Goal: Information Seeking & Learning: Learn about a topic

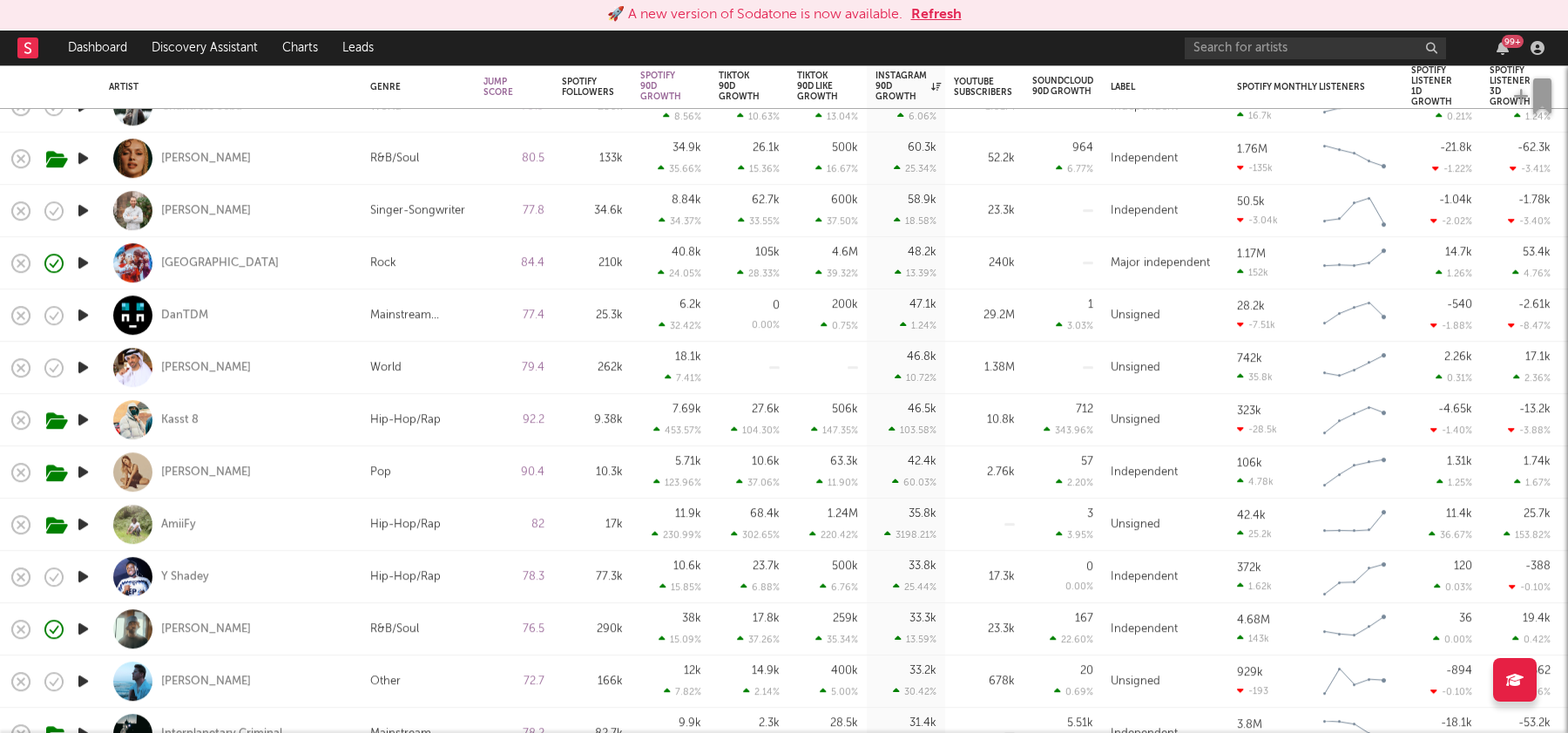
click at [935, 21] on button "Refresh" at bounding box center [937, 15] width 50 height 20
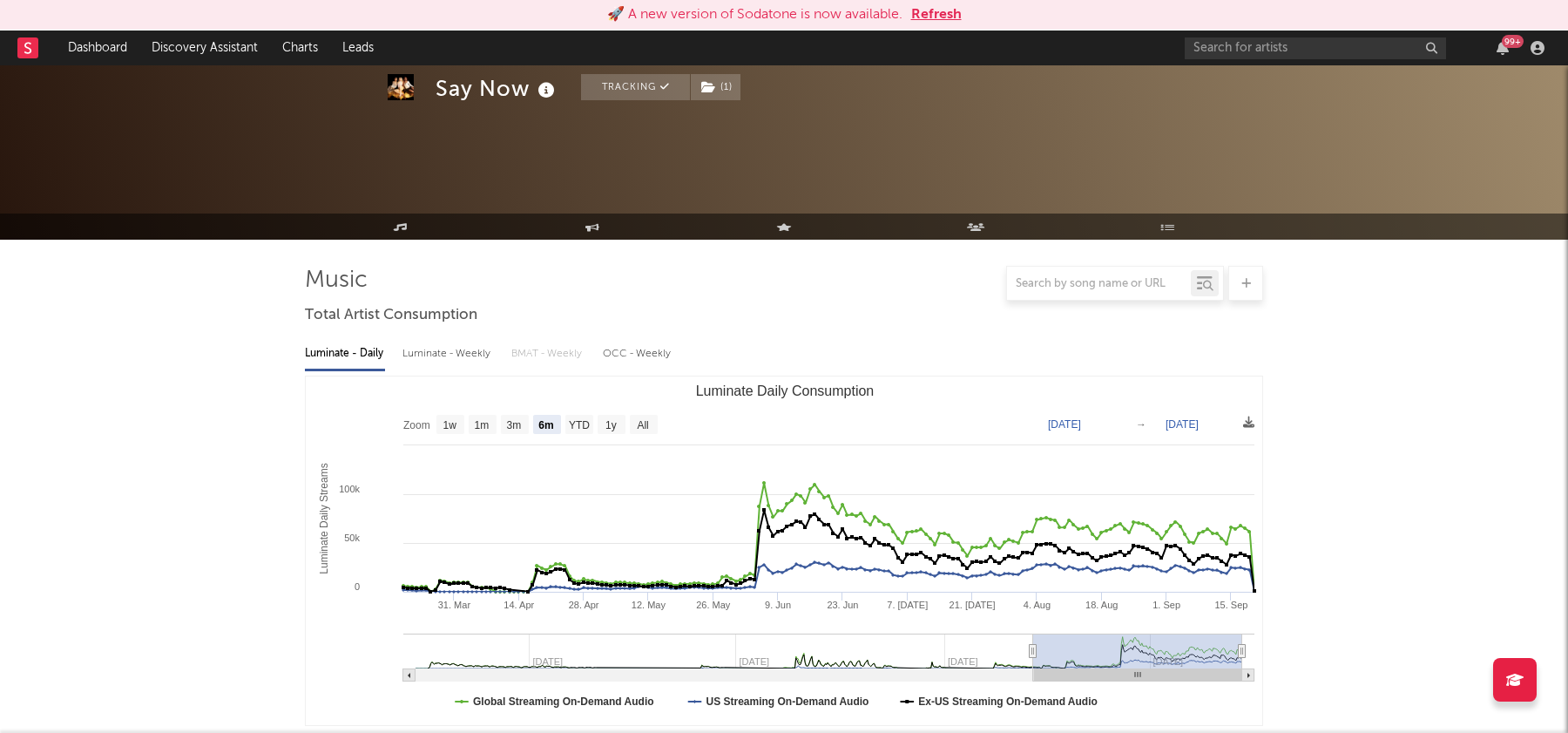
select select "6m"
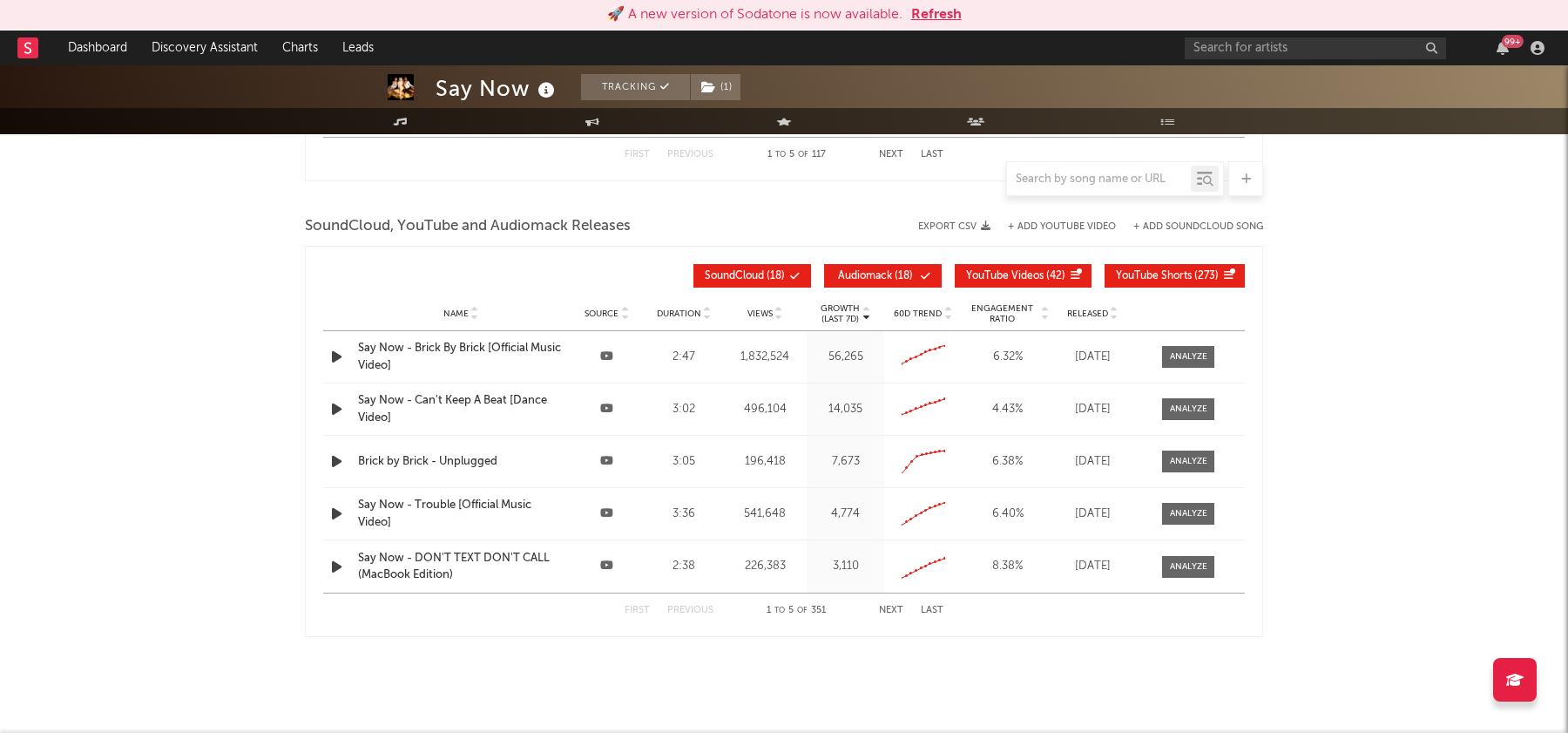
click at [952, 10] on button "Refresh" at bounding box center [937, 15] width 50 height 20
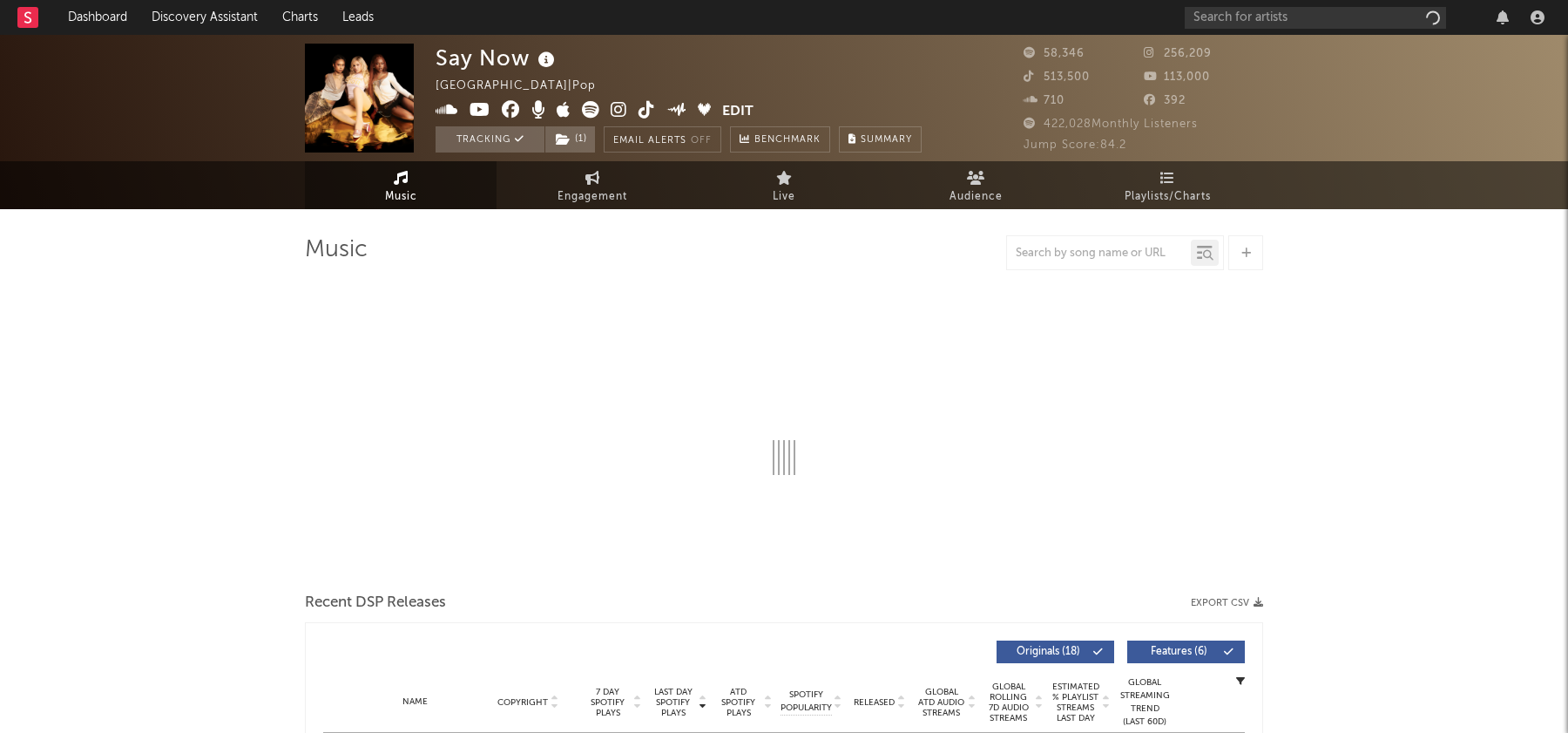
select select "6m"
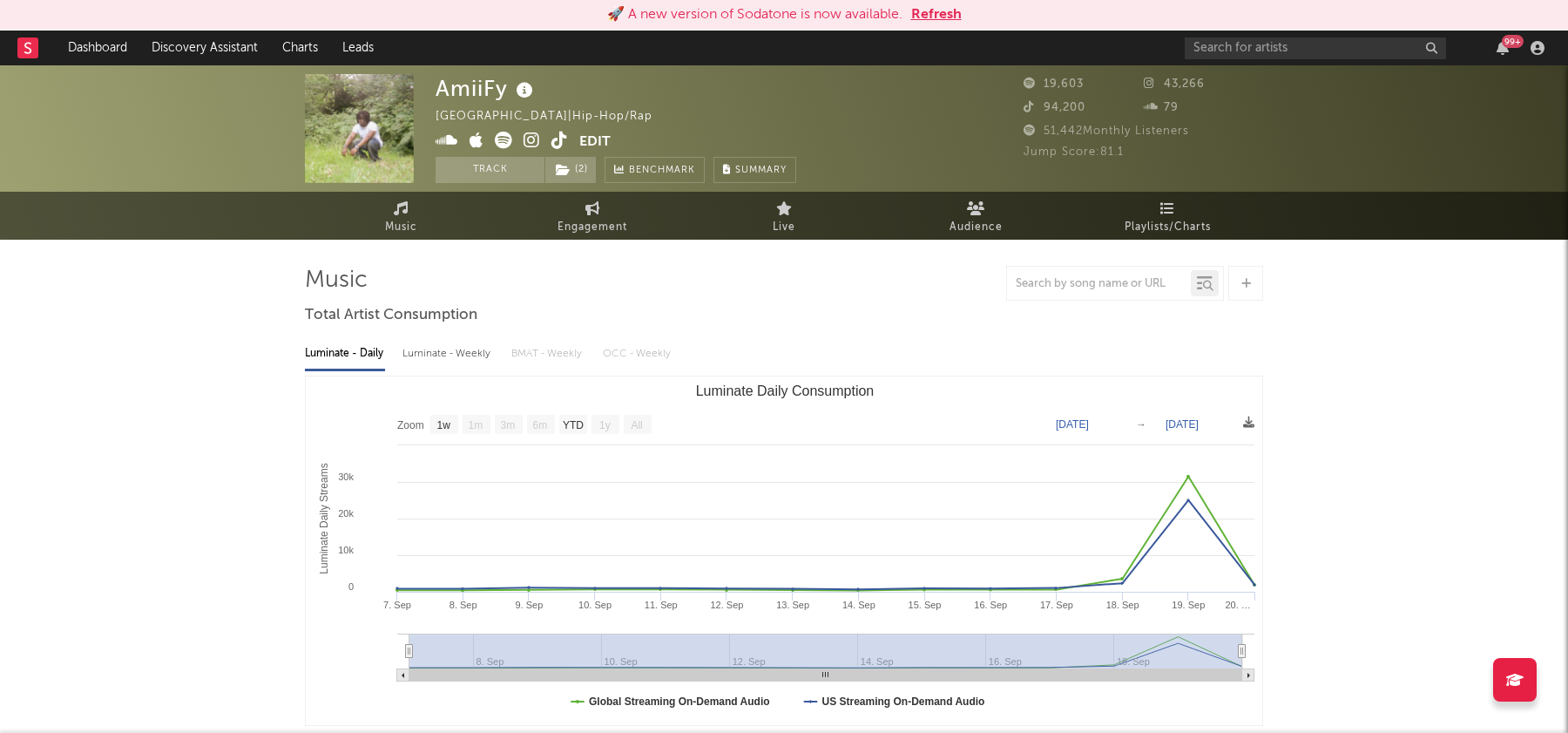
select select "1w"
click at [947, 8] on button "Refresh" at bounding box center [937, 15] width 50 height 20
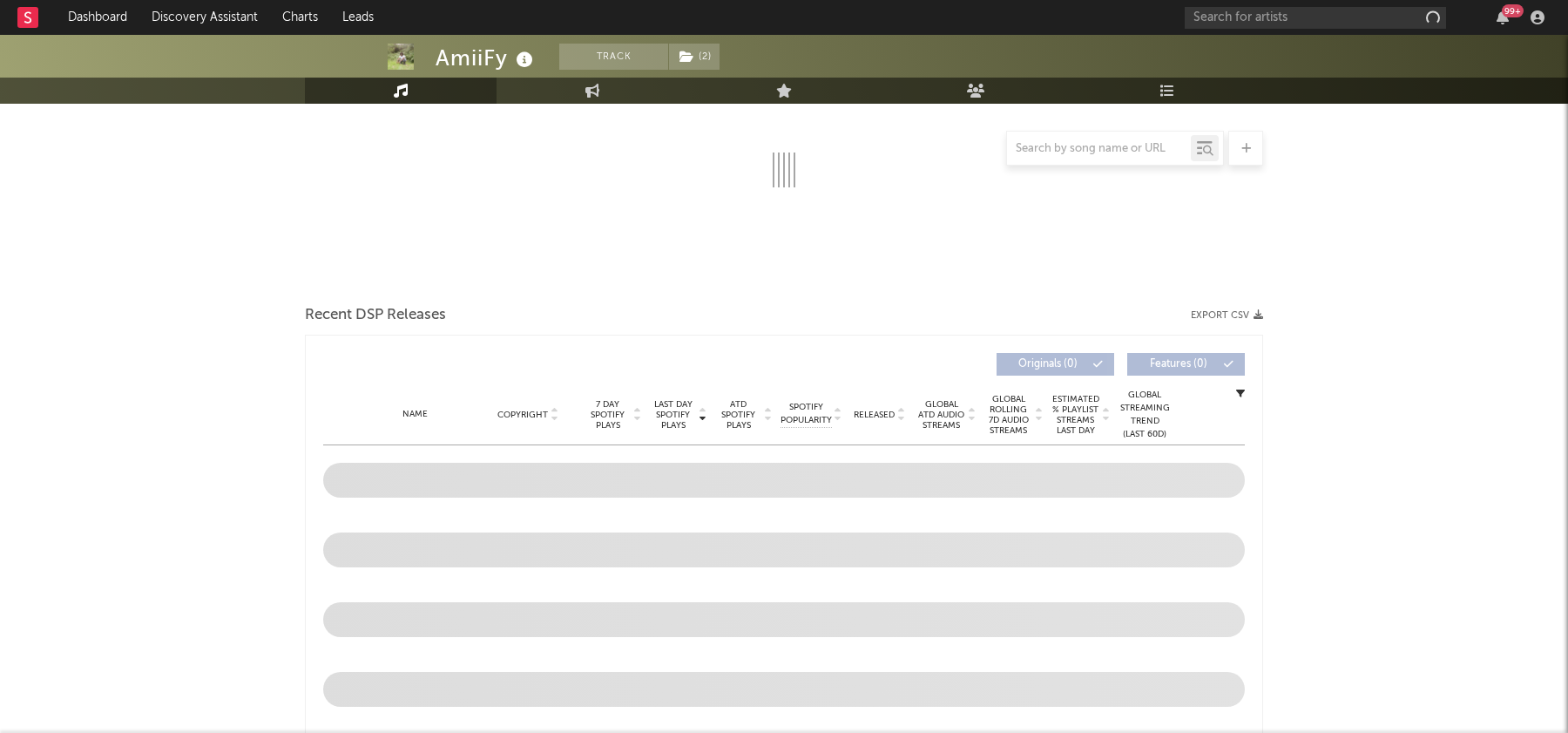
select select "1w"
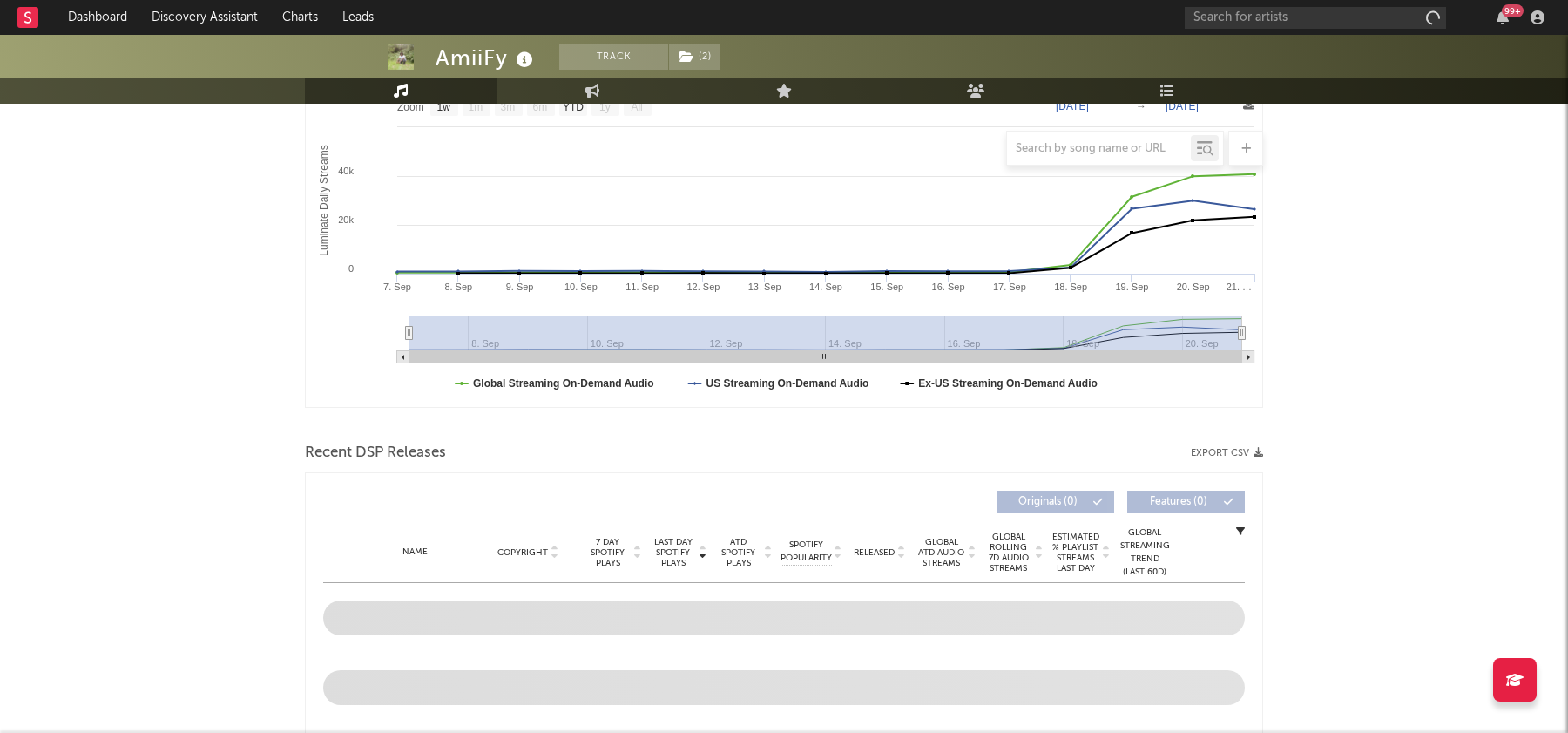
scroll to position [425, 0]
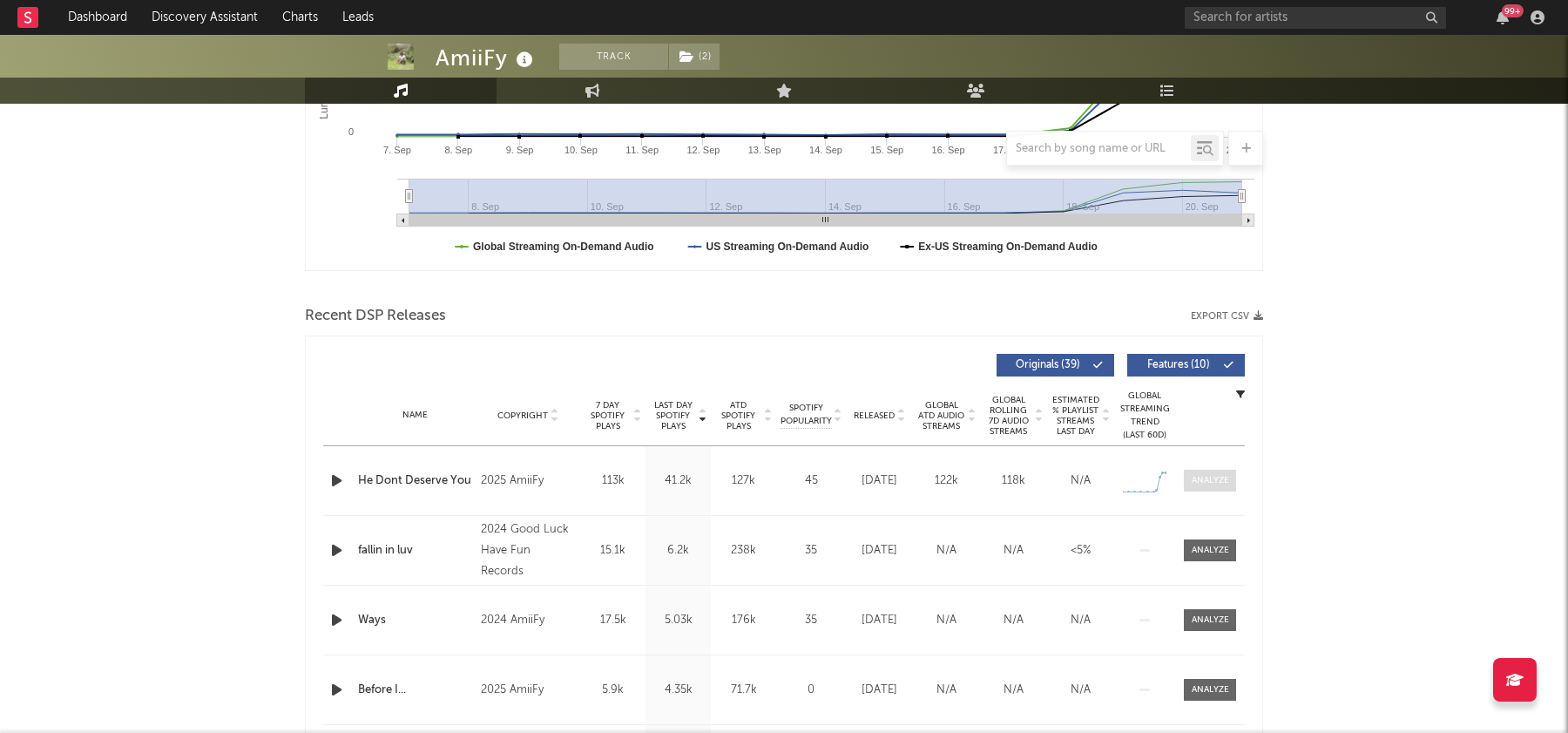
click at [1215, 481] on div at bounding box center [1210, 481] width 37 height 13
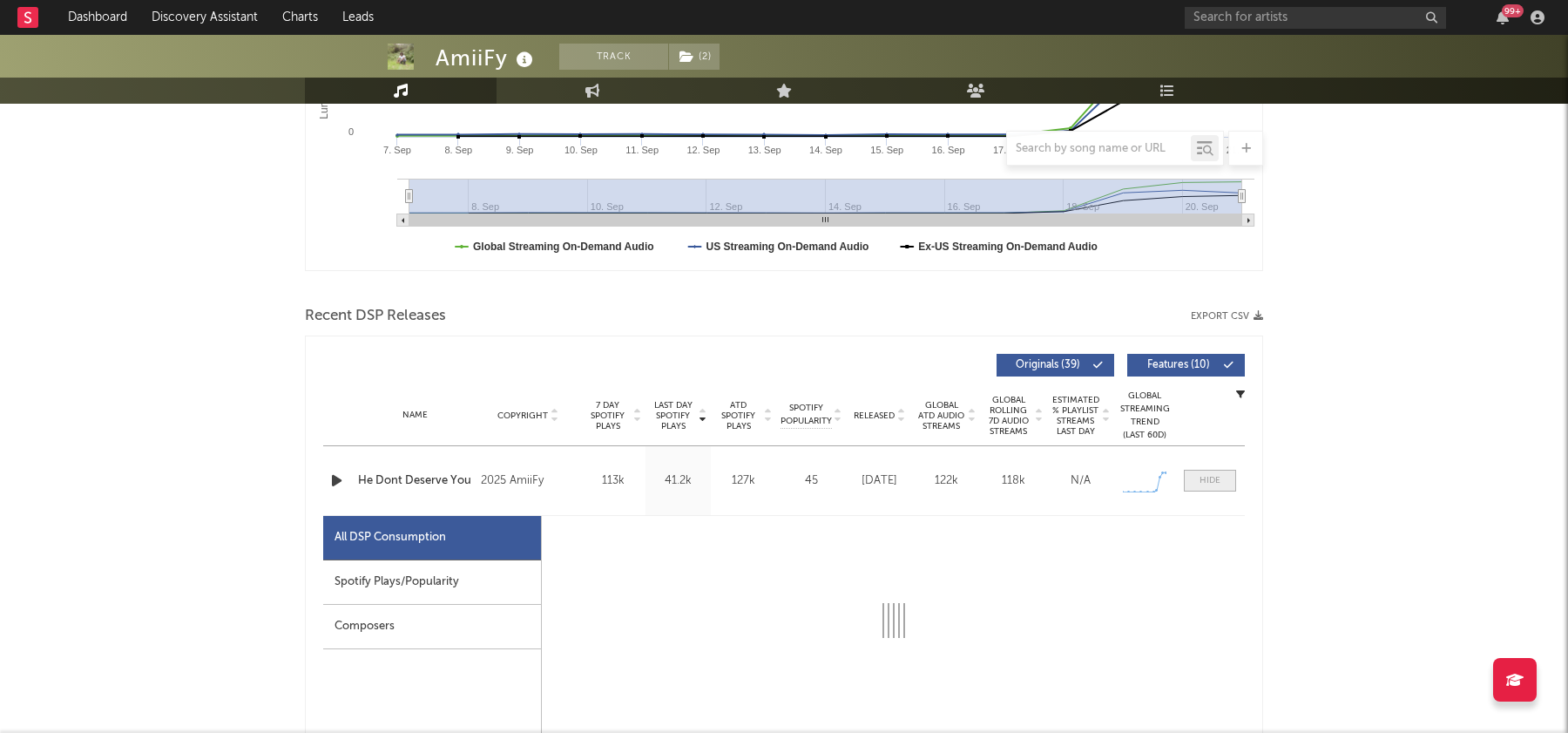
select select "1w"
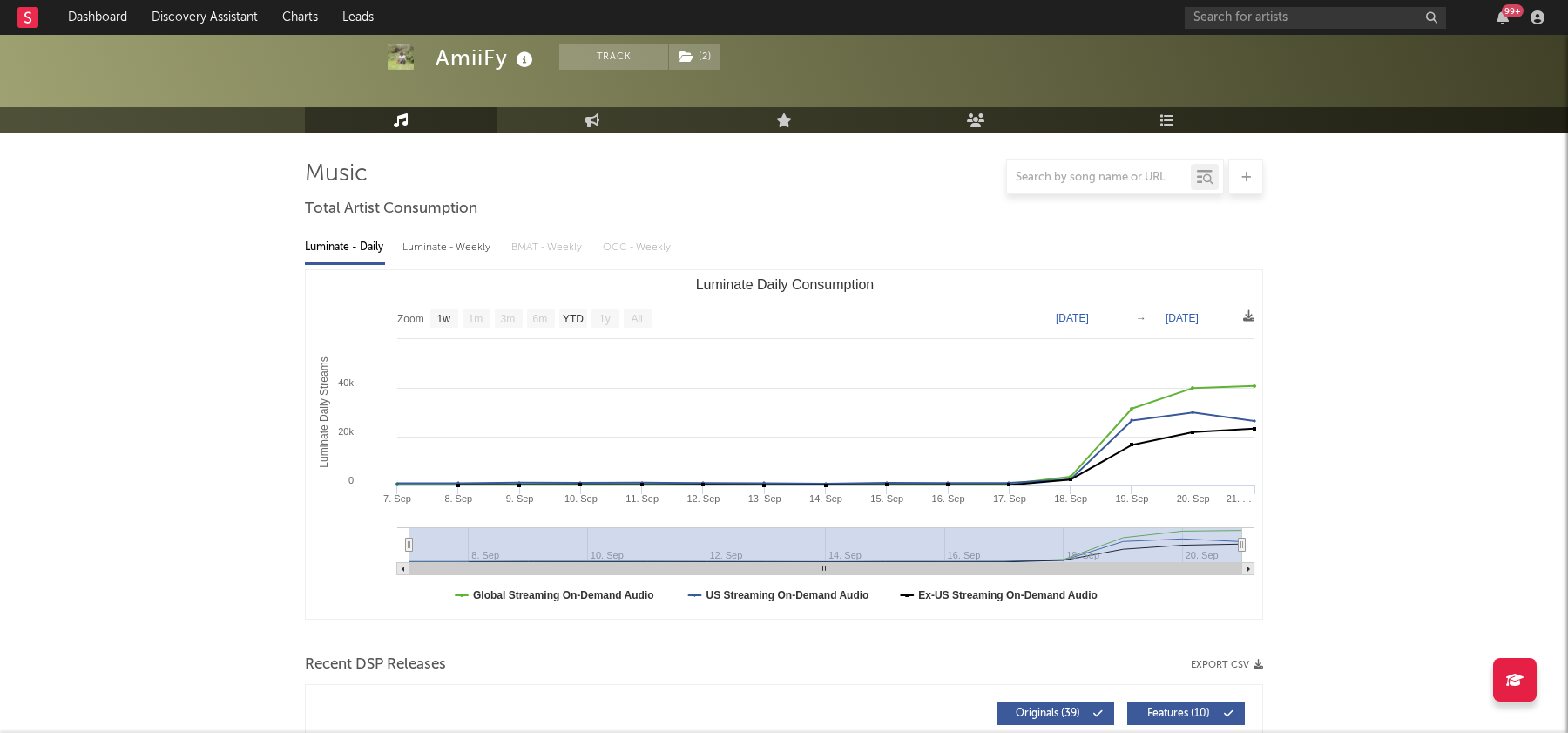
scroll to position [0, 0]
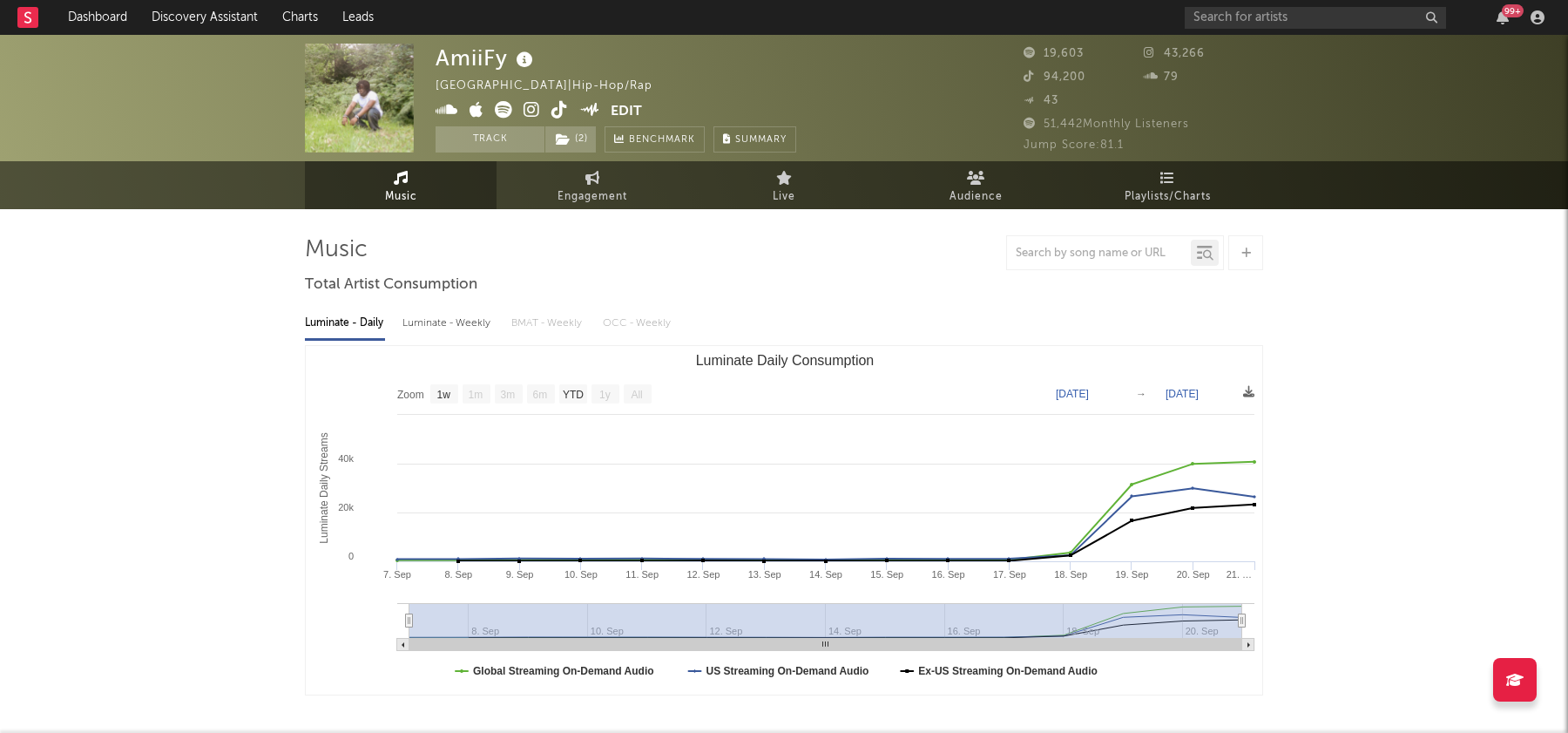
click at [561, 102] on icon at bounding box center [560, 110] width 17 height 18
click at [602, 186] on span "Engagement" at bounding box center [592, 197] width 70 height 20
select select "1w"
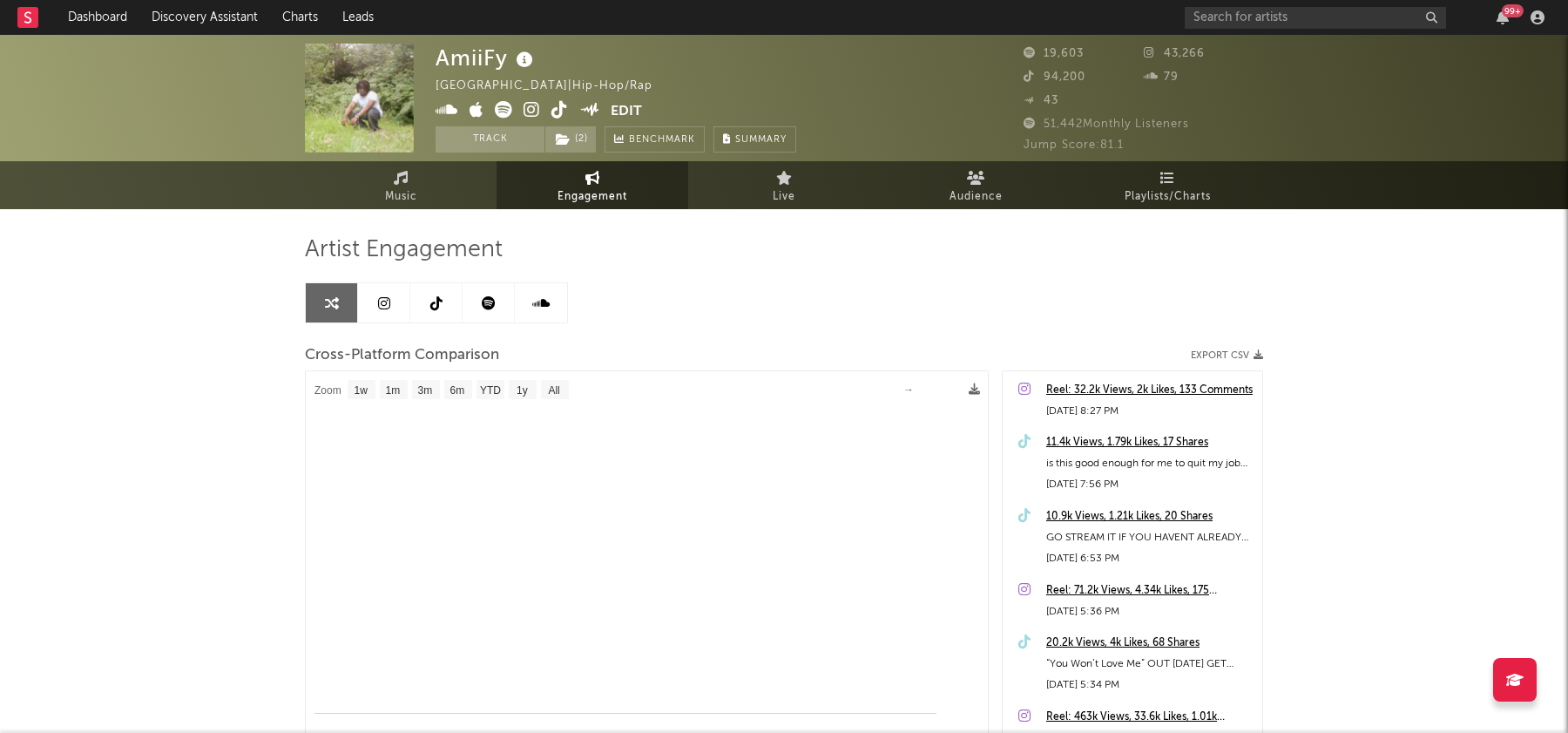
select select "1m"
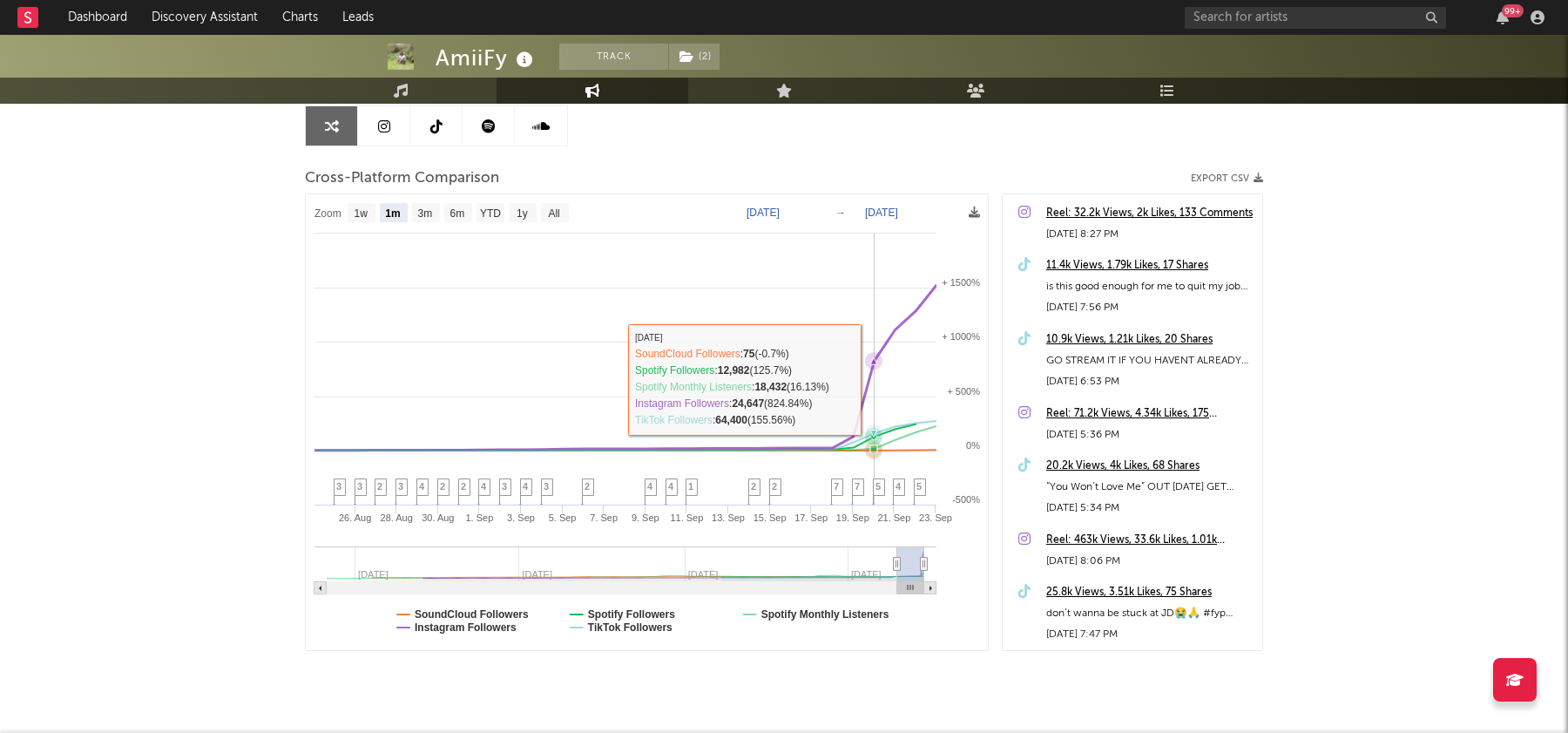
scroll to position [207, 0]
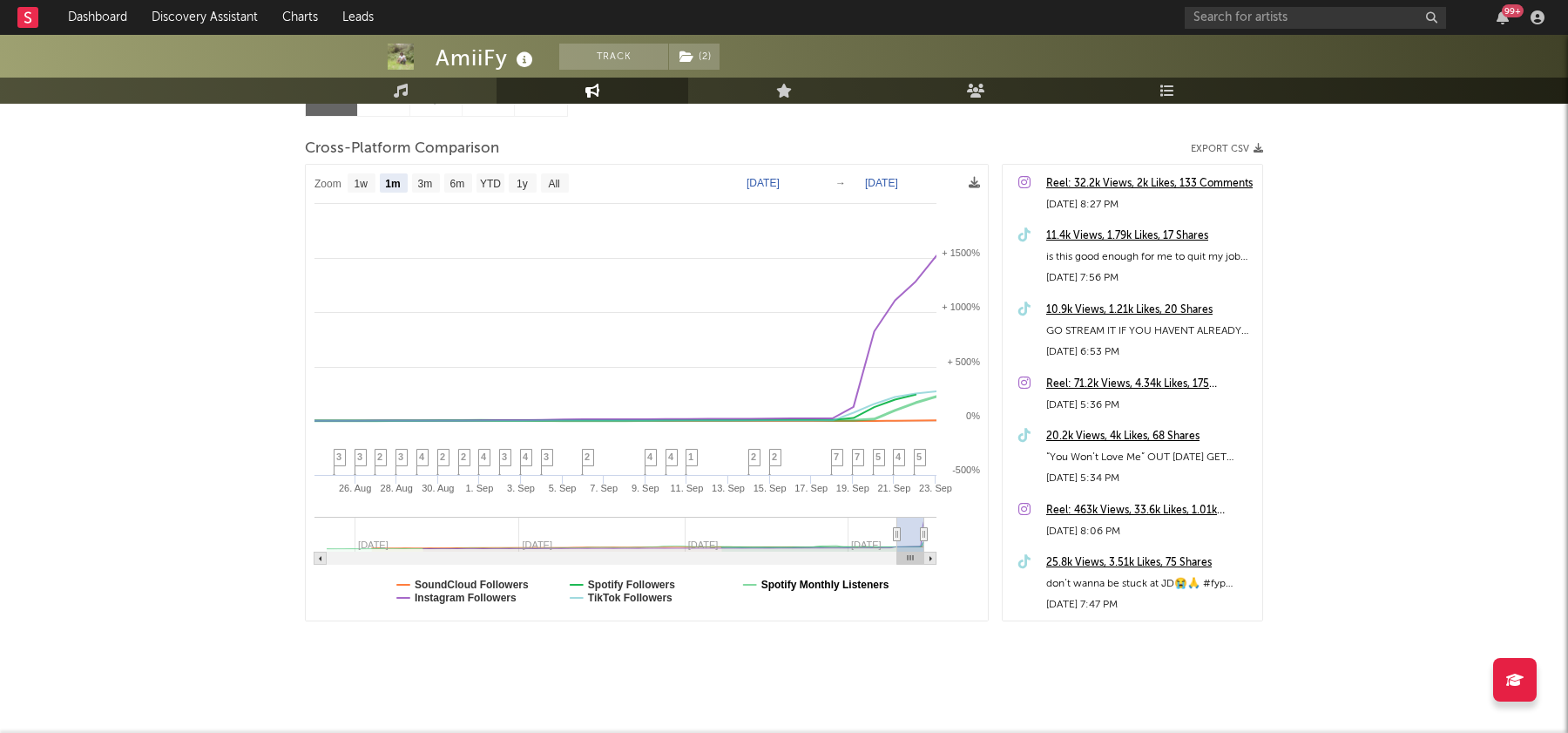
click at [785, 588] on text "Spotify Monthly Listeners" at bounding box center [826, 584] width 128 height 12
select select "1m"
click at [659, 601] on text "TikTok Followers" at bounding box center [629, 597] width 85 height 12
select select "1m"
click at [489, 588] on text "SoundCloud Followers" at bounding box center [471, 584] width 115 height 12
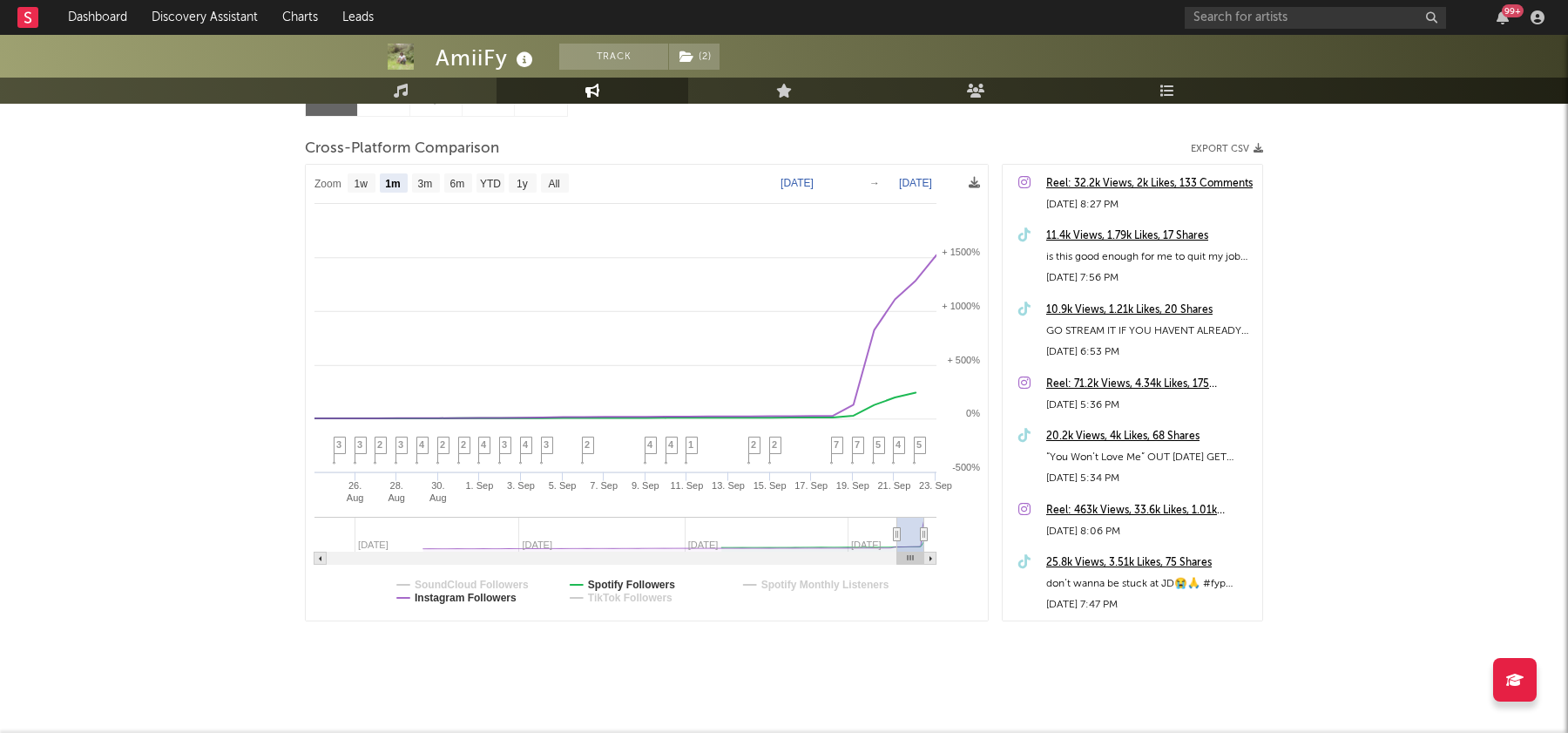
select select "1m"
click at [486, 600] on text "Instagram Followers" at bounding box center [465, 597] width 101 height 12
select select "1m"
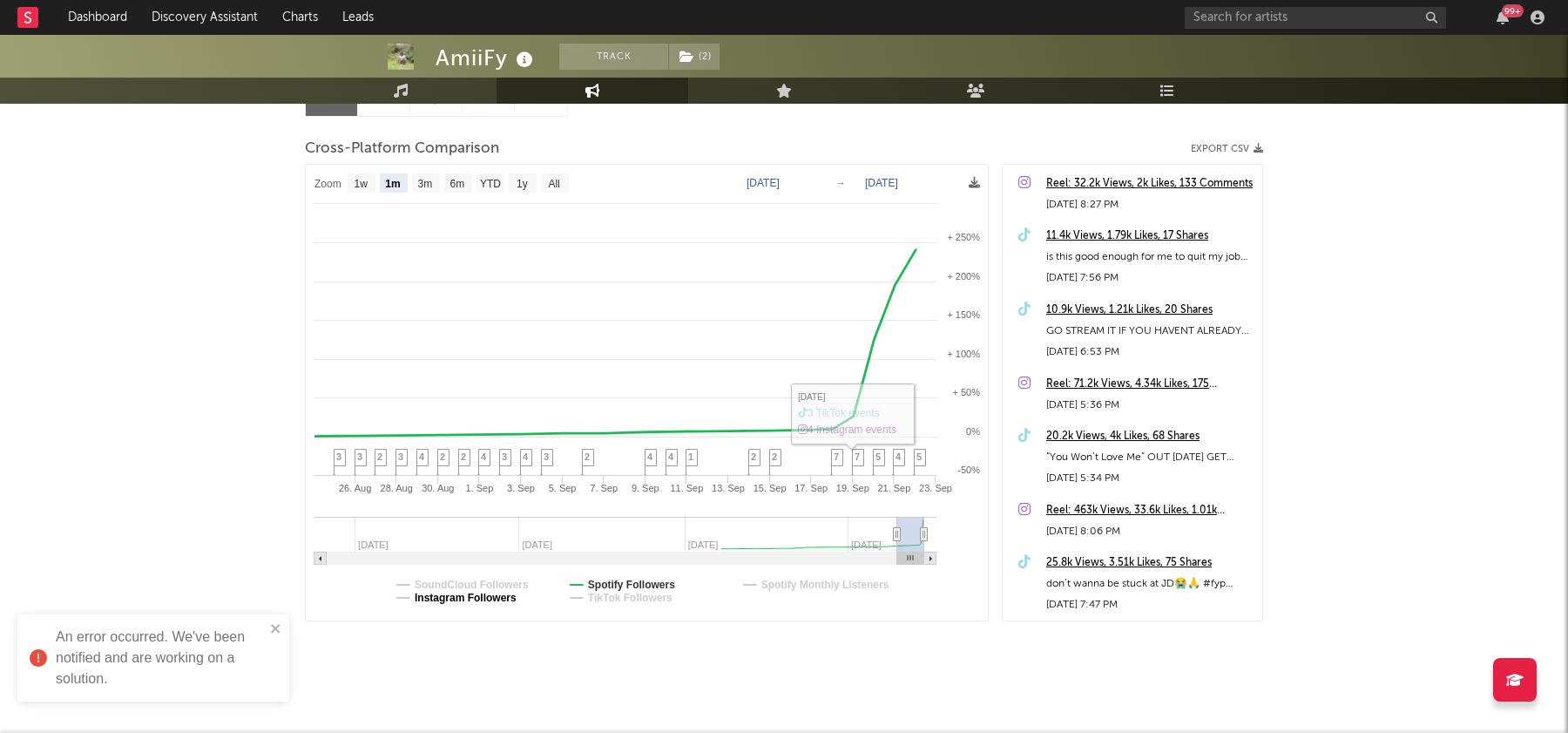
click at [506, 601] on text "Instagram Followers" at bounding box center [465, 597] width 101 height 12
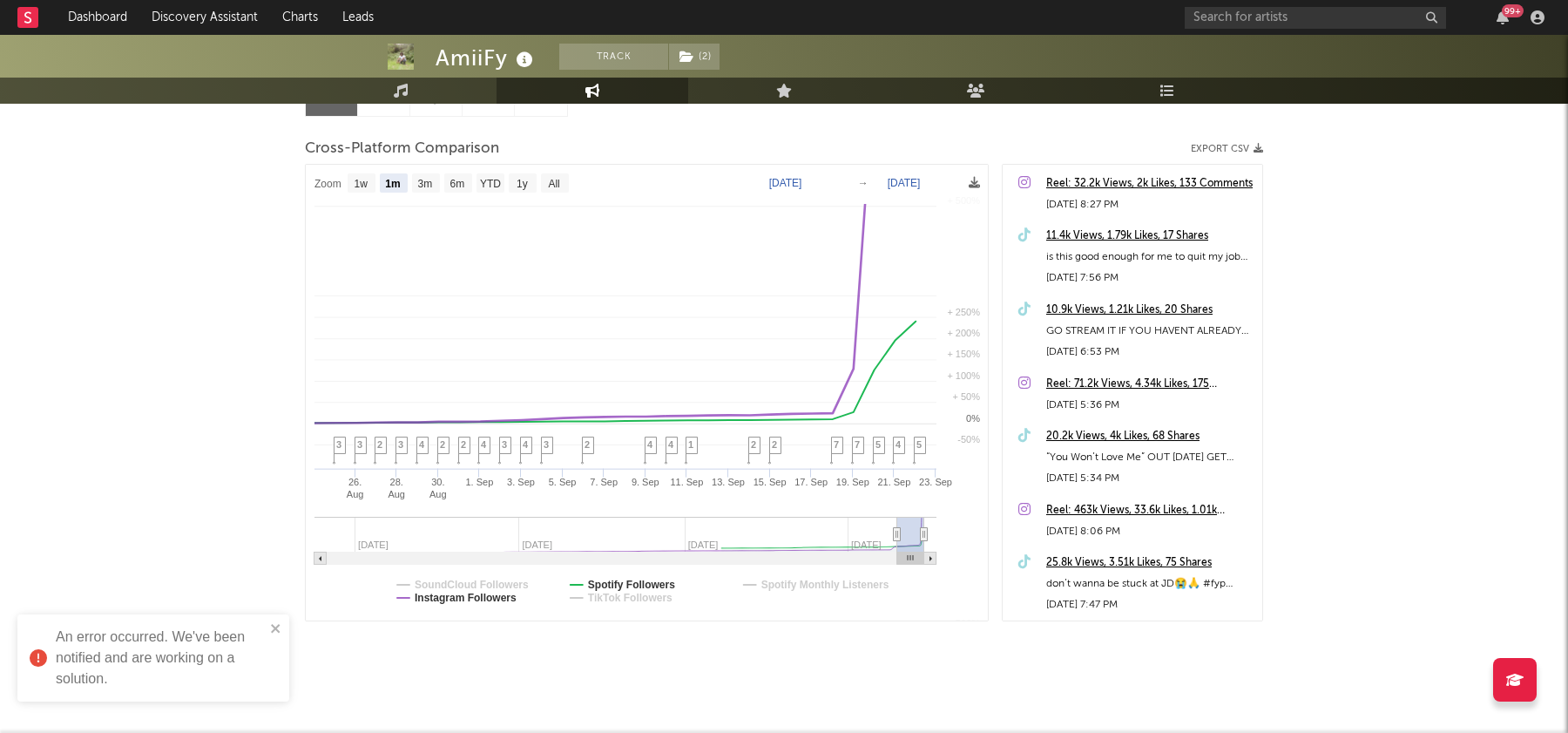
select select "1m"
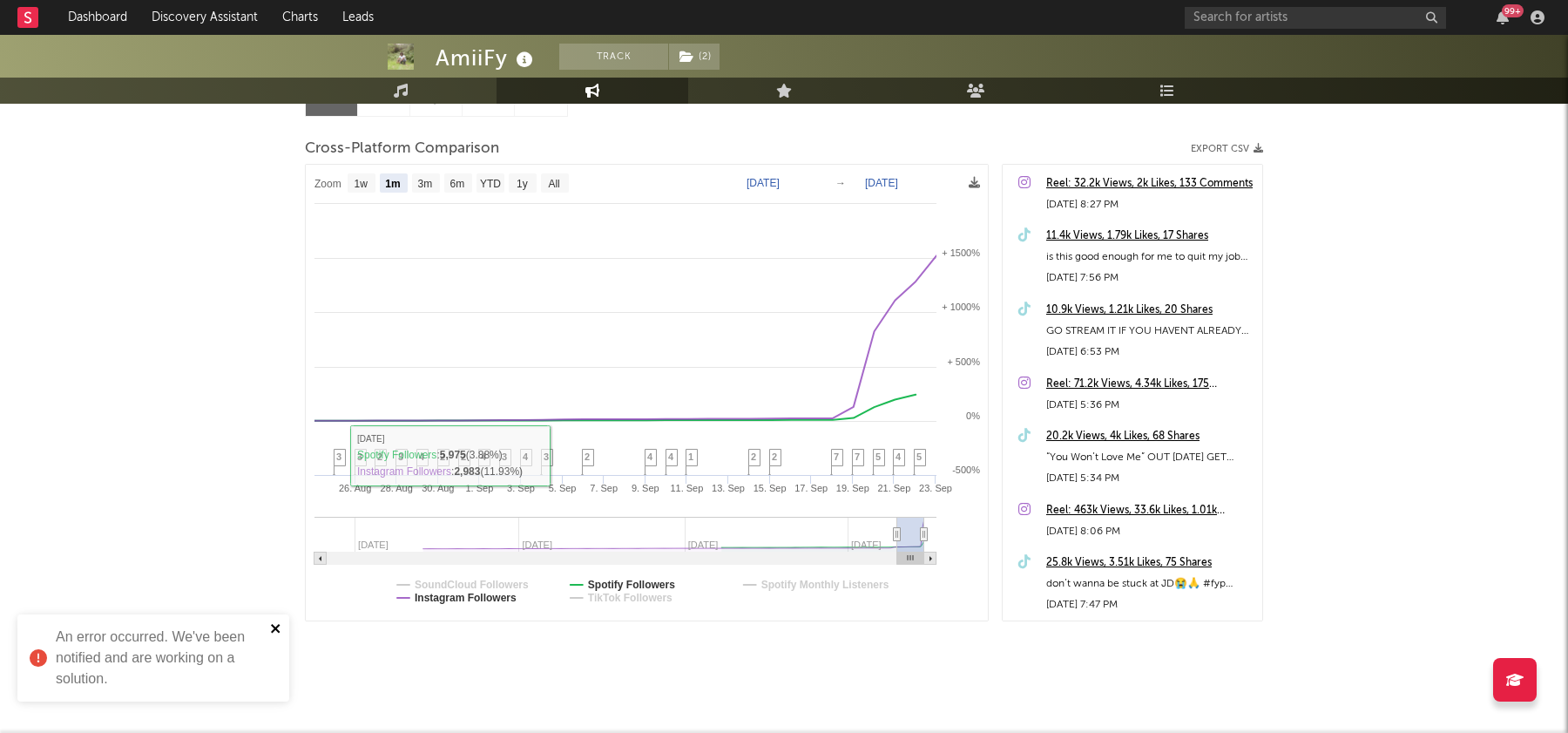
click at [272, 630] on icon "close" at bounding box center [276, 628] width 12 height 14
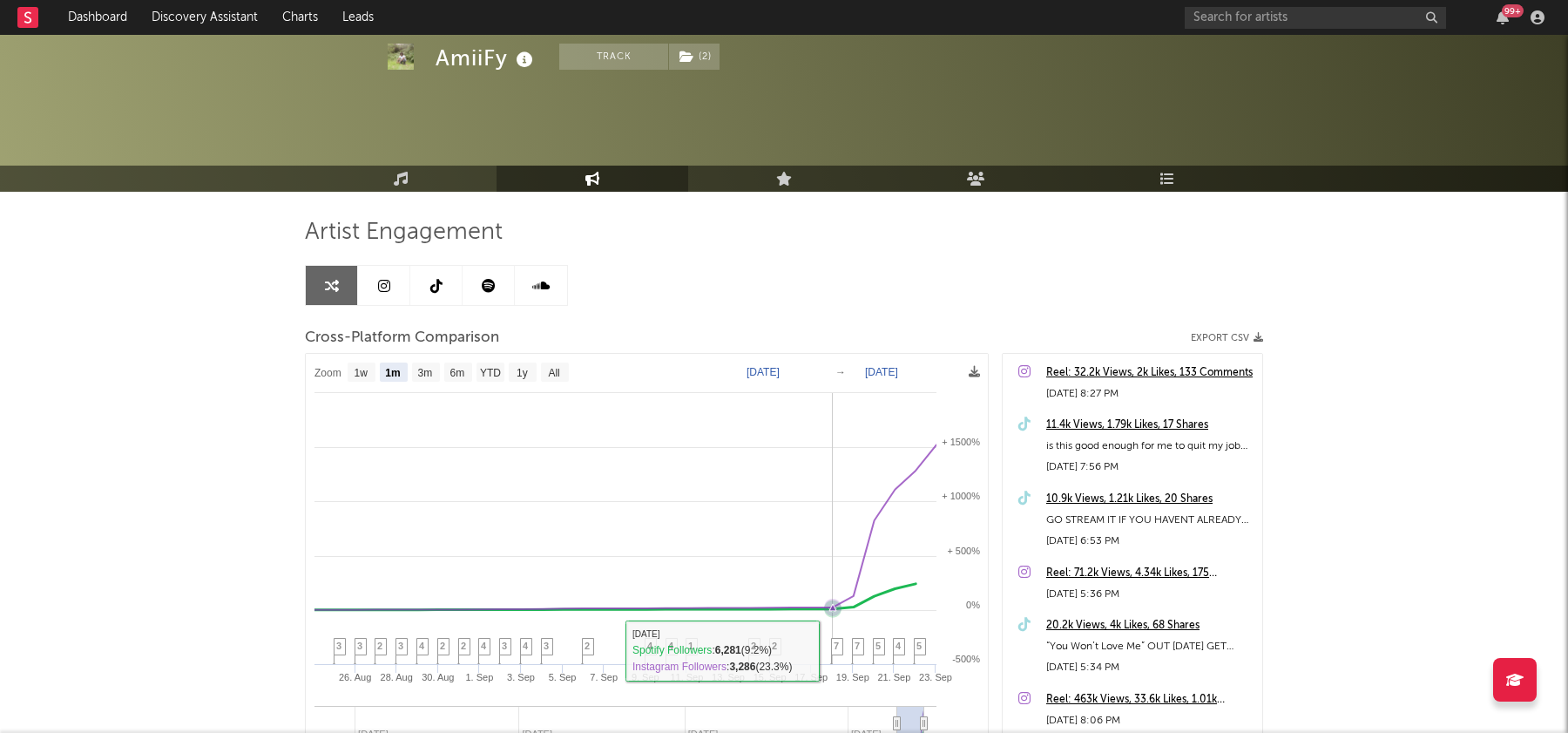
scroll to position [0, 0]
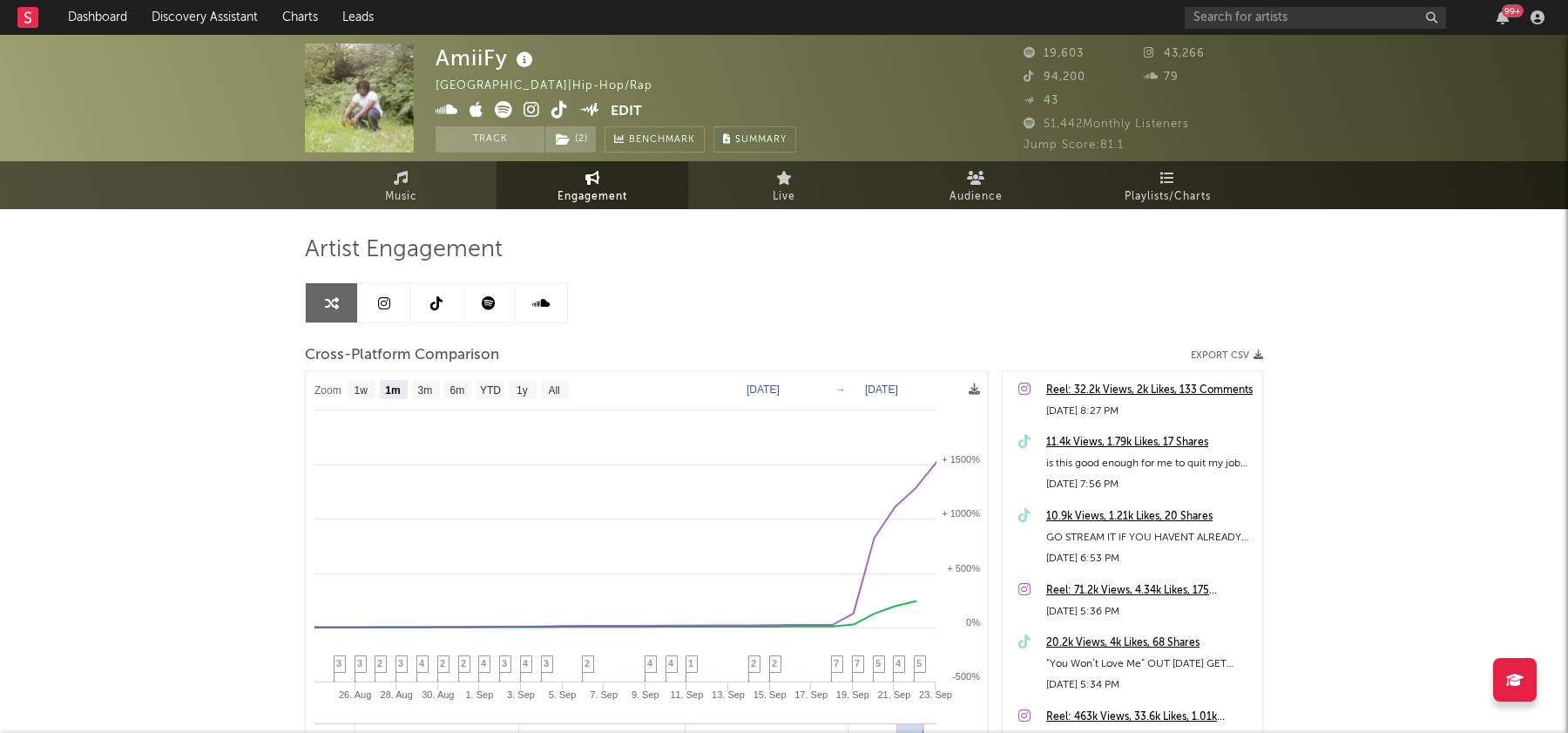
click at [534, 106] on icon at bounding box center [532, 110] width 17 height 18
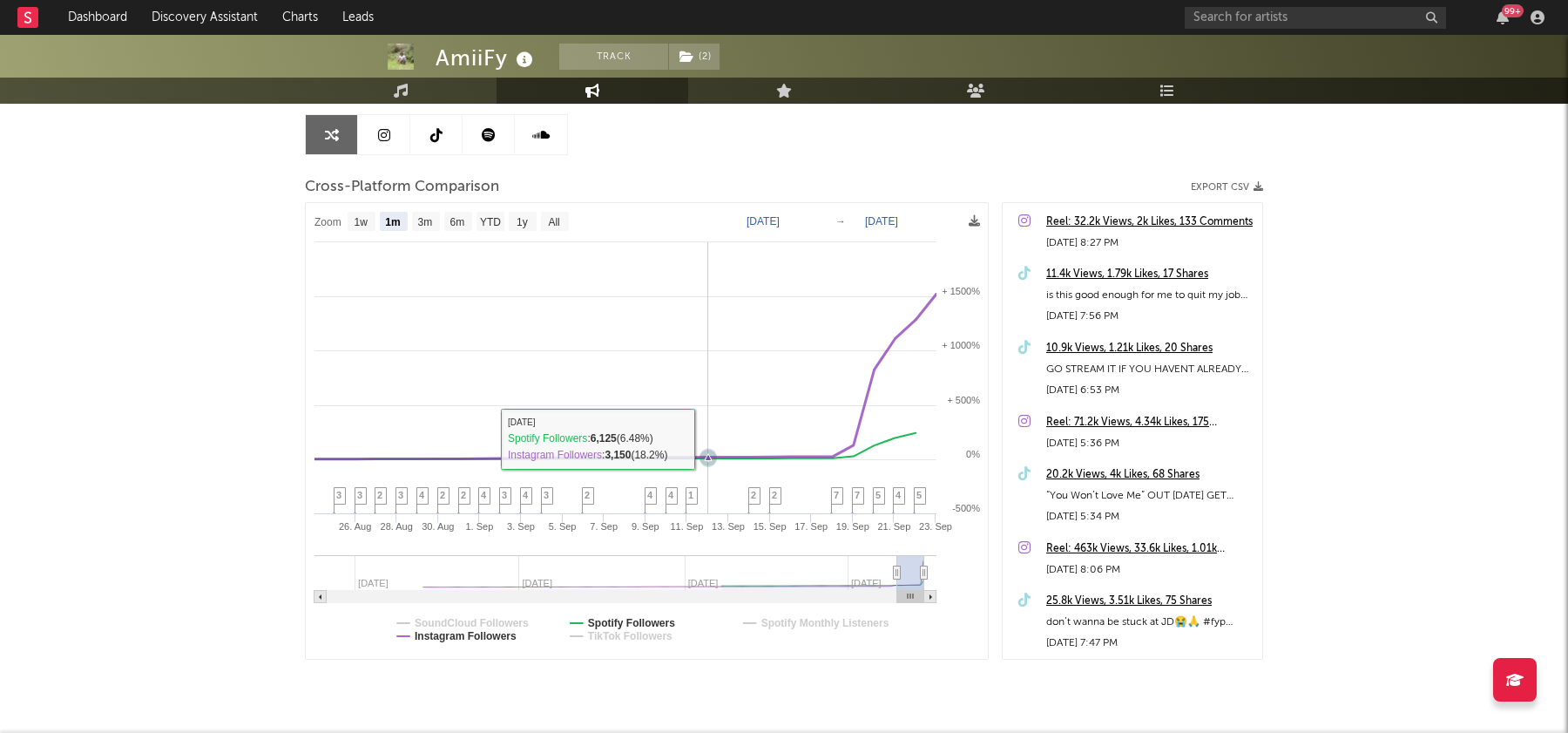
scroll to position [196, 0]
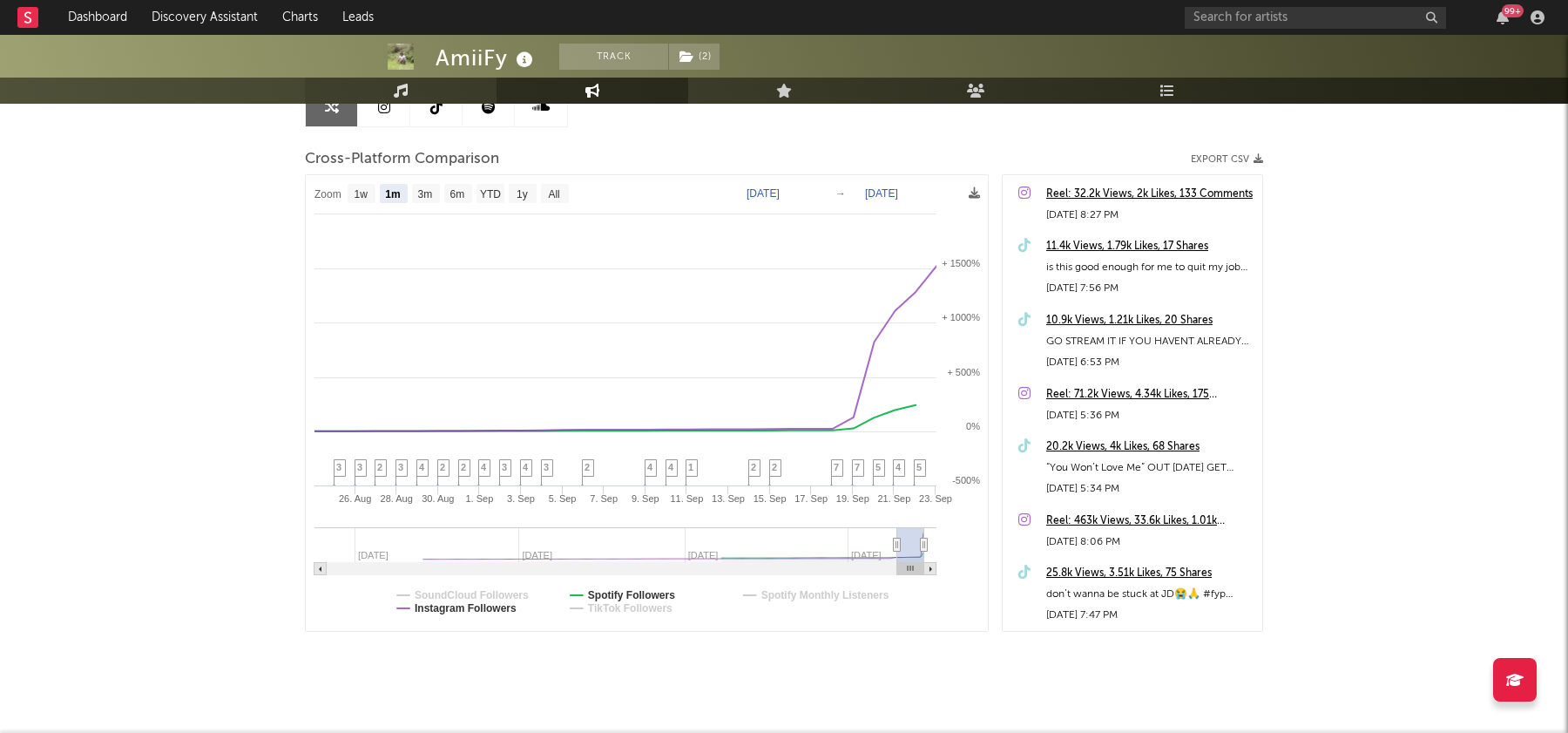
click at [436, 88] on link "Music" at bounding box center [400, 90] width 192 height 26
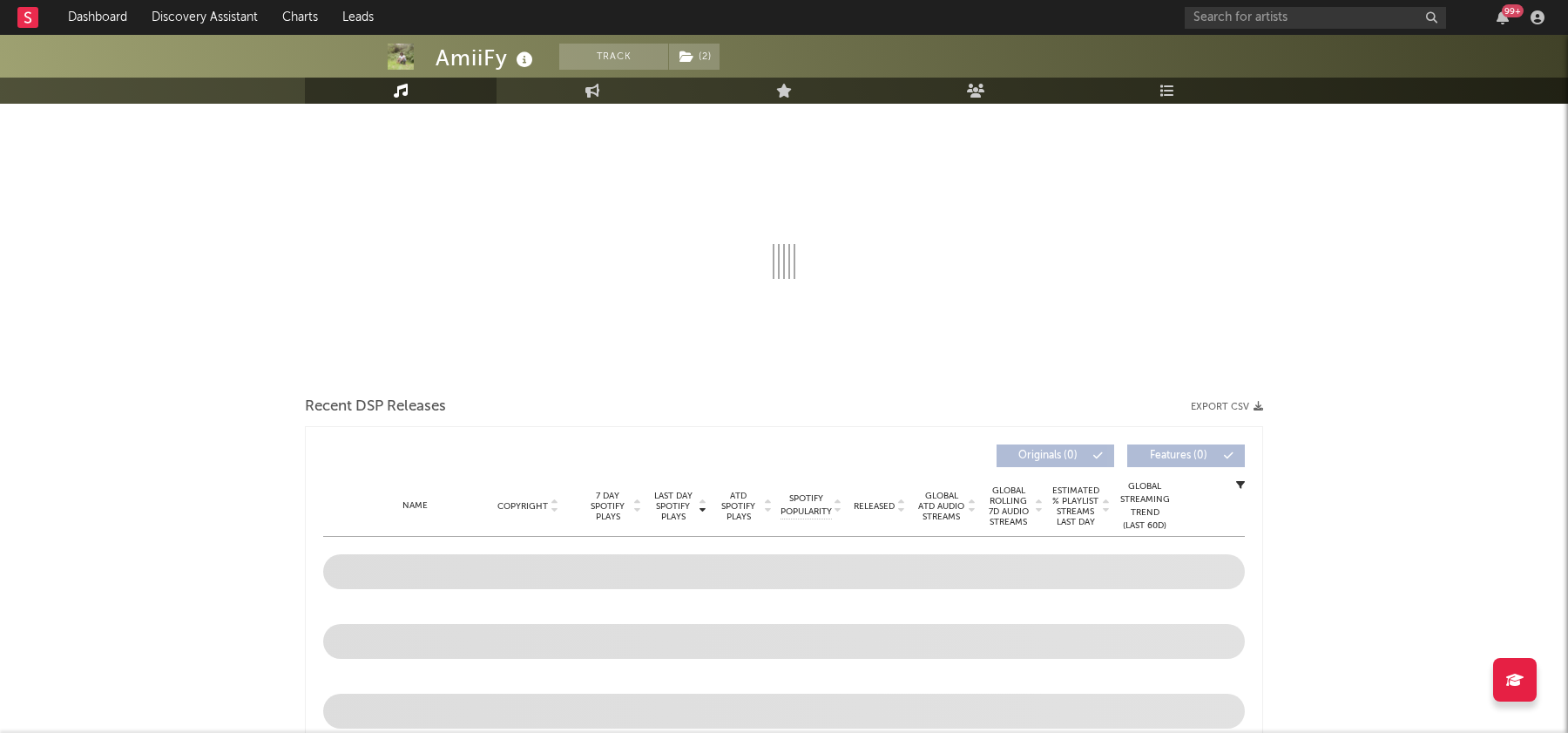
select select "1w"
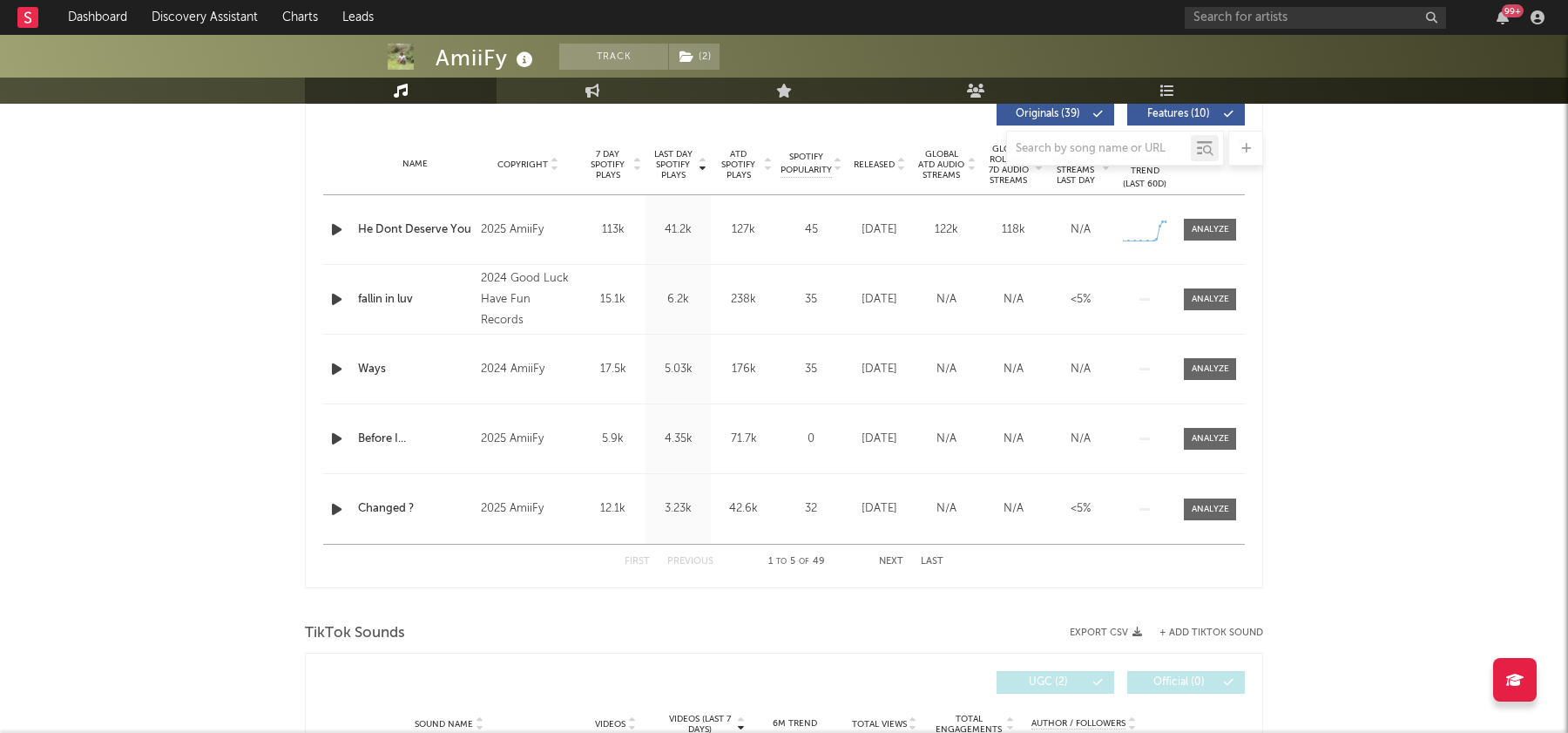
scroll to position [643, 0]
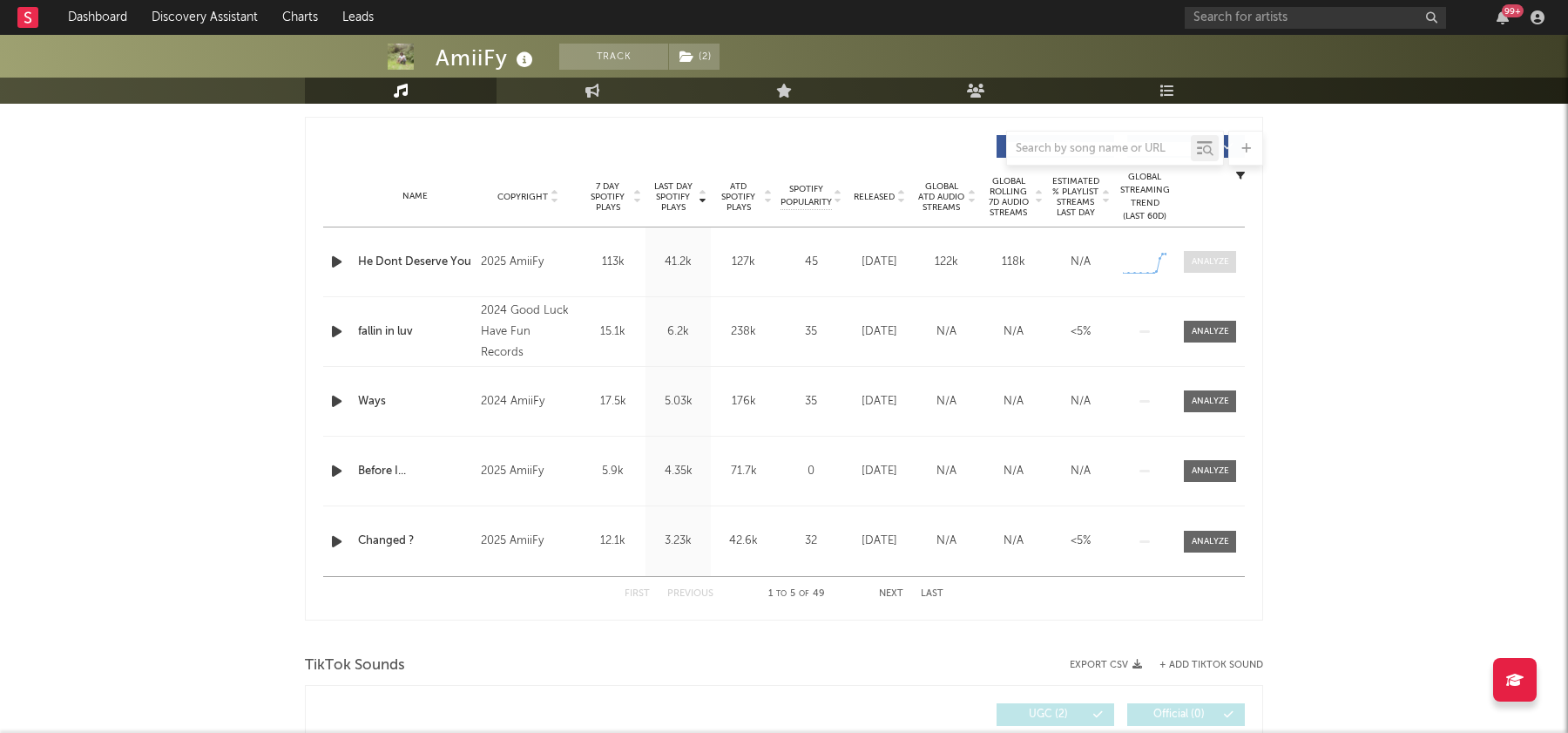
click at [1213, 268] on span at bounding box center [1210, 261] width 52 height 21
select select "1w"
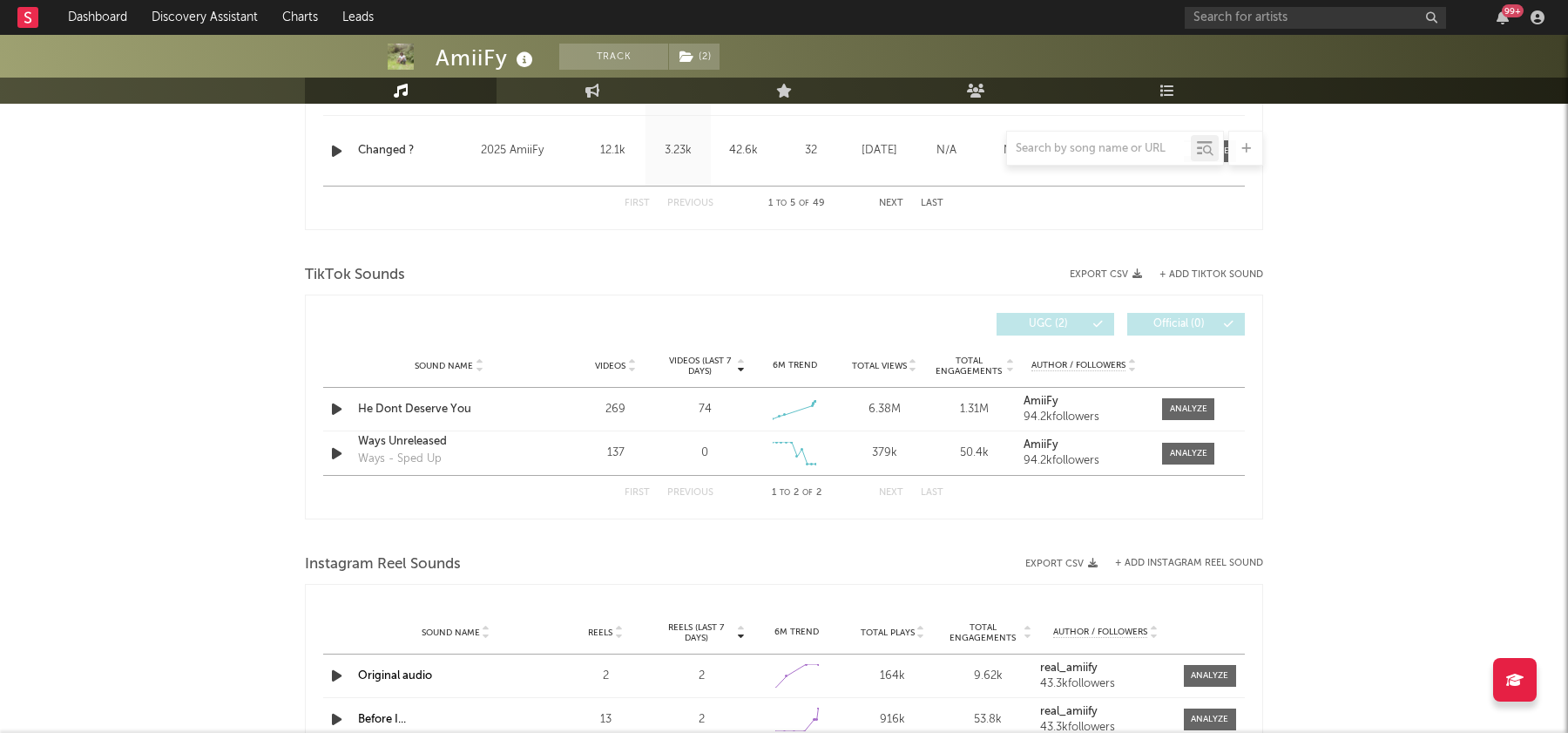
scroll to position [1866, 0]
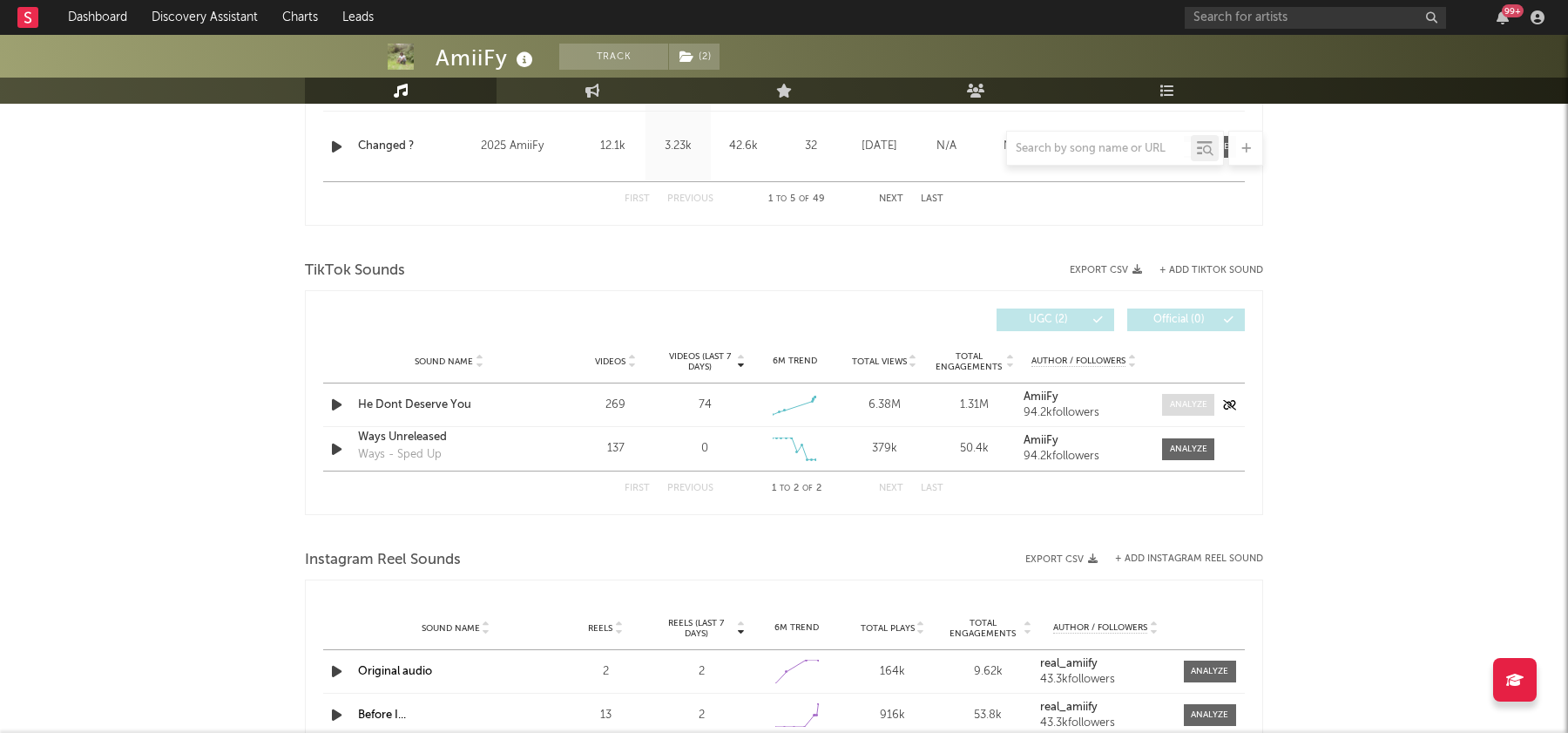
click at [1182, 403] on div at bounding box center [1188, 405] width 37 height 13
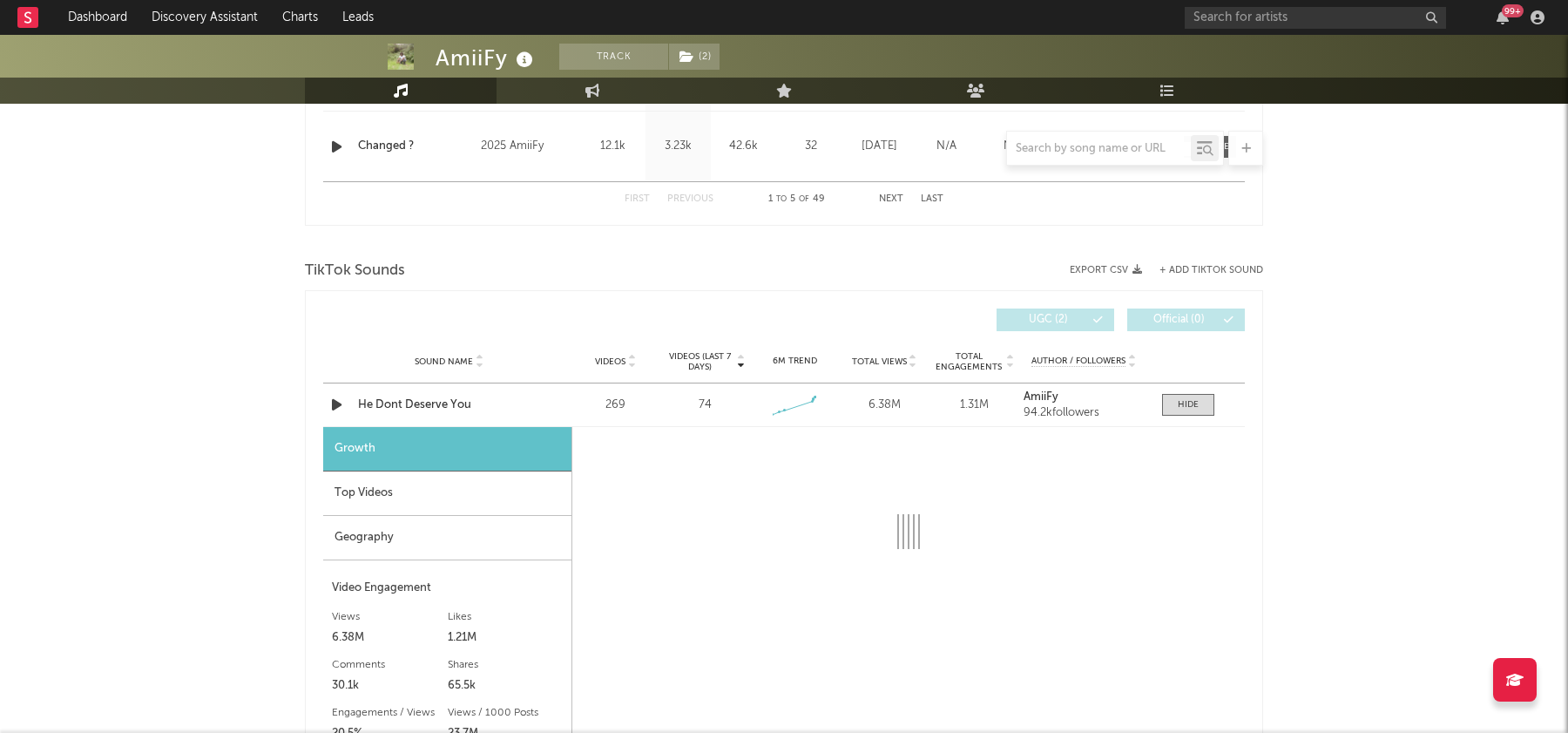
scroll to position [2234, 0]
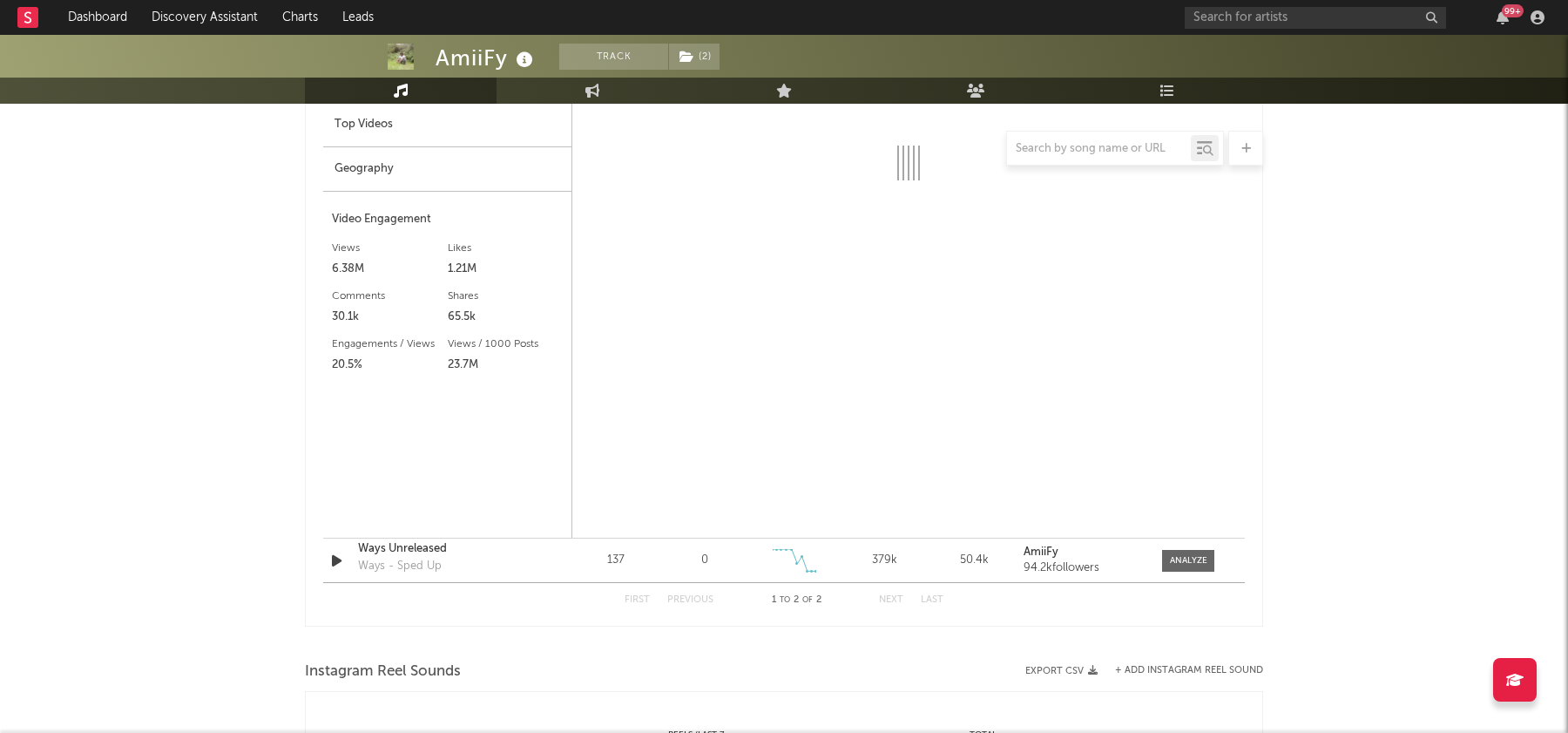
select select "1w"
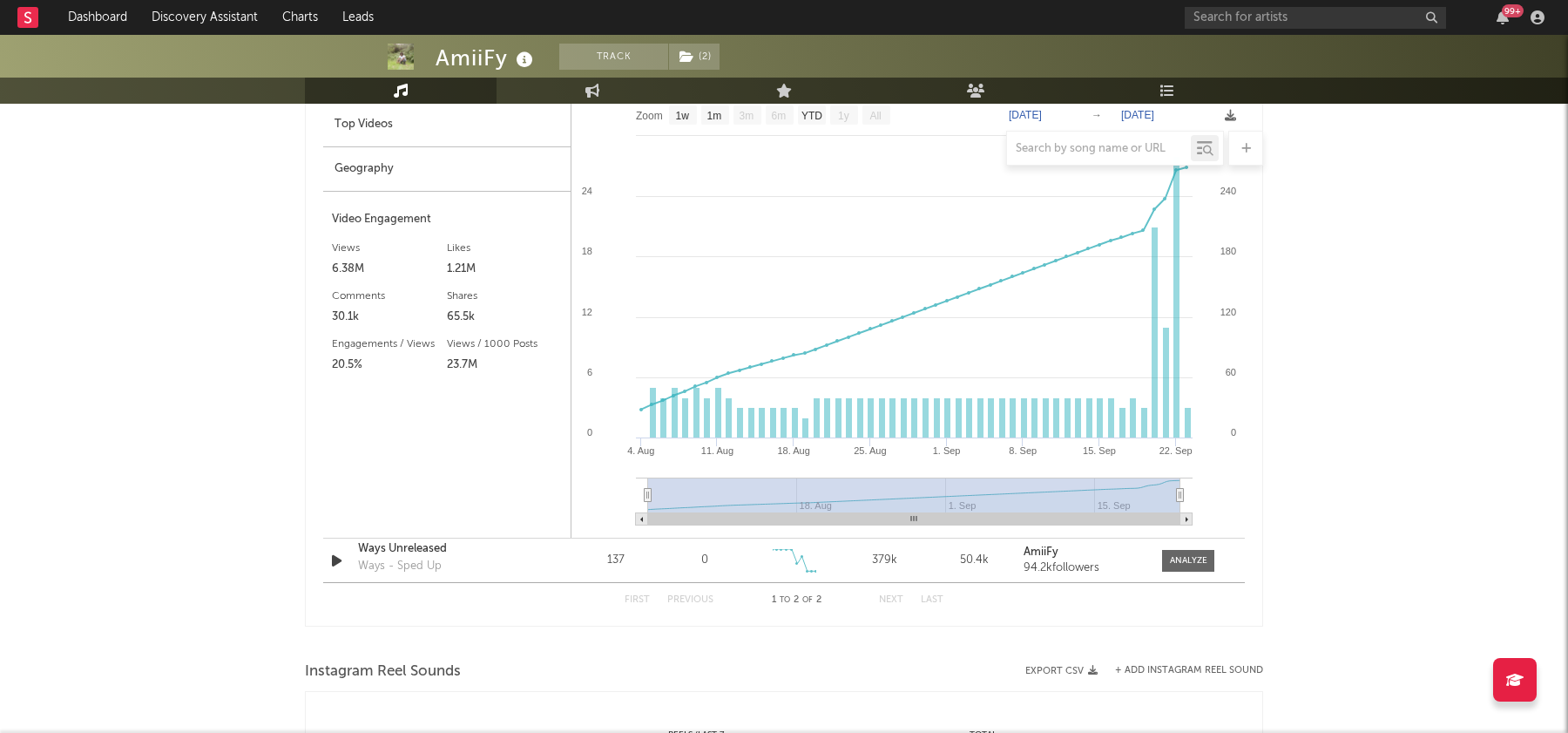
scroll to position [2163, 0]
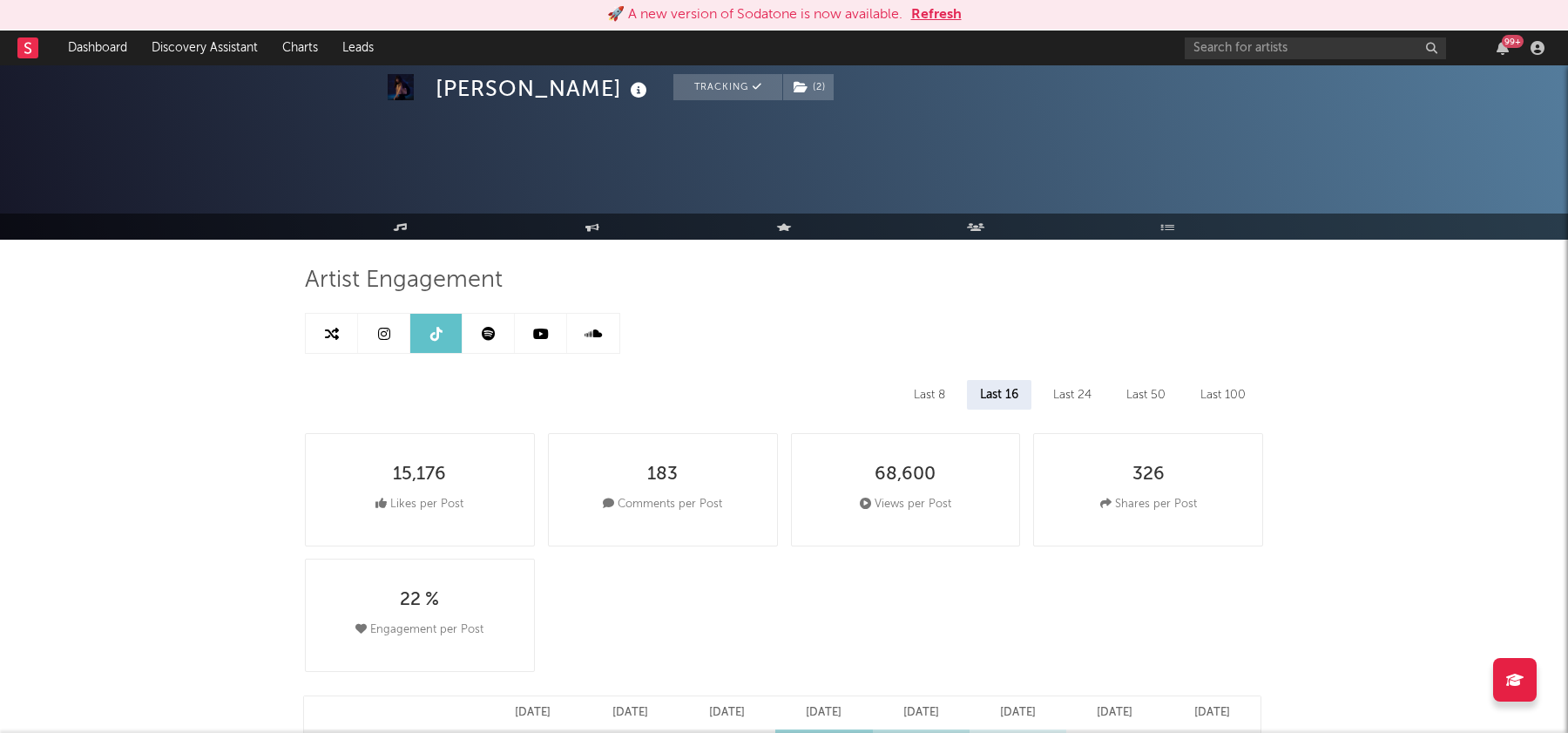
select select "6m"
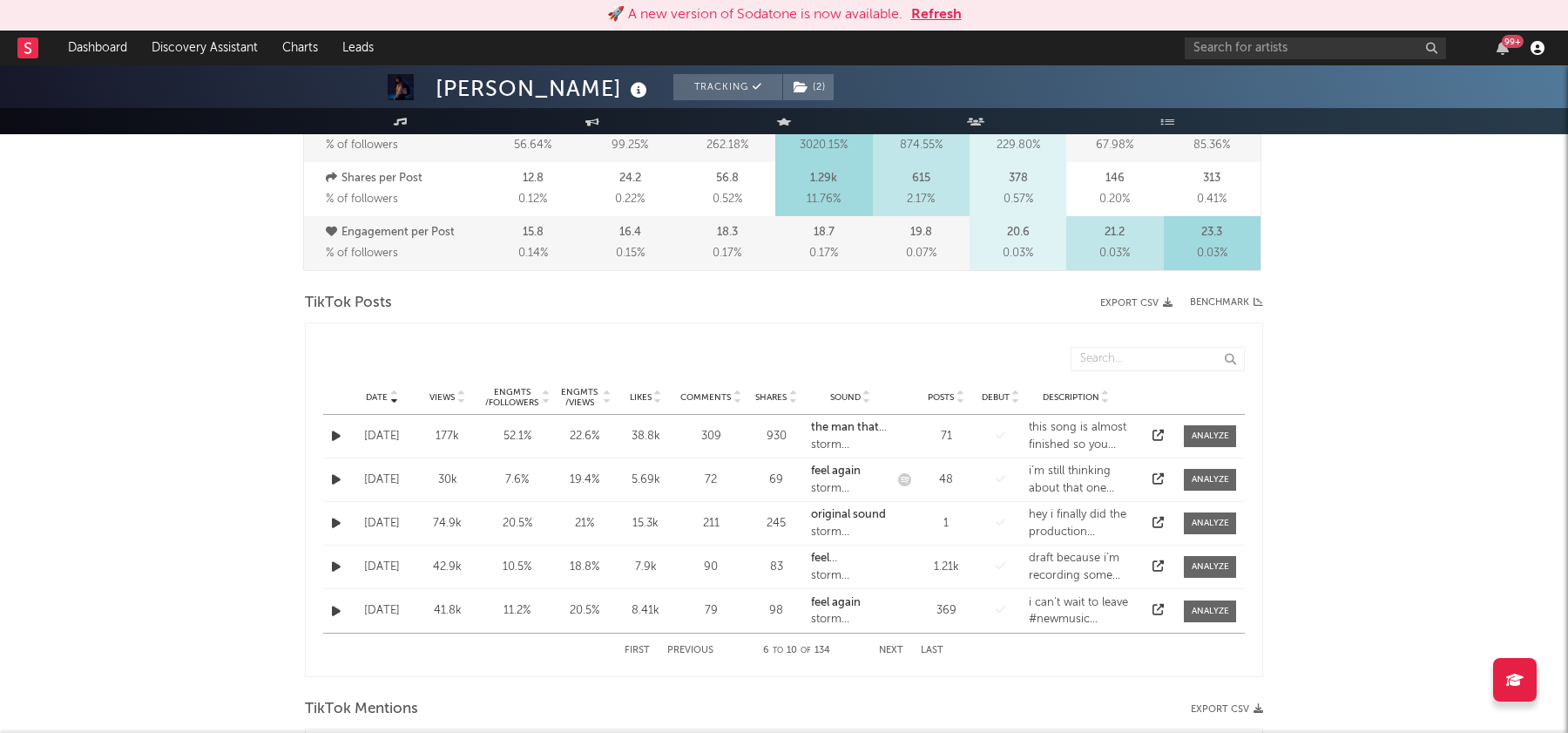
click at [1537, 44] on icon "button" at bounding box center [1537, 48] width 14 height 14
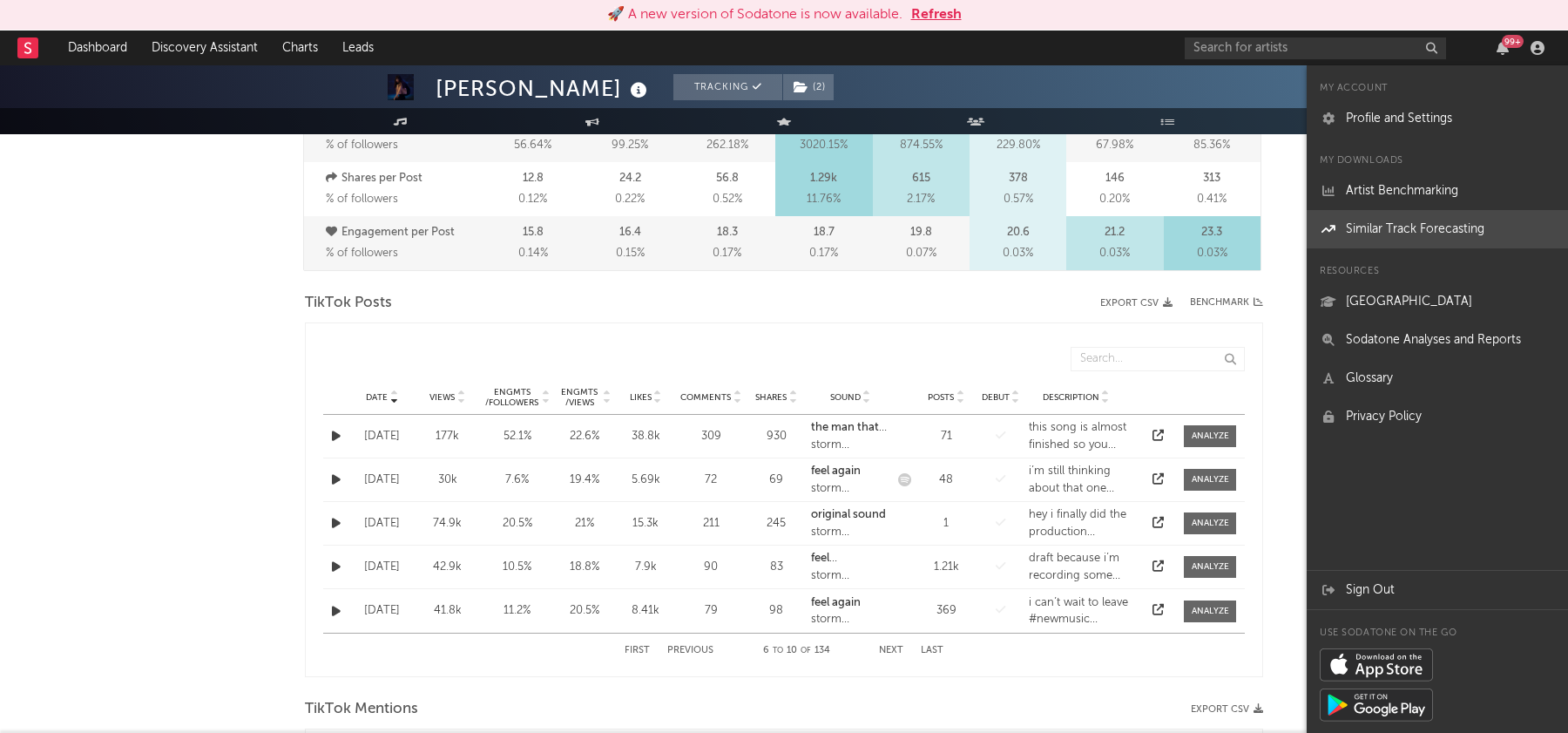
click at [1403, 246] on link "Similar Track Forecasting" at bounding box center [1437, 228] width 262 height 38
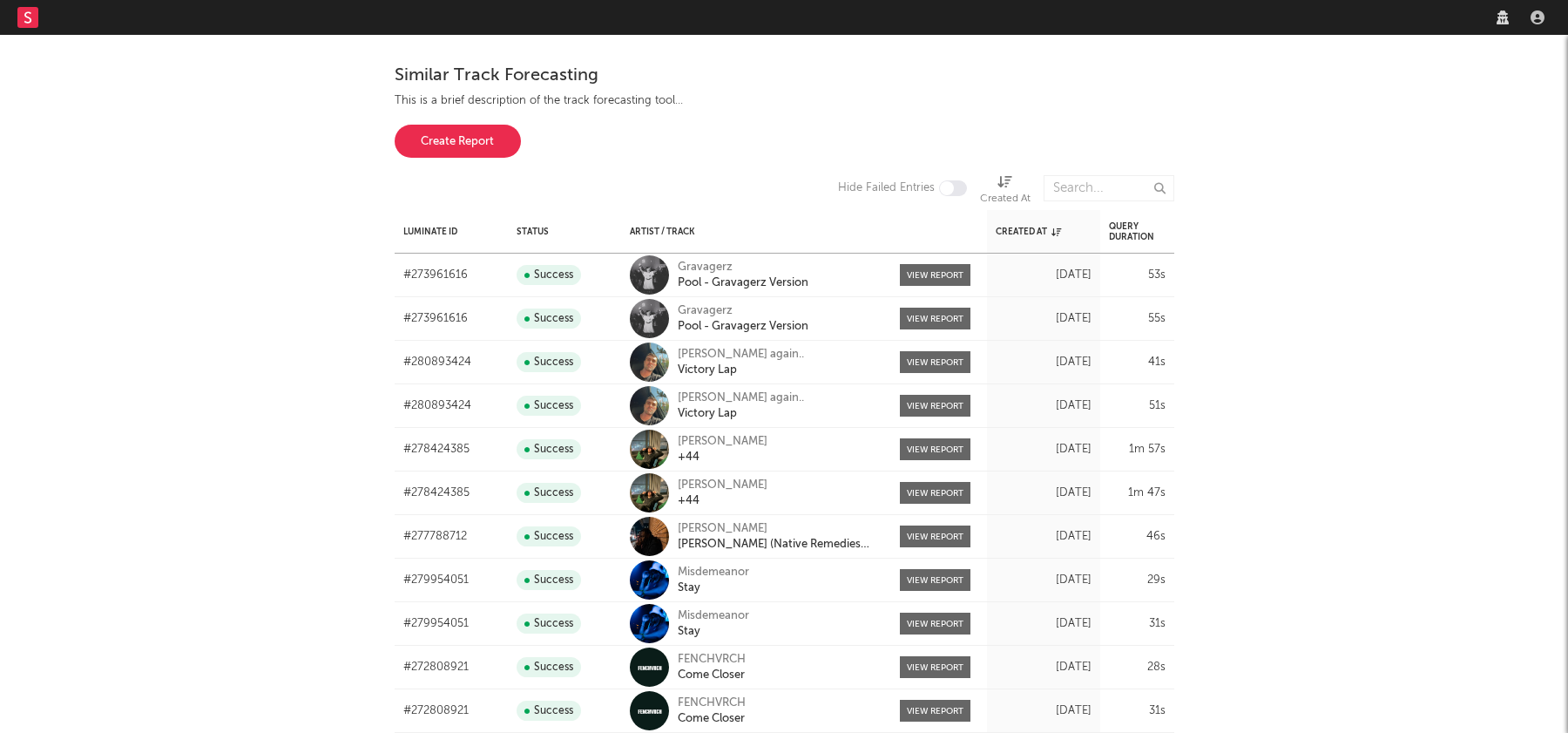
click at [491, 149] on button "Create Report" at bounding box center [458, 142] width 127 height 34
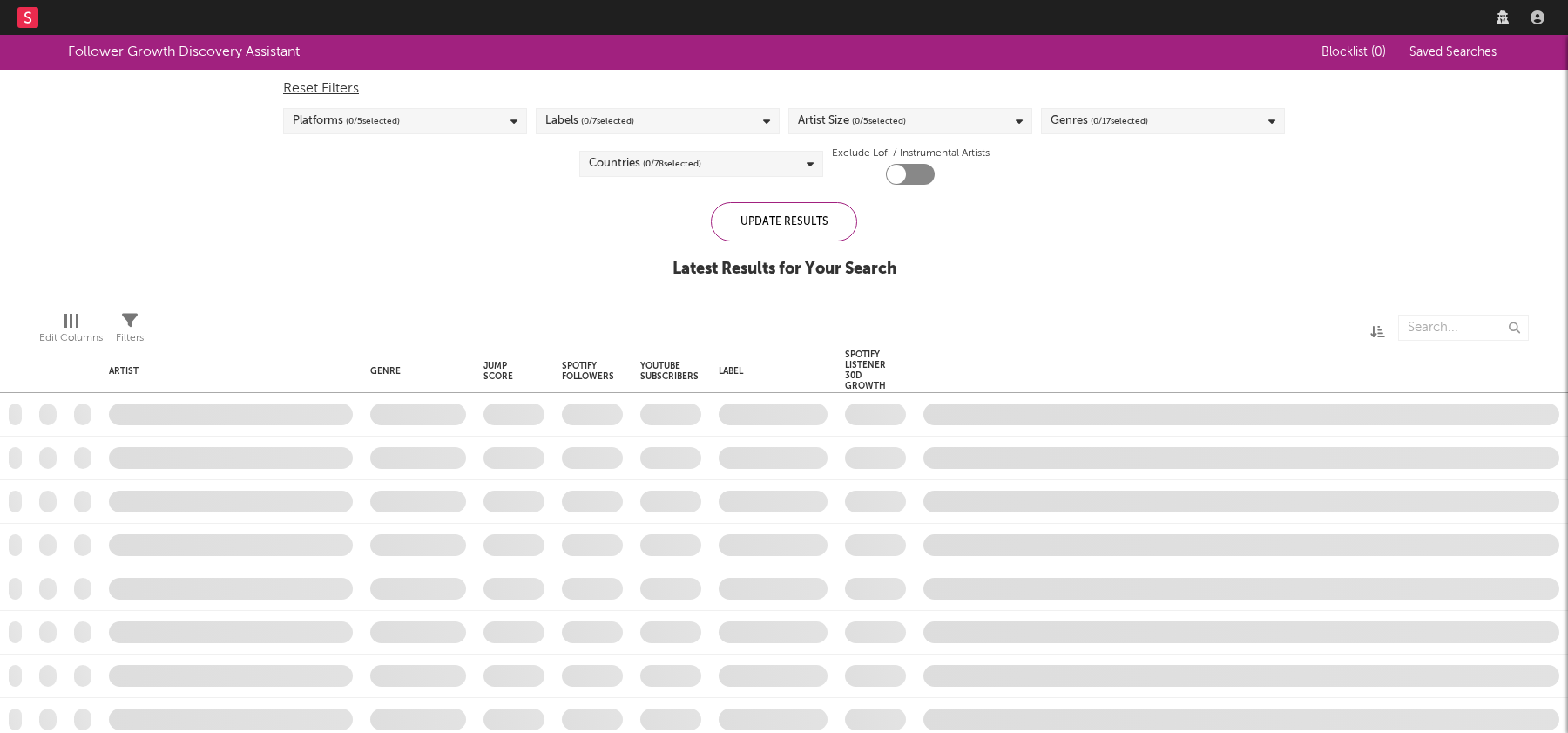
checkbox input "true"
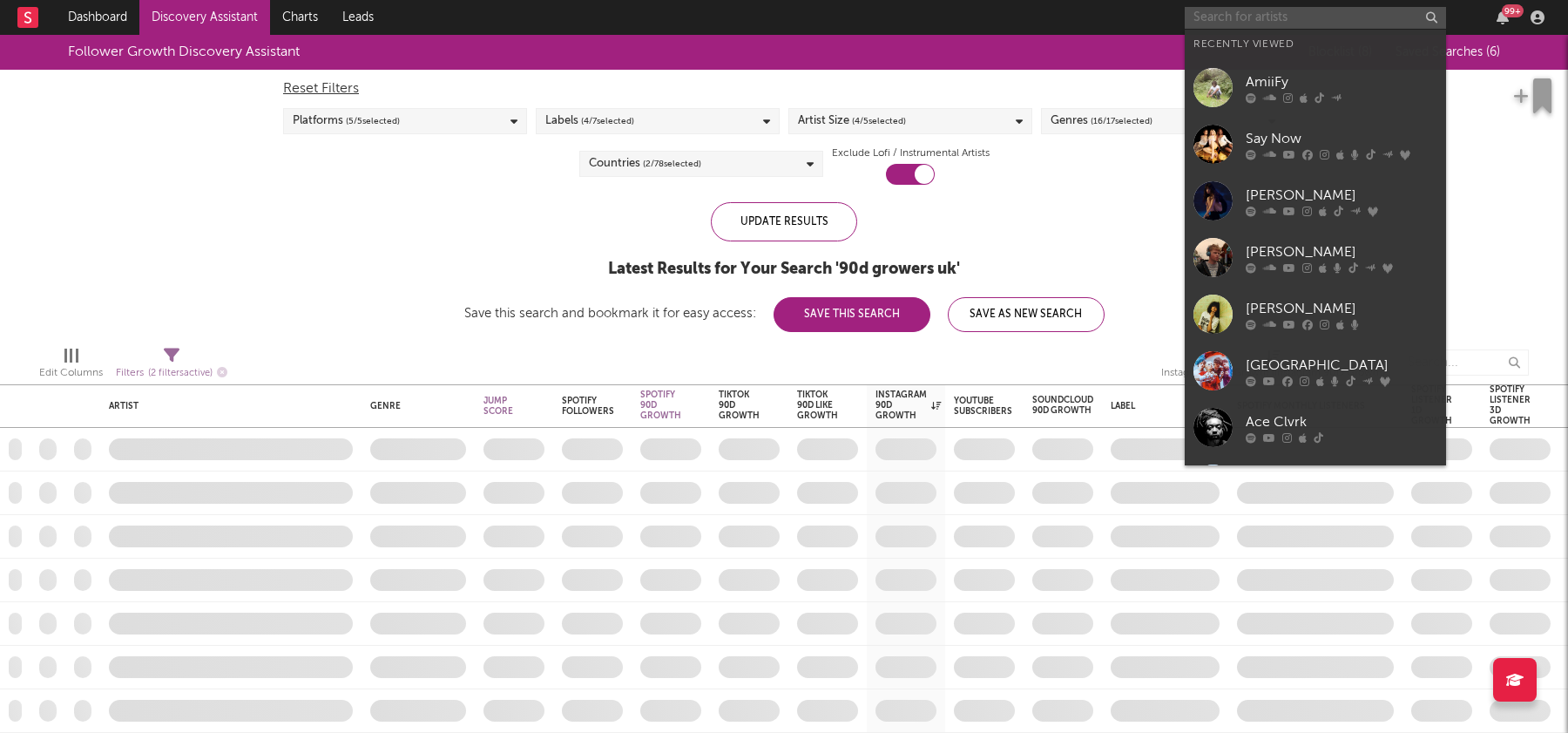
click at [1267, 19] on input "text" at bounding box center [1315, 17] width 262 height 21
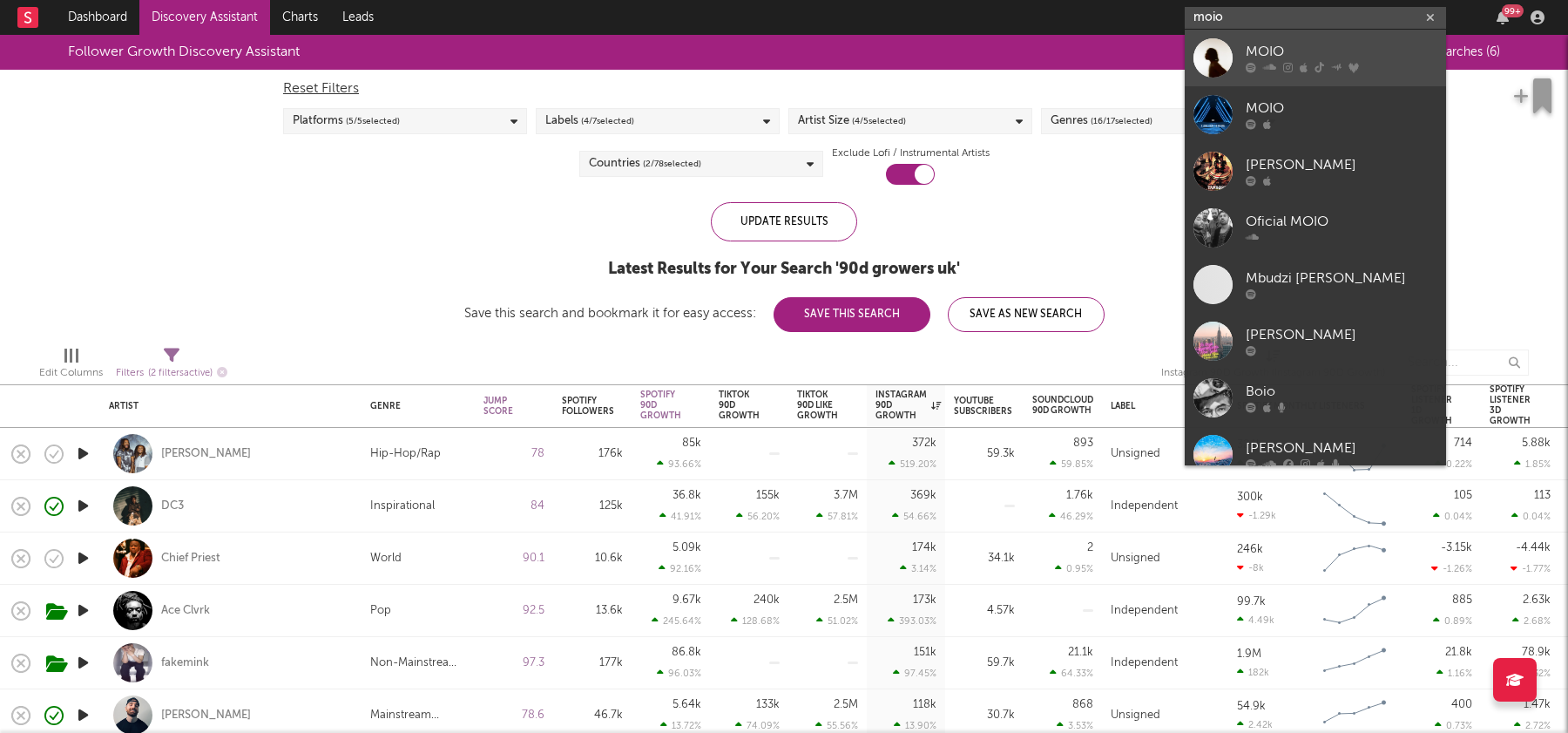
type input "moio"
click at [1261, 48] on div "MOIO" at bounding box center [1342, 52] width 192 height 20
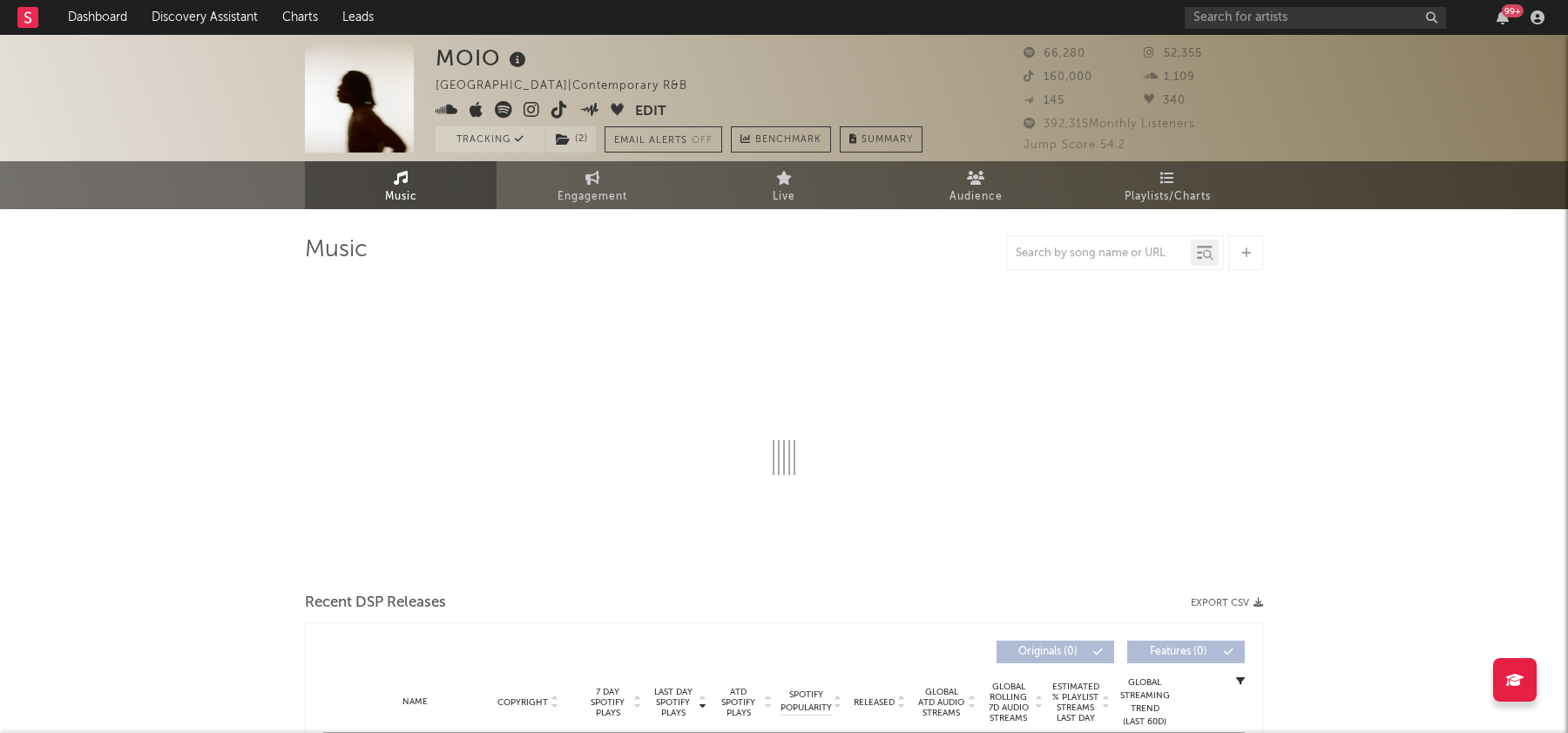
select select "6m"
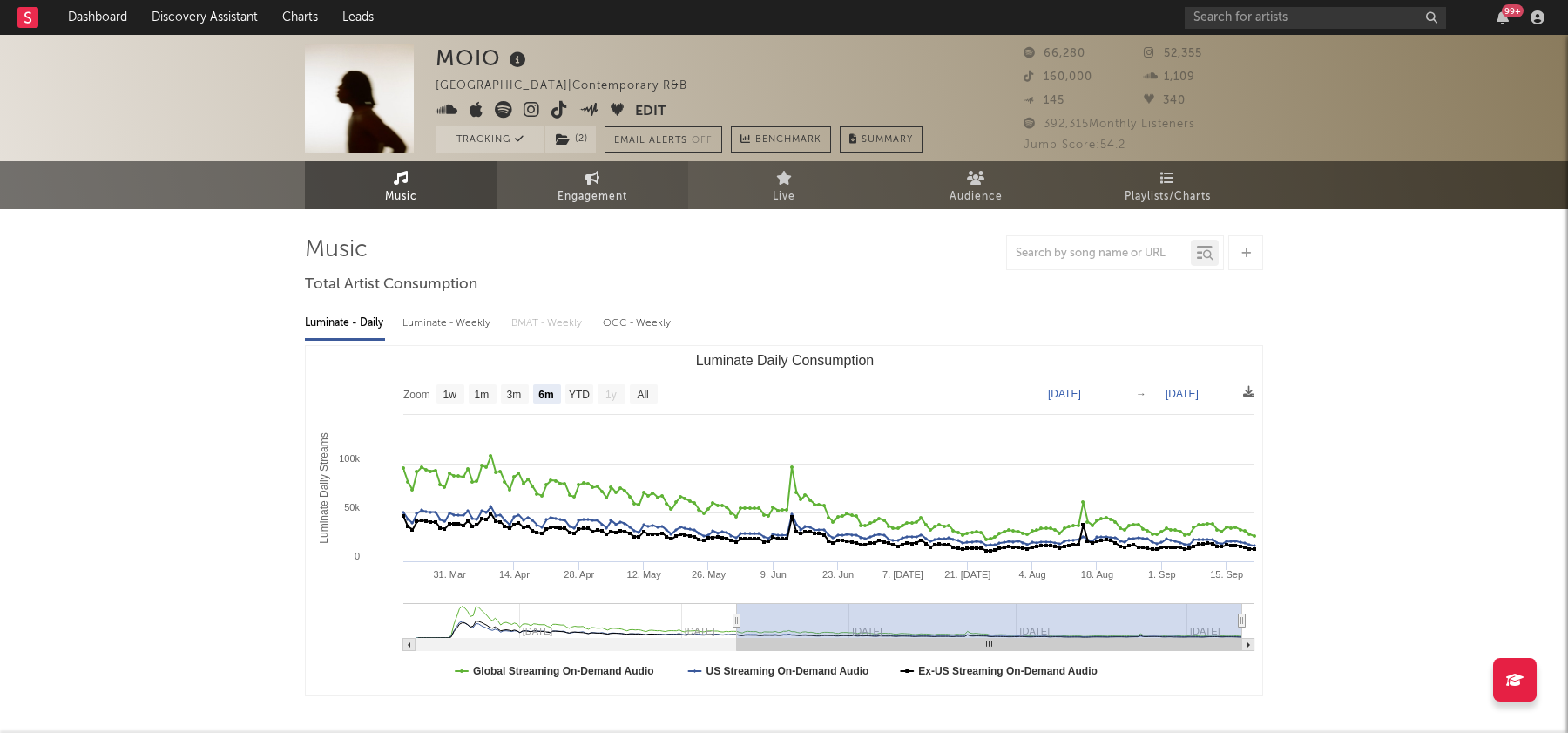
click at [598, 197] on span "Engagement" at bounding box center [592, 197] width 70 height 20
select select "1w"
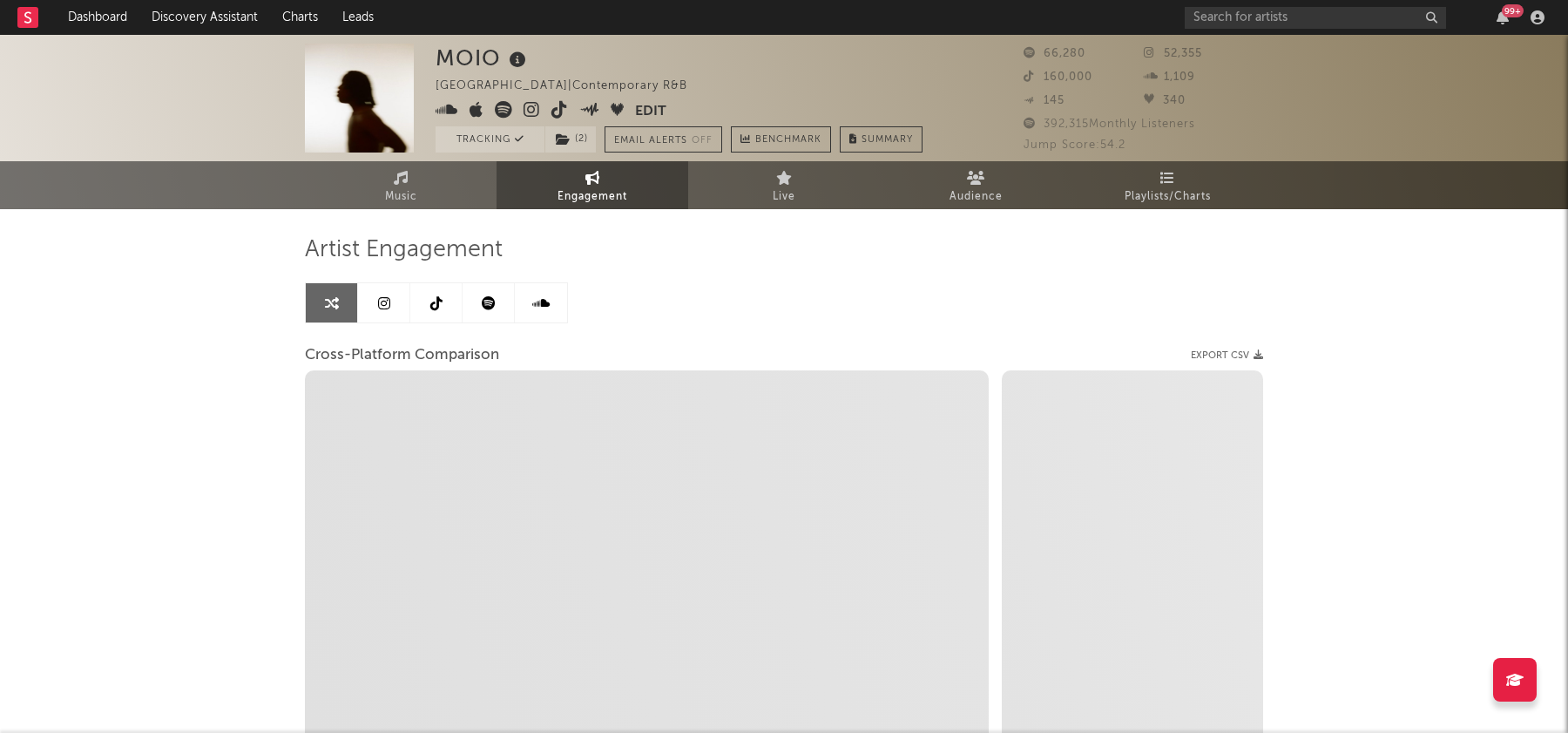
select select "1m"
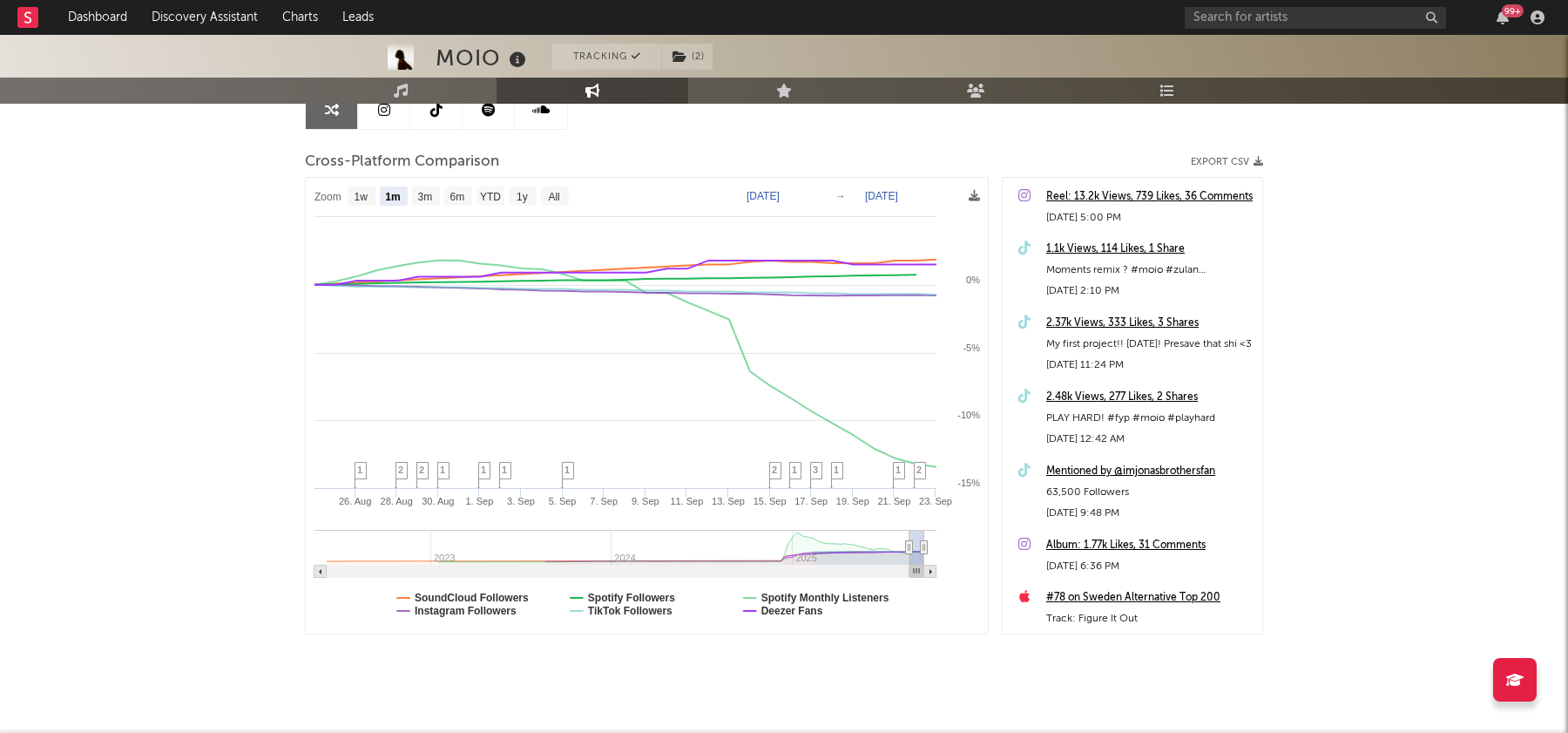
scroll to position [197, 0]
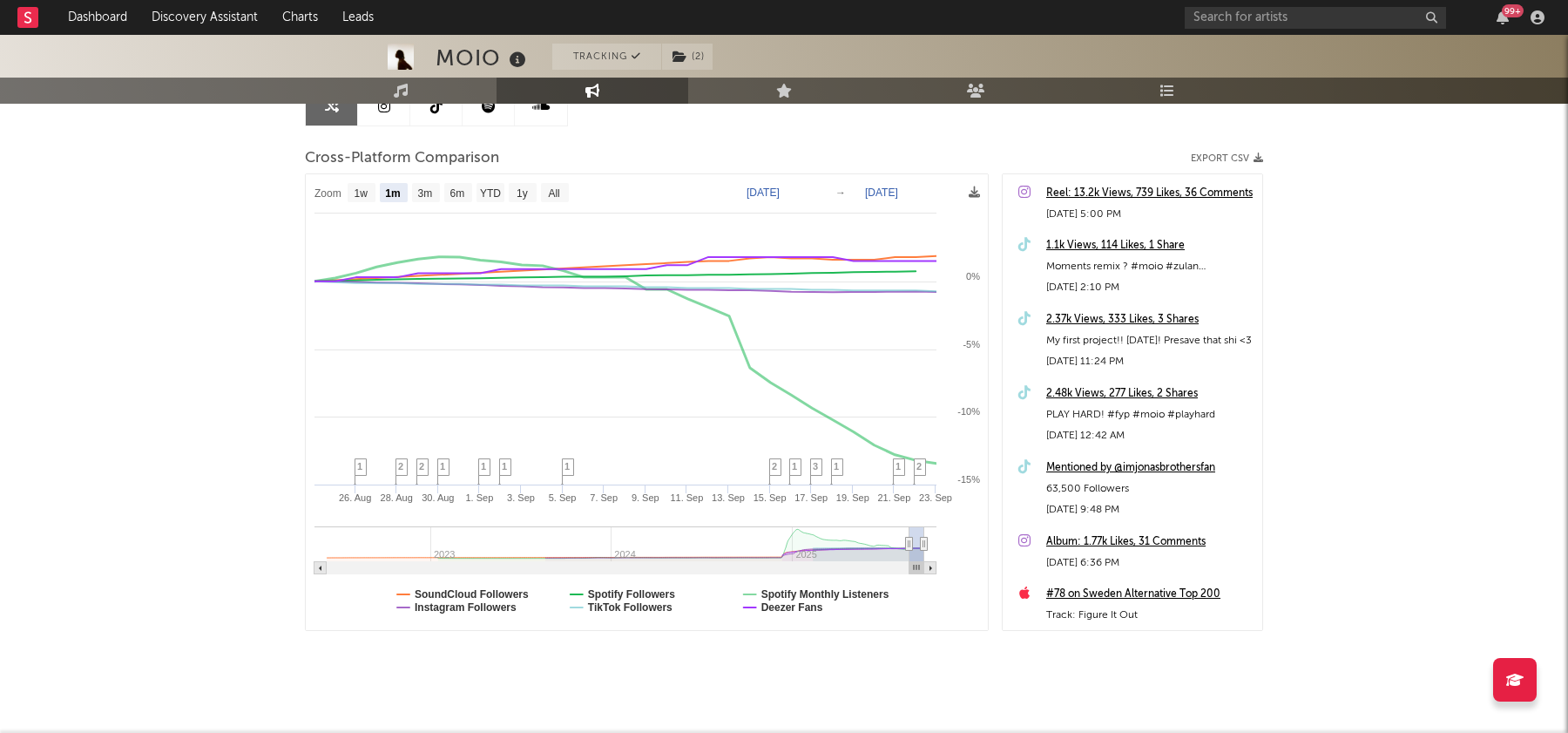
click at [842, 599] on icon "Created with Highcharts 10.3.3 26. Aug 28. Aug 30. Aug 1. Sep 3. Sep 5. Sep 7. …" at bounding box center [646, 402] width 683 height 456
click at [807, 607] on text "Deezer Fans" at bounding box center [792, 606] width 61 height 12
select select "1m"
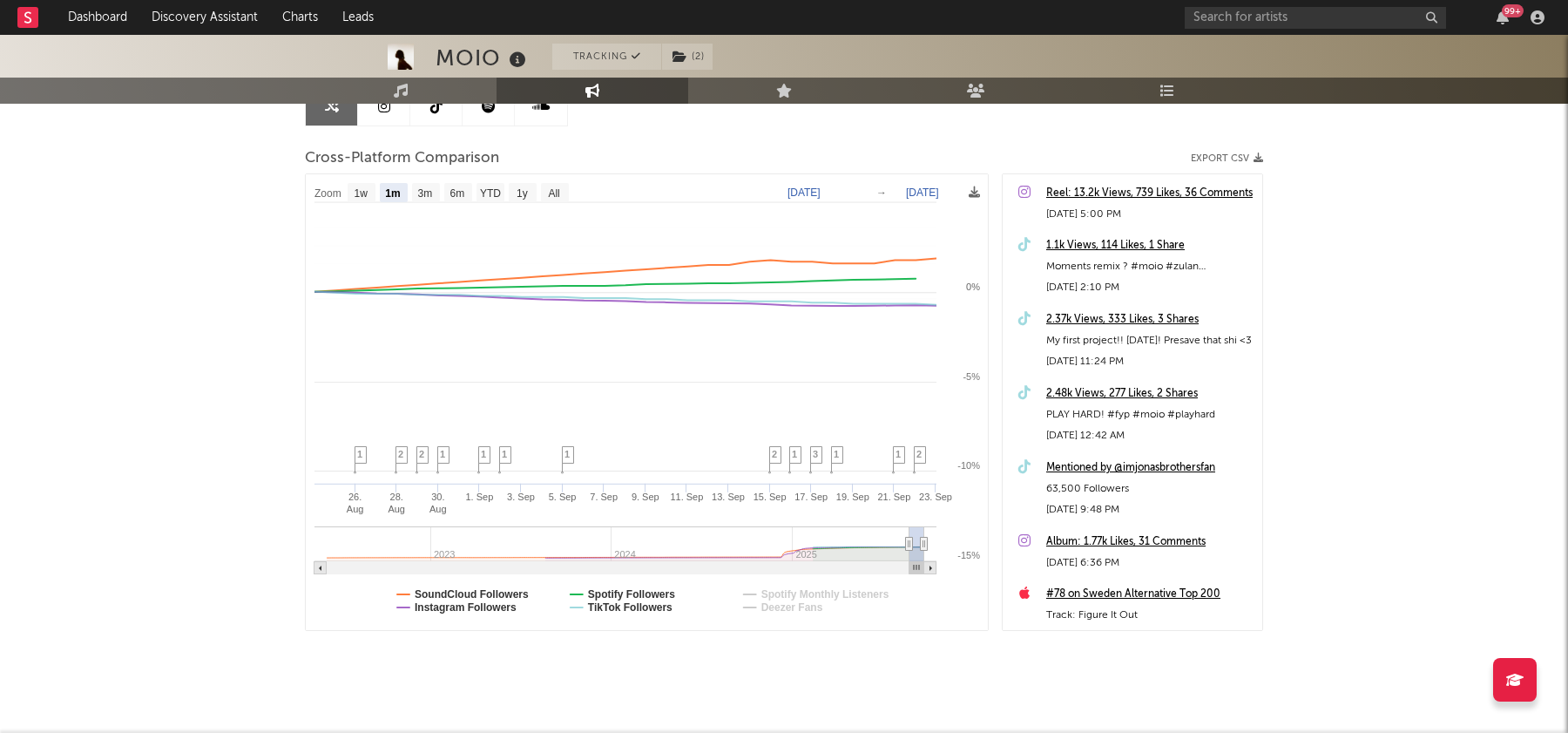
select select "1m"
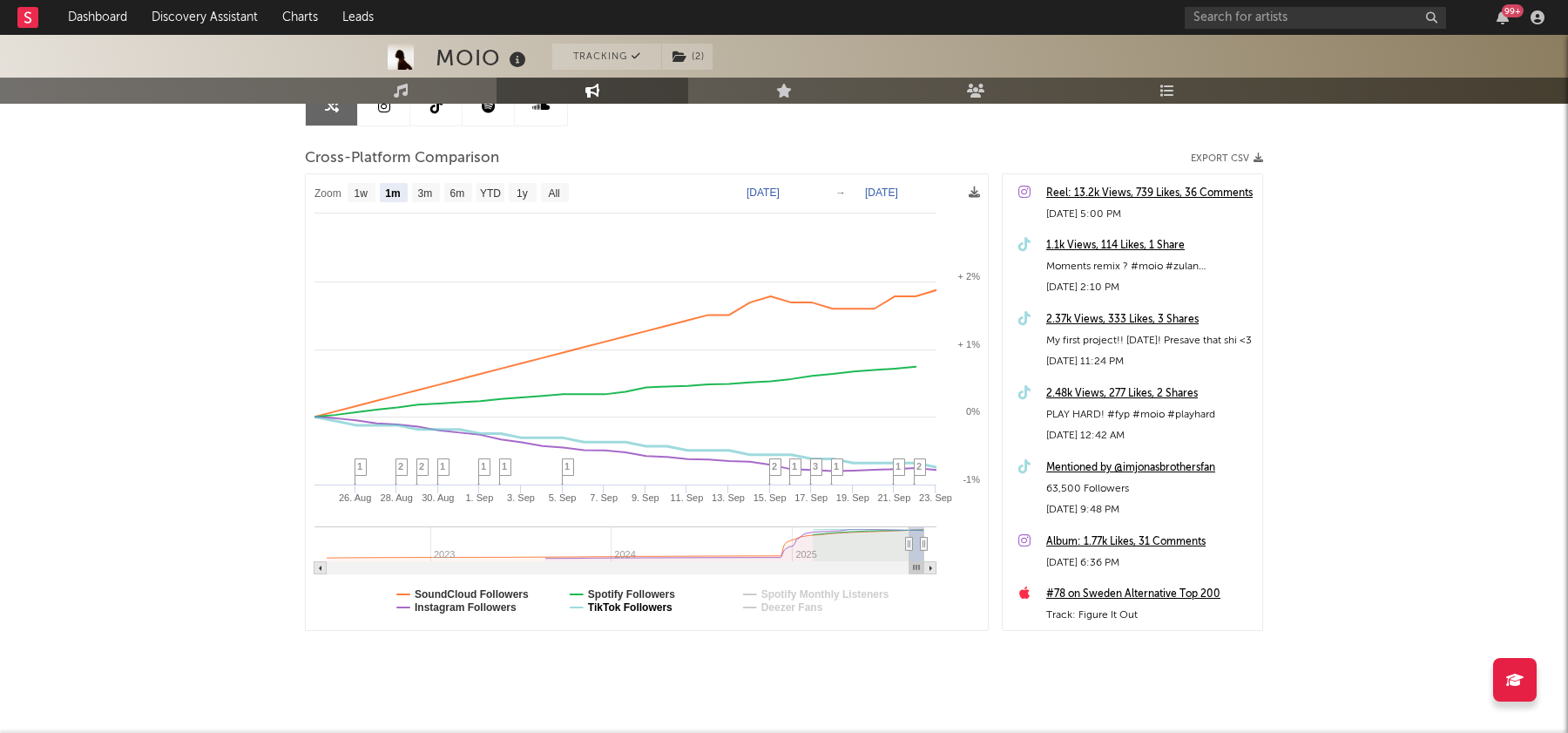
click at [629, 610] on text "TikTok Followers" at bounding box center [629, 606] width 85 height 12
select select "1m"
click at [507, 590] on text "SoundCloud Followers" at bounding box center [471, 593] width 115 height 12
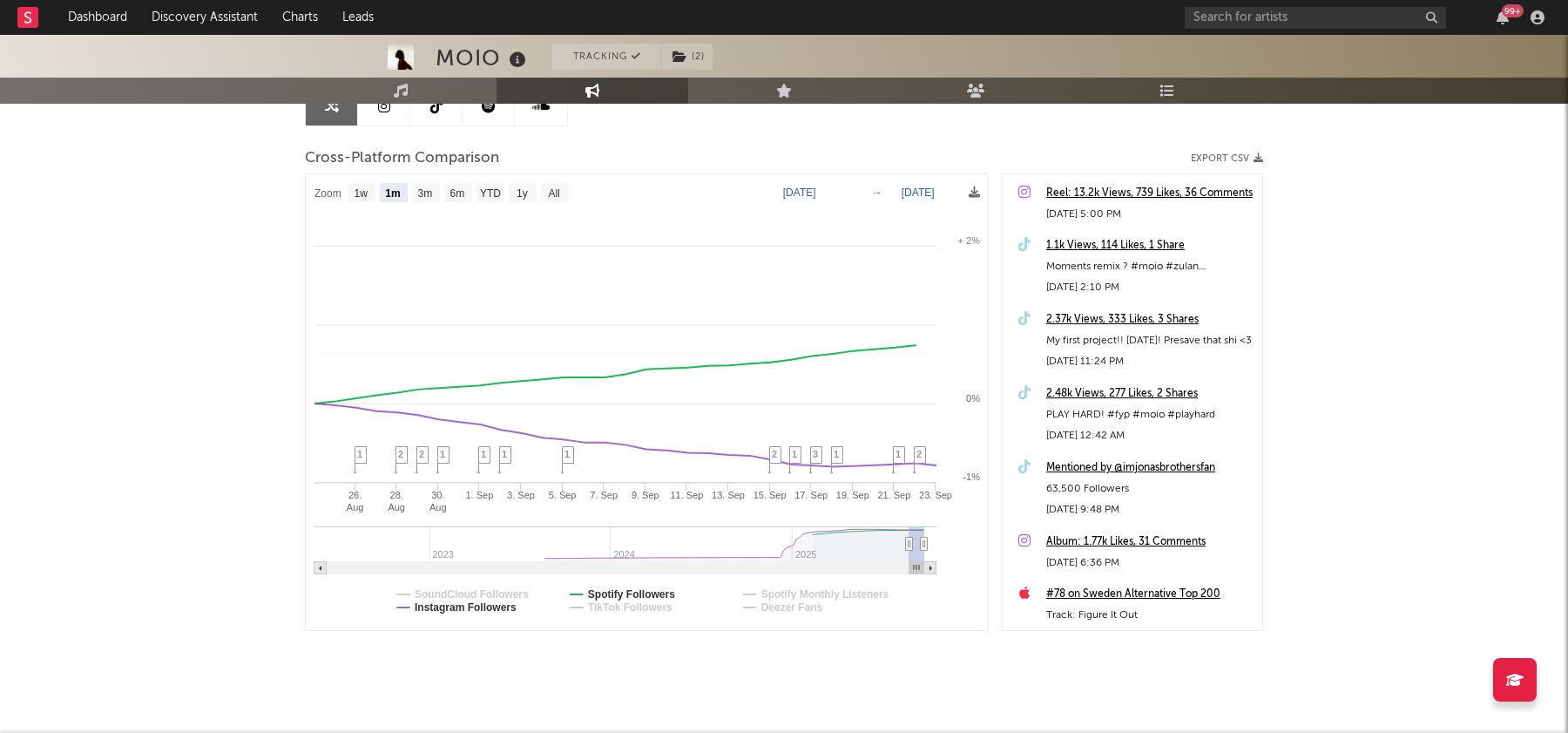
select select "1m"
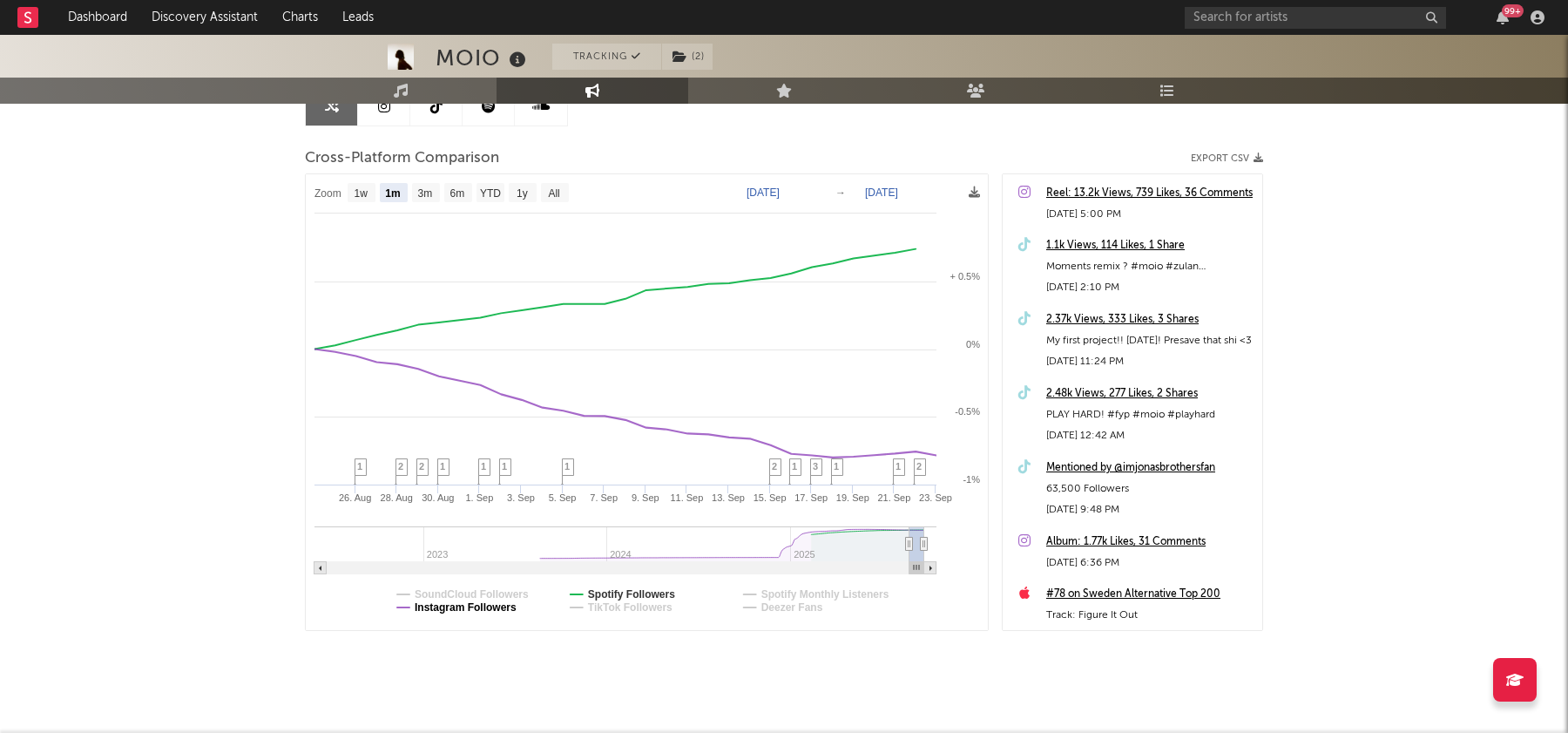
click at [505, 604] on text "Instagram Followers" at bounding box center [465, 606] width 101 height 12
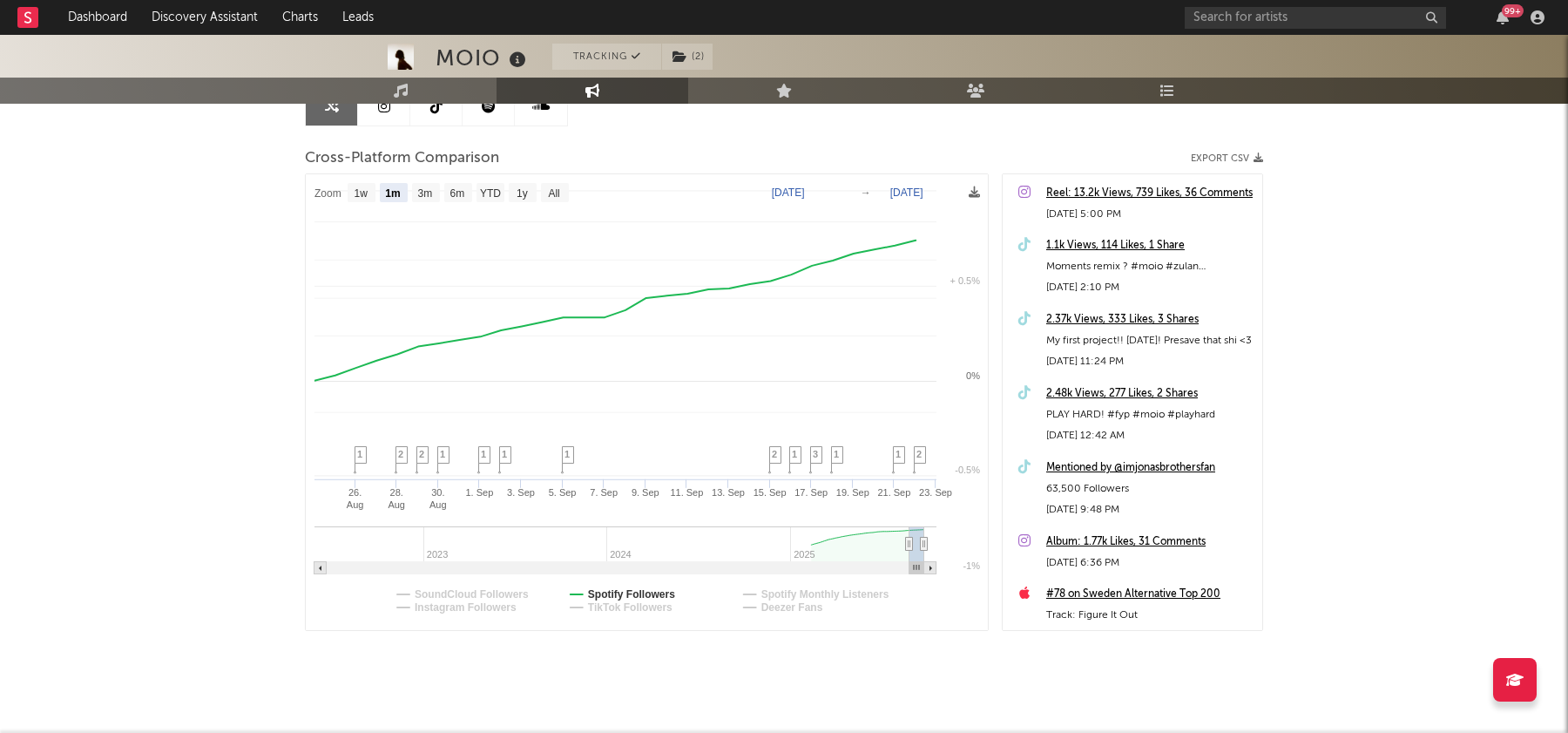
select select "1m"
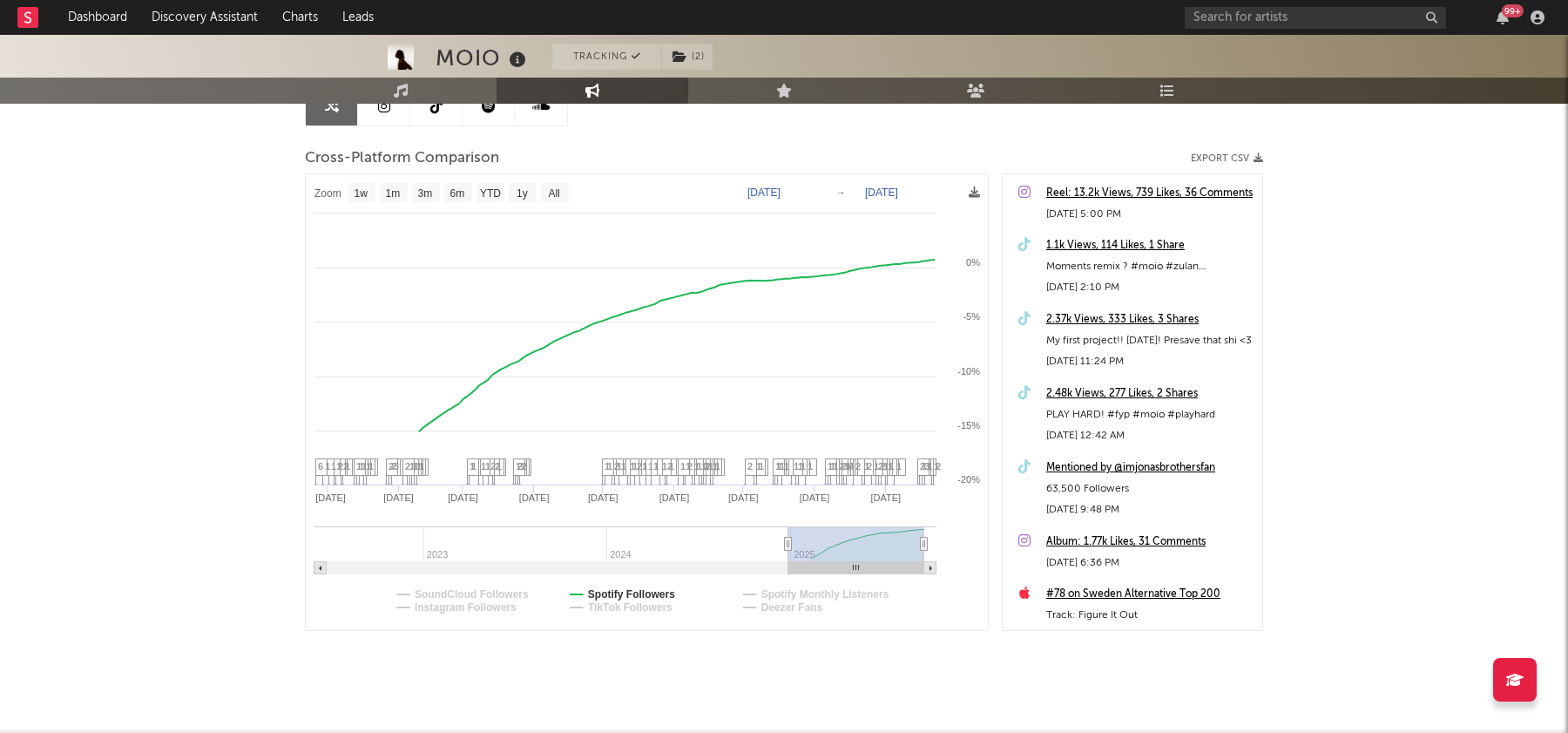
drag, startPoint x: 905, startPoint y: 542, endPoint x: 790, endPoint y: 542, distance: 115.0
click at [790, 542] on icon at bounding box center [788, 544] width 7 height 13
type input "2024-12-28"
select select "1w"
type input "2025-07-20"
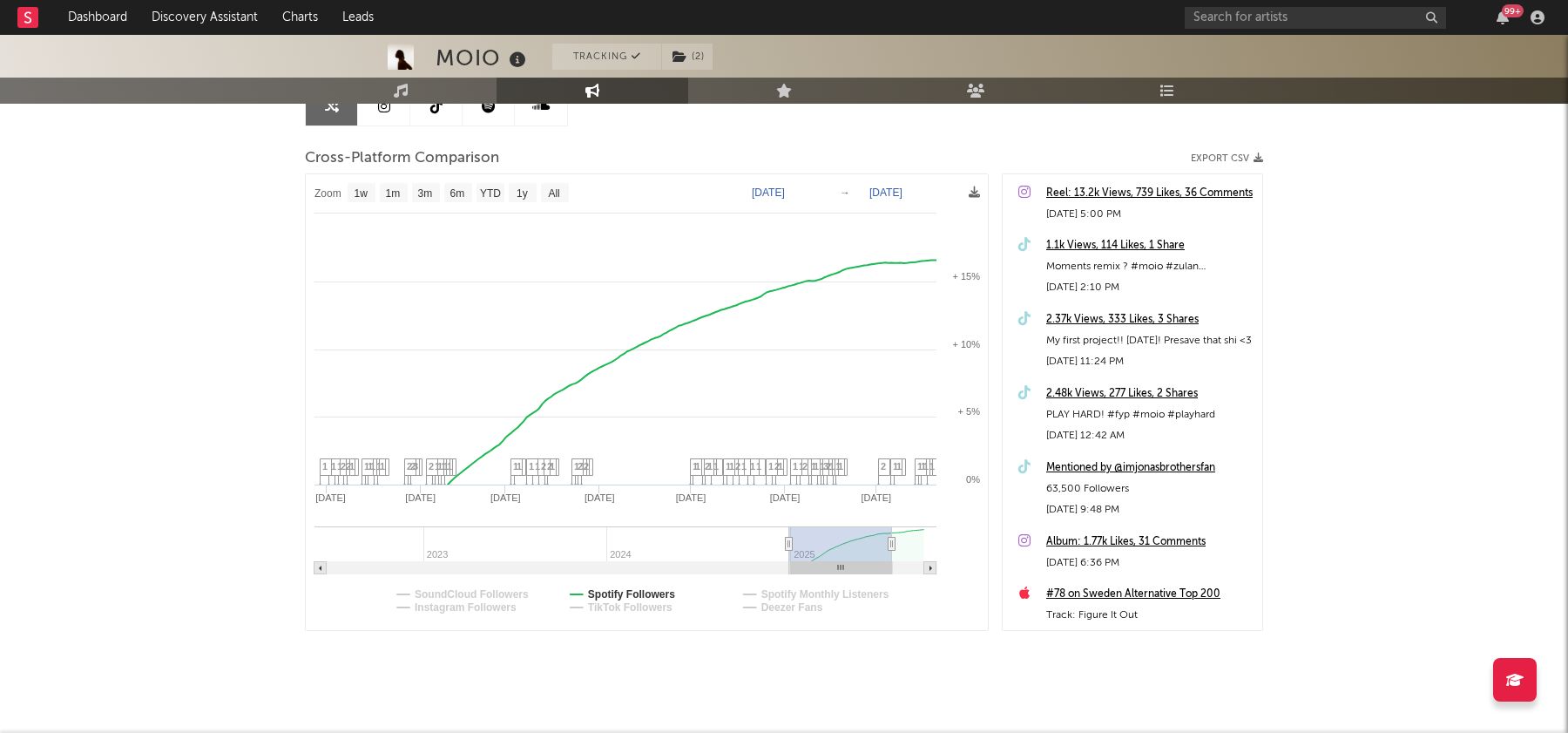
select select "6m"
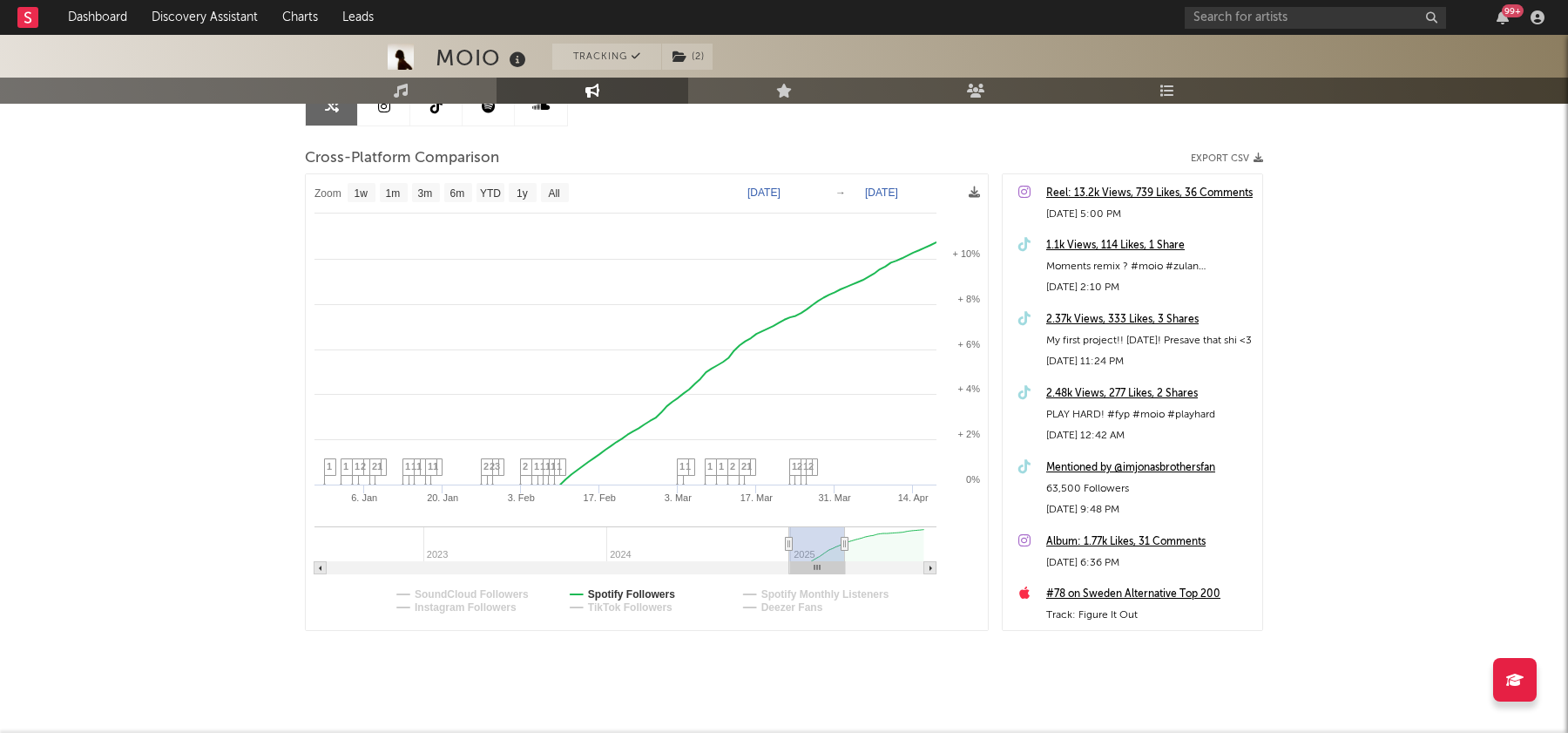
type input "2025-04-02"
select select "3m"
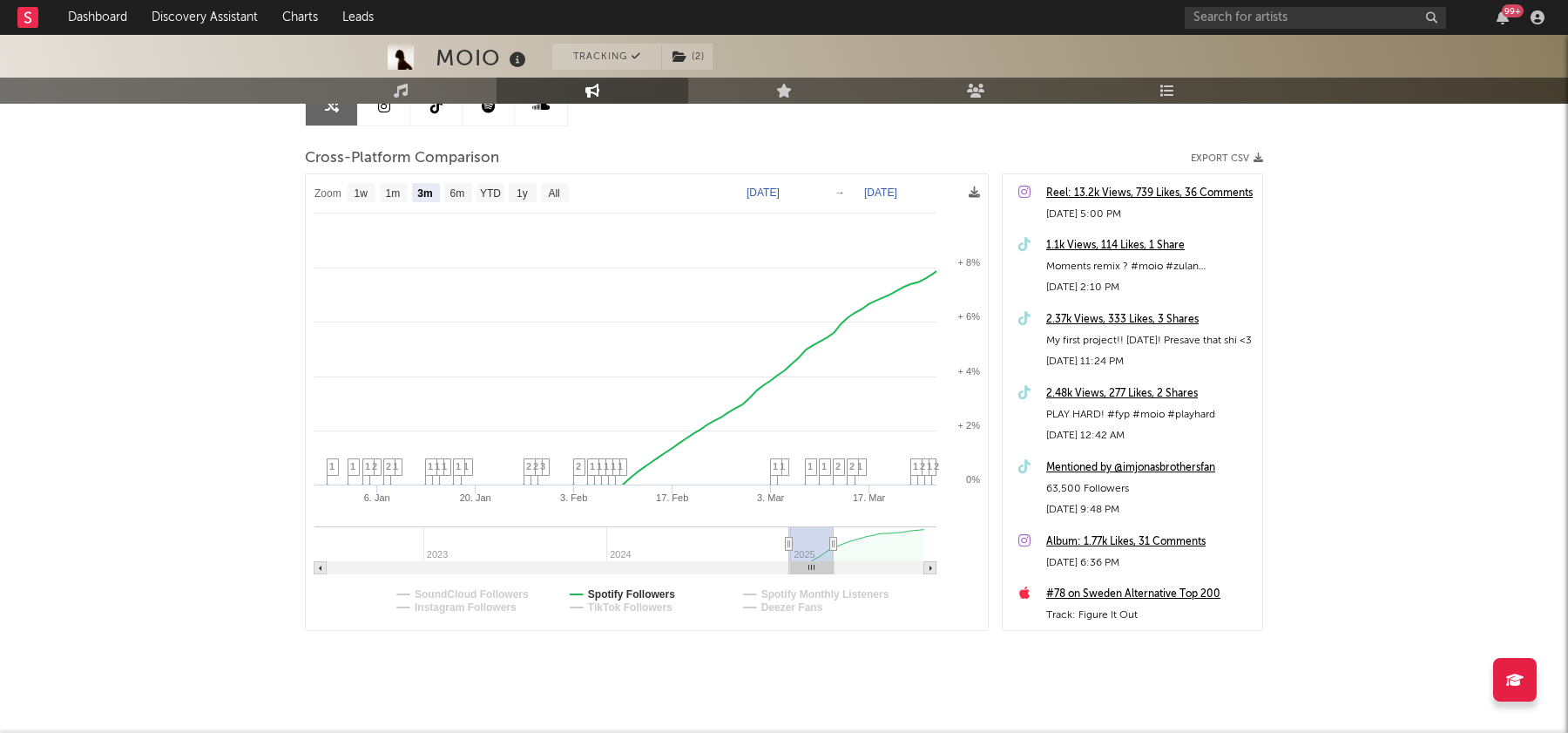
type input "2025-03-19"
drag, startPoint x: 922, startPoint y: 543, endPoint x: 831, endPoint y: 545, distance: 91.0
click at [831, 545] on icon at bounding box center [830, 544] width 7 height 13
select select "3m"
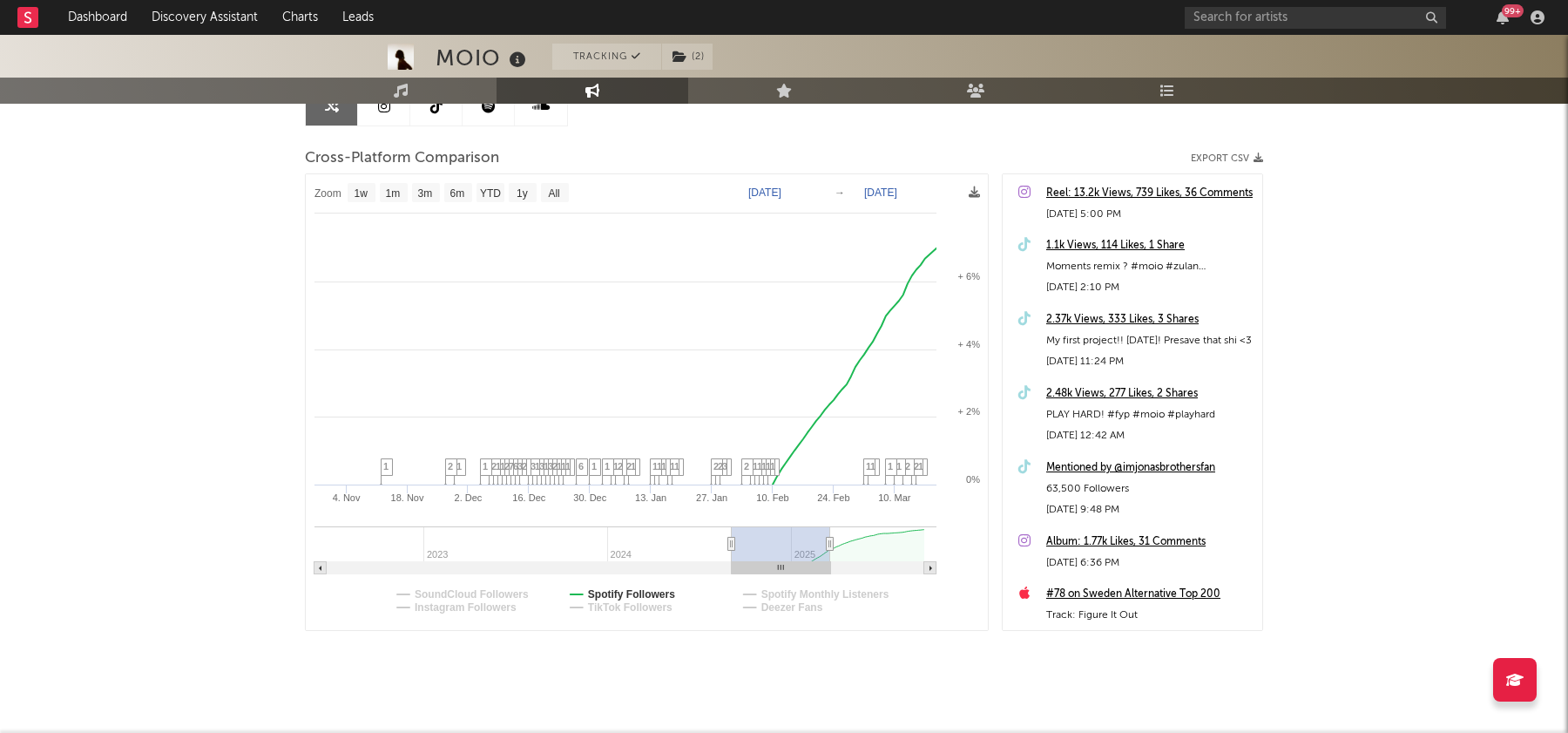
drag, startPoint x: 788, startPoint y: 546, endPoint x: 426, endPoint y: 546, distance: 362.0
click at [728, 546] on icon at bounding box center [731, 544] width 7 height 13
type input "2023-01-04"
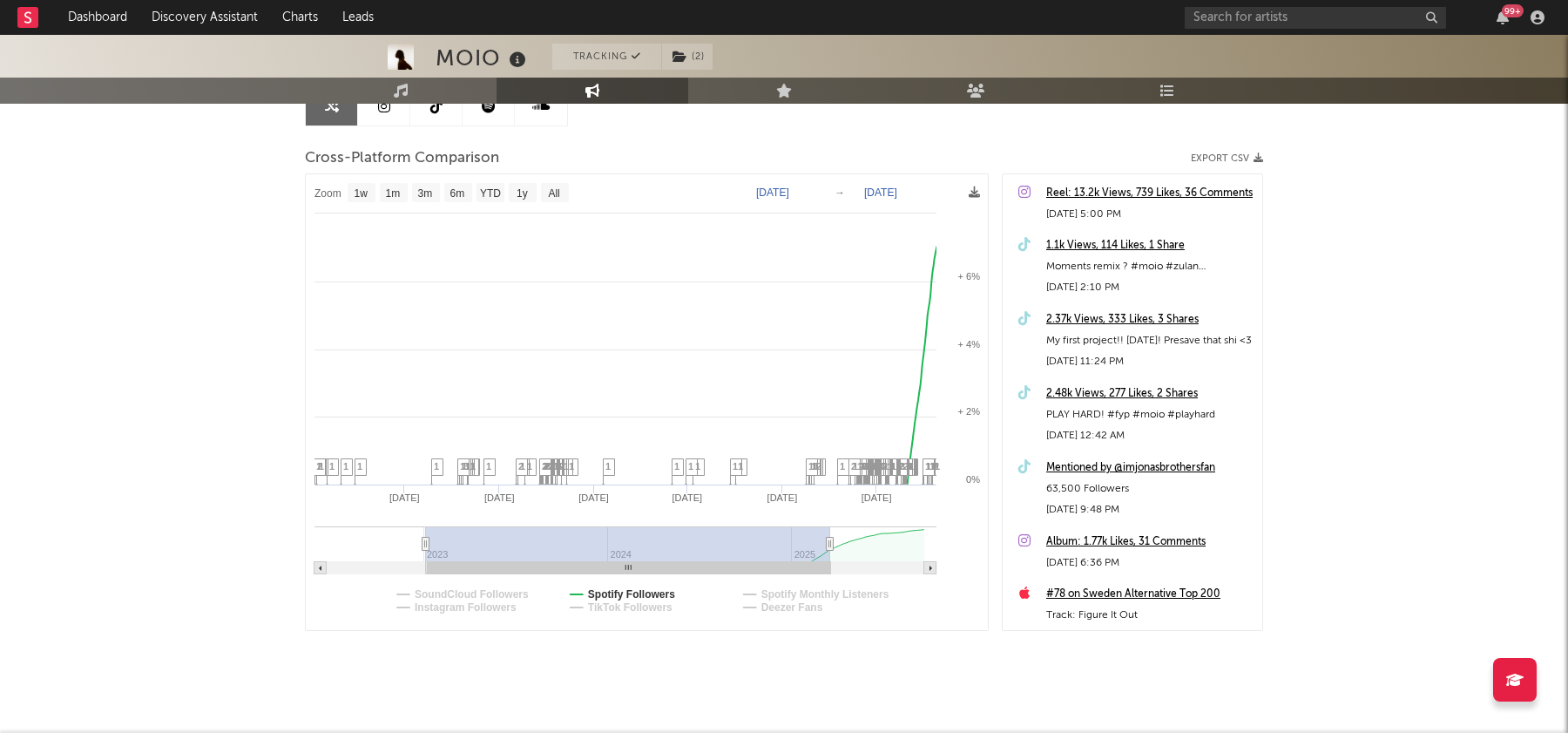
select select "1w"
click at [498, 610] on text "Instagram Followers" at bounding box center [465, 606] width 101 height 12
select select "1w"
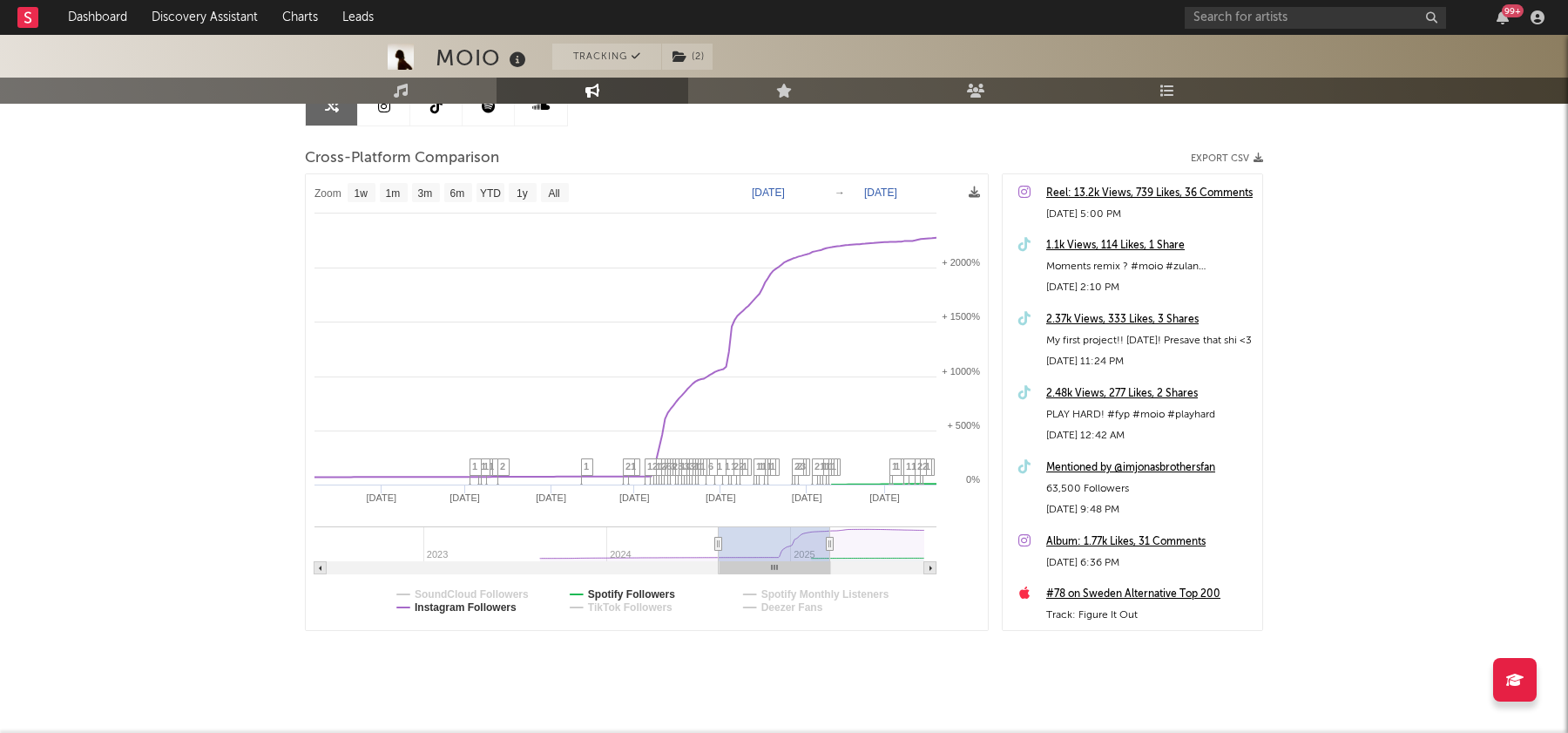
type input "2024-09-06"
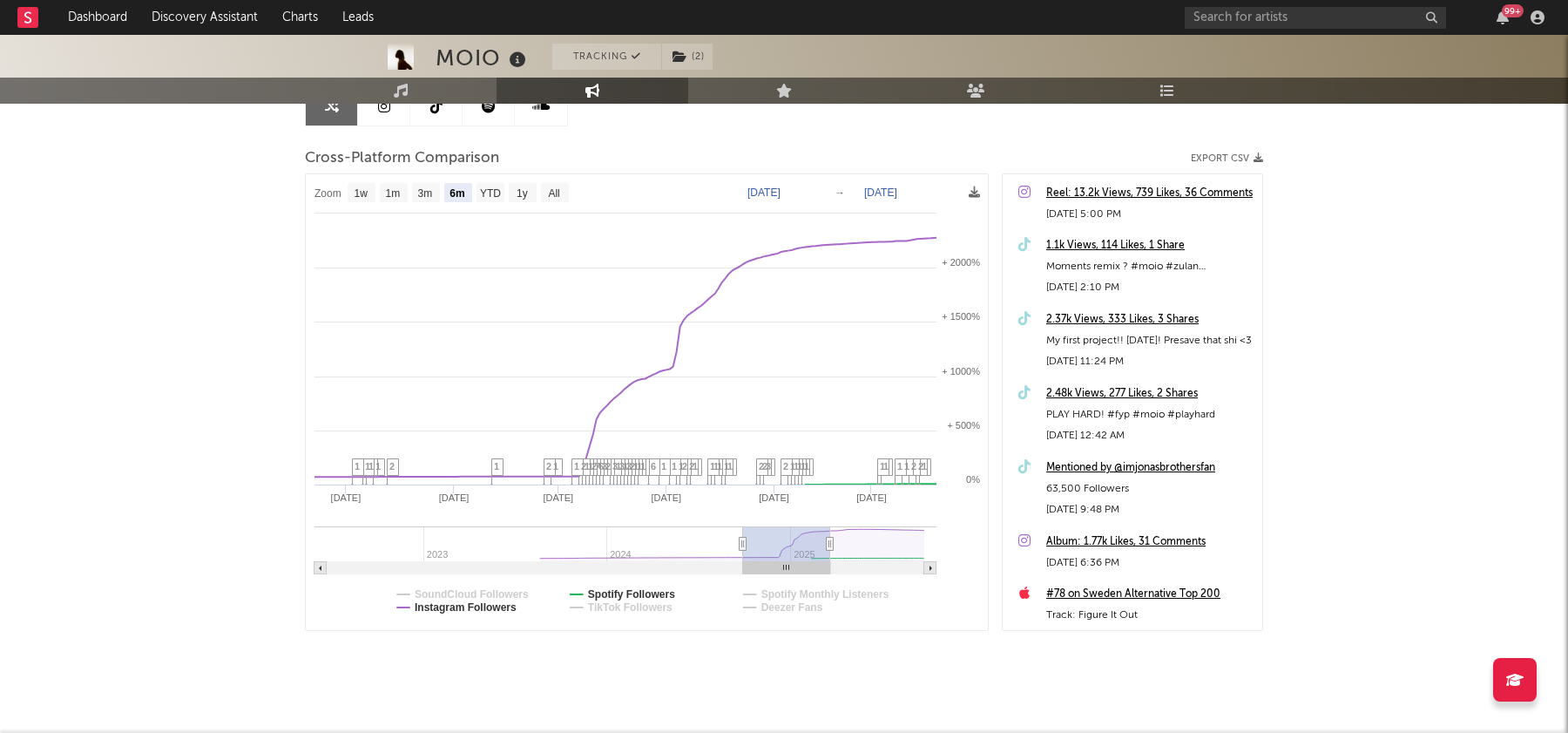
select select "6m"
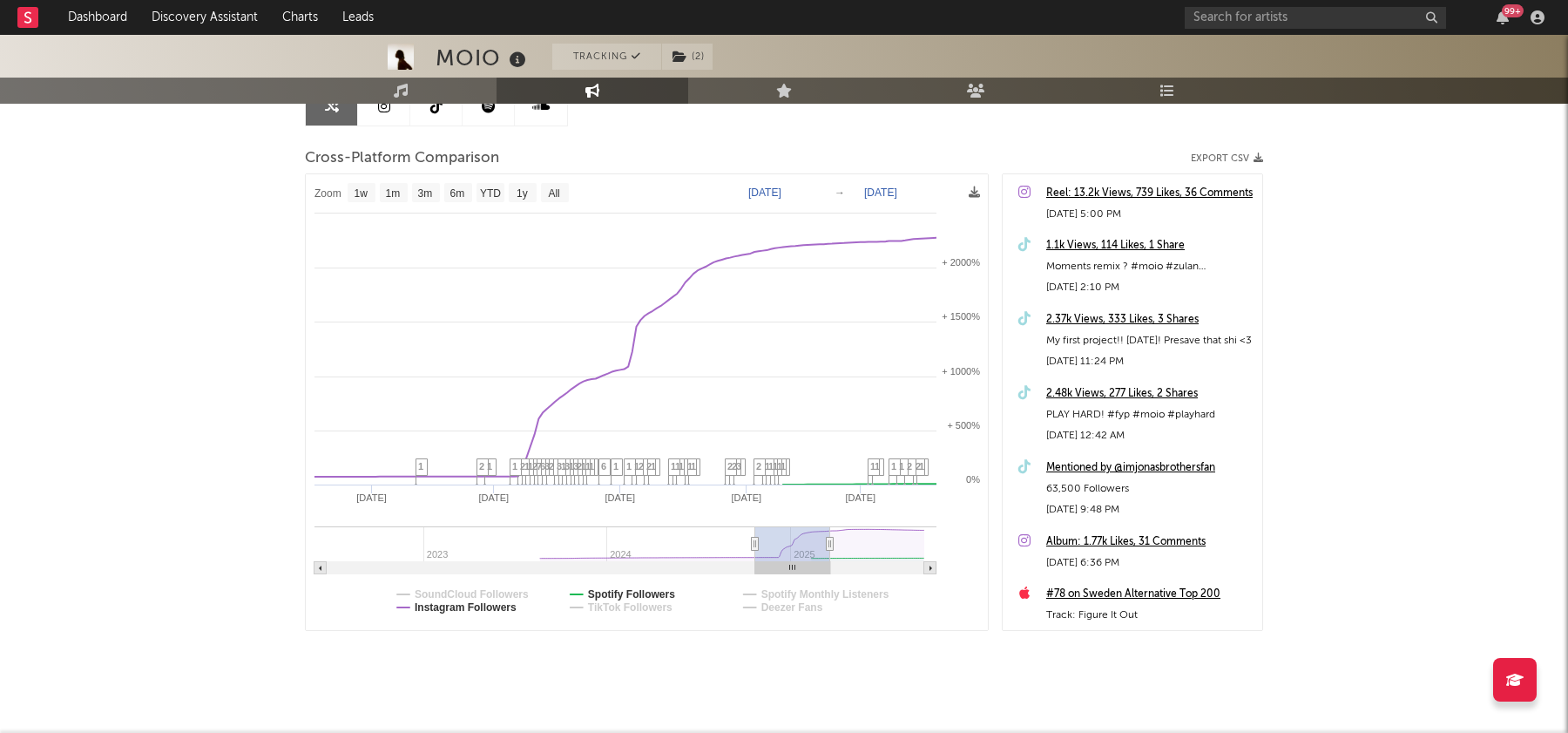
type input "2024-10-24"
drag, startPoint x: 424, startPoint y: 544, endPoint x: 757, endPoint y: 523, distance: 333.7
click at [757, 522] on icon "Created with Highcharts 10.3.3 Jan '25 Nov '24 Mar '25 Dec '24 Feb '25 2023 202…" at bounding box center [646, 402] width 683 height 456
select select "1w"
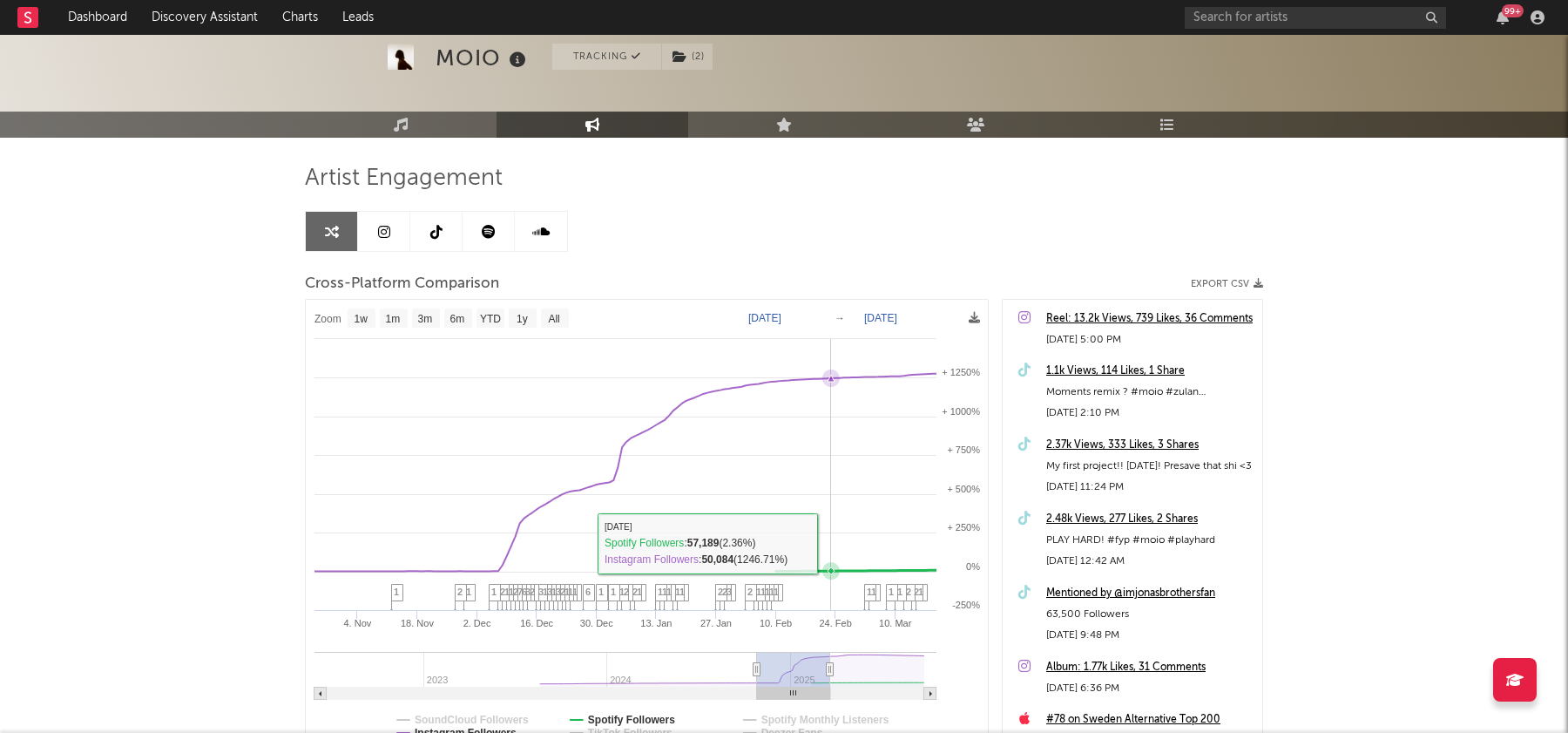
scroll to position [0, 0]
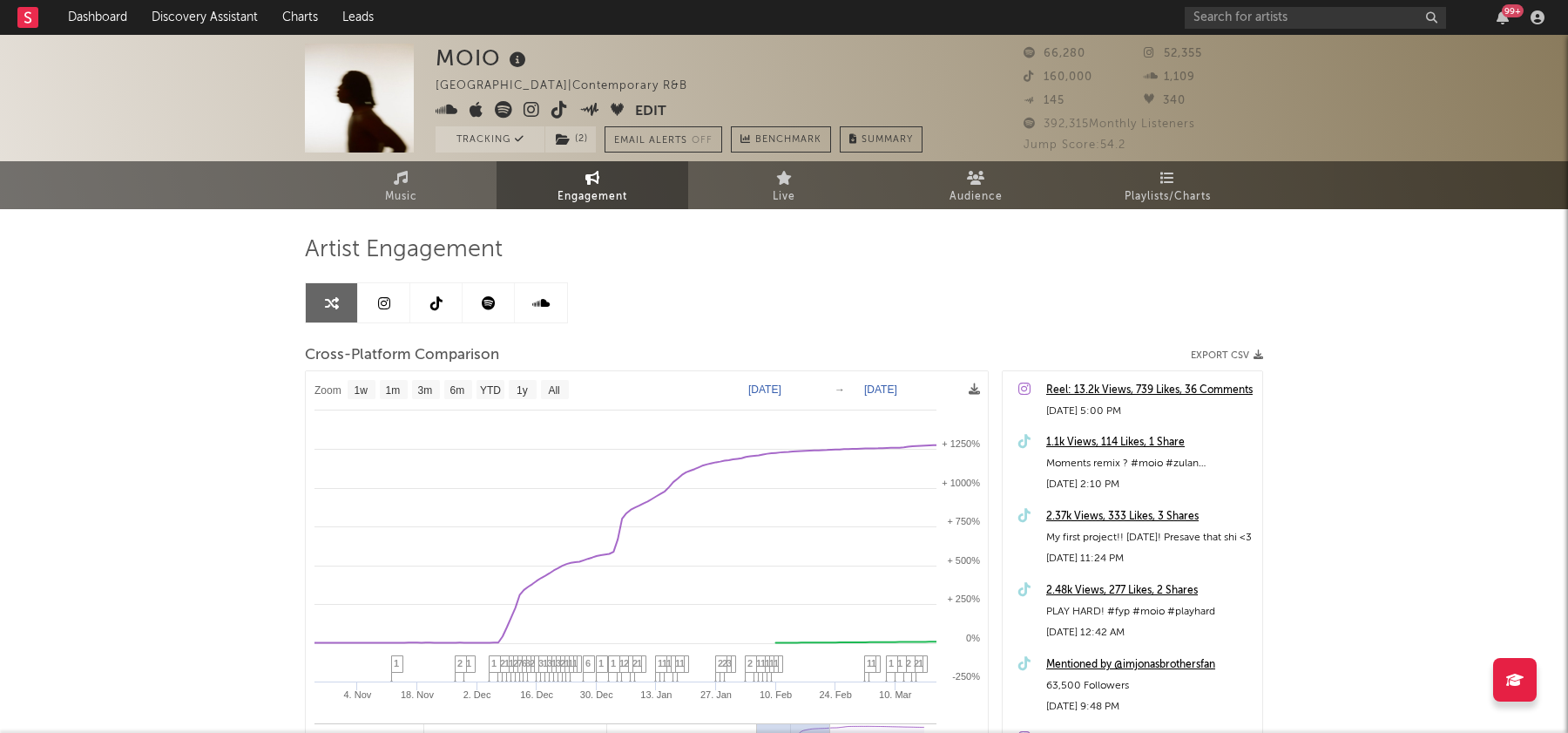
click at [450, 303] on link at bounding box center [437, 303] width 52 height 39
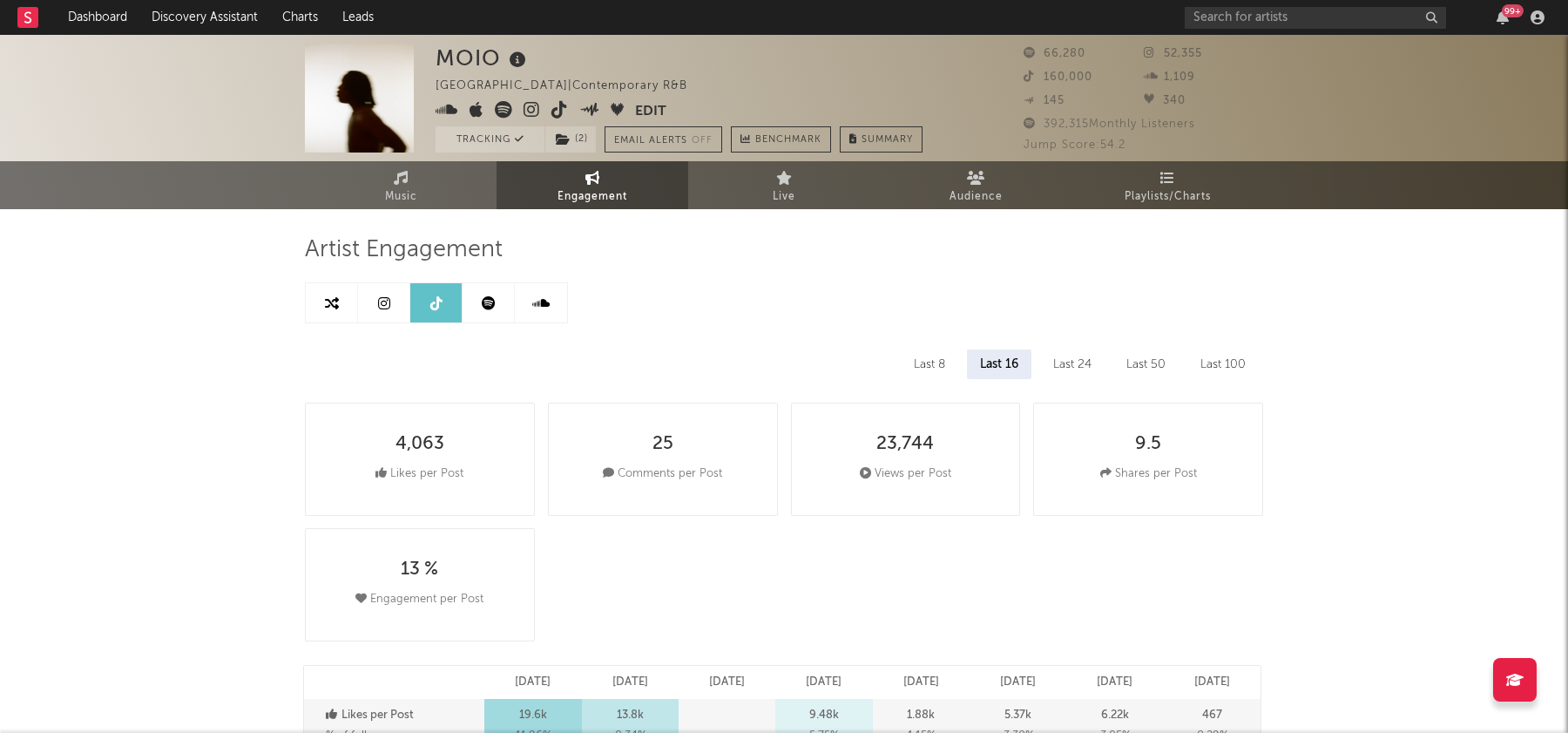
select select "6m"
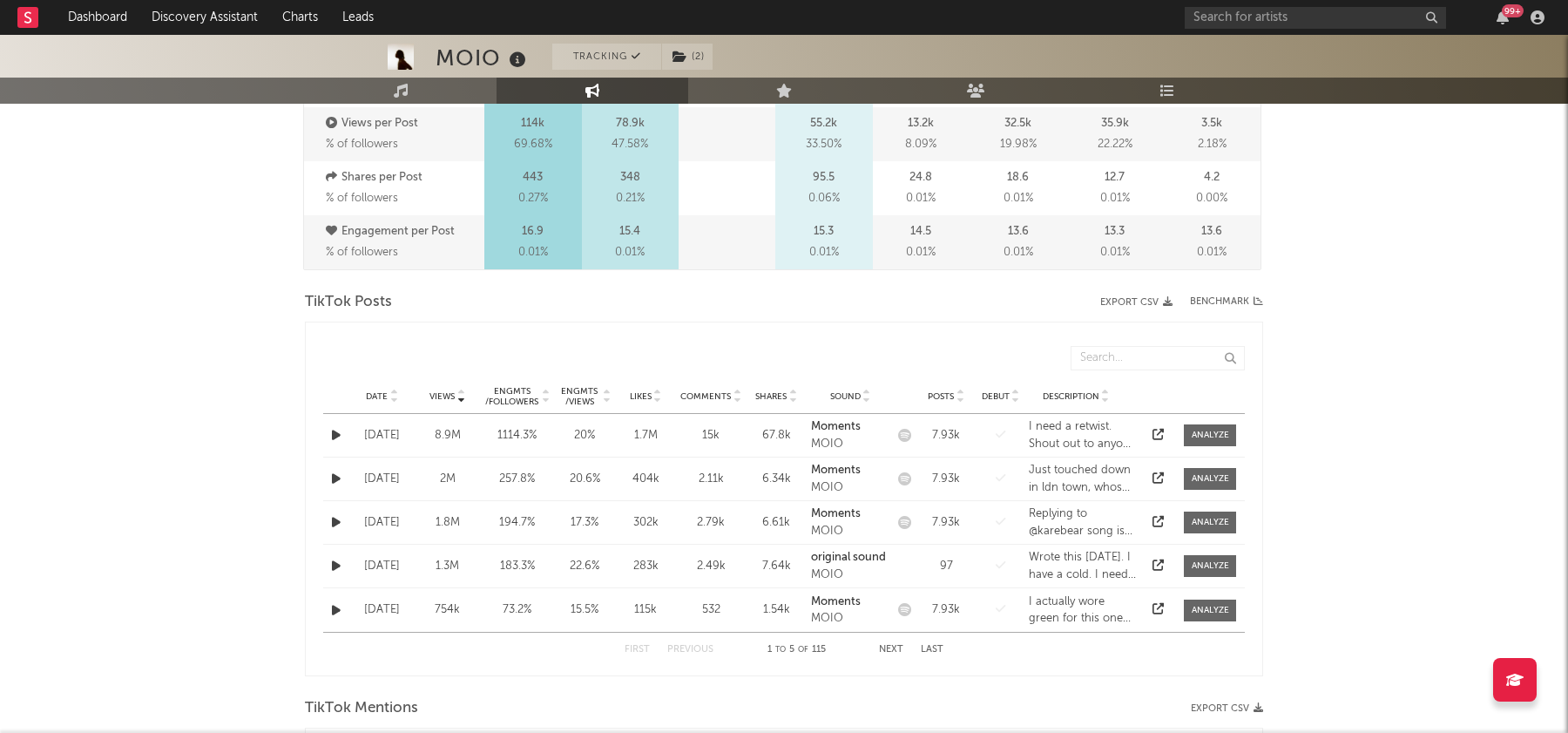
scroll to position [701, 0]
click at [390, 387] on icon at bounding box center [393, 390] width 8 height 7
click at [889, 645] on button "Next" at bounding box center [891, 647] width 24 height 9
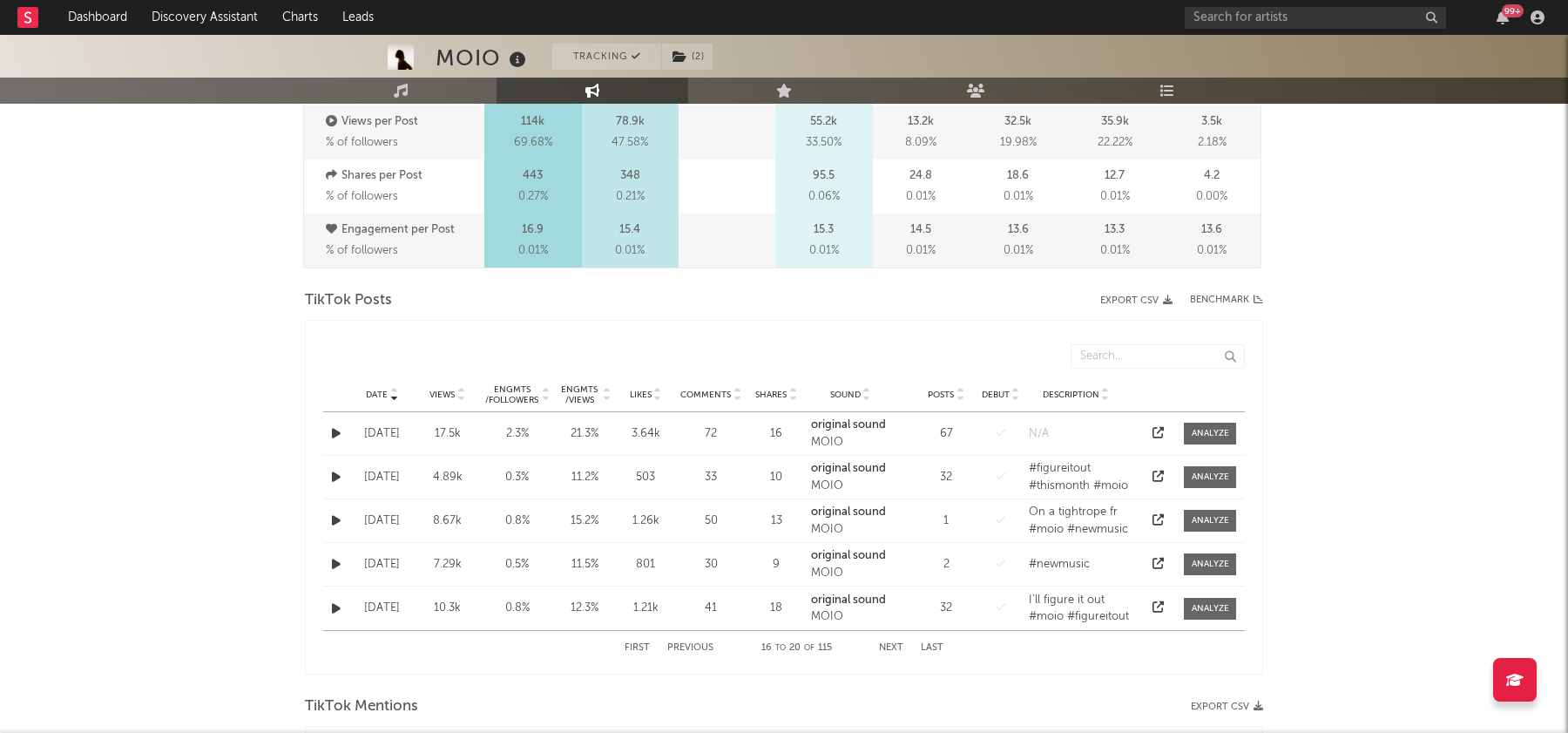
click at [889, 645] on button "Next" at bounding box center [891, 647] width 24 height 9
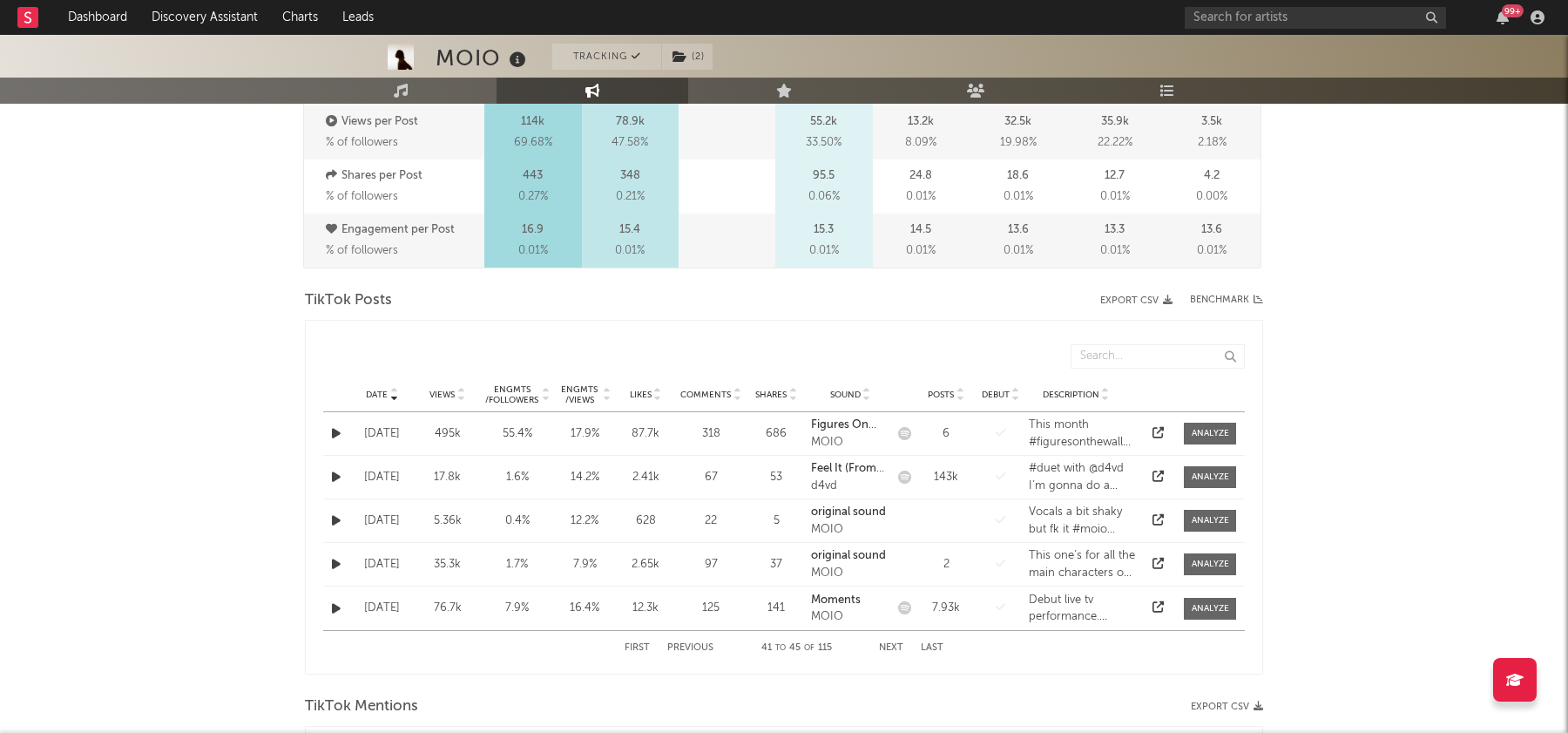
click at [889, 645] on button "Next" at bounding box center [891, 647] width 24 height 9
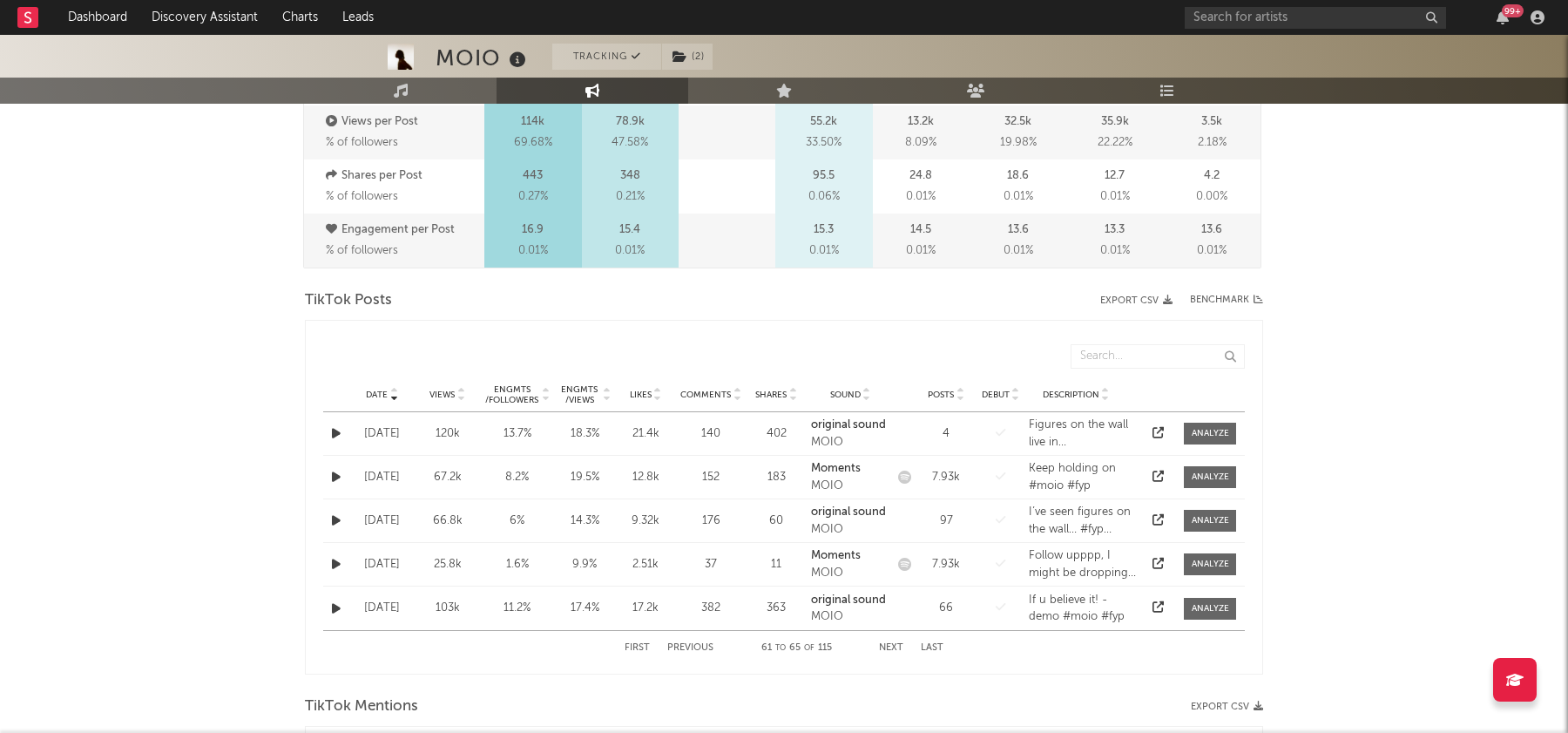
click at [889, 645] on button "Next" at bounding box center [891, 647] width 24 height 9
click at [694, 647] on button "Previous" at bounding box center [691, 647] width 47 height 9
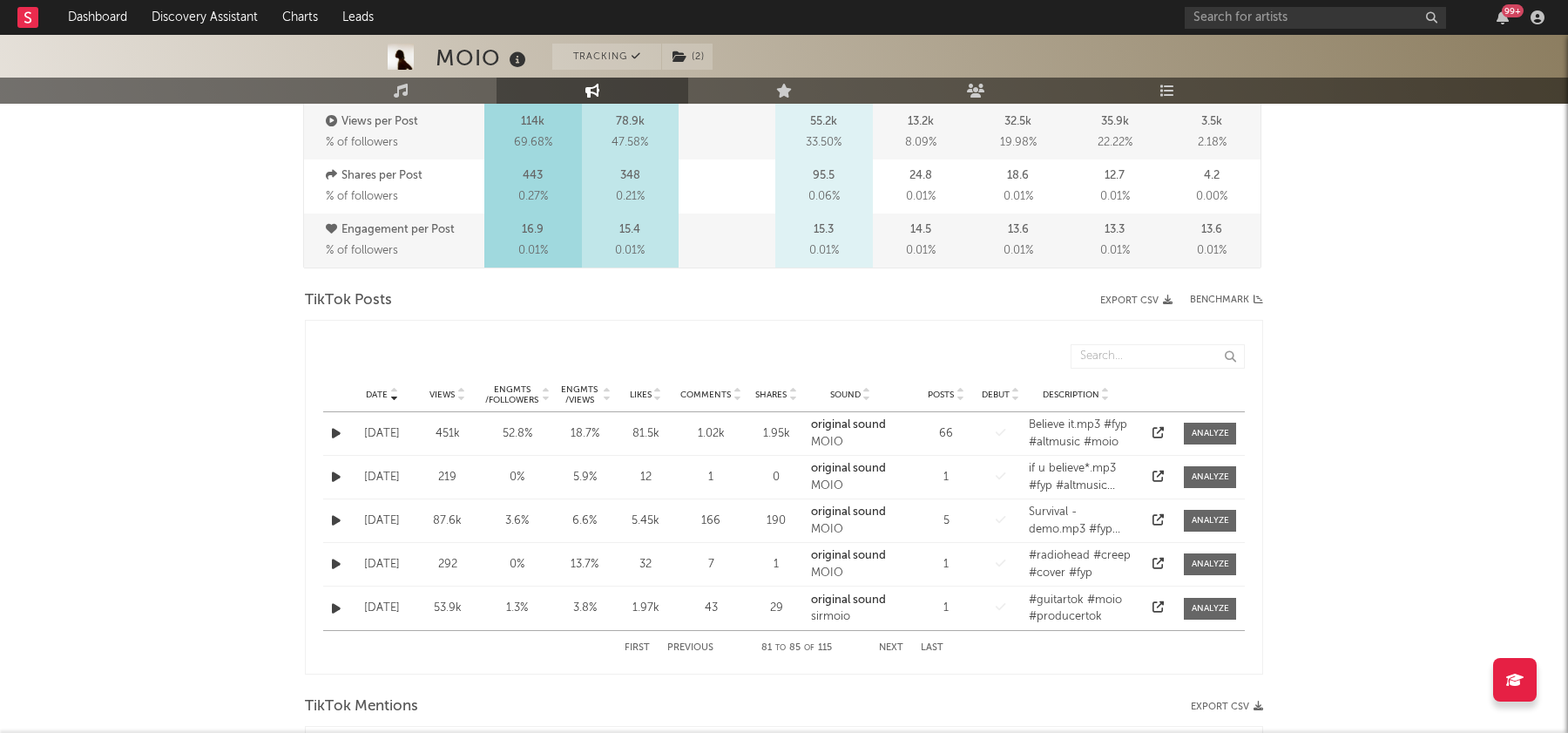
click at [694, 647] on button "Previous" at bounding box center [691, 647] width 47 height 9
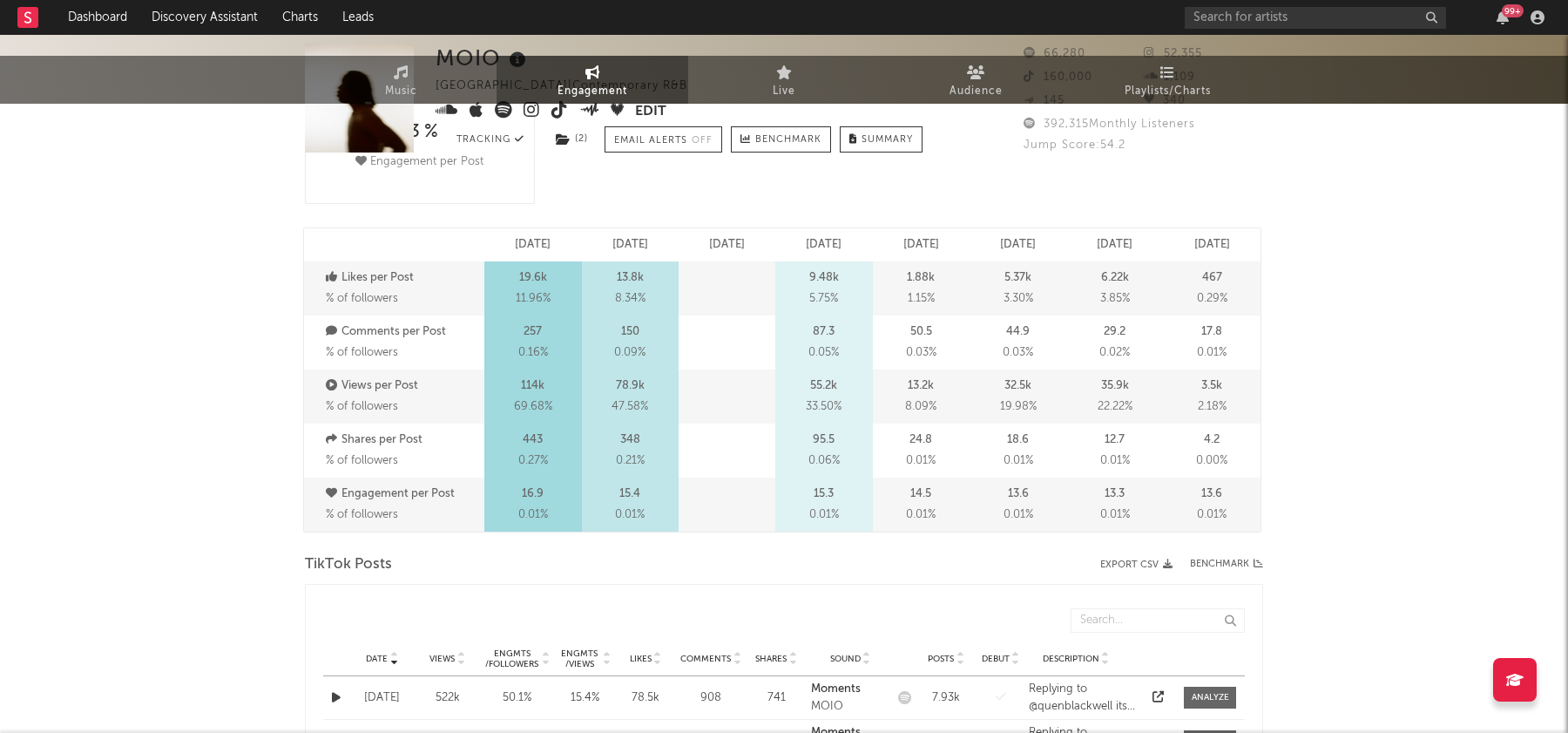
scroll to position [0, 0]
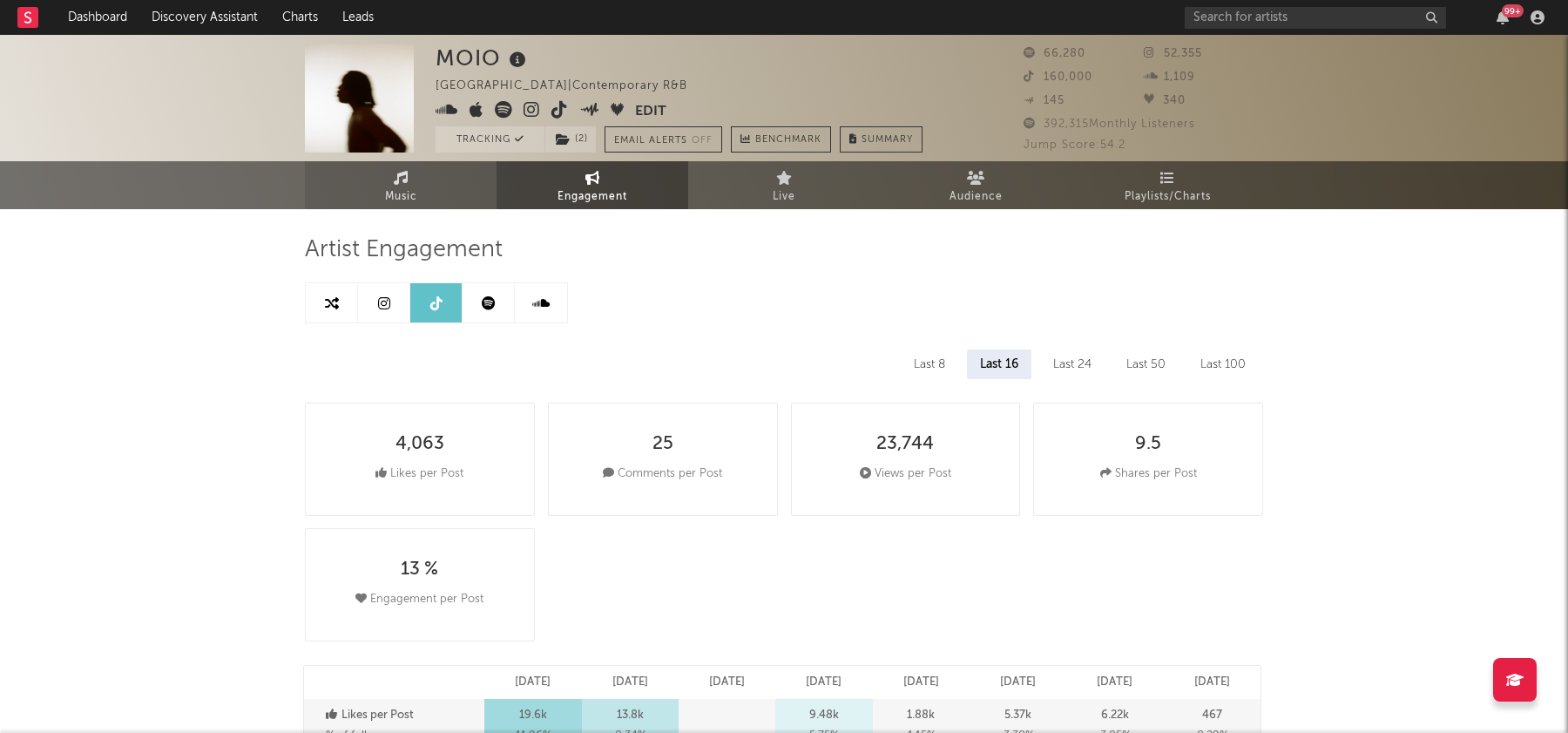
click at [391, 176] on link "Music" at bounding box center [400, 184] width 192 height 48
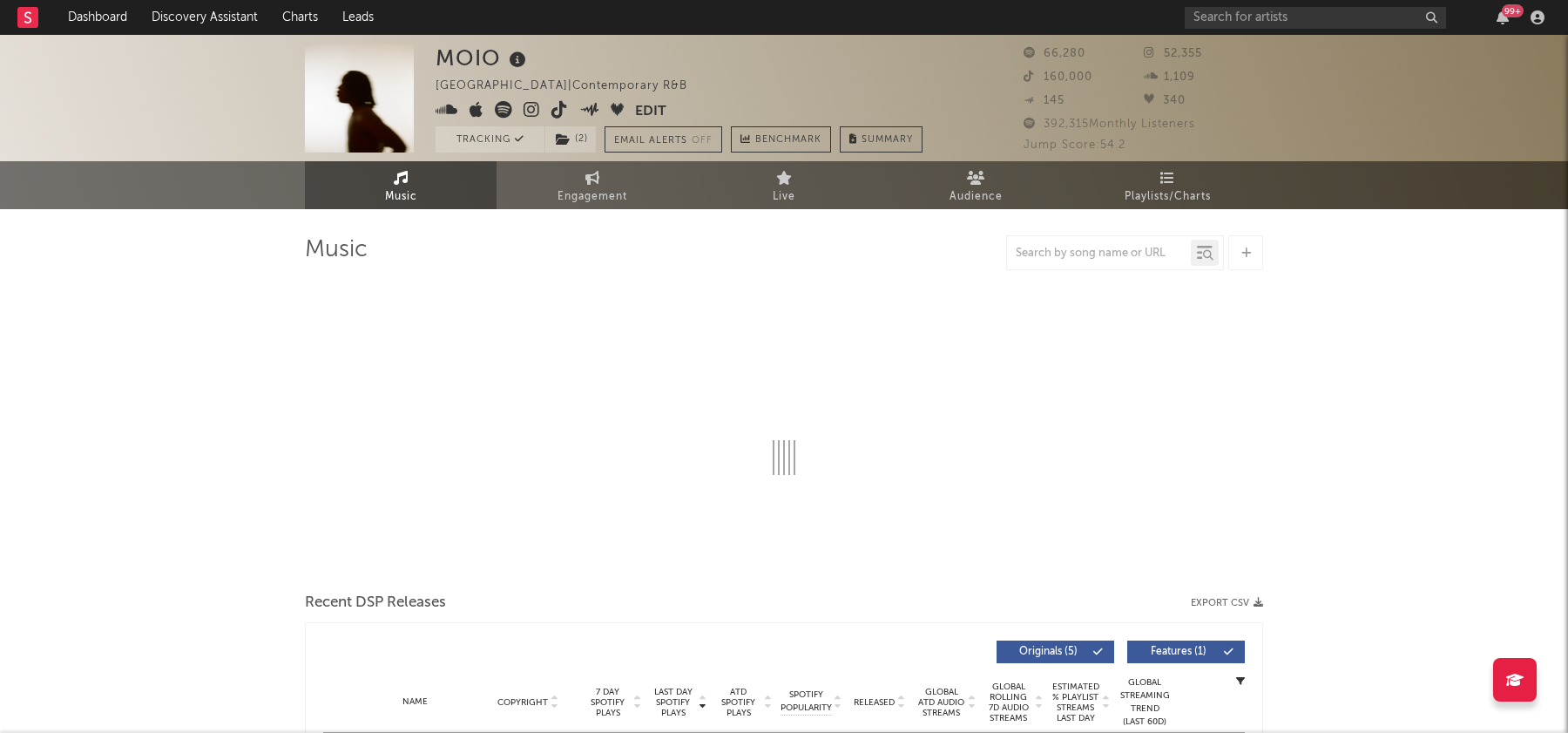
select select "6m"
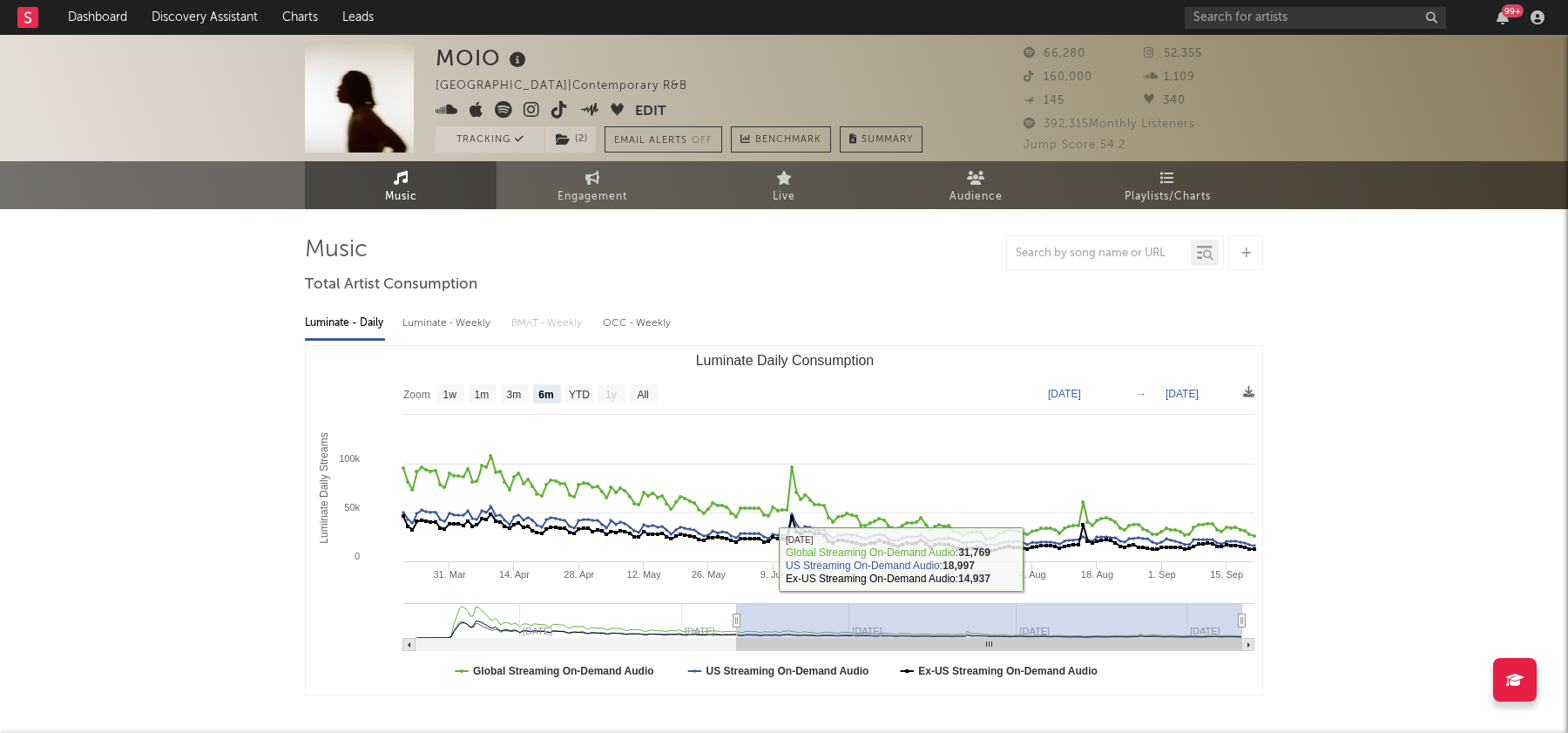
type input "[DATE]"
type input "2025-09-20"
type input "[DATE]"
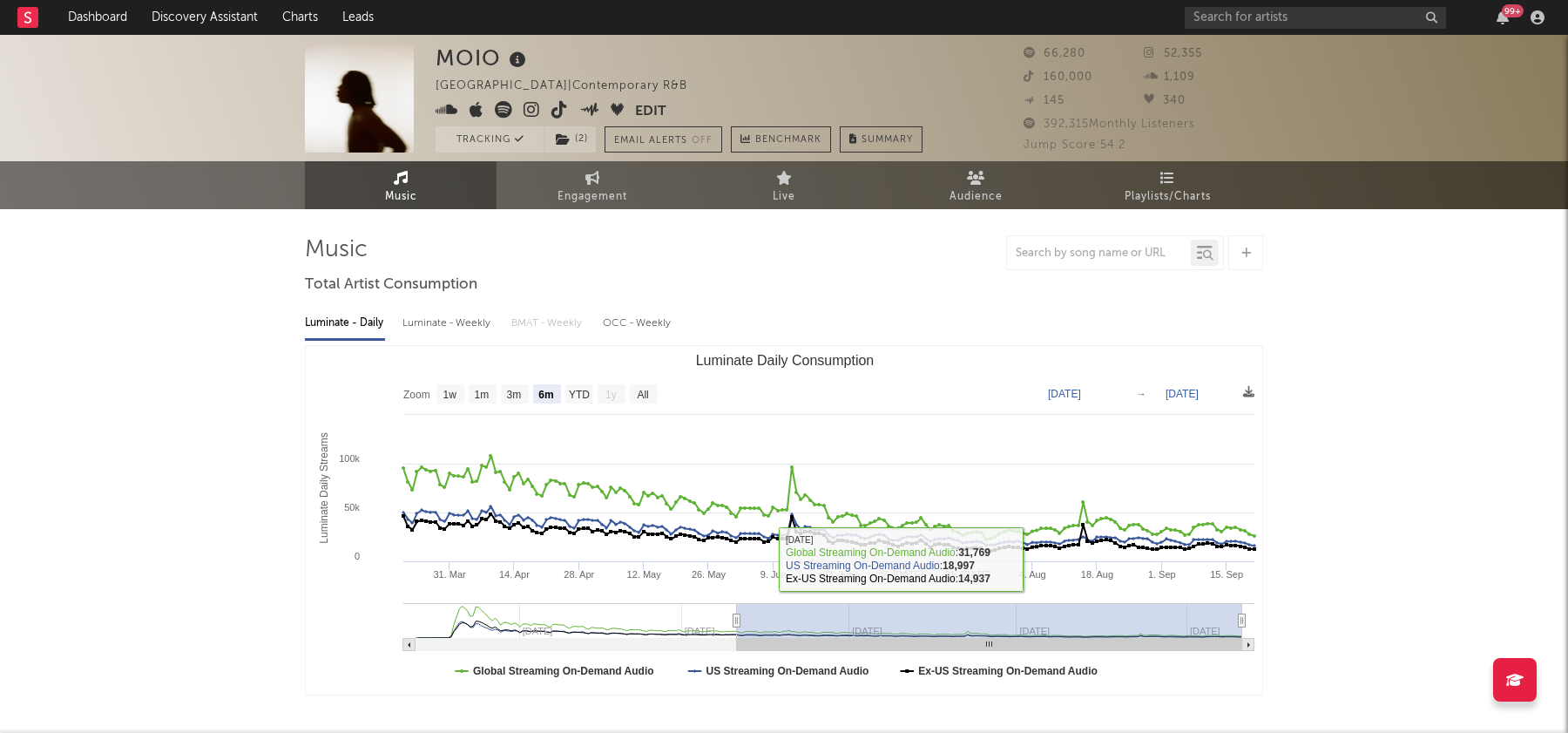
type input "2025-07-17"
type input "2024-12-13"
type input "2025-06-15"
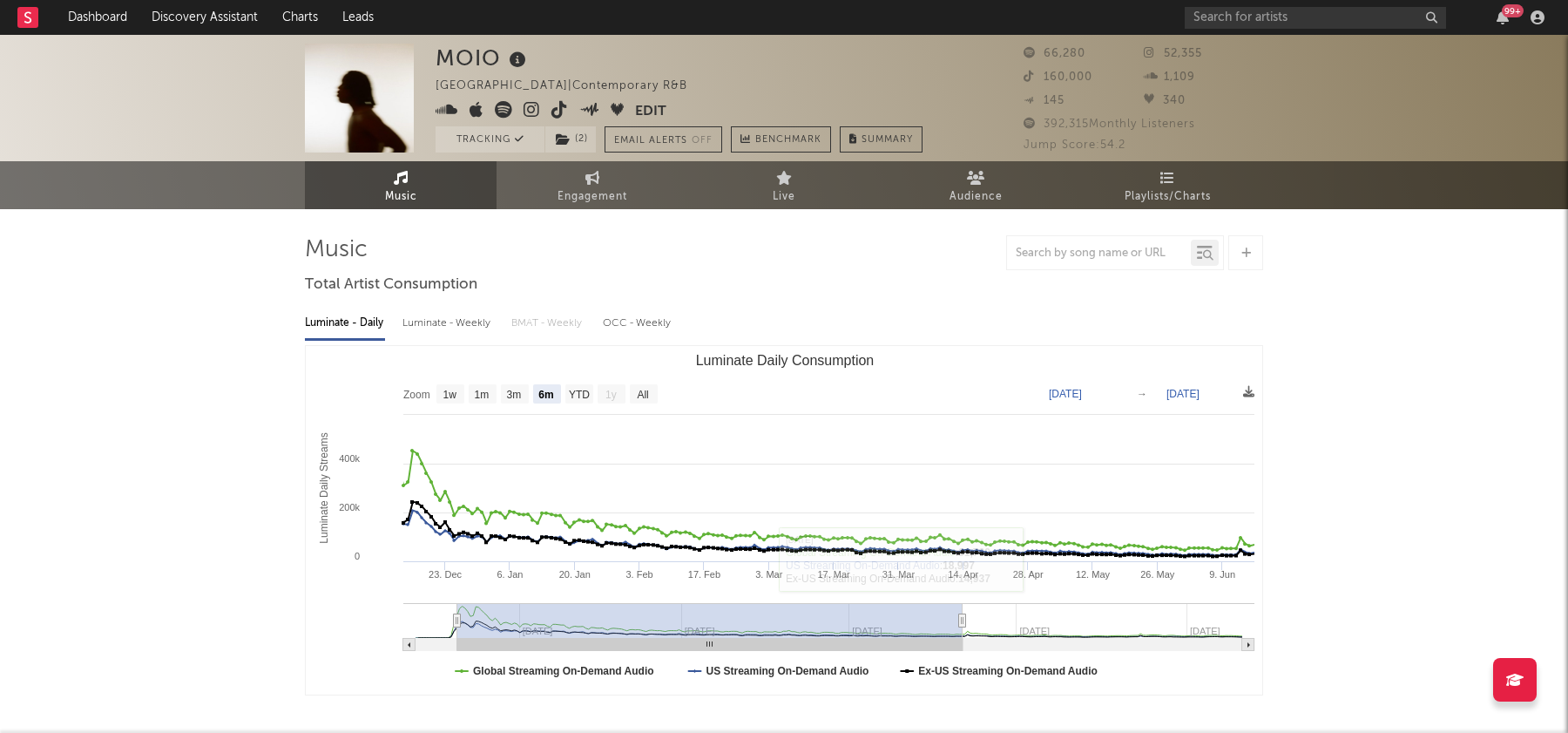
type input "[DATE]"
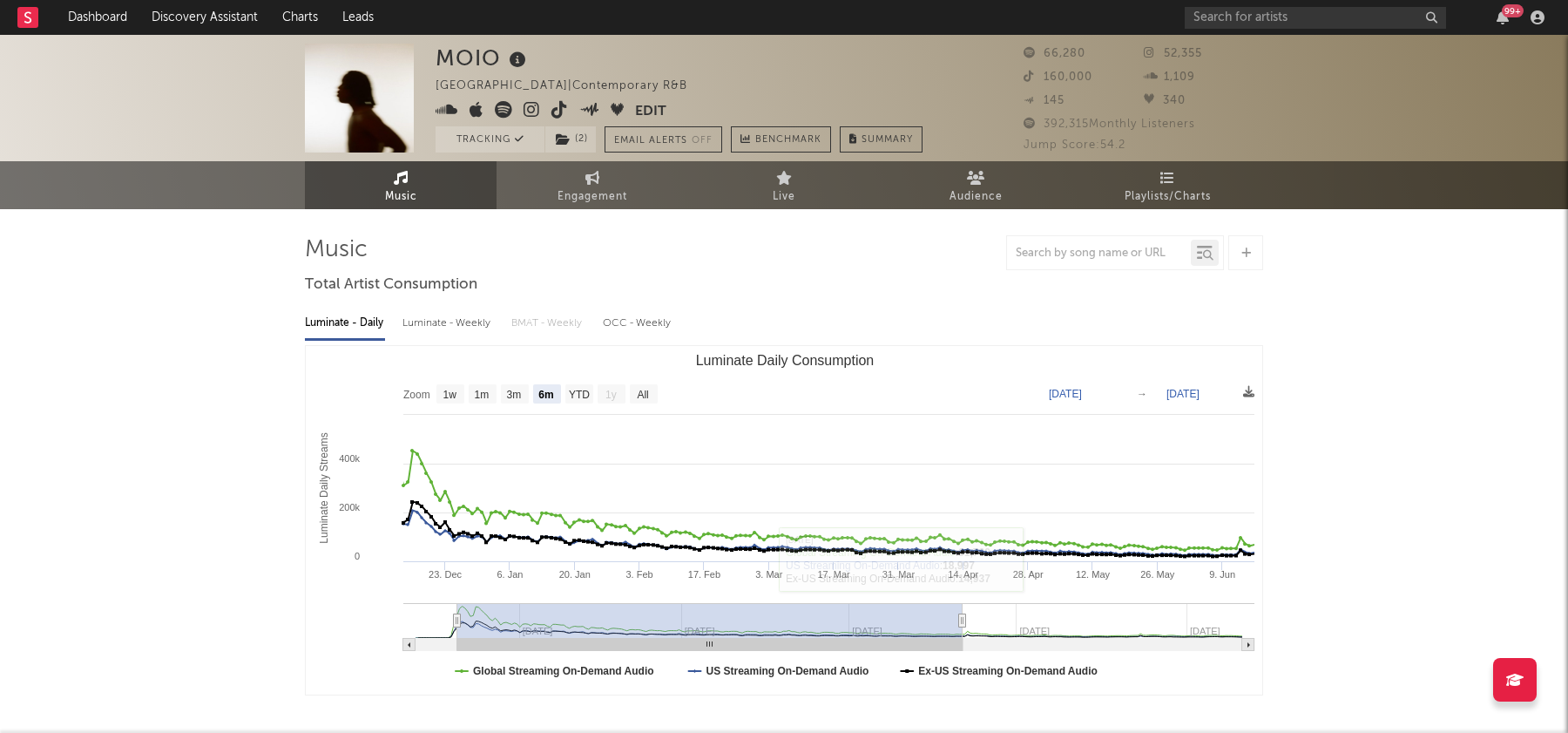
type input "[DATE]"
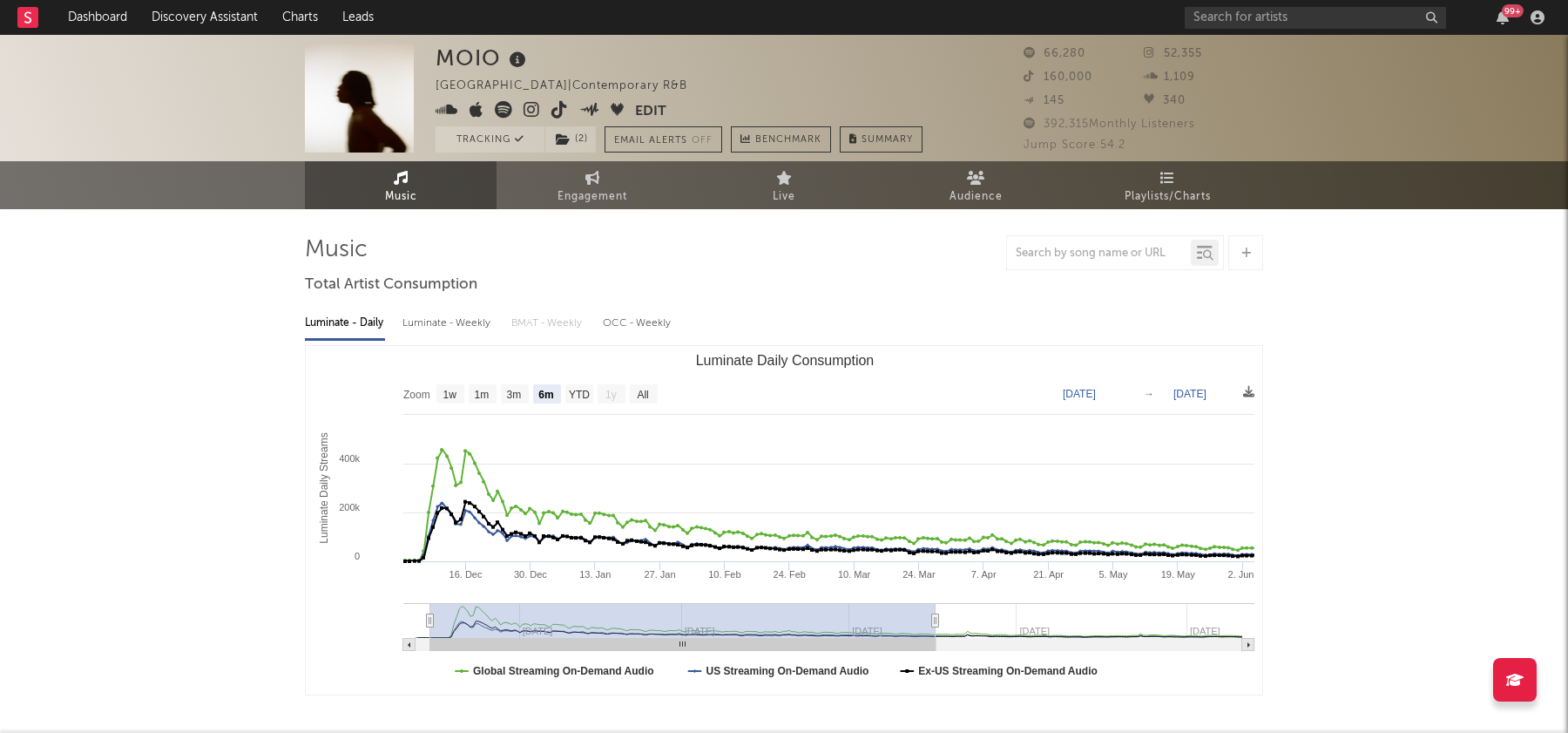
type input "[DATE]"
drag, startPoint x: 1050, startPoint y: 620, endPoint x: 741, endPoint y: 620, distance: 309.0
click at [741, 620] on rect "Luminate Daily Consumption" at bounding box center [680, 619] width 506 height 34
click at [449, 401] on rect "Luminate Daily Consumption" at bounding box center [451, 394] width 28 height 20
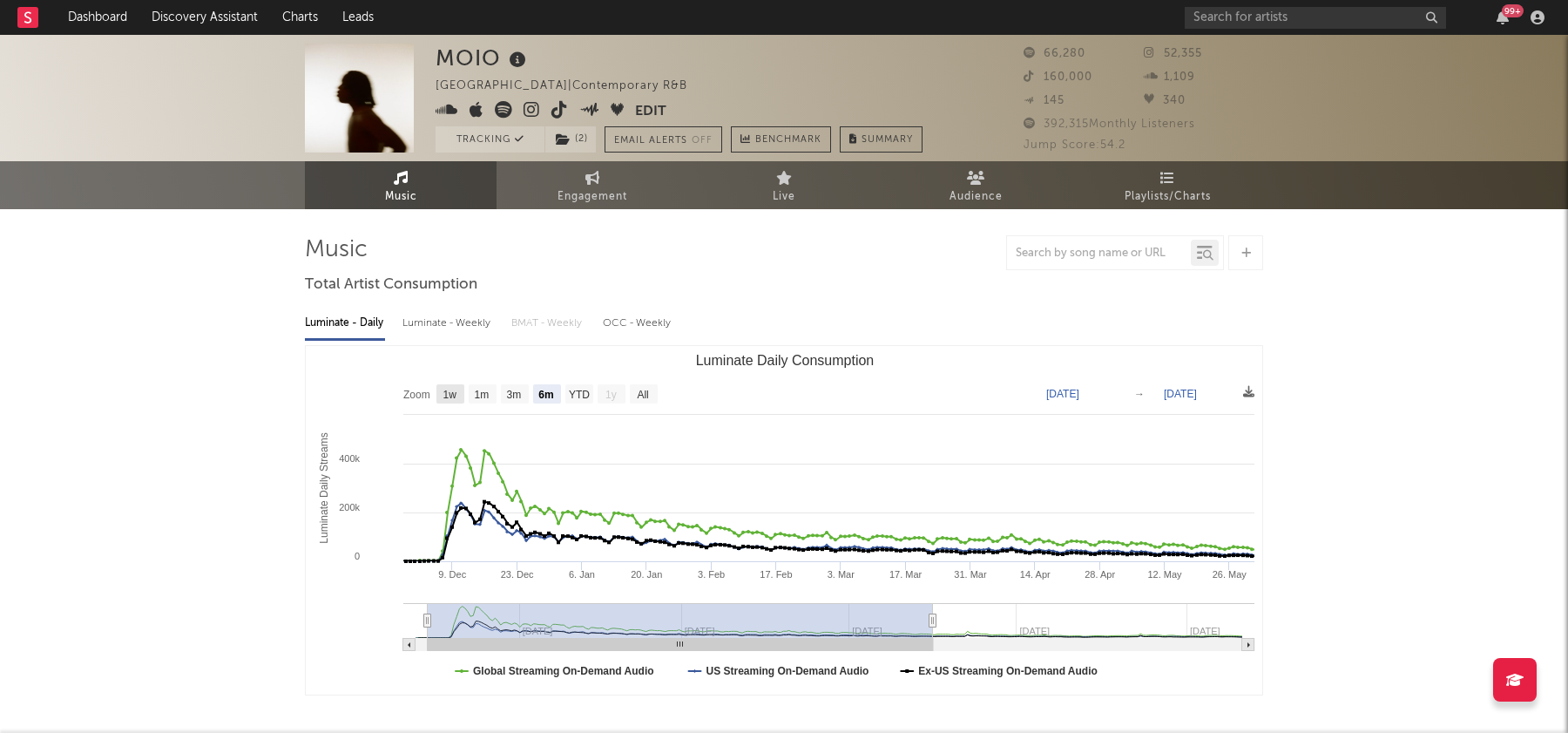
select select "1w"
type input "2025-05-25"
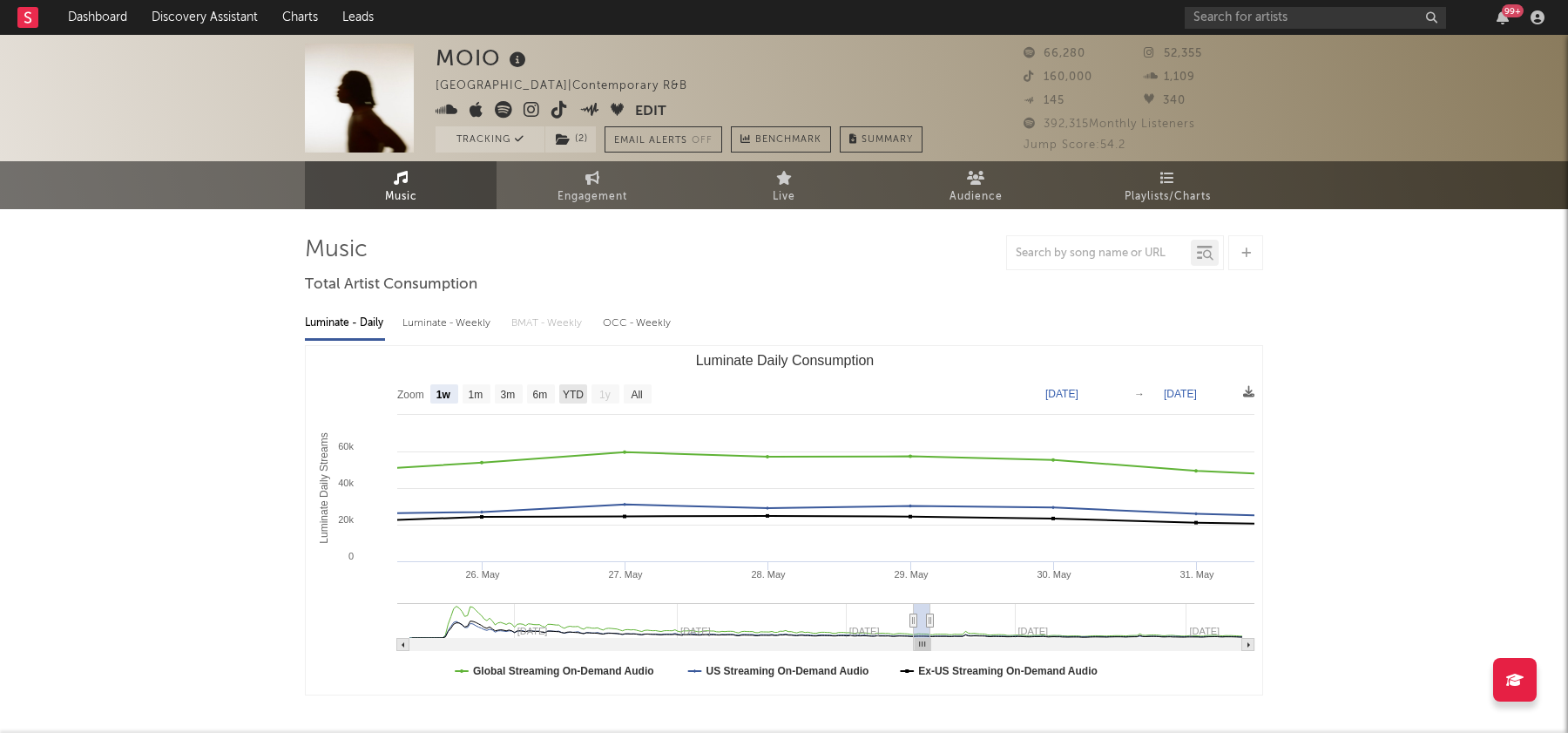
click at [568, 390] on text "YTD" at bounding box center [573, 394] width 20 height 12
select select "YTD"
type input "2025-01-01"
type input "[DATE]"
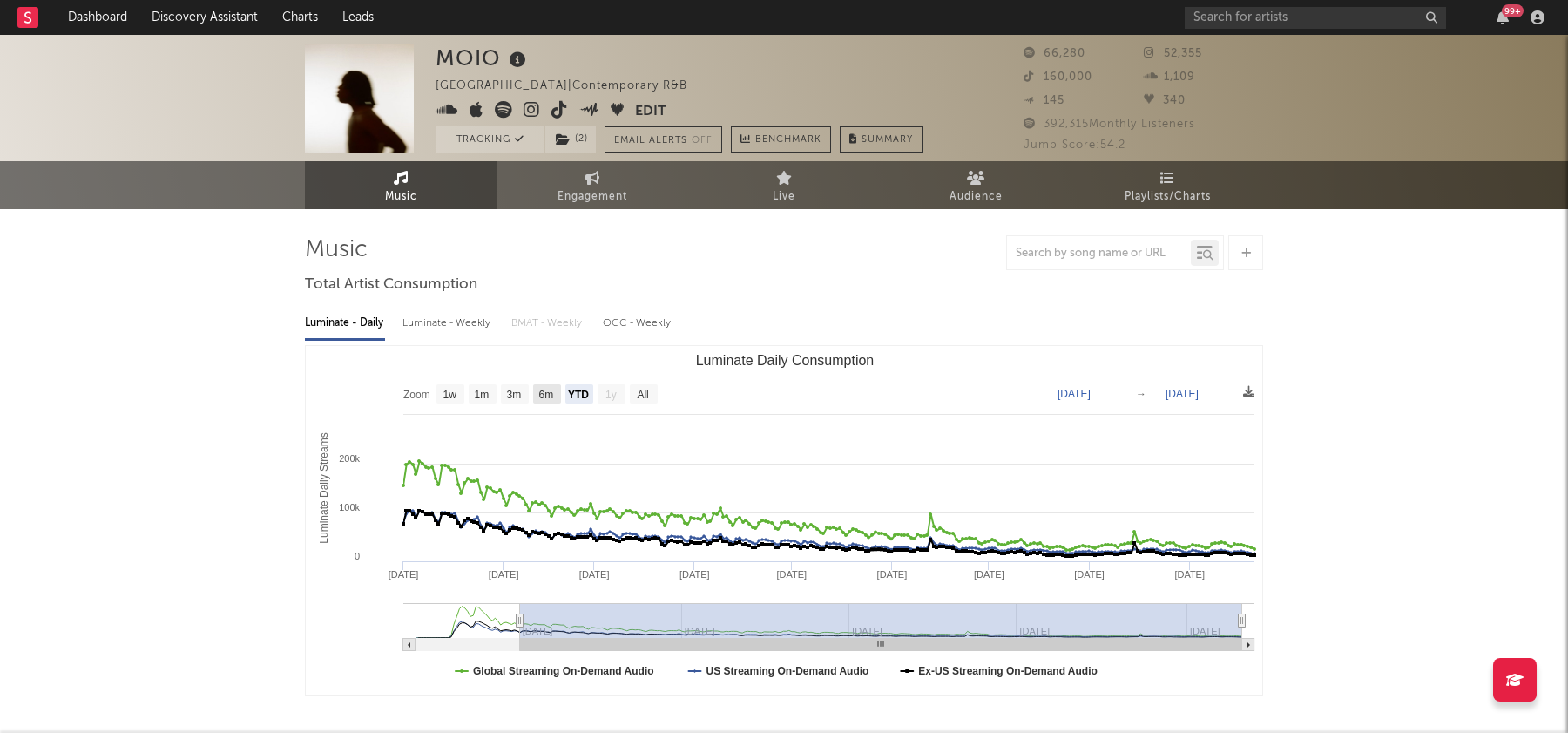
click at [534, 390] on rect "Luminate Daily Consumption" at bounding box center [547, 394] width 28 height 20
select select "6m"
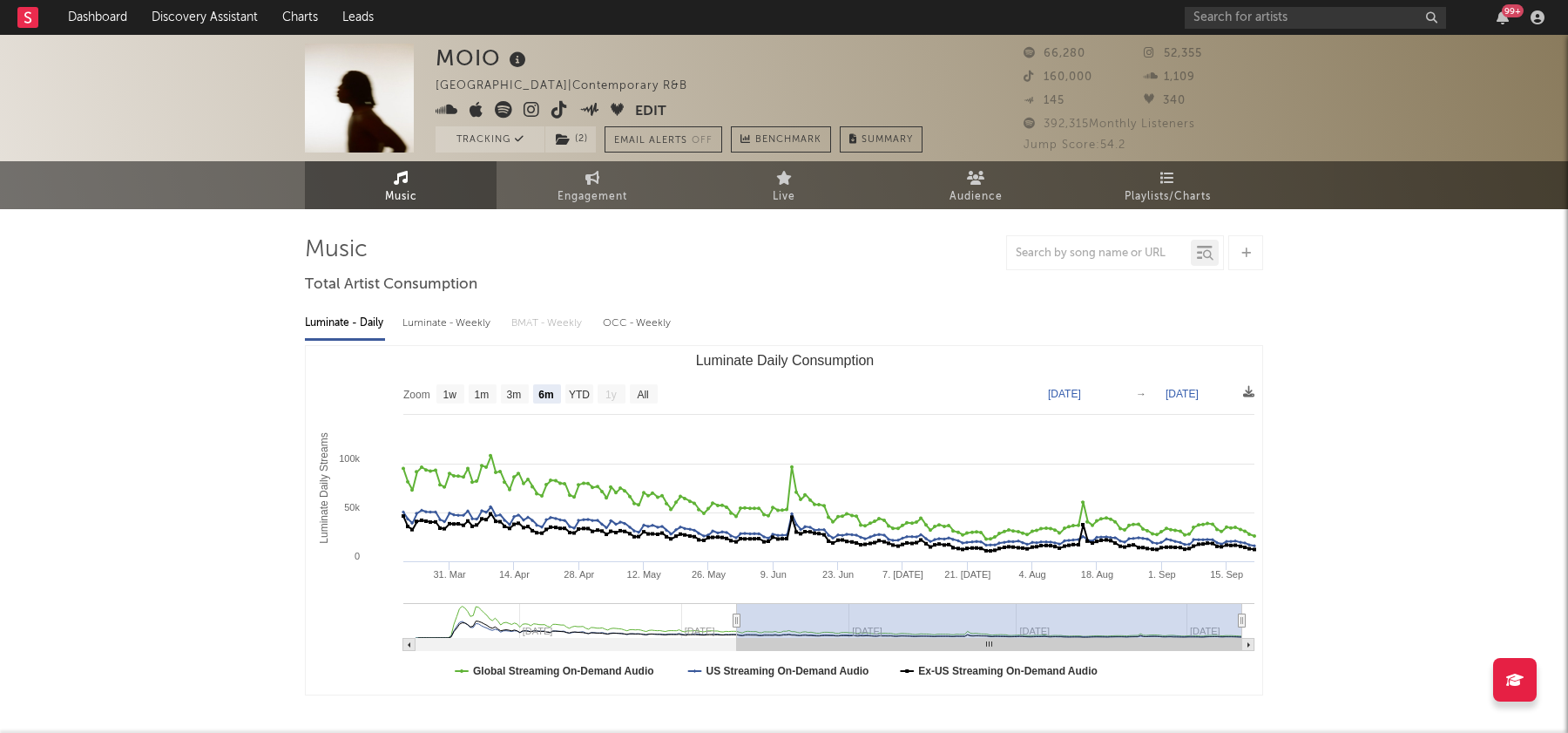
type input "[DATE]"
type input "2025-09-20"
type input "[DATE]"
type input "2025-03-11"
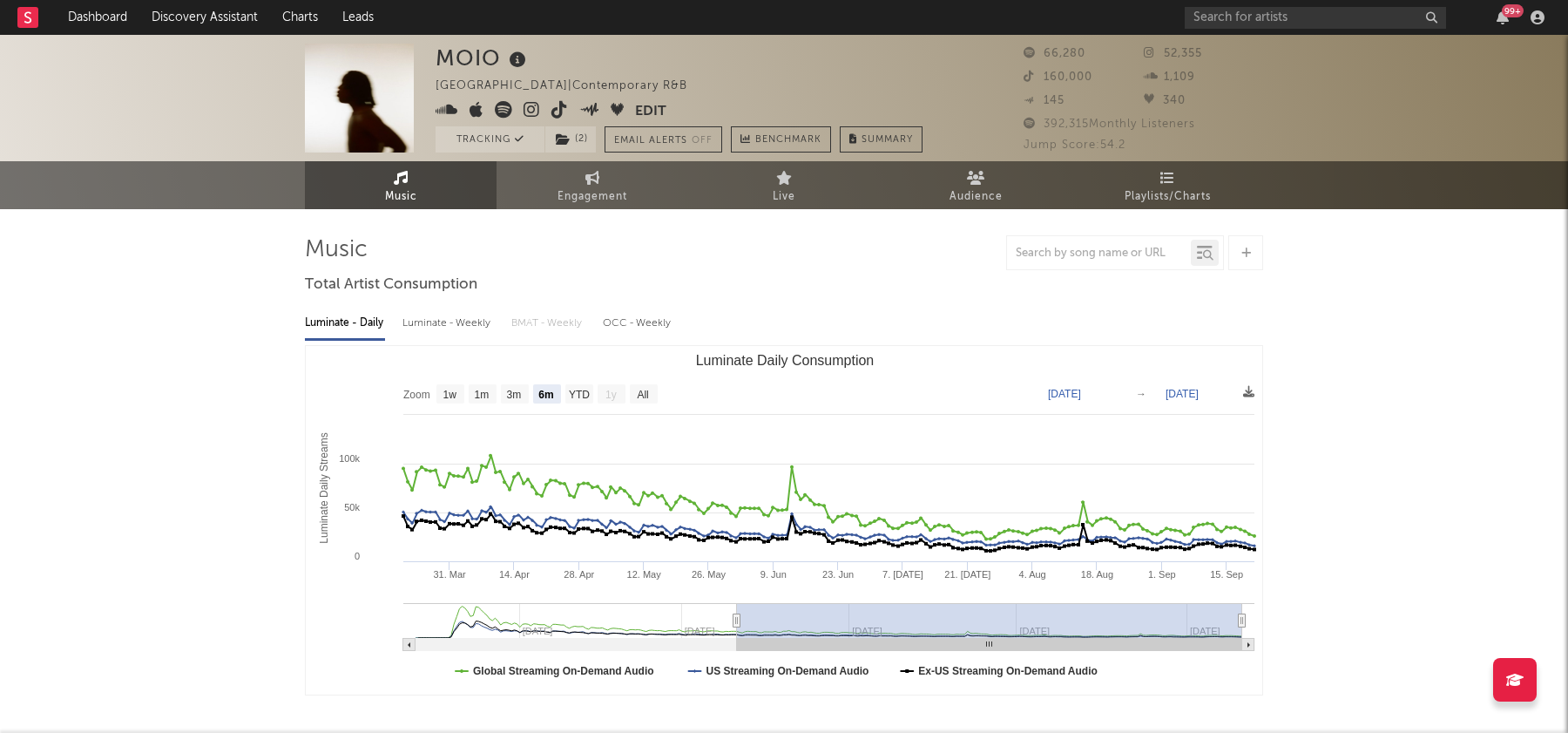
type input "2025-09-11"
type input "2025-03-01"
type input "2025-09-01"
type input "2025-02-17"
type input "2025-08-20"
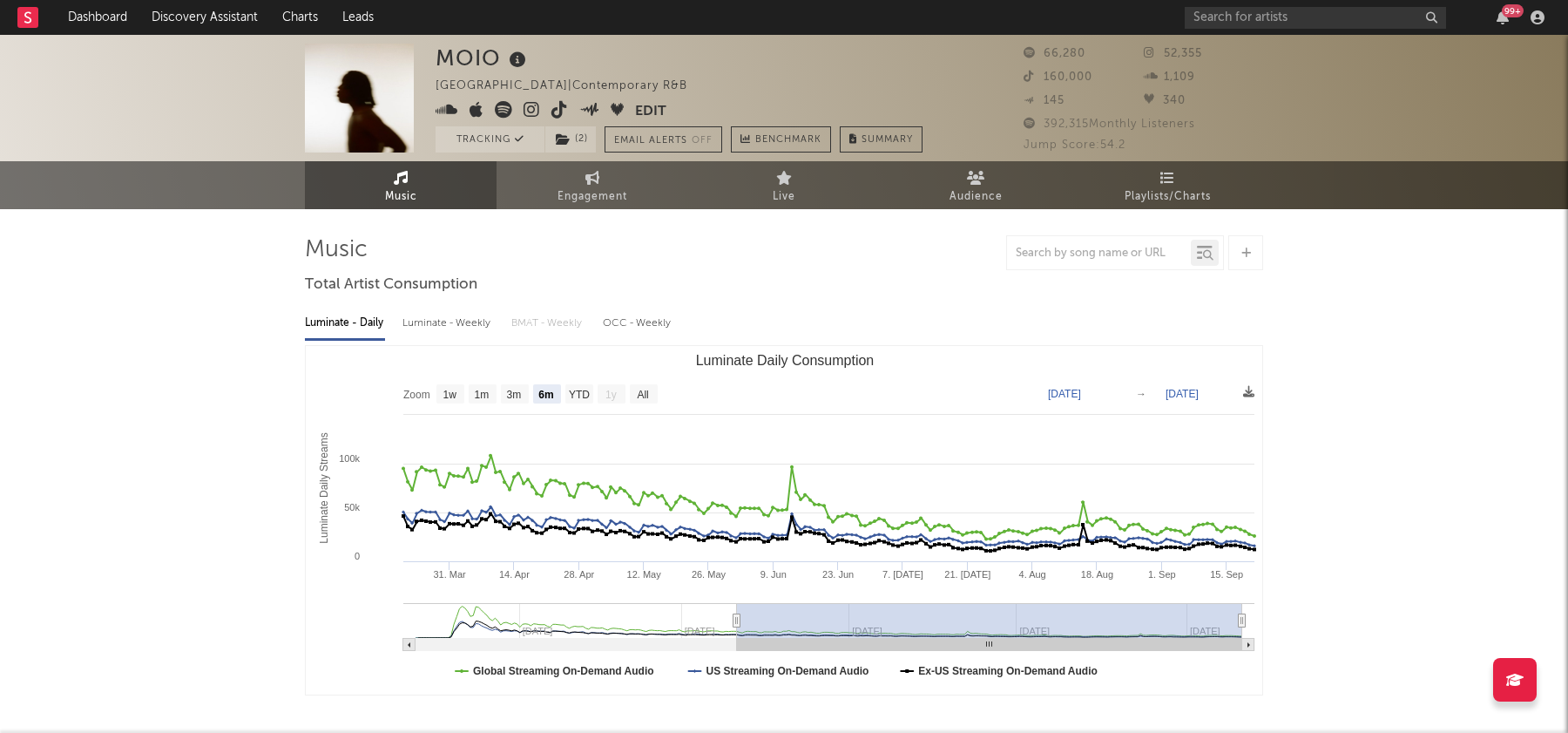
type input "2025-02-03"
type input "2025-08-06"
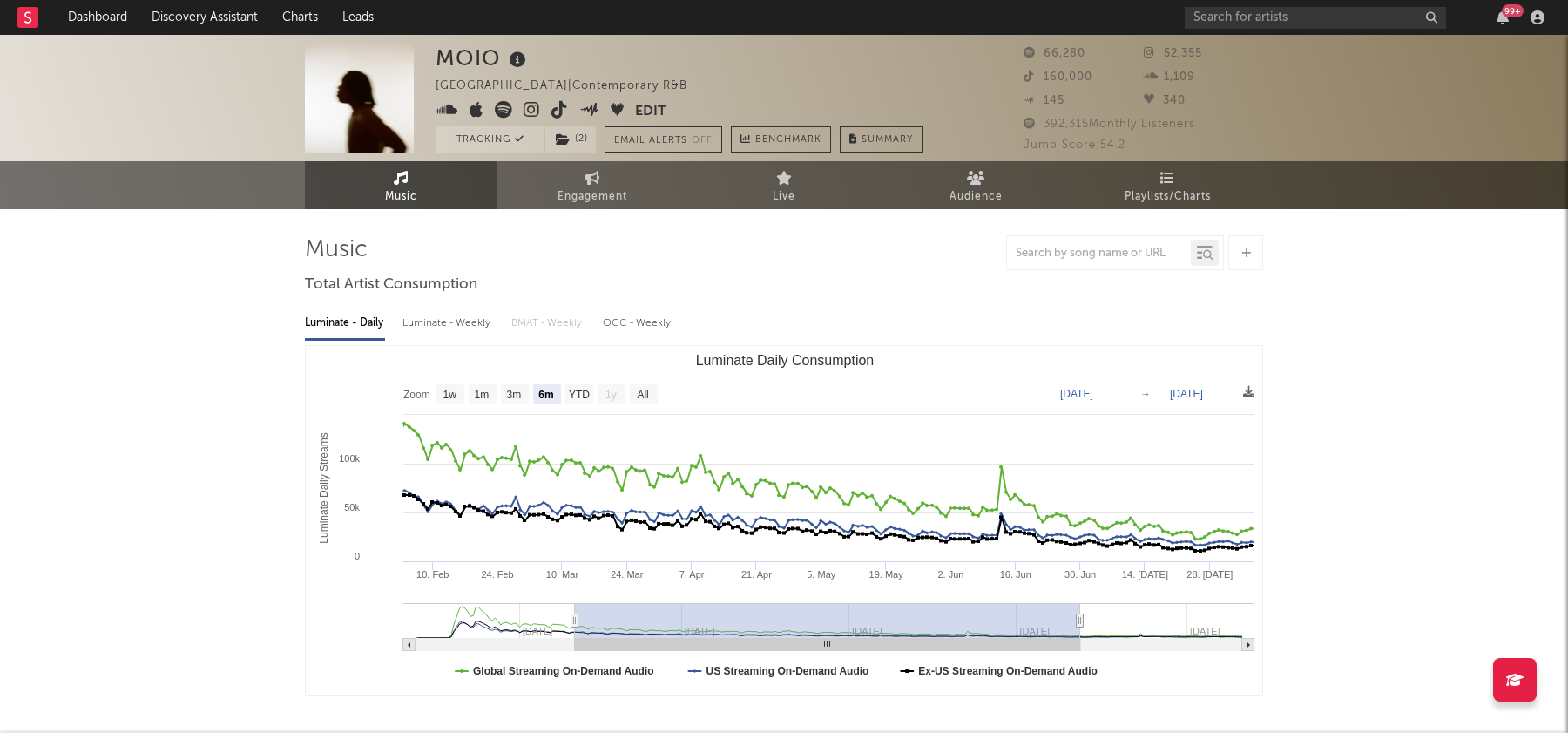
type input "2024-12-25"
type input "2025-06-27"
type input "2024-12-17"
type input "2025-06-19"
type input "[DATE]"
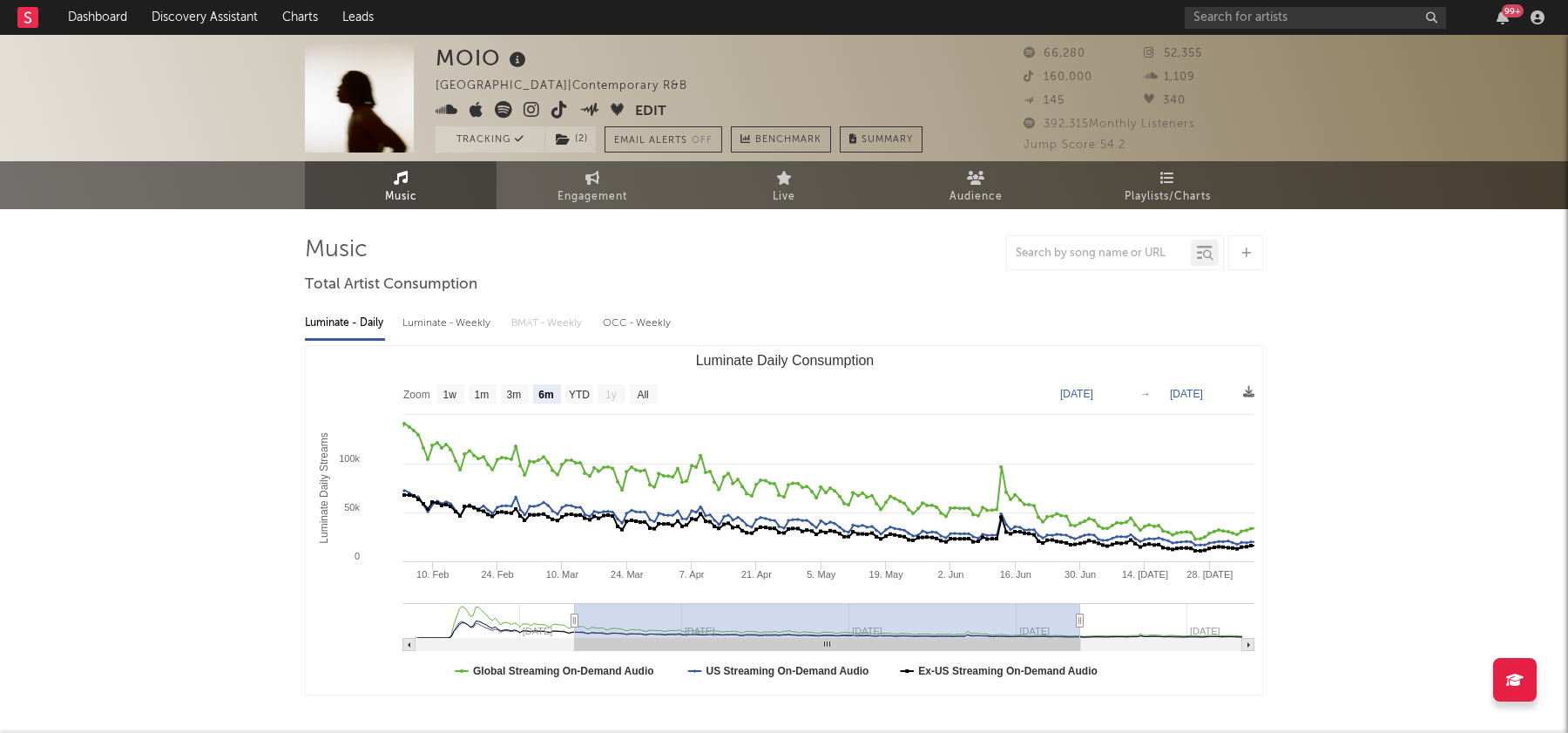
type input "[DATE]"
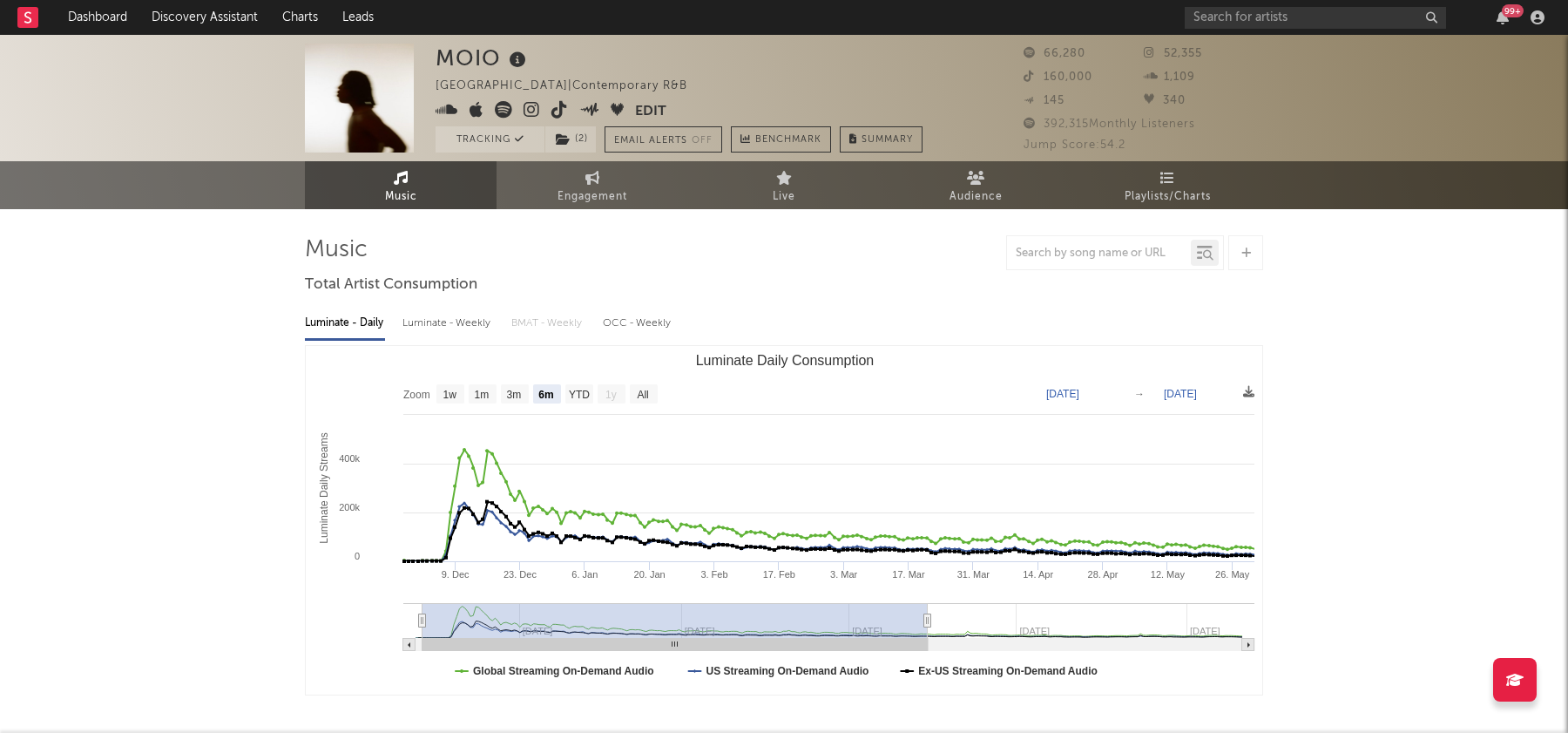
type input "[DATE]"
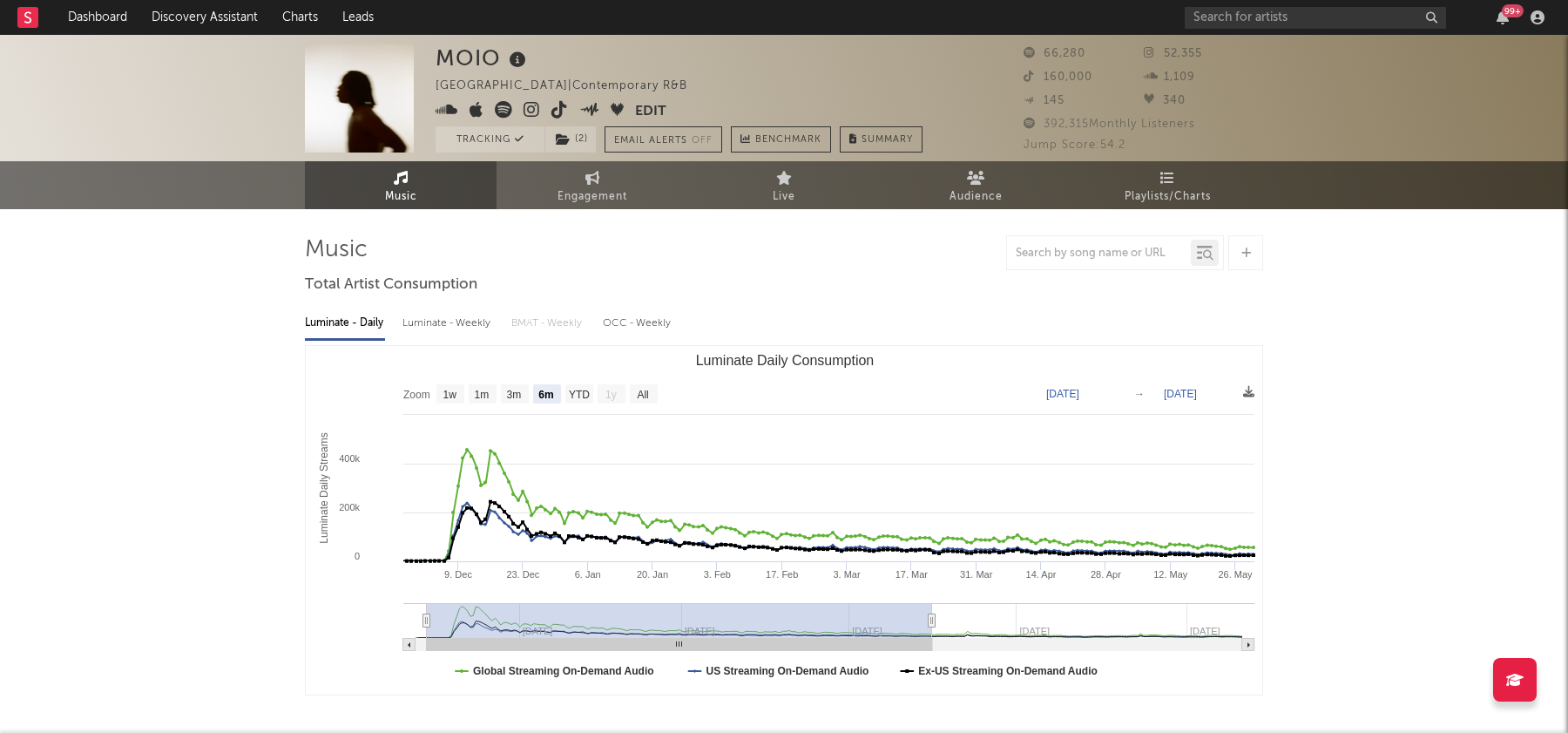
type input "[DATE]"
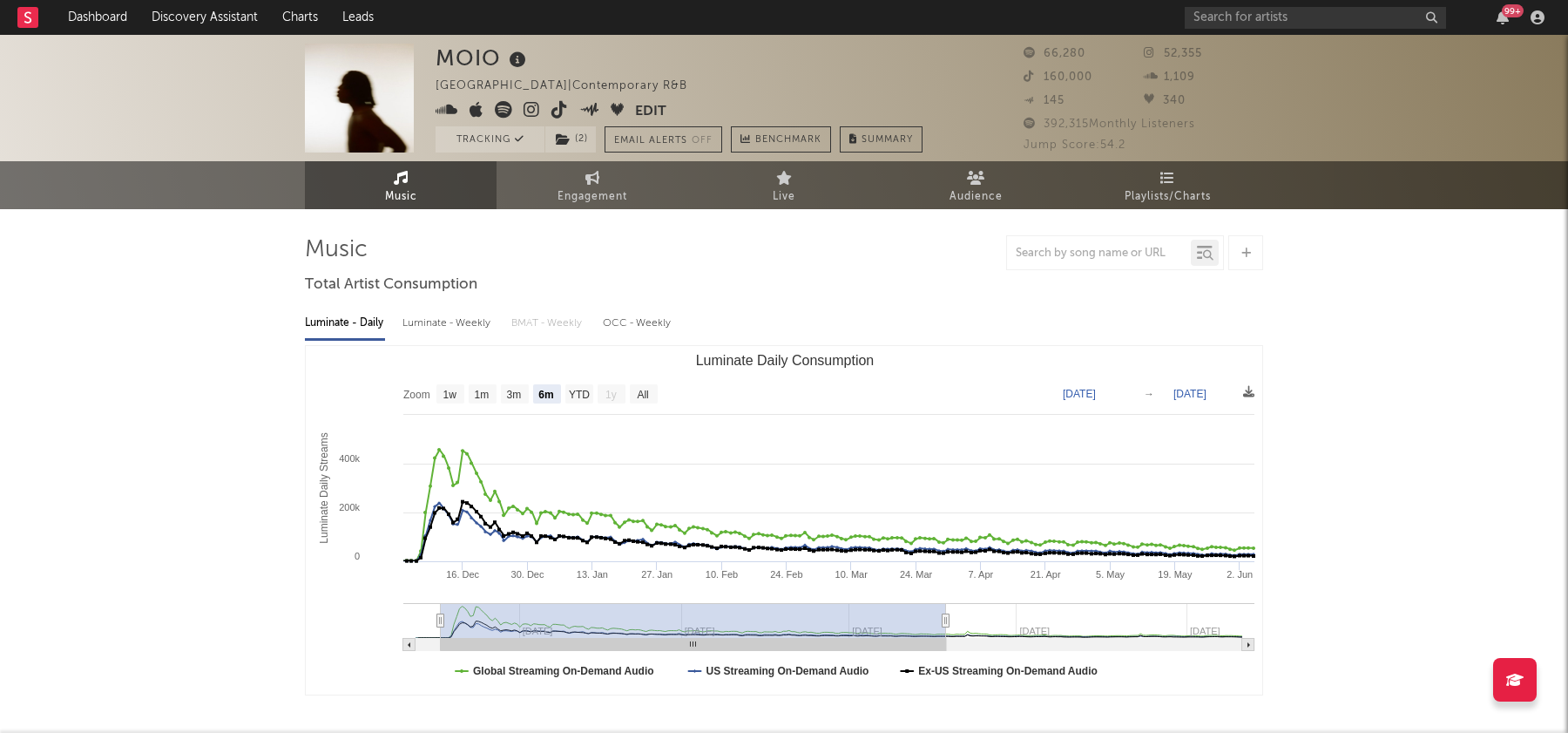
type input "[DATE]"
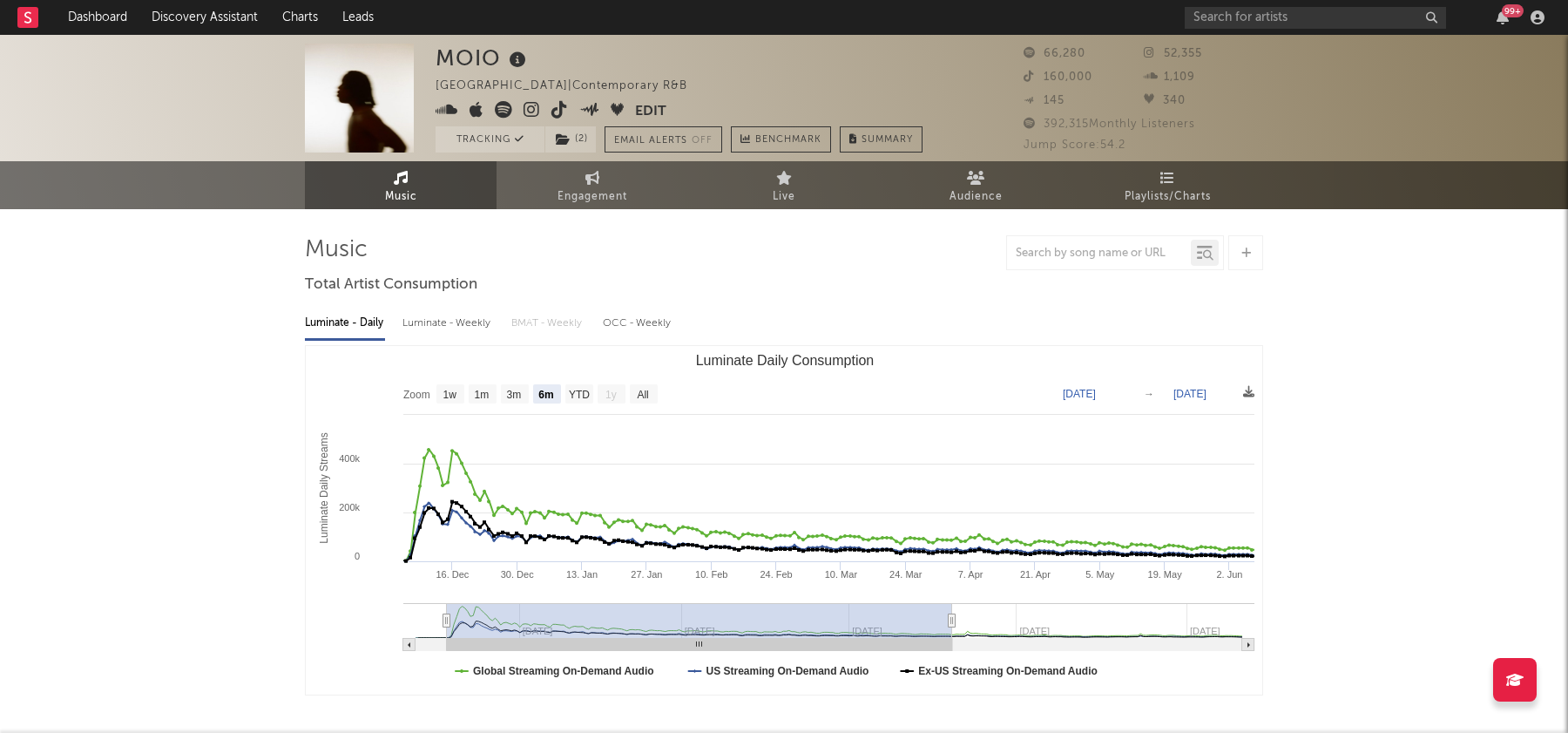
type input "[DATE]"
drag, startPoint x: 922, startPoint y: 628, endPoint x: 632, endPoint y: 625, distance: 290.0
click at [632, 625] on rect "Luminate Daily Consumption" at bounding box center [701, 619] width 506 height 34
type input "[DATE]"
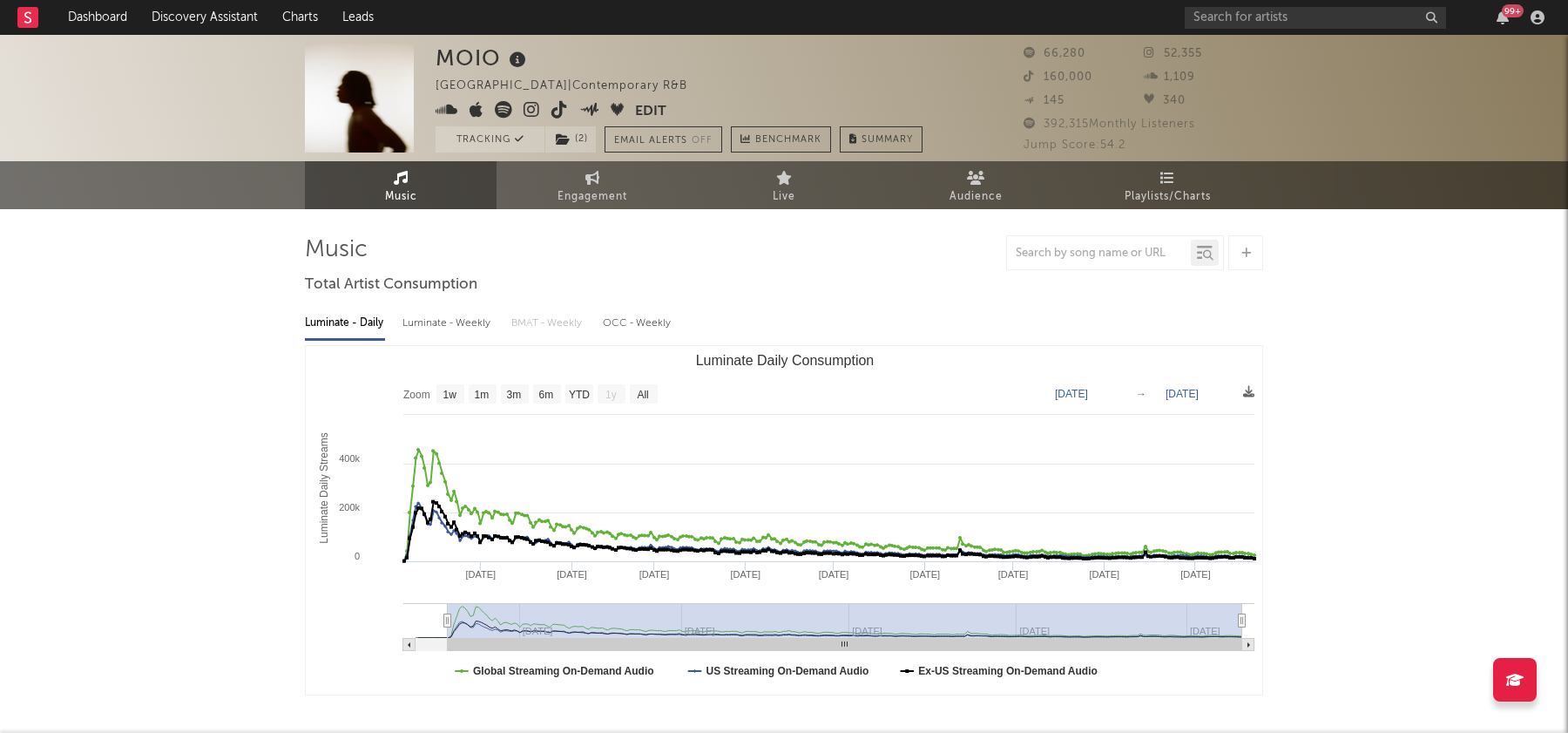
drag, startPoint x: 952, startPoint y: 621, endPoint x: 1287, endPoint y: 621, distance: 335.0
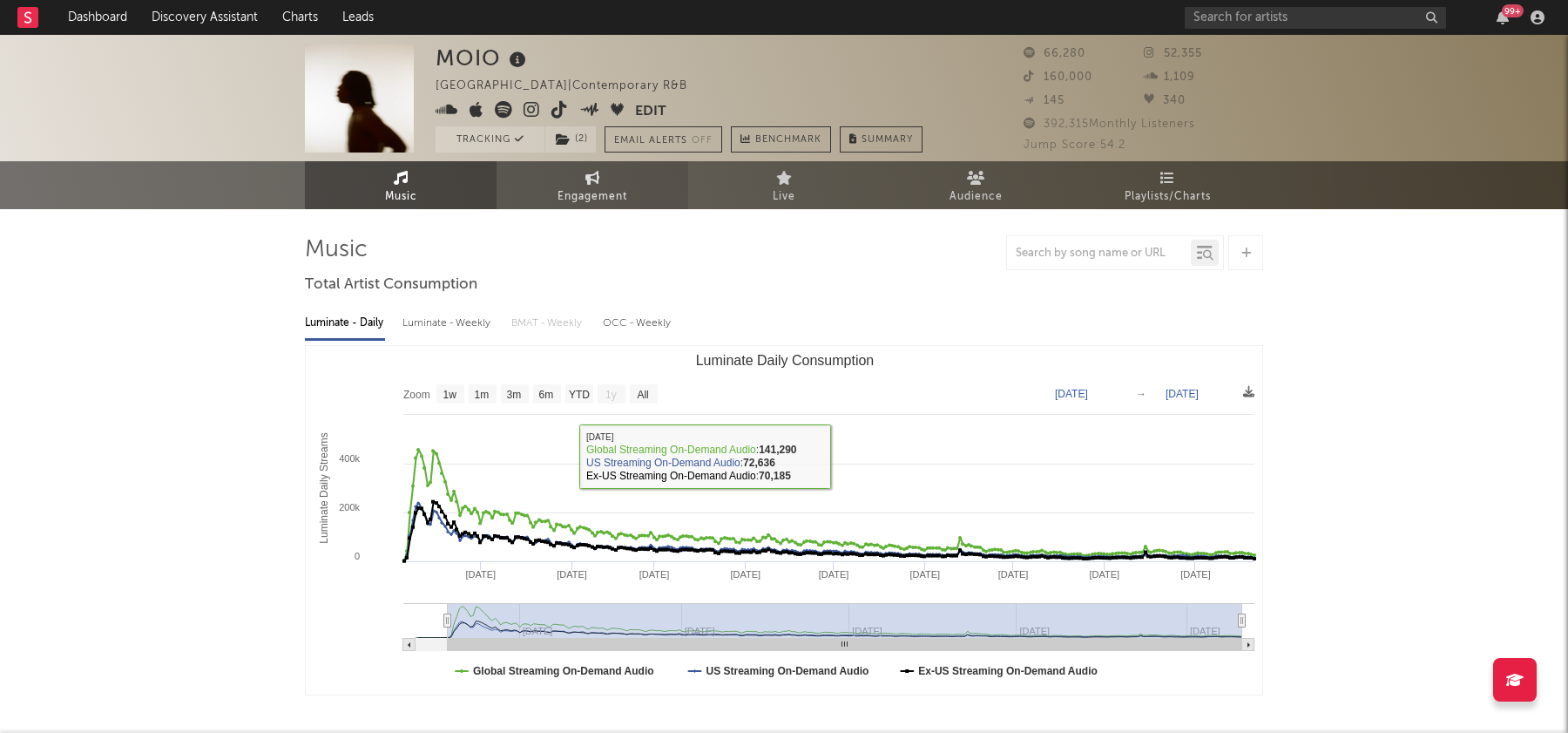
click at [559, 177] on link "Engagement" at bounding box center [592, 184] width 192 height 48
select select "1w"
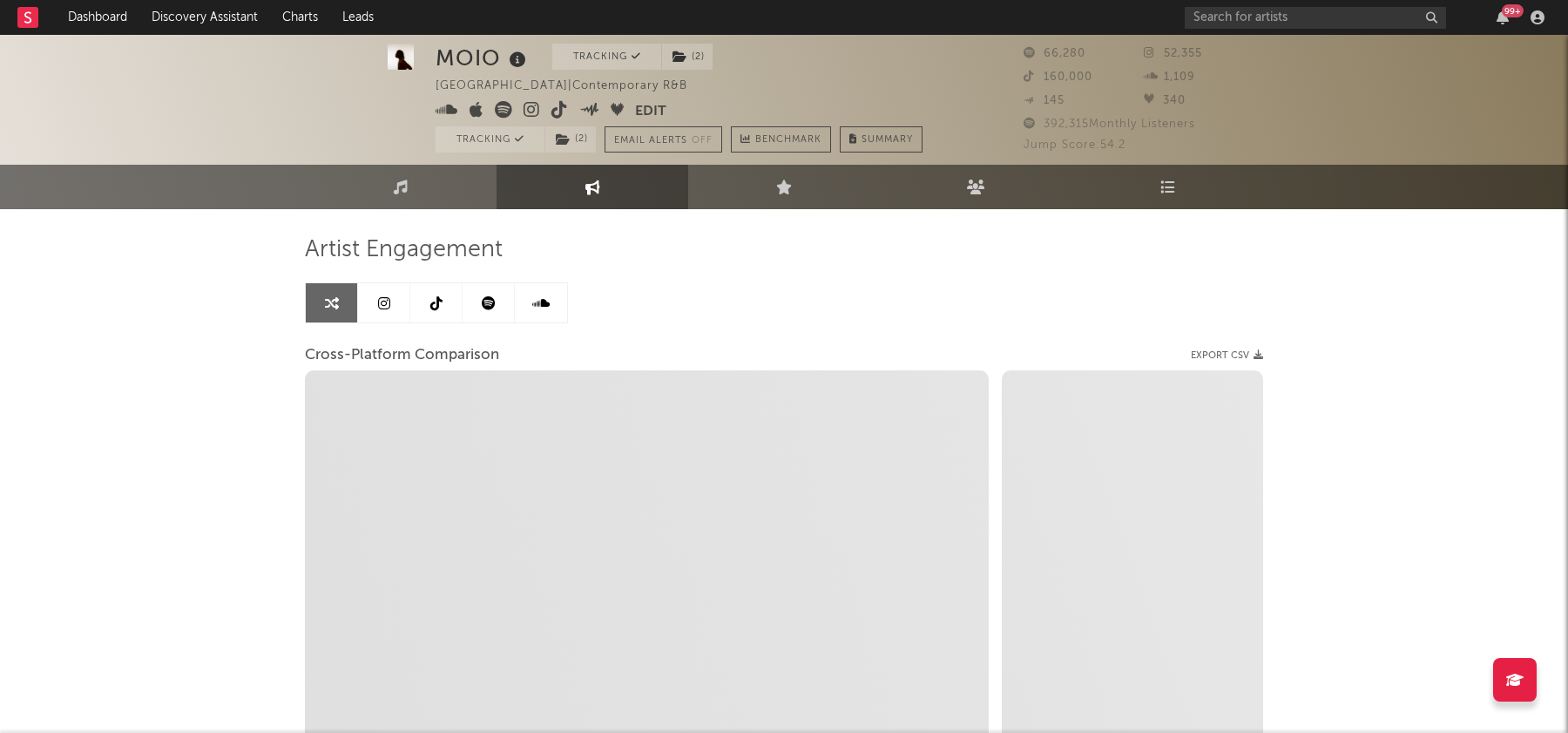
scroll to position [216, 0]
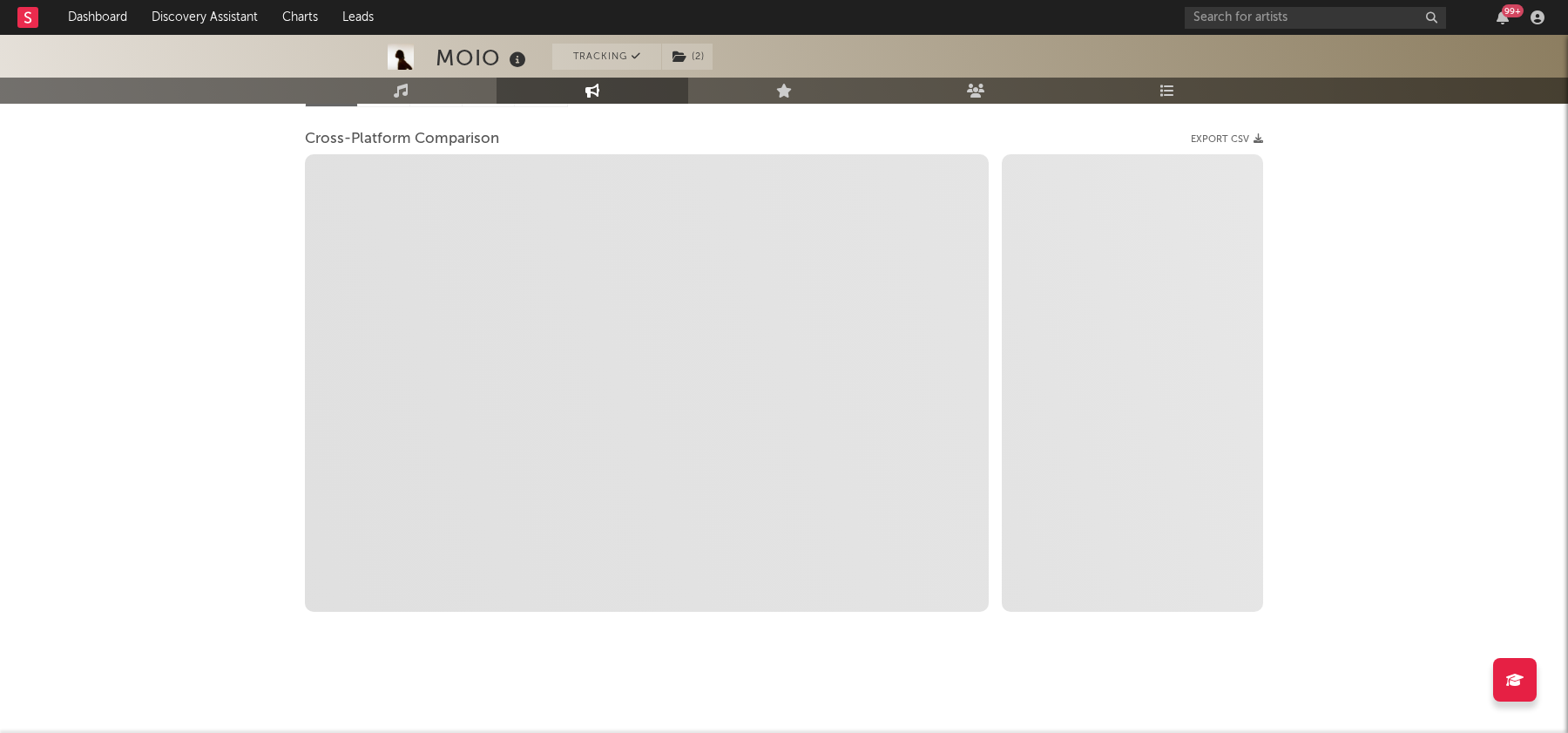
select select "1m"
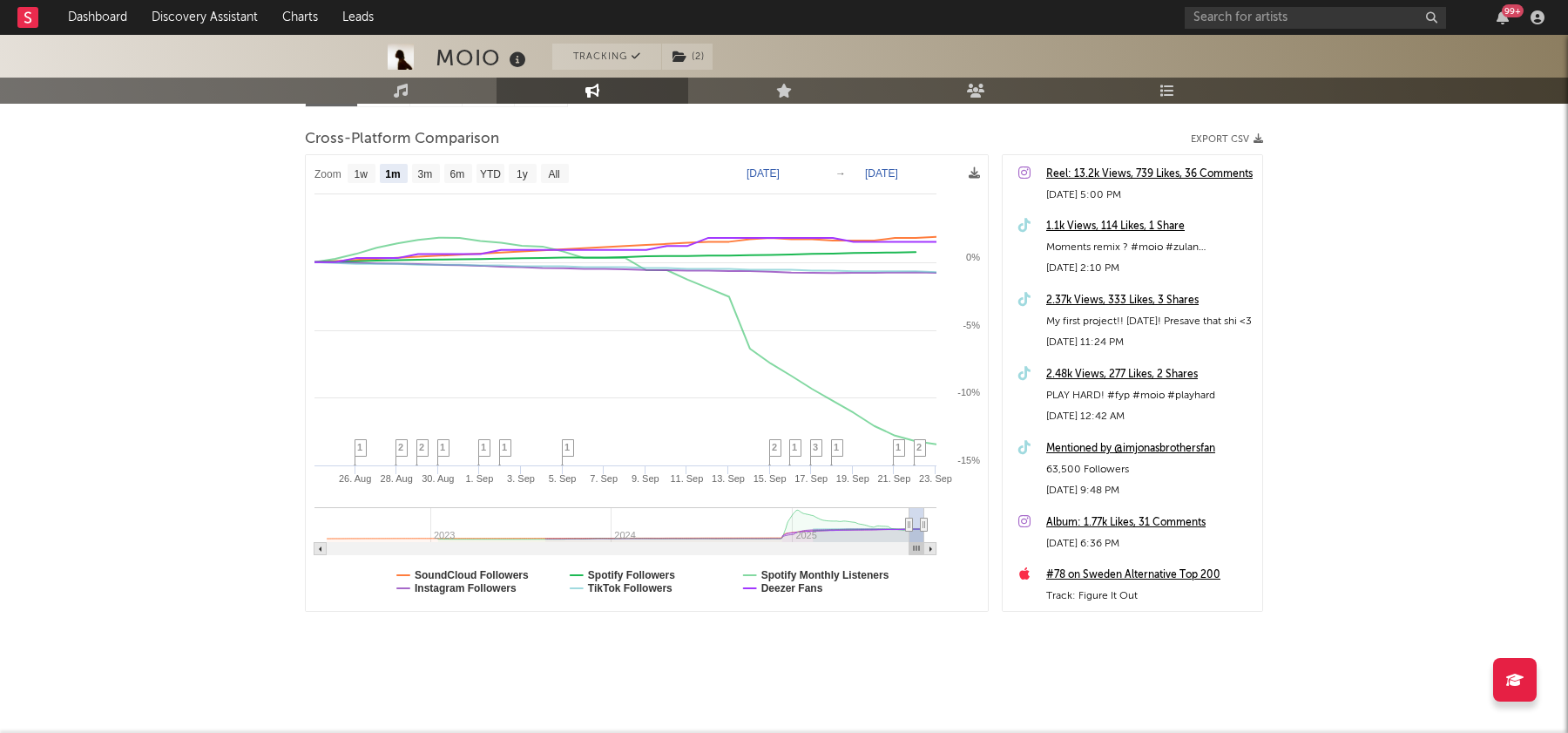
type input "2025-08-18"
select select "3m"
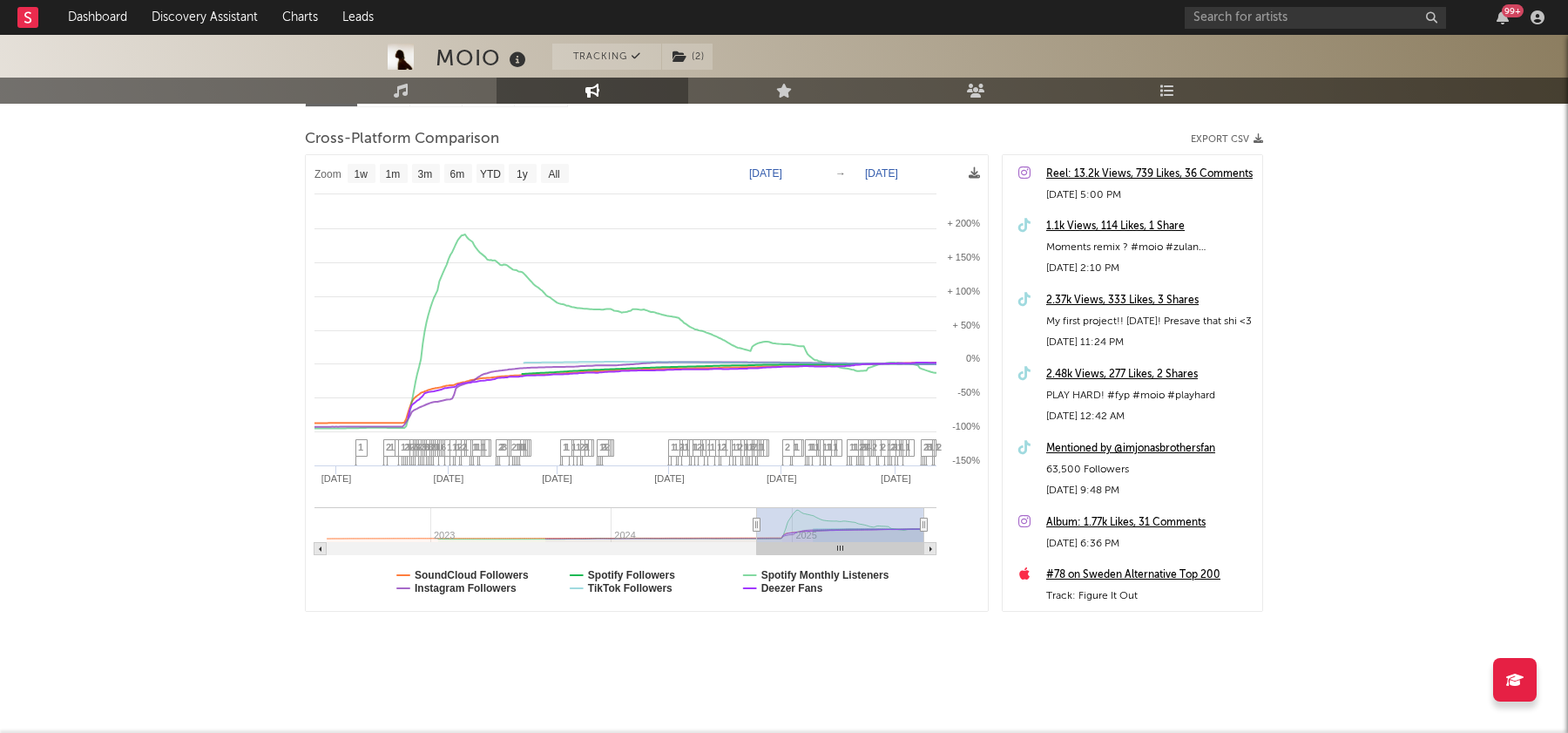
drag, startPoint x: 907, startPoint y: 517, endPoint x: 758, endPoint y: 515, distance: 149.0
click at [758, 515] on g at bounding box center [626, 530] width 622 height 48
type input "2024-10-21"
select select "1w"
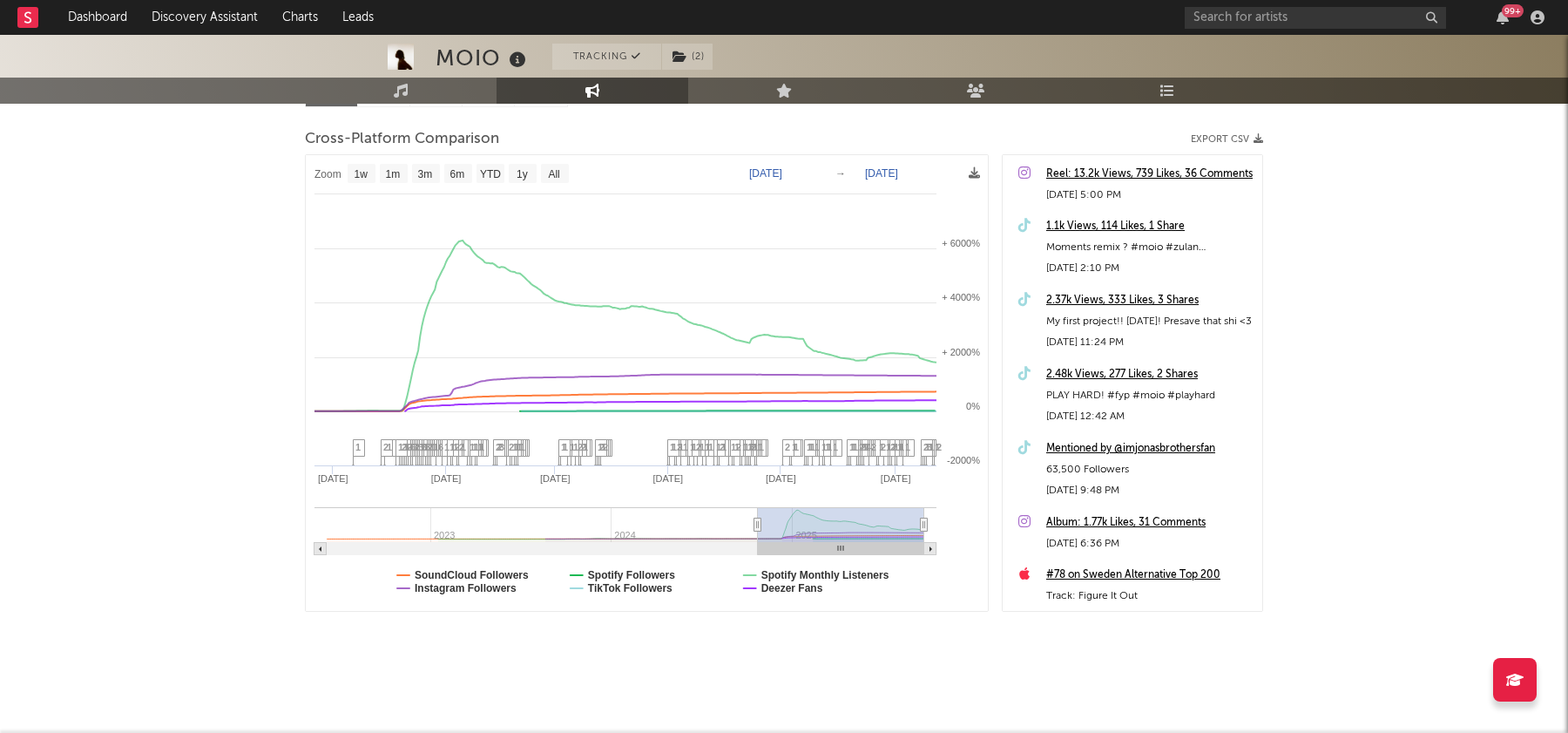
type input "2025-07-07"
select select "6m"
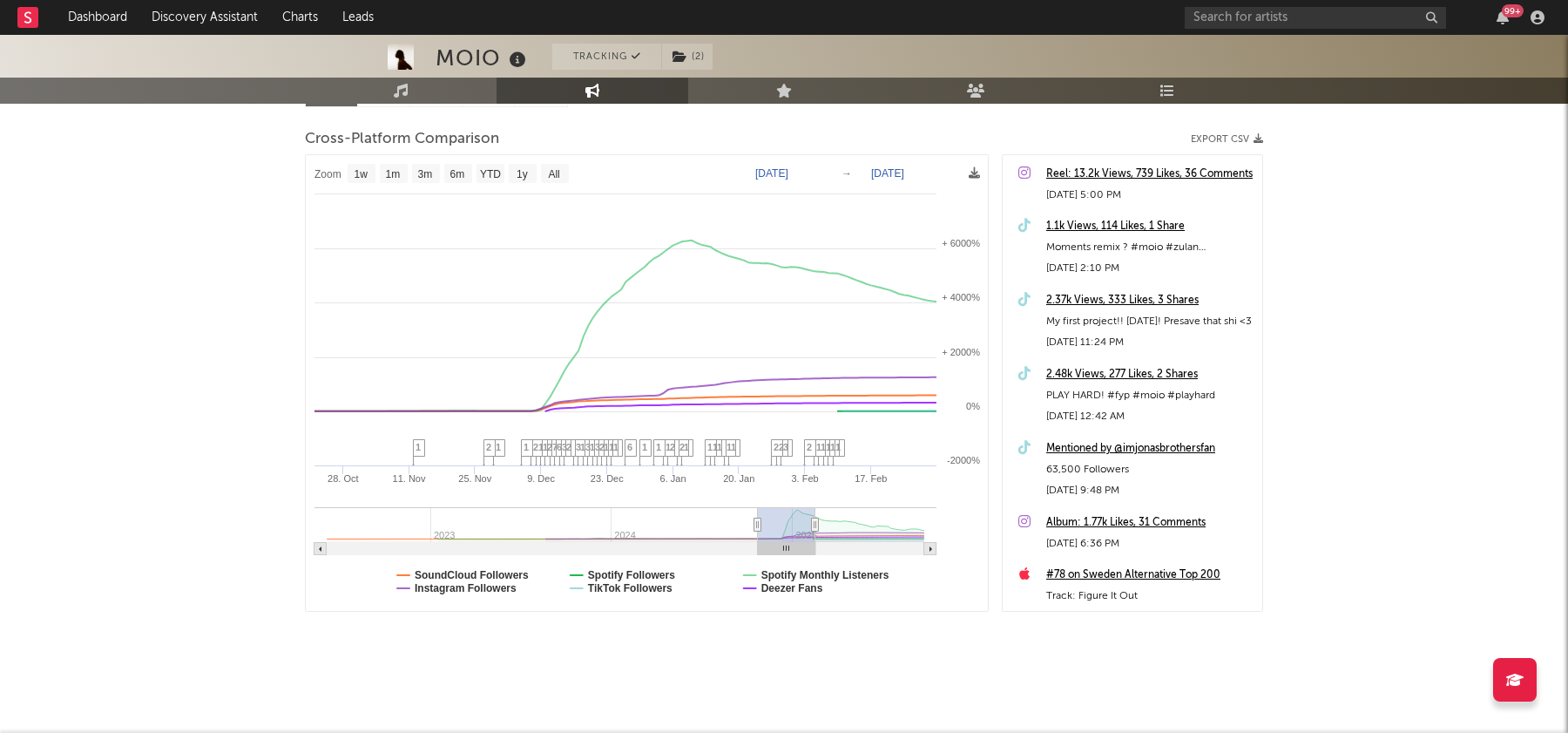
type input "[DATE]"
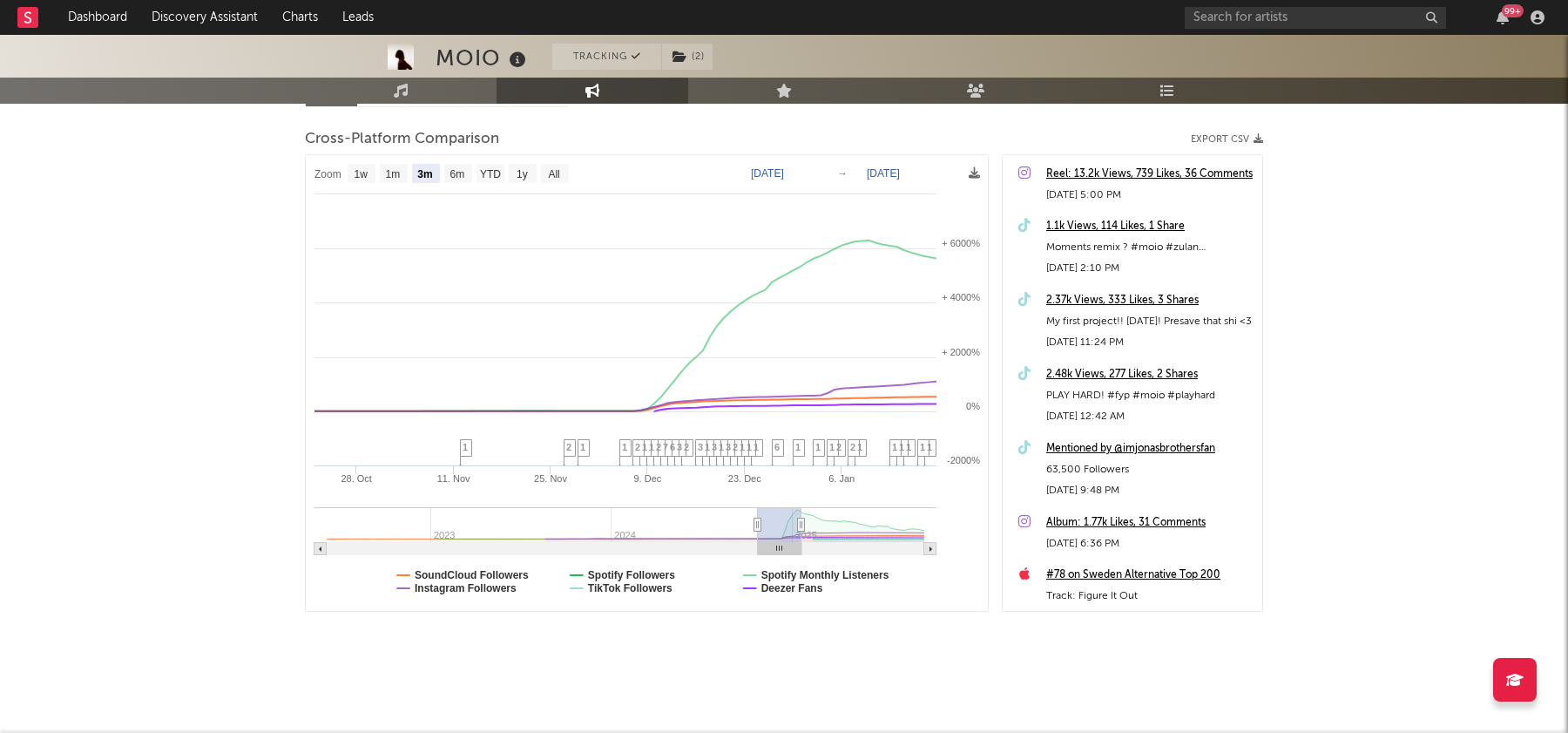
select select "3m"
type input "[DATE]"
drag, startPoint x: 926, startPoint y: 527, endPoint x: 800, endPoint y: 527, distance: 126.0
click at [800, 527] on icon at bounding box center [799, 525] width 7 height 13
select select "3m"
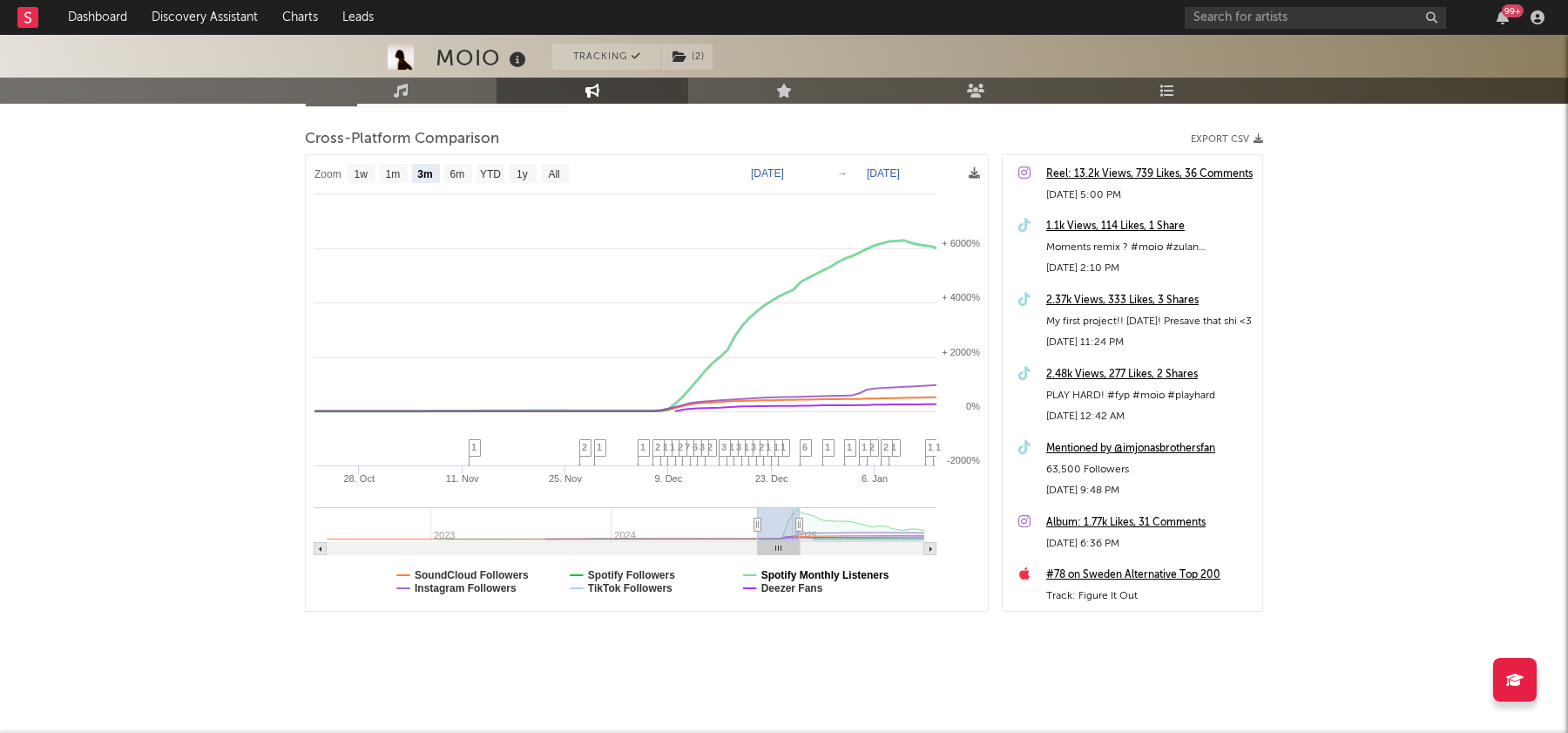
click at [772, 571] on text "Spotify Monthly Listeners" at bounding box center [826, 575] width 128 height 12
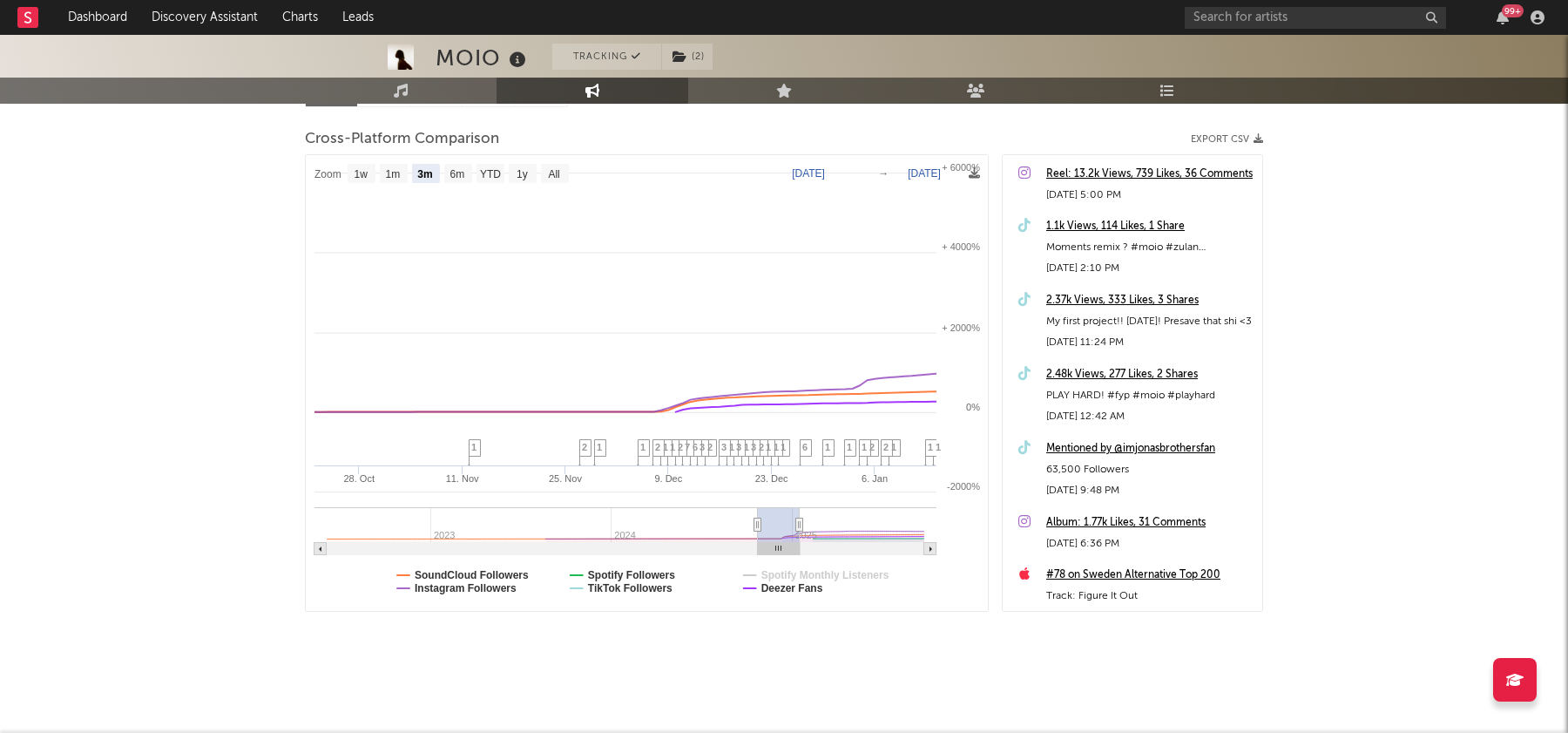
select select "3m"
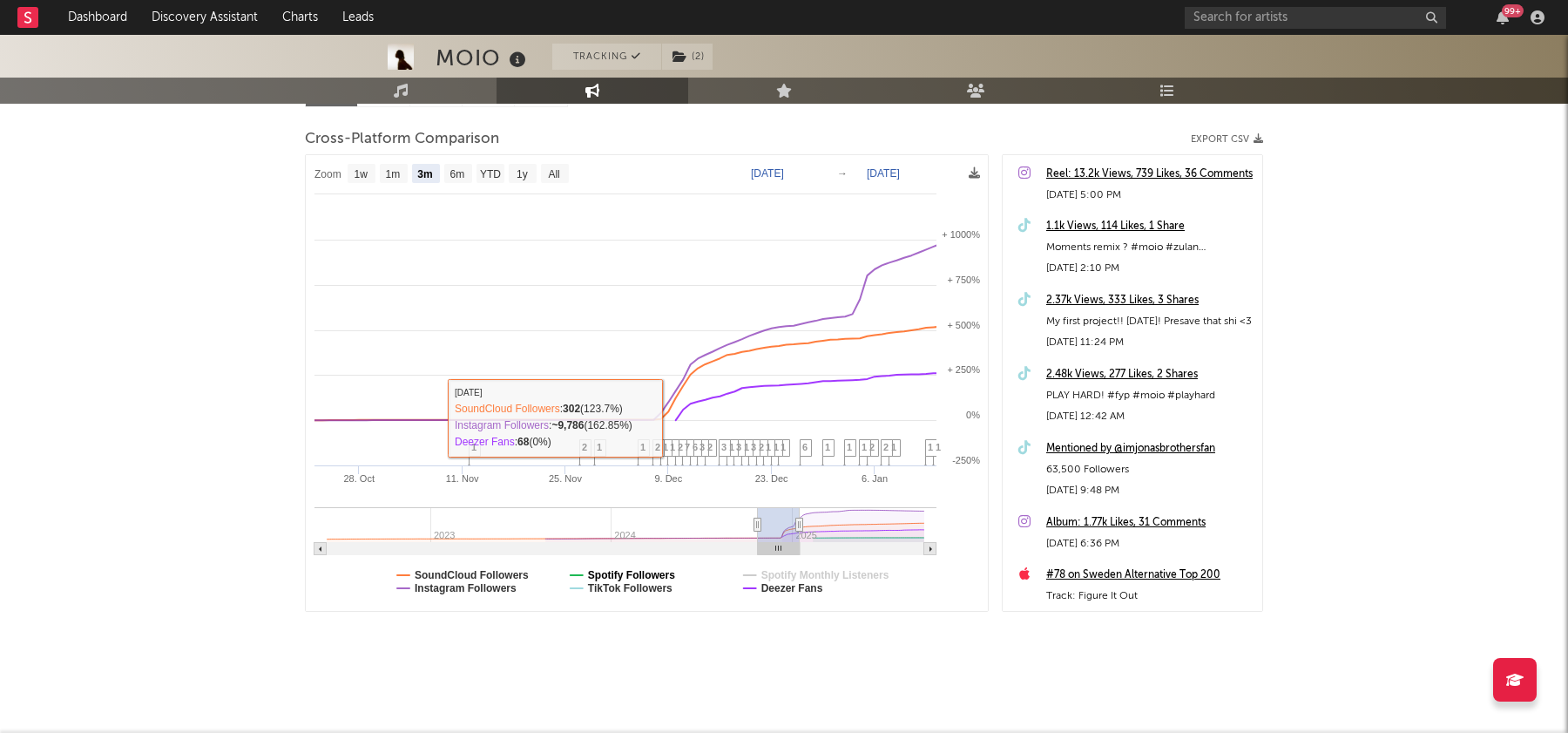
click at [663, 573] on text "Spotify Followers" at bounding box center [631, 575] width 88 height 12
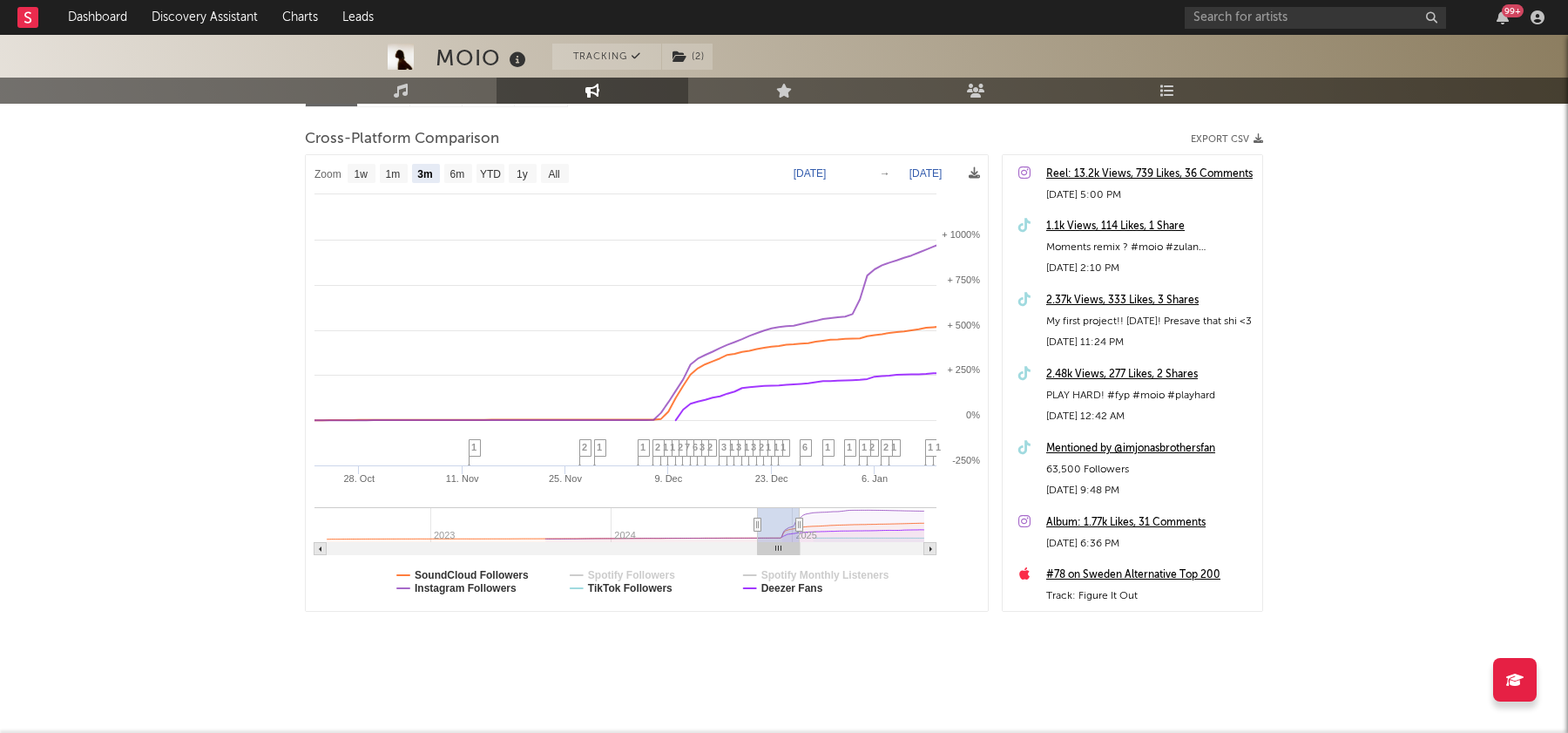
select select "3m"
click at [763, 592] on text "Deezer Fans" at bounding box center [792, 588] width 61 height 12
select select "3m"
click at [482, 574] on text "SoundCloud Followers" at bounding box center [471, 575] width 115 height 12
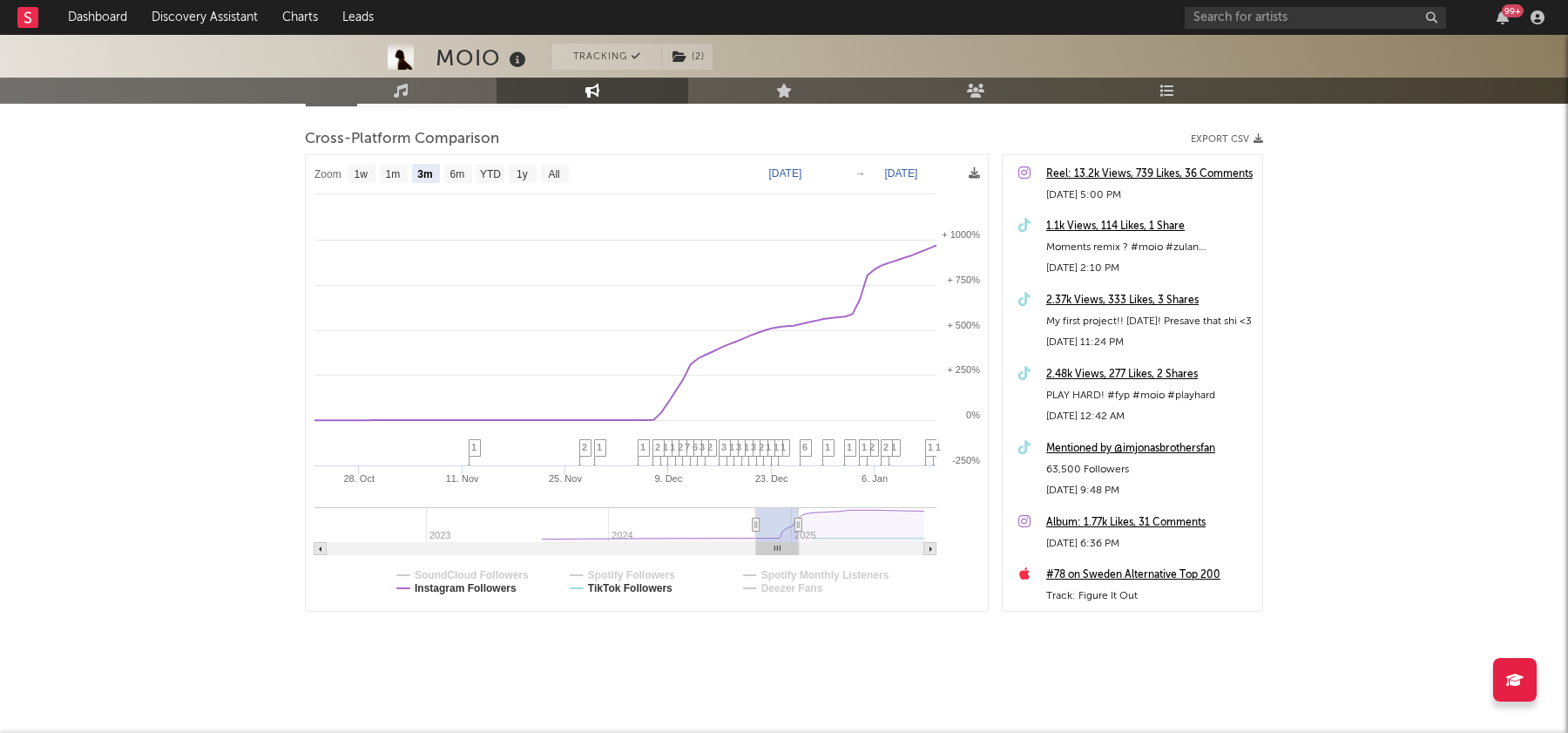
select select "3m"
type input "2024-10-23"
type input "[DATE]"
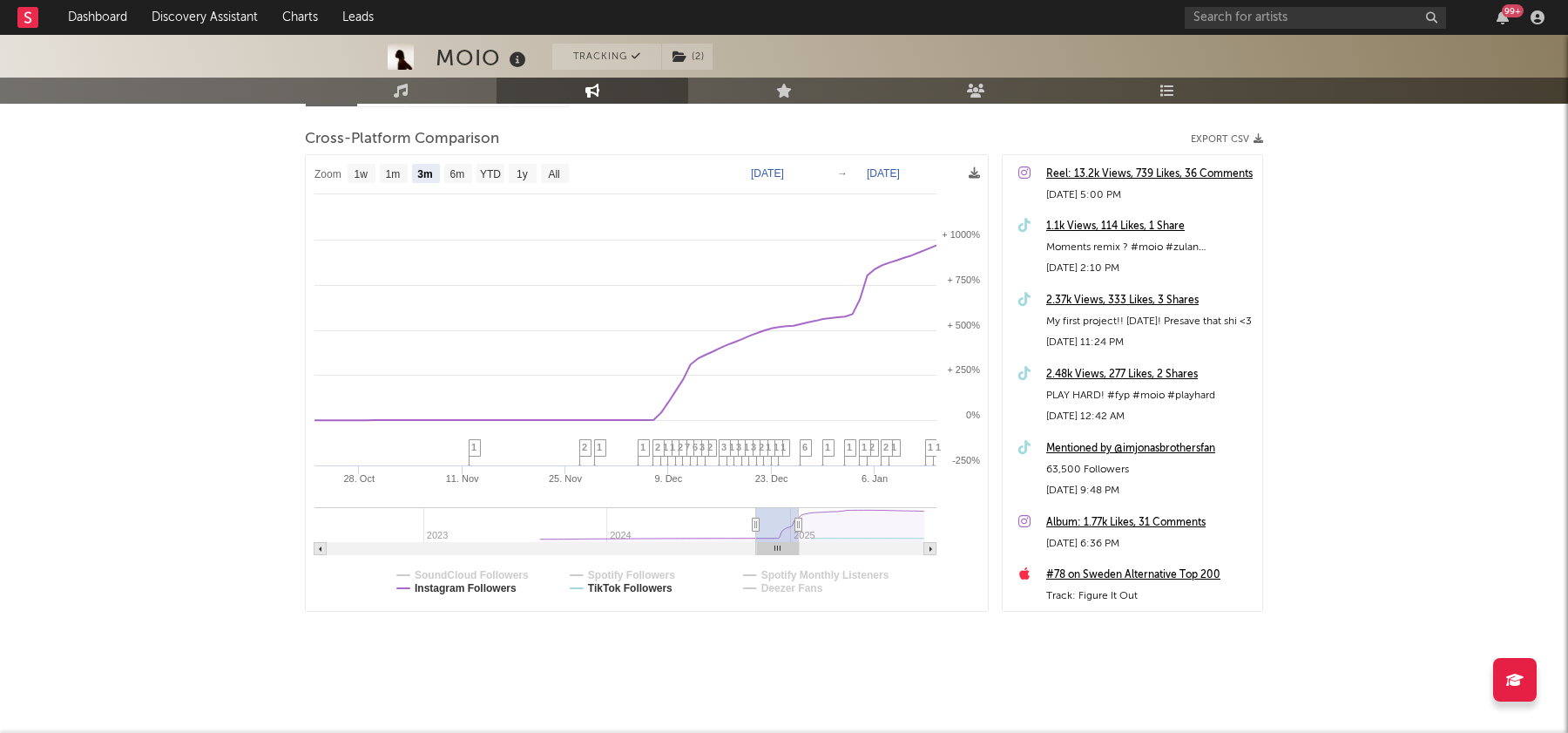
type input "2024-11-04"
type input "[DATE]"
type input "2024-11-08"
type input "2025-01-31"
type input "2024-11-15"
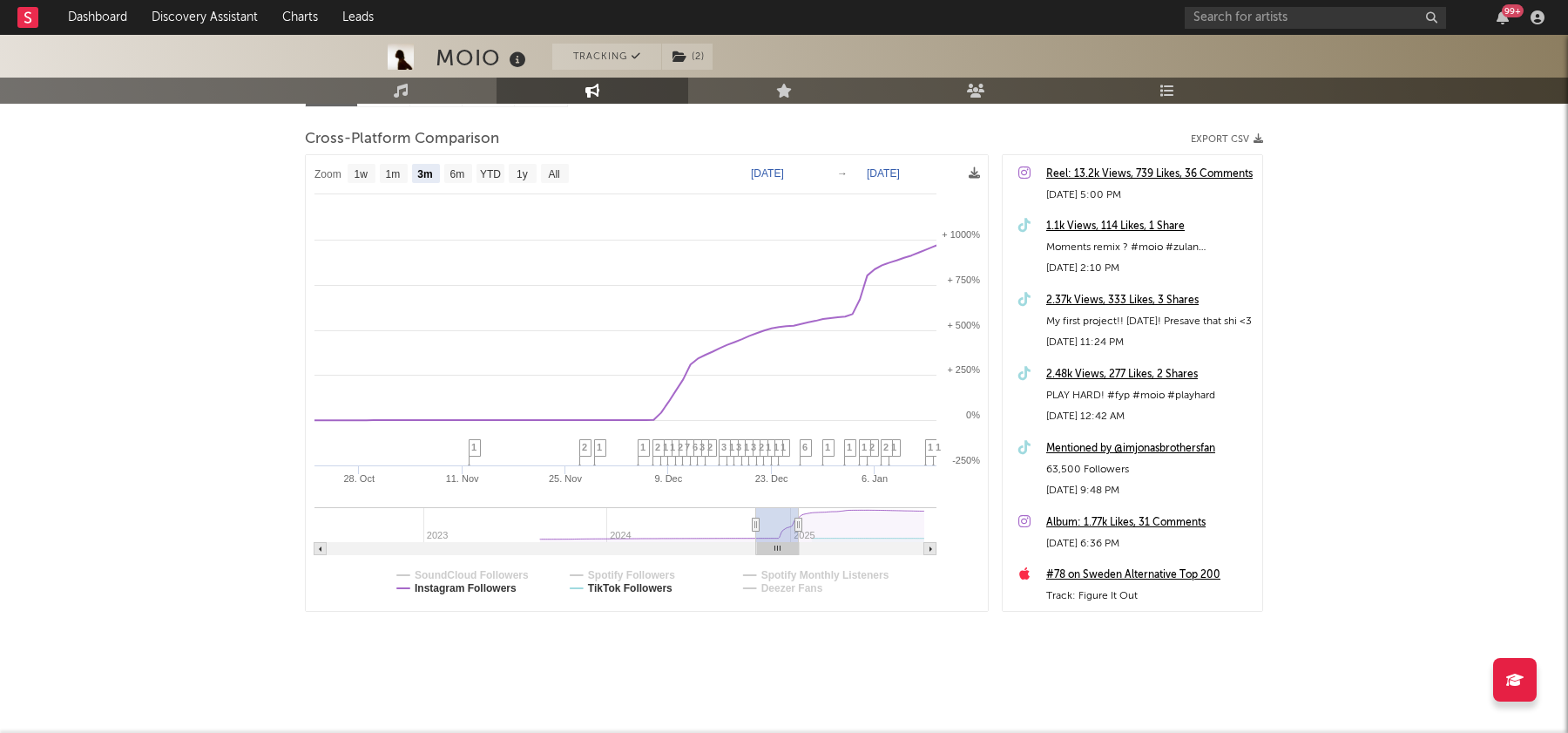
type input "2025-02-07"
type input "[DATE]"
type input "2025-02-23"
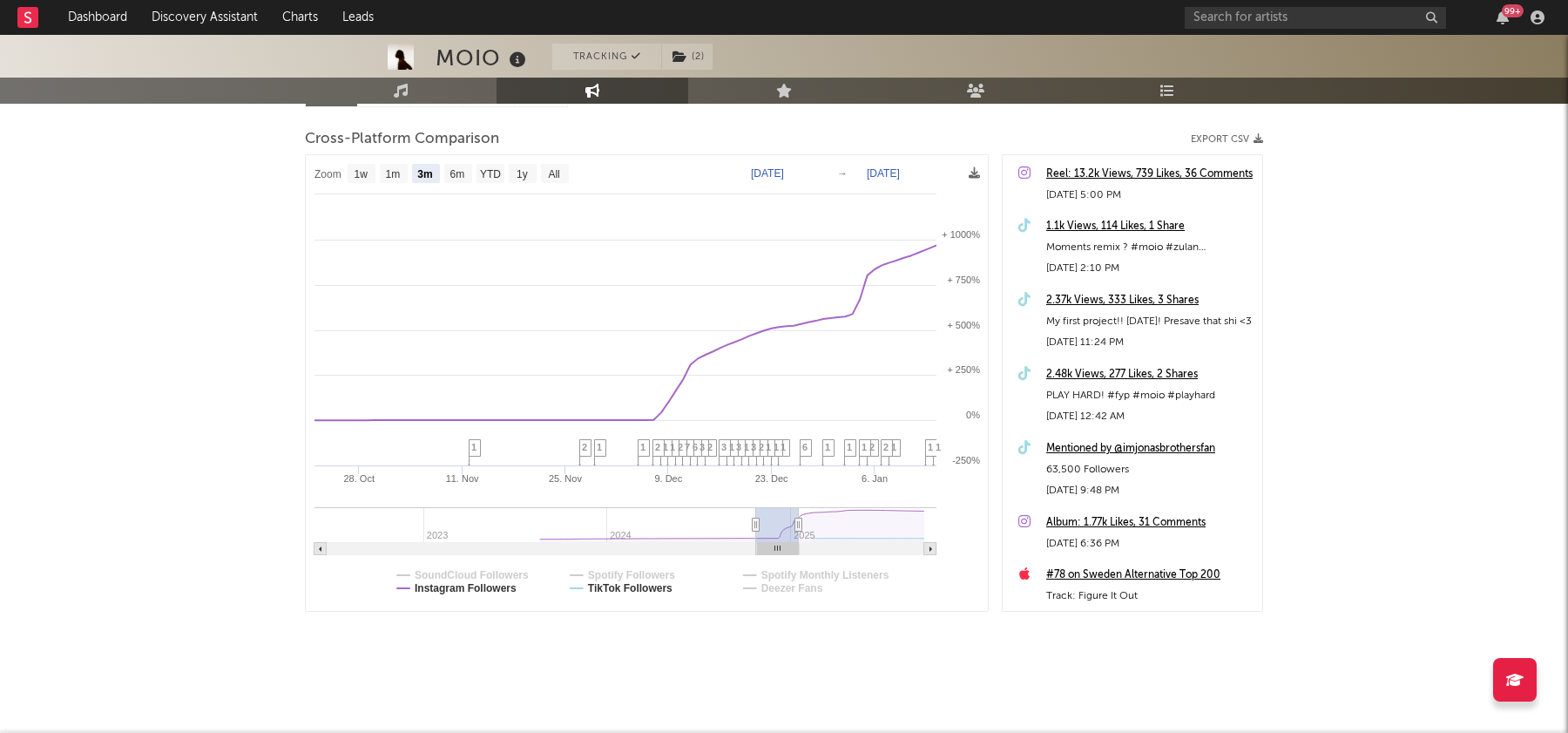
type input "[DATE]"
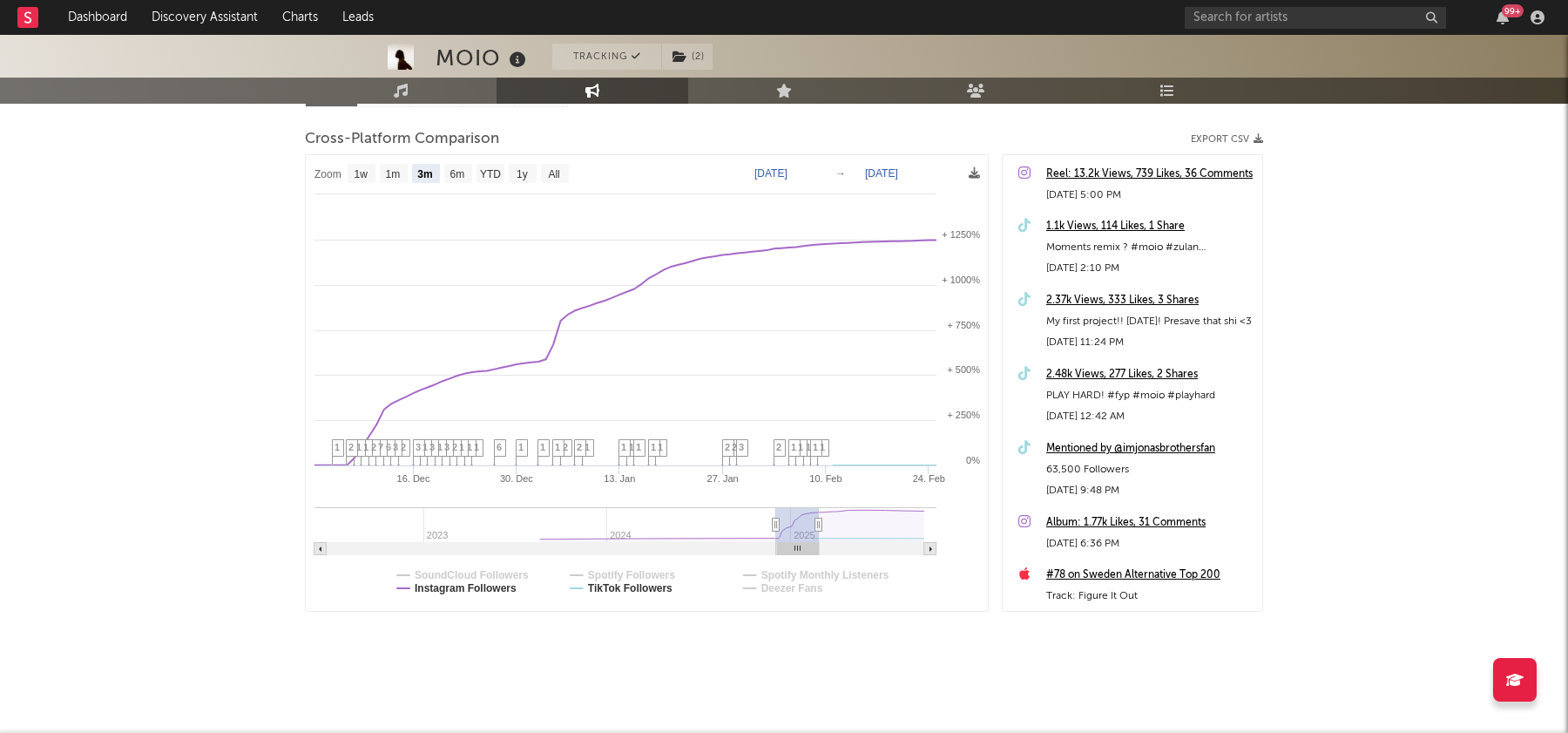
type input "[DATE]"
type input "2025-02-23"
type input "[DATE]"
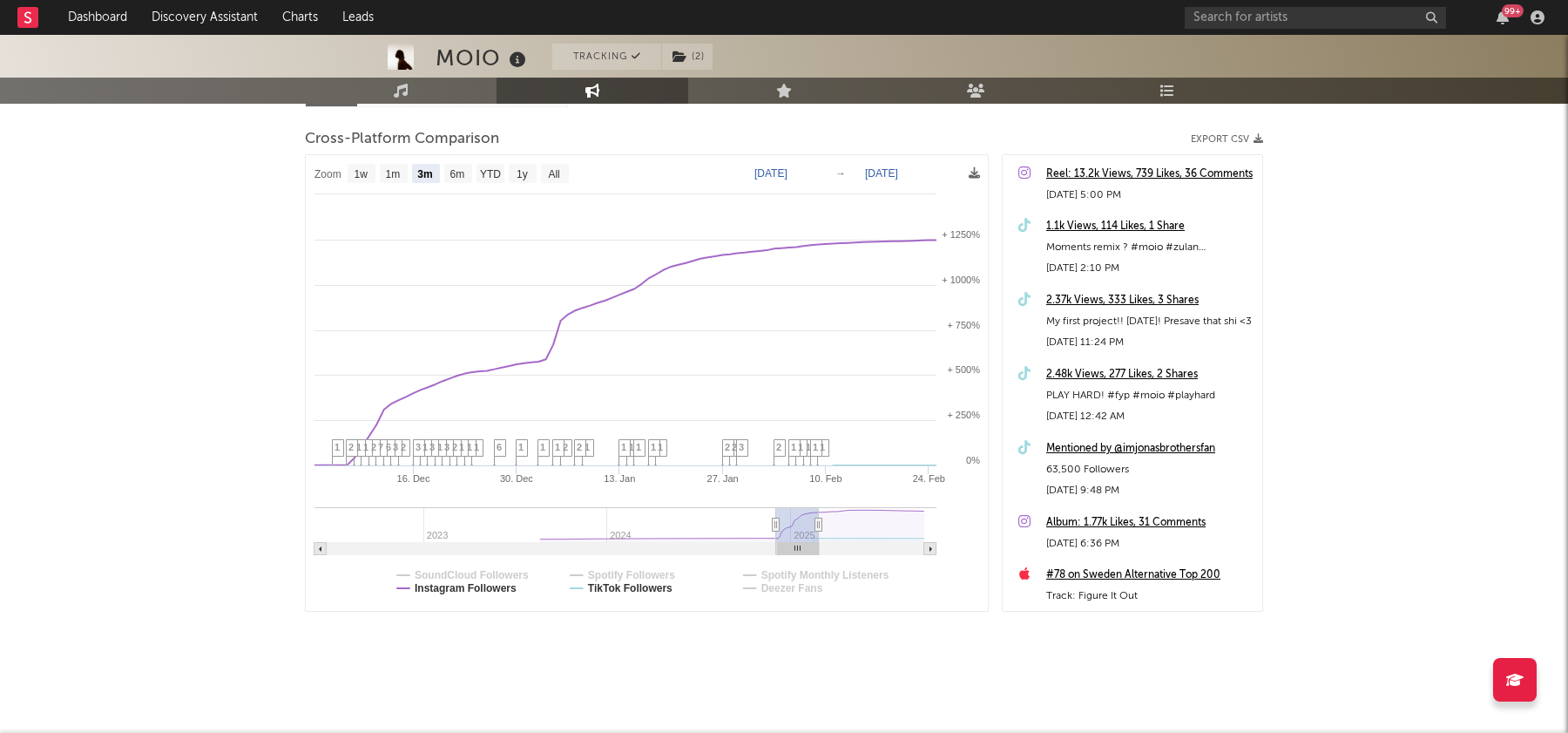
type input "[DATE]"
type input "2024-11-23"
type input "[DATE]"
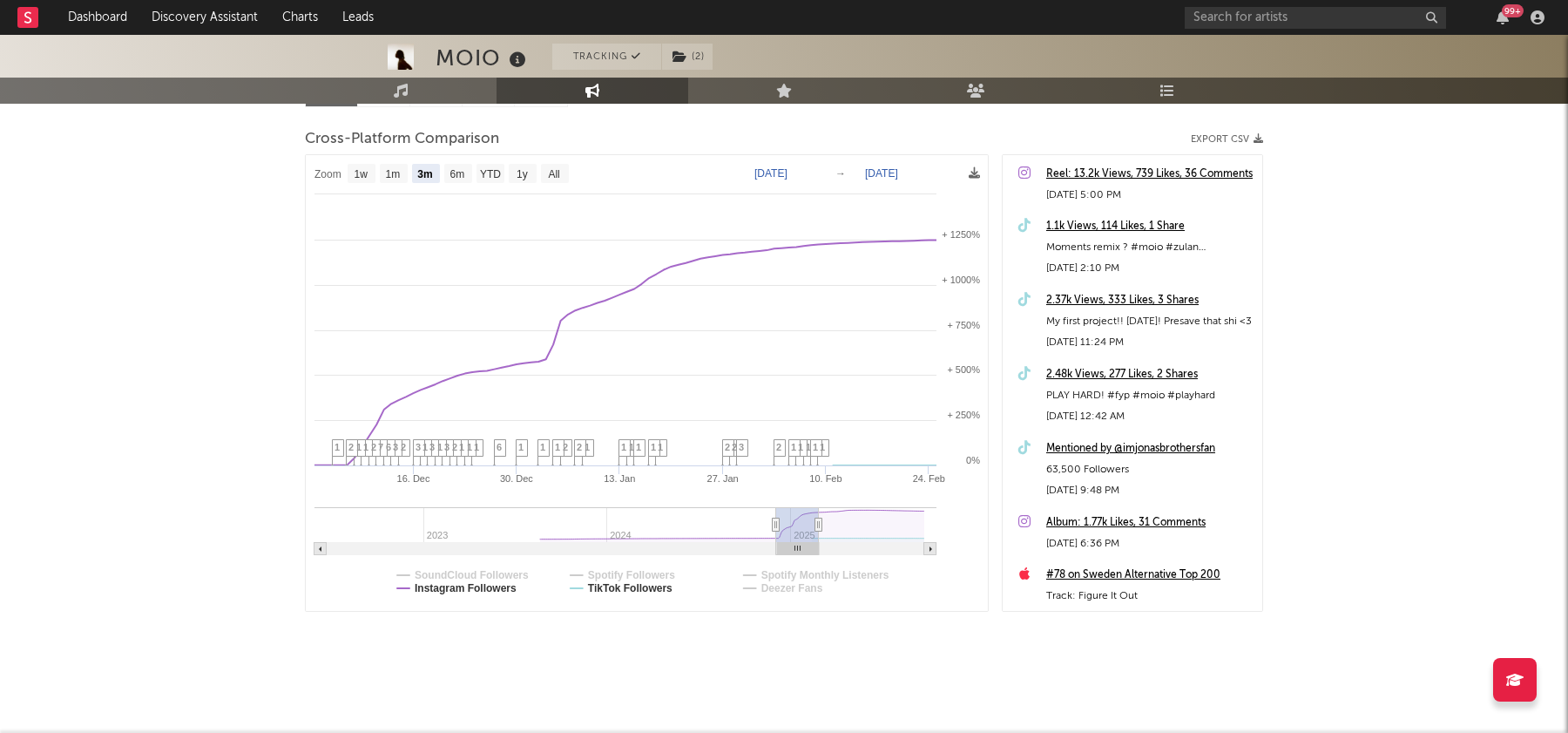
type input "[DATE]"
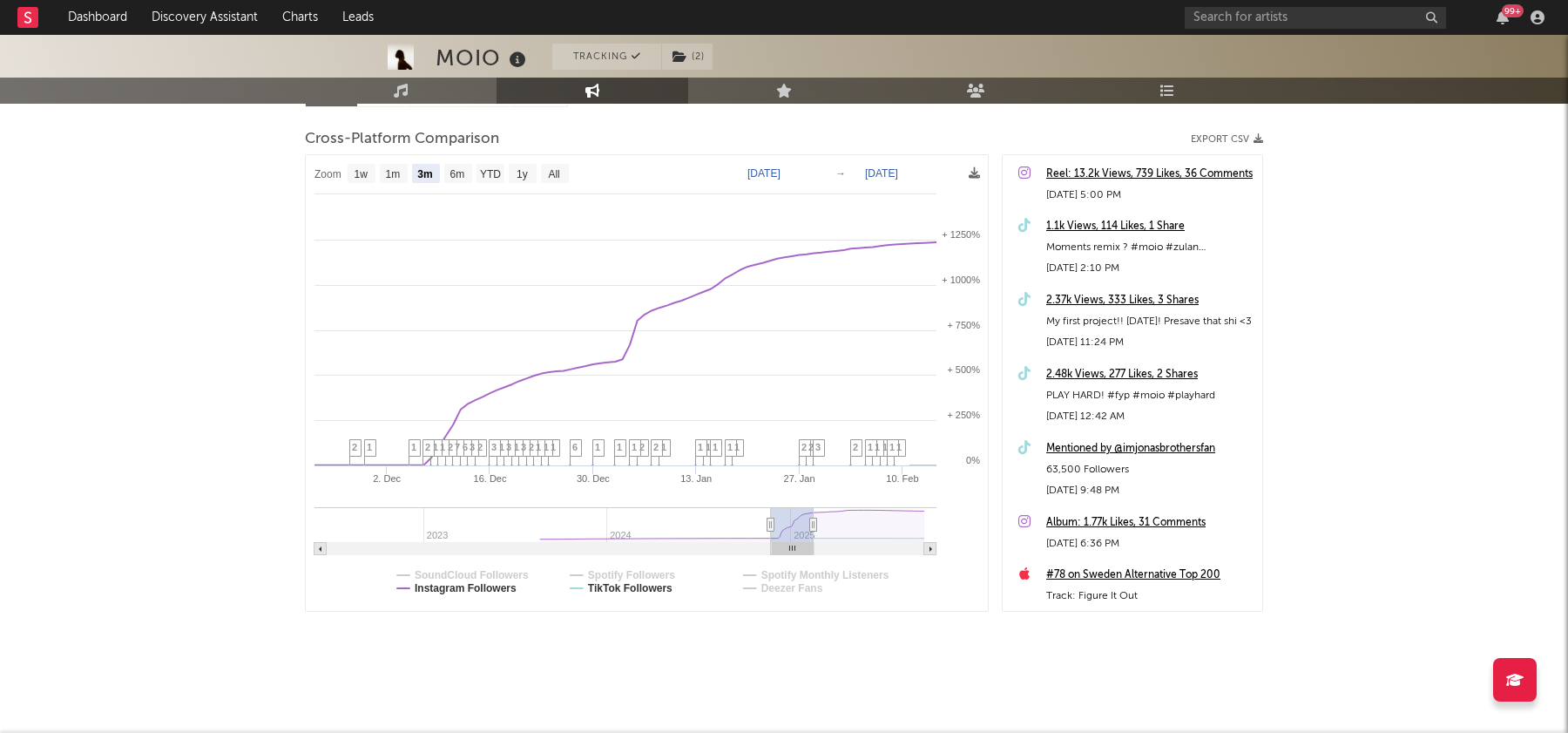
drag, startPoint x: 772, startPoint y: 535, endPoint x: 788, endPoint y: 536, distance: 16.0
click at [788, 536] on rect at bounding box center [792, 523] width 43 height 34
select select "3m"
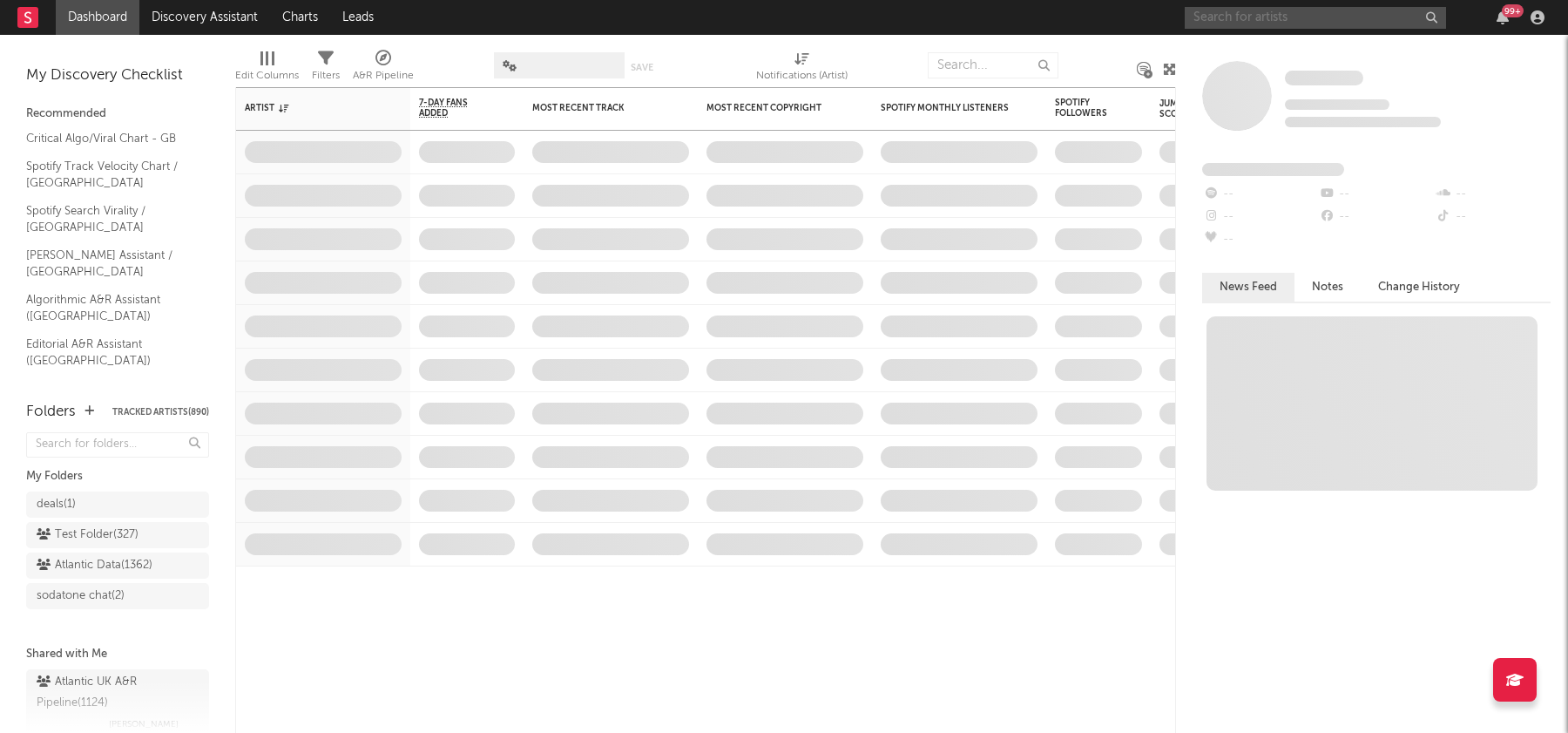
click at [1250, 20] on input "text" at bounding box center [1315, 17] width 262 height 21
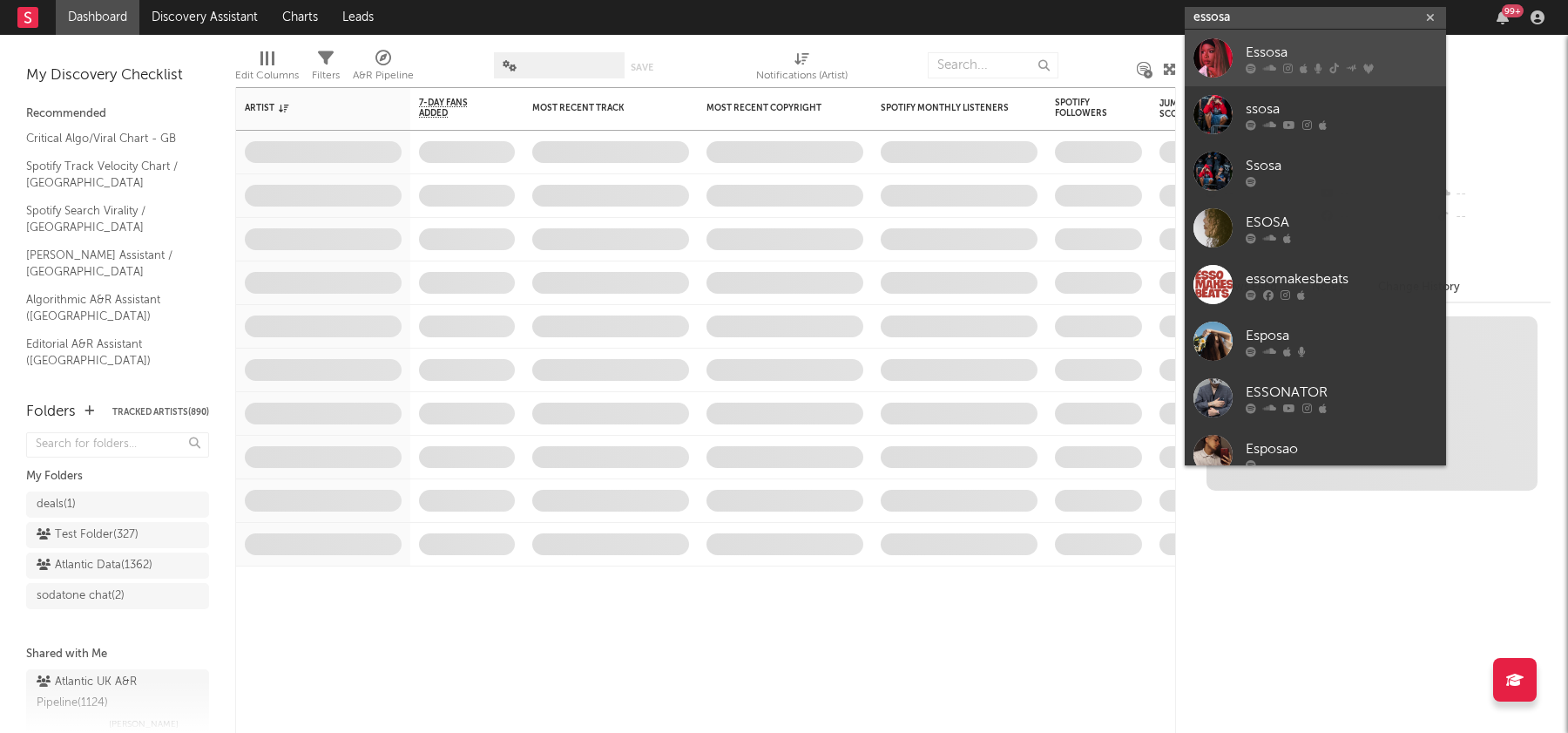
type input "essosa"
click at [1281, 56] on div "Essosa" at bounding box center [1342, 52] width 192 height 20
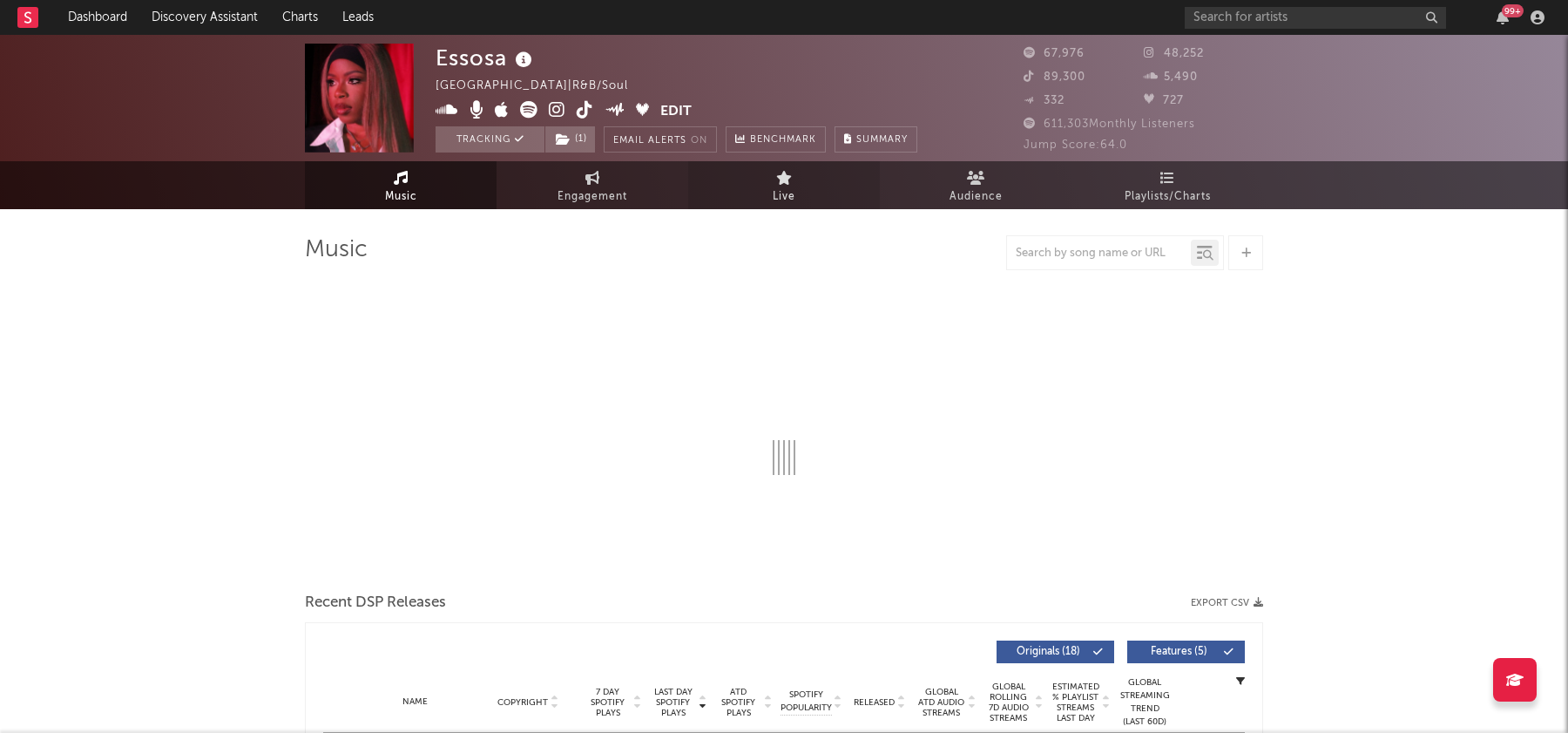
select select "6m"
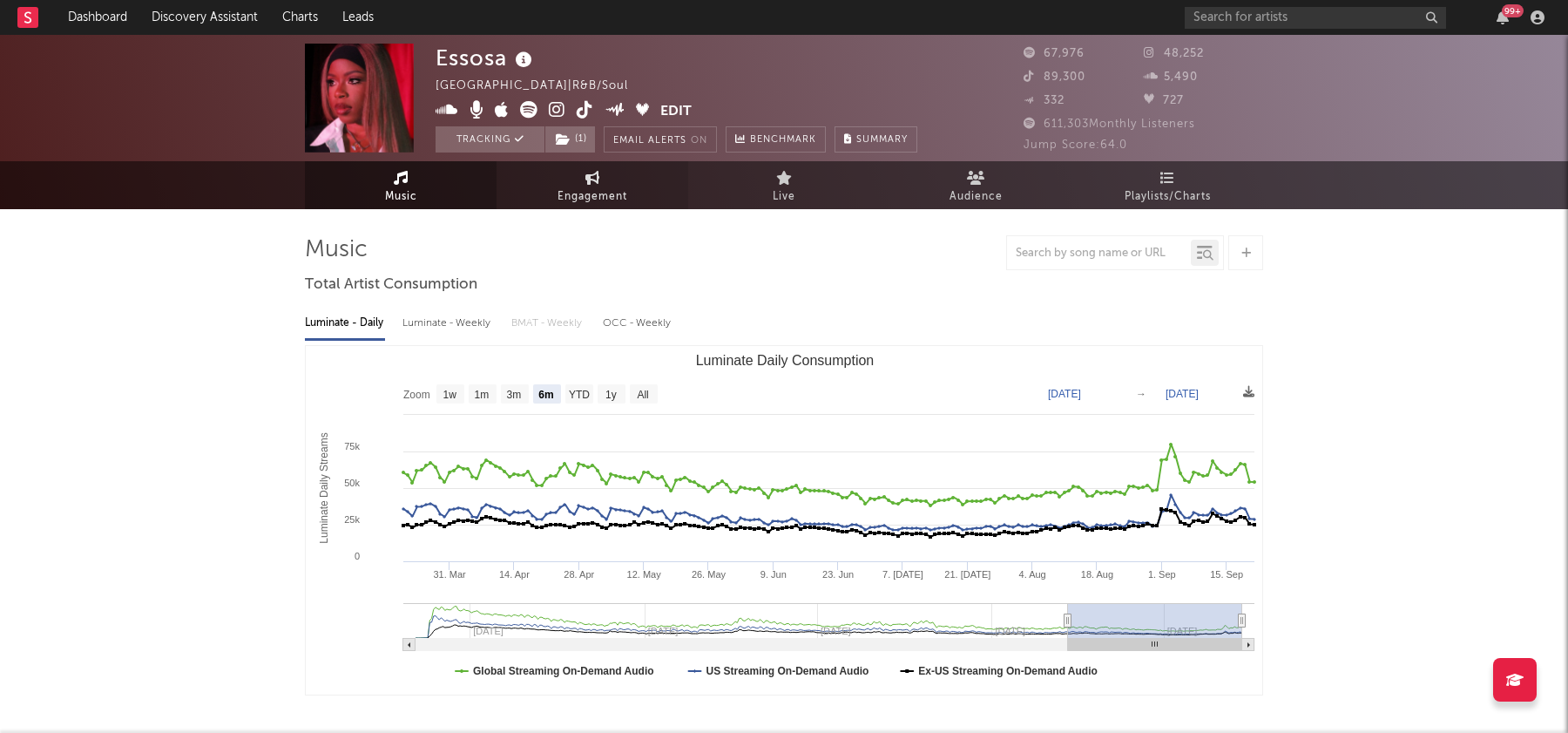
click at [577, 193] on span "Engagement" at bounding box center [592, 197] width 70 height 20
select select "1w"
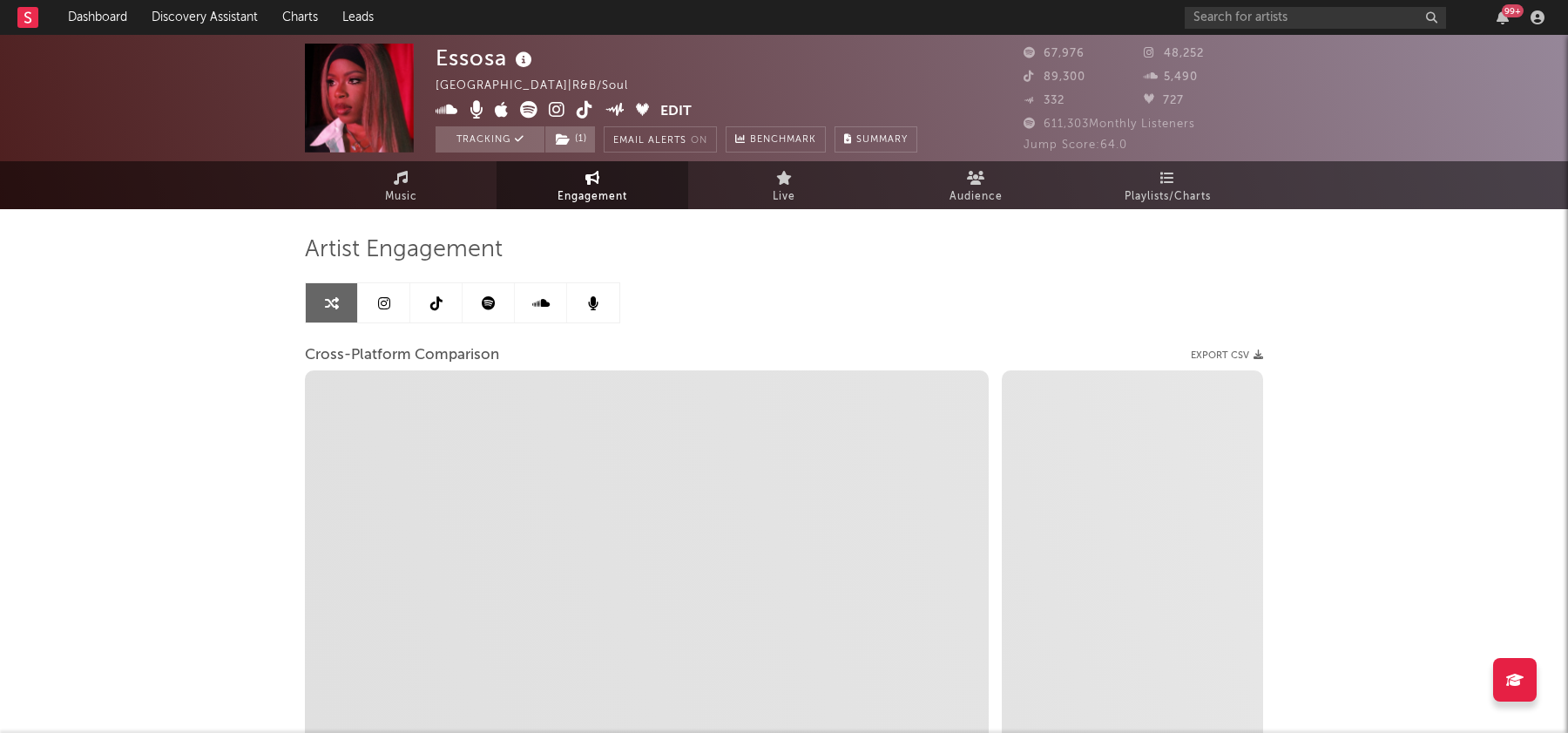
select select "1m"
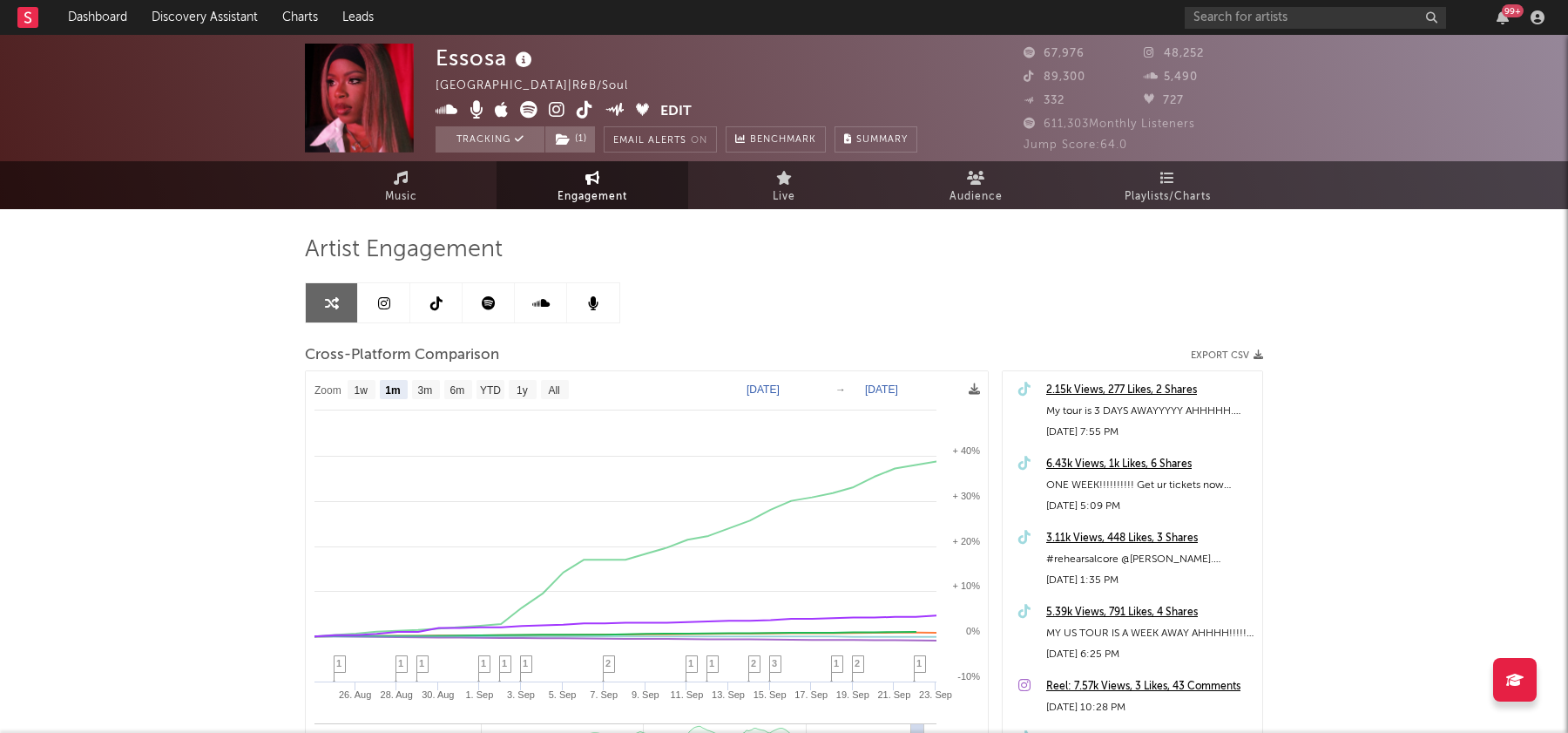
click at [432, 305] on icon at bounding box center [436, 303] width 12 height 14
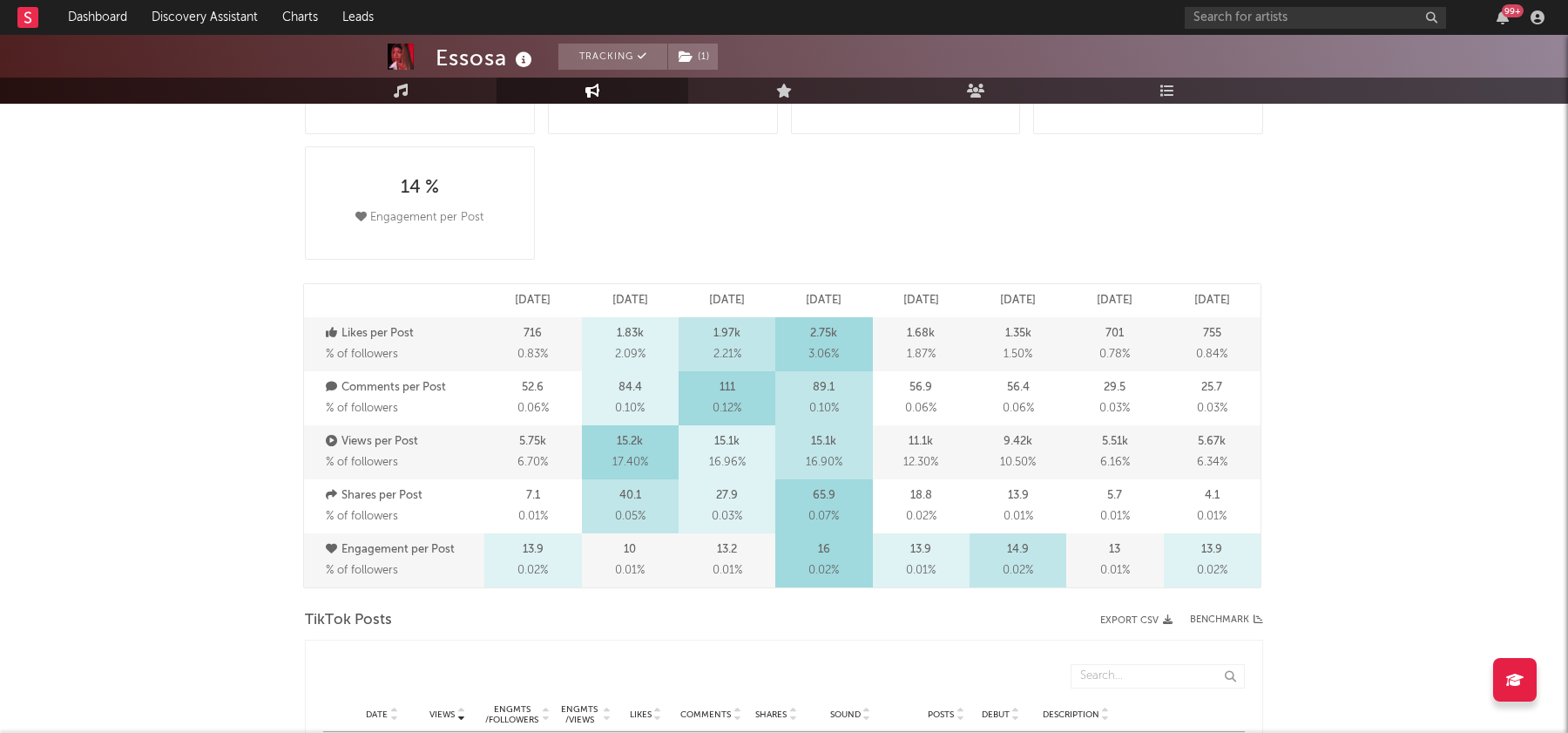
select select "6m"
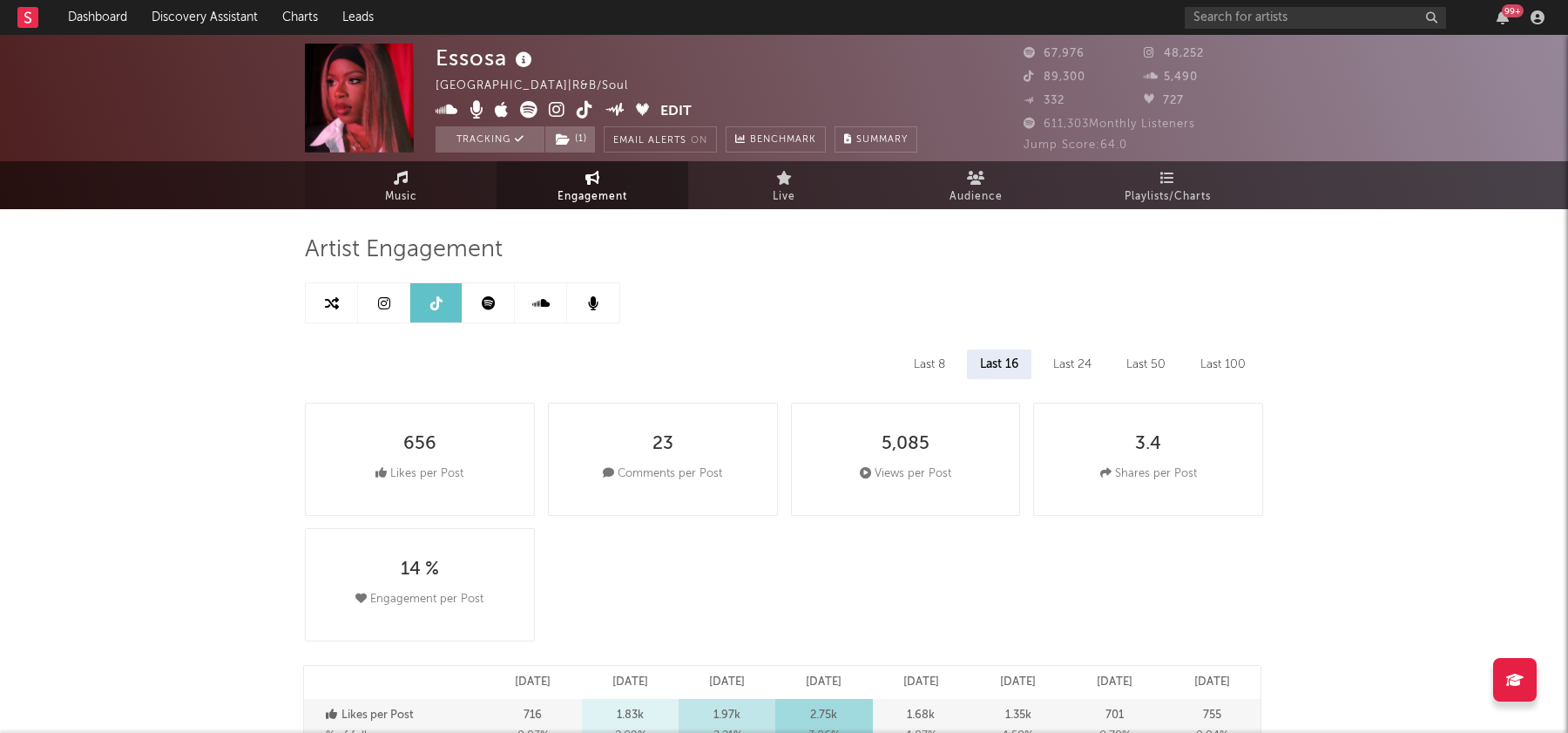
click at [419, 184] on link "Music" at bounding box center [400, 184] width 192 height 48
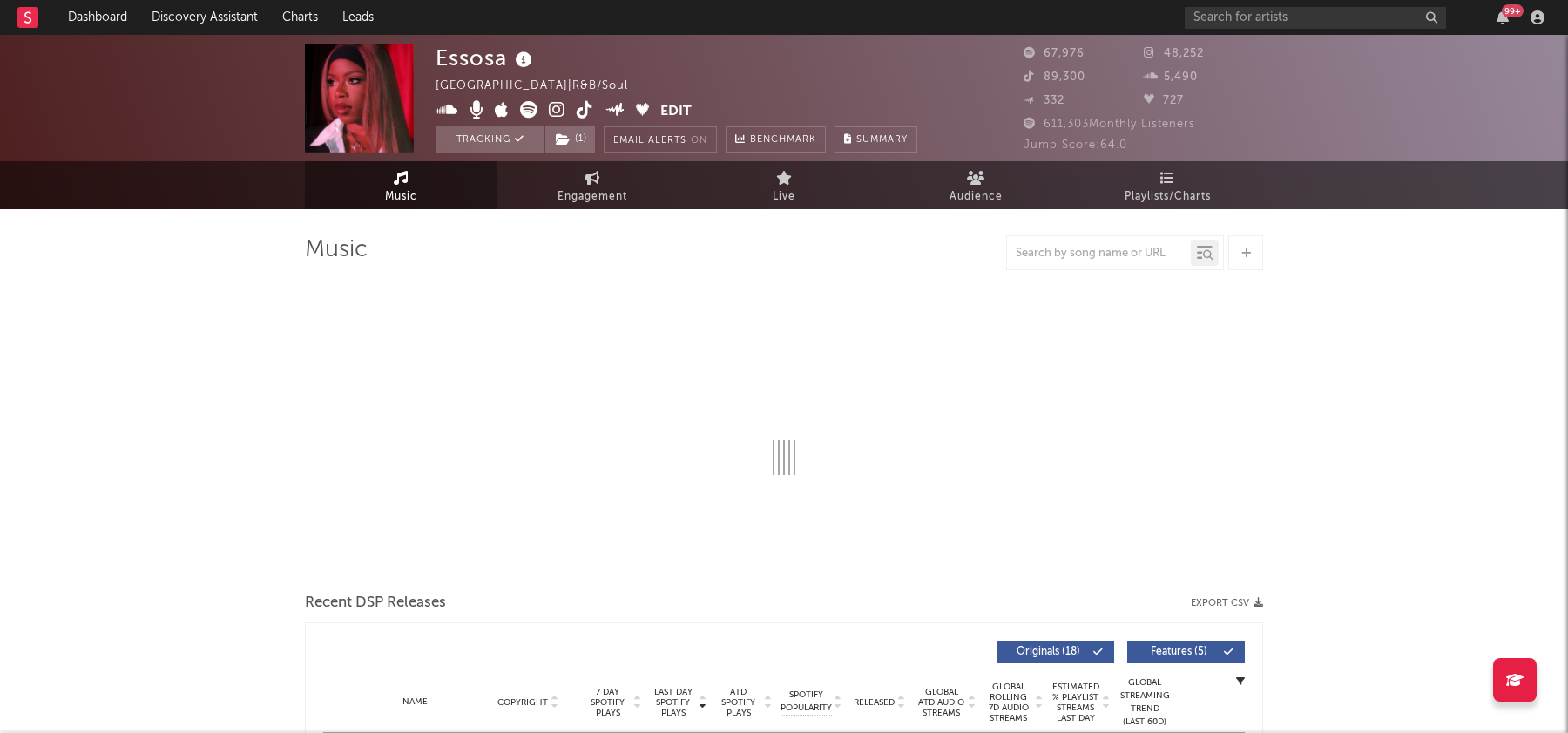
select select "6m"
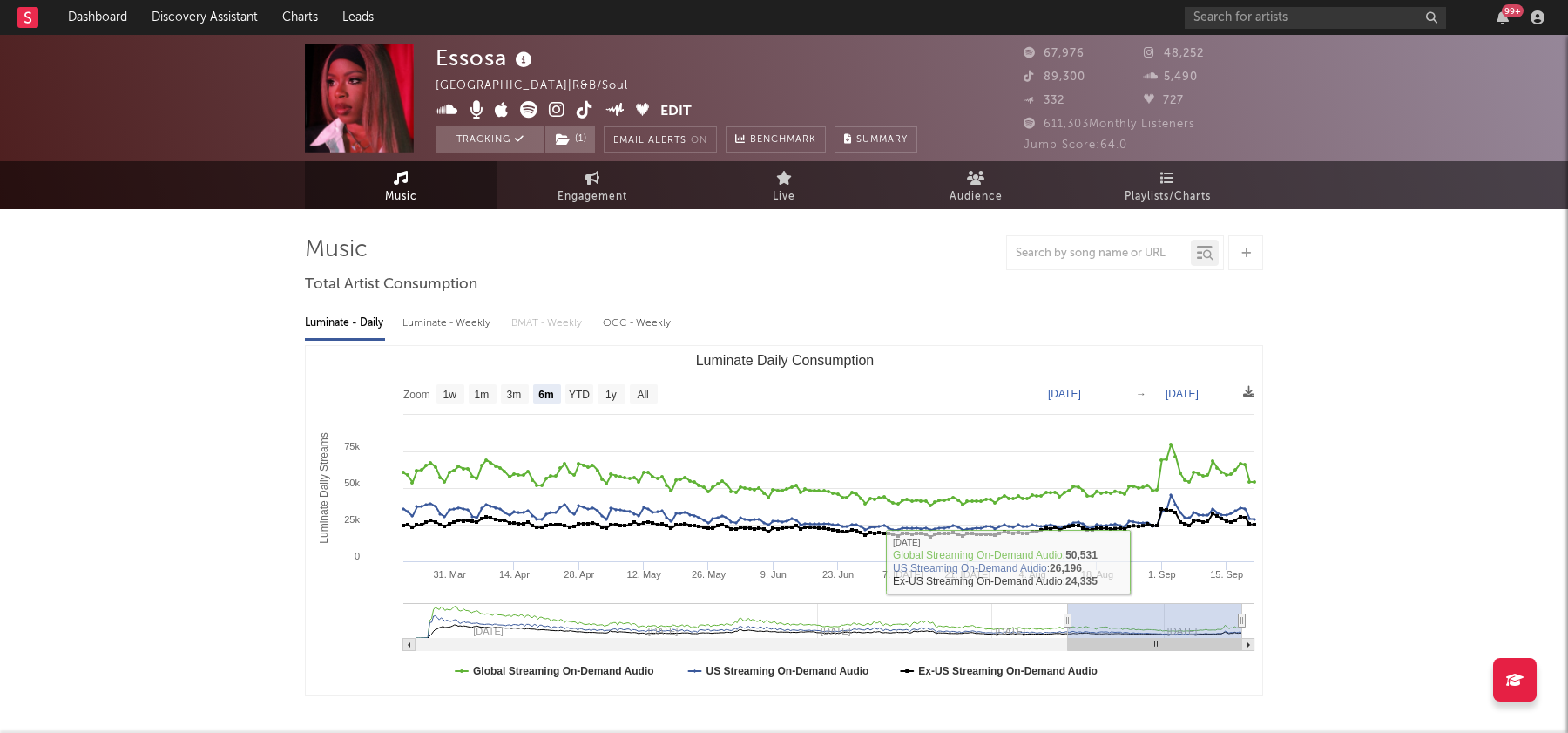
type input "2025-03-20"
type input "2025-09-20"
type input "2024-09-27"
type input "2025-03-30"
type input "2023-08-15"
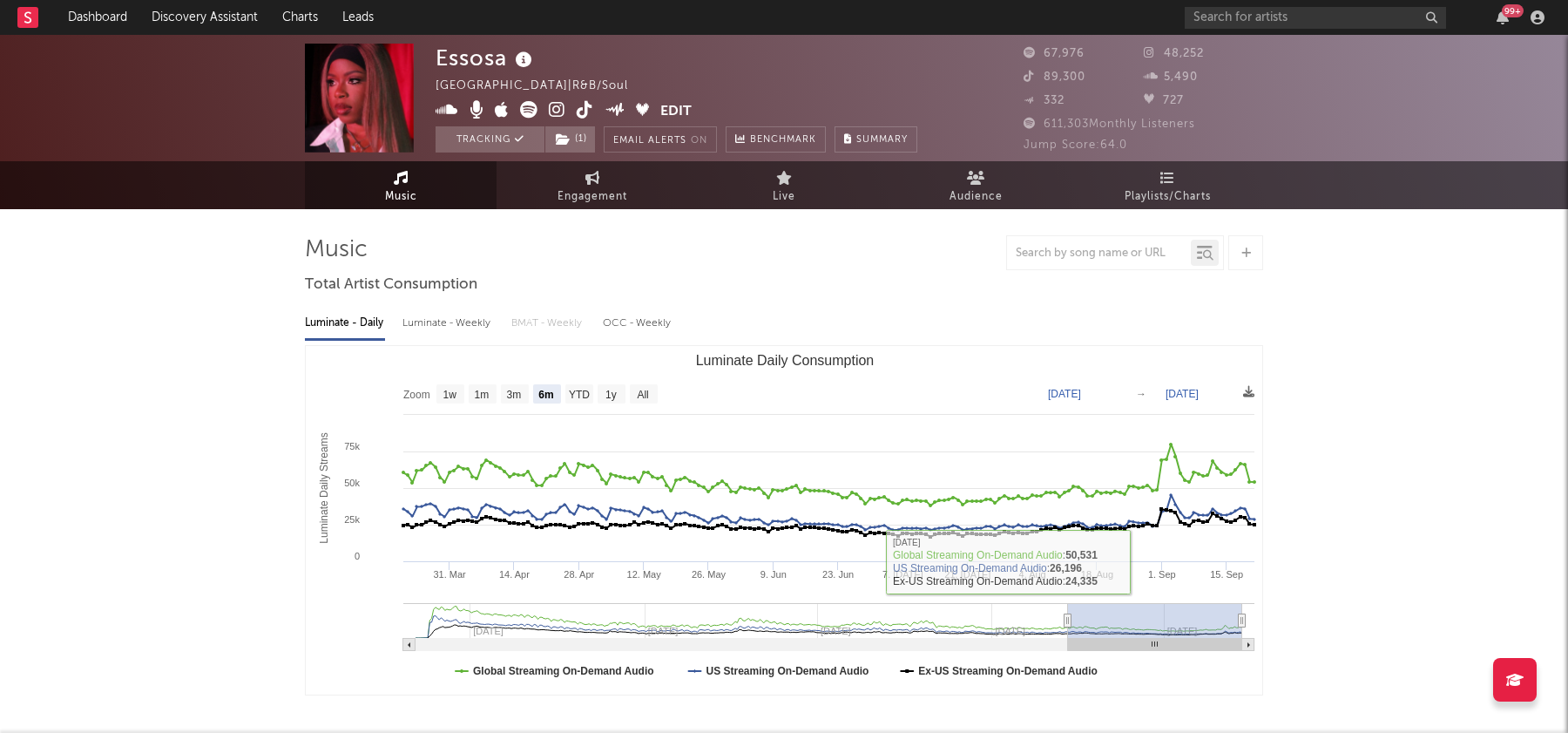
type input "2024-02-15"
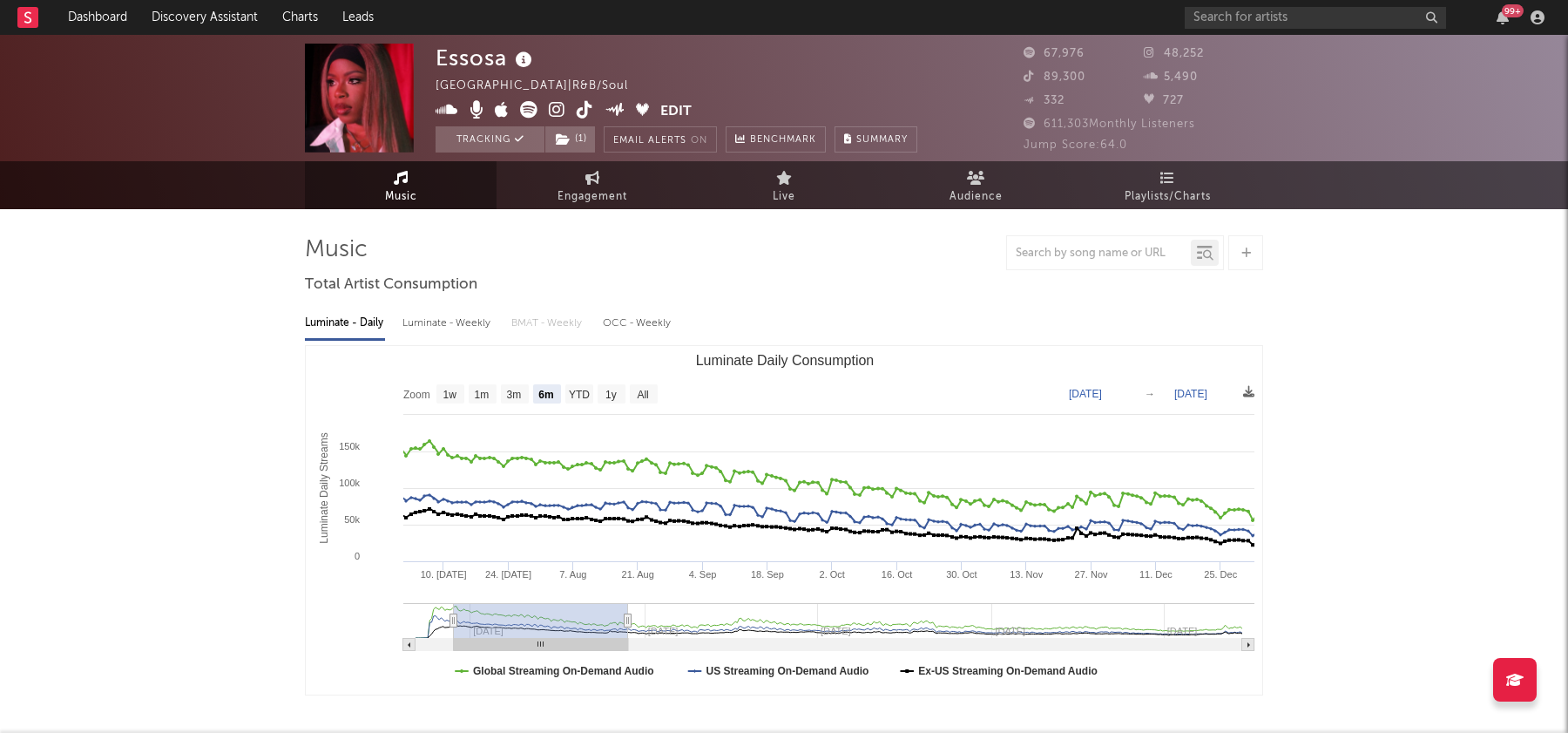
type input "2023-06-08"
type input "2023-12-09"
type input "2023-05-21"
type input "2023-11-21"
type input "2023-05-04"
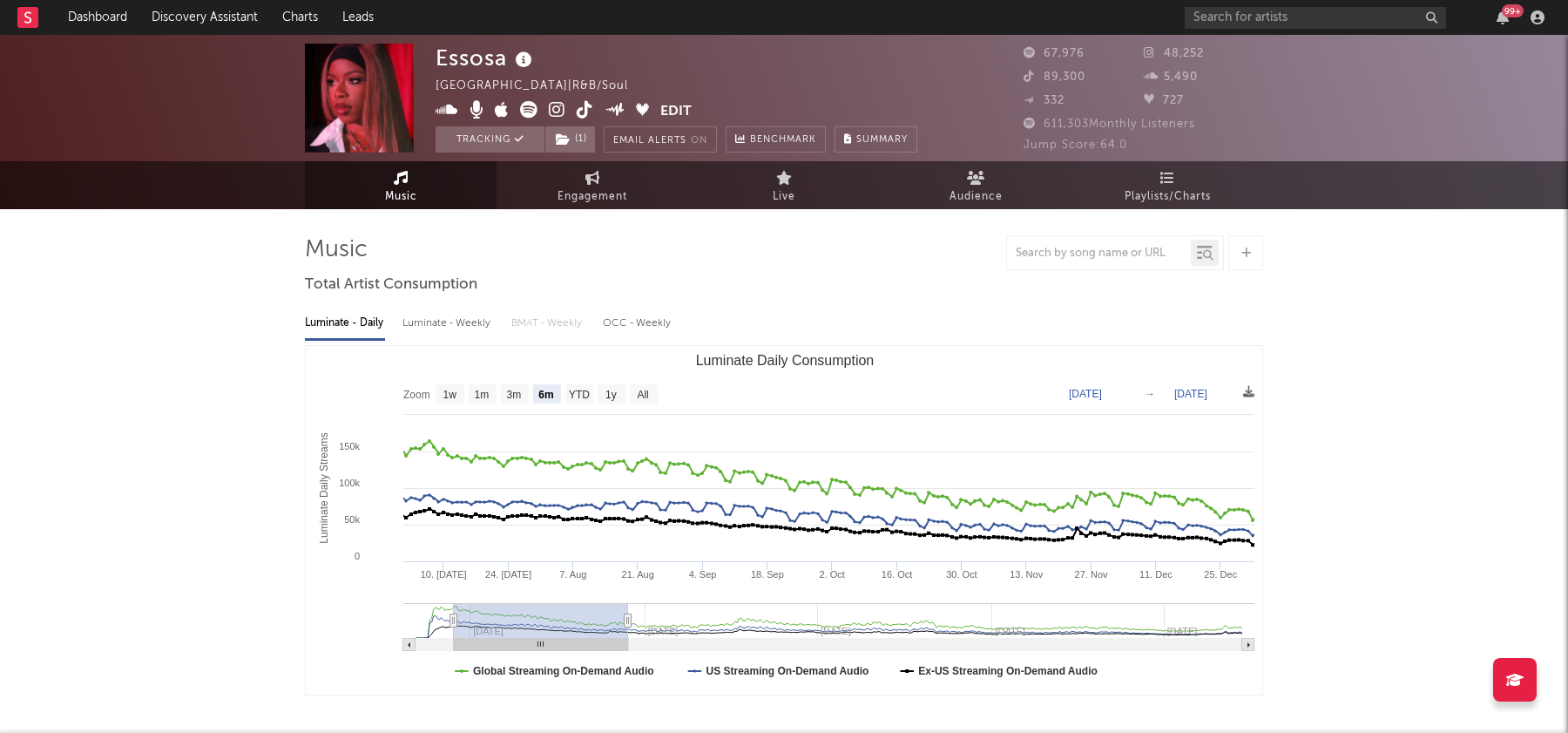
type input "2023-11-04"
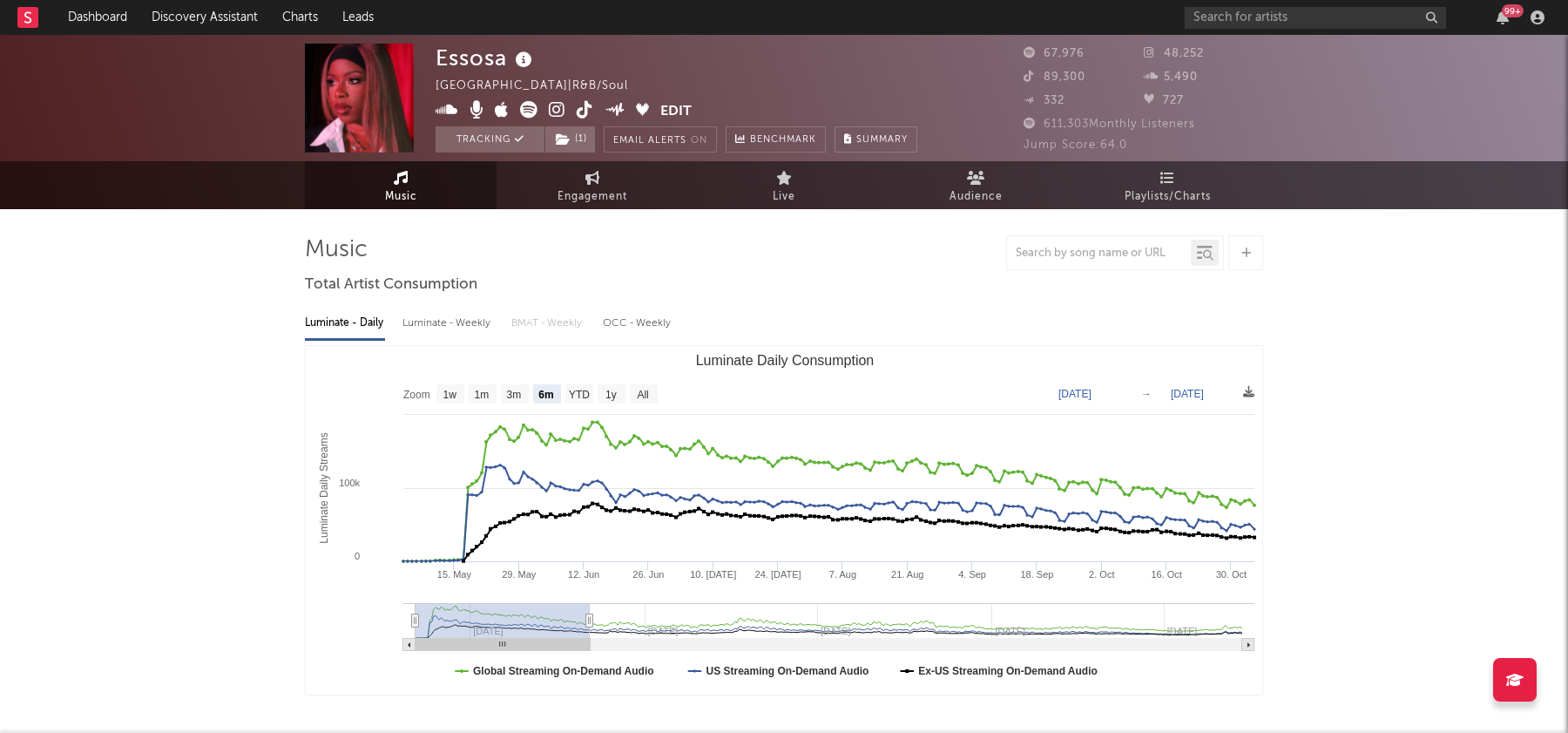
drag, startPoint x: 1183, startPoint y: 628, endPoint x: 518, endPoint y: 624, distance: 665.0
click at [518, 623] on rect "Luminate Daily Consumption" at bounding box center [502, 619] width 174 height 34
click at [589, 193] on span "Engagement" at bounding box center [592, 197] width 70 height 20
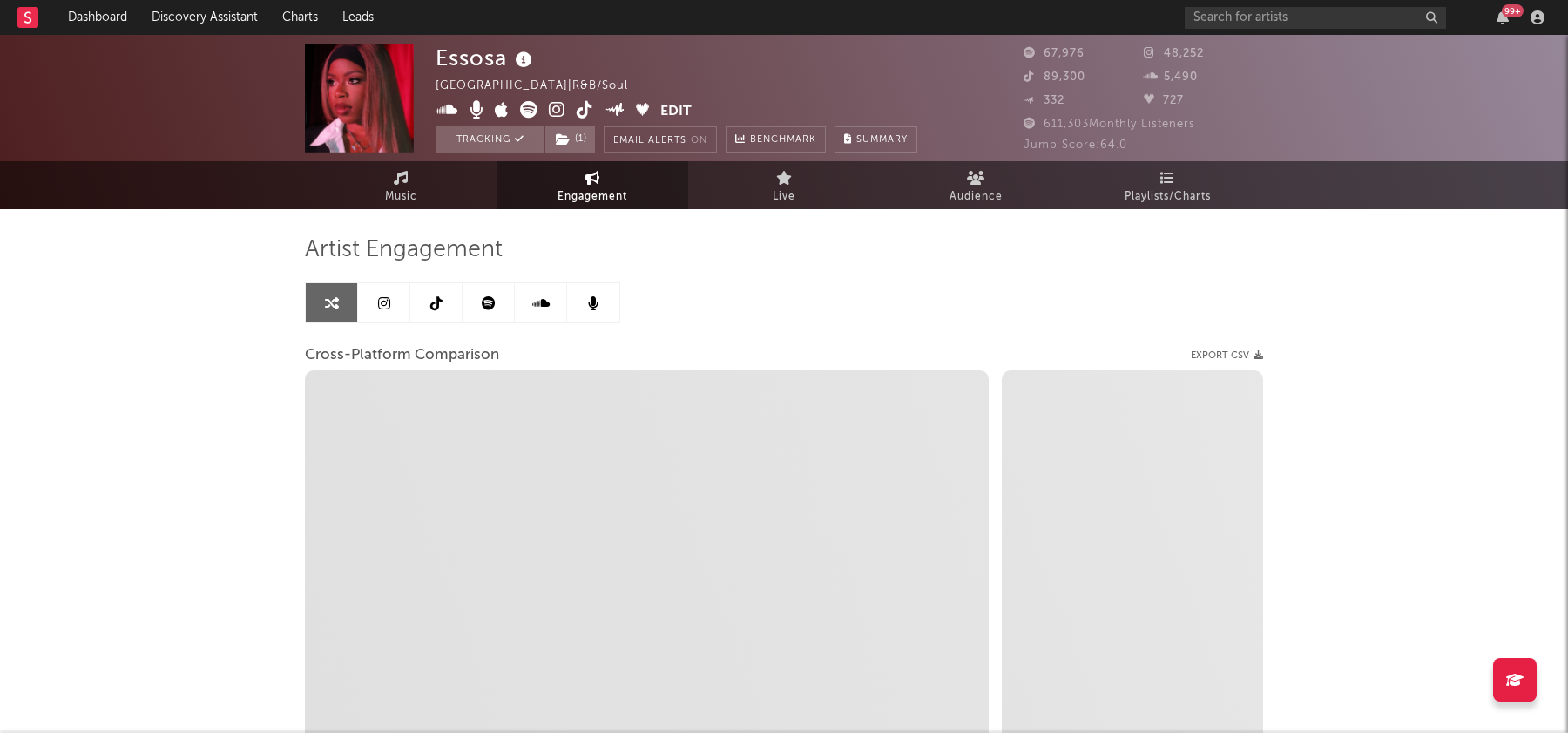
select select "1w"
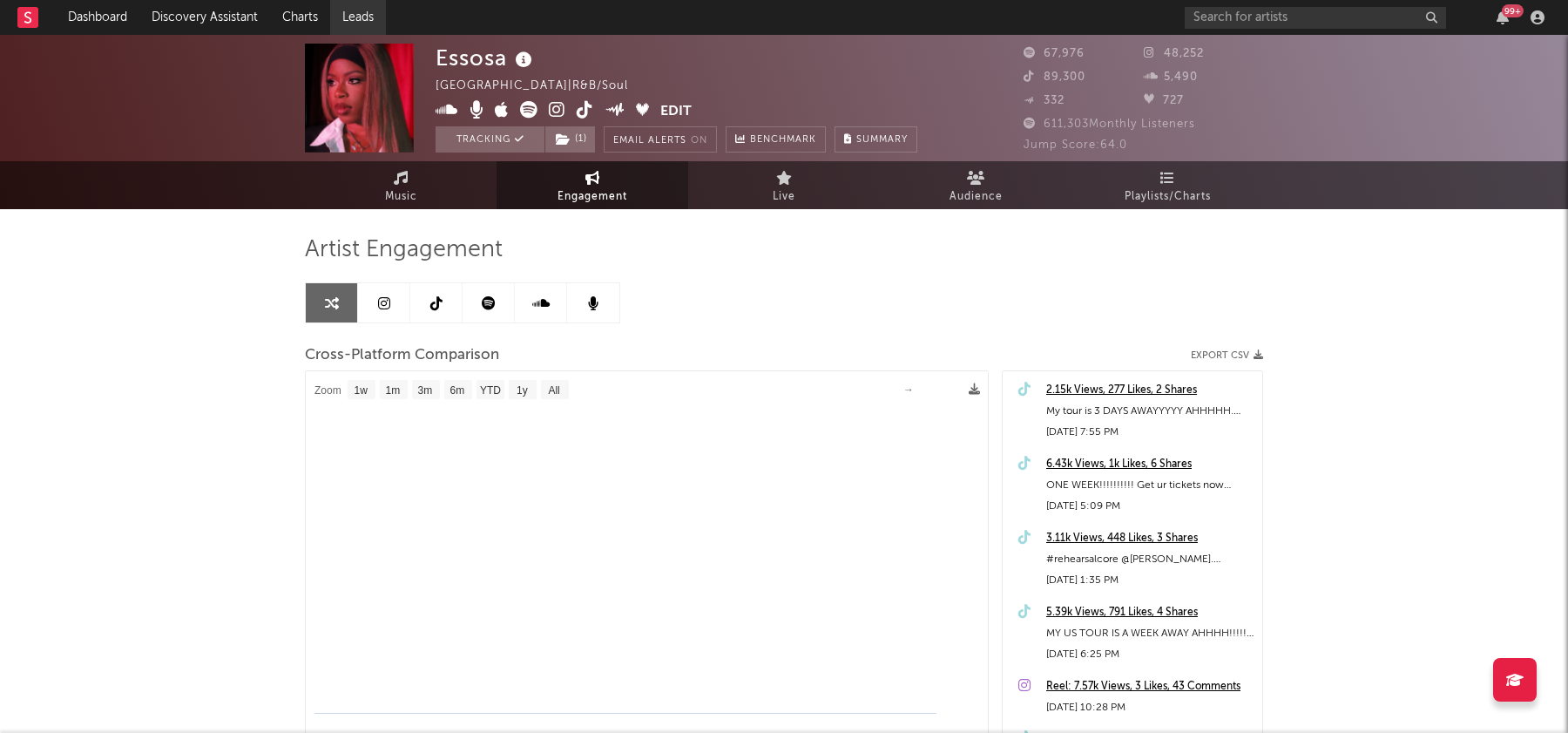
select select "1m"
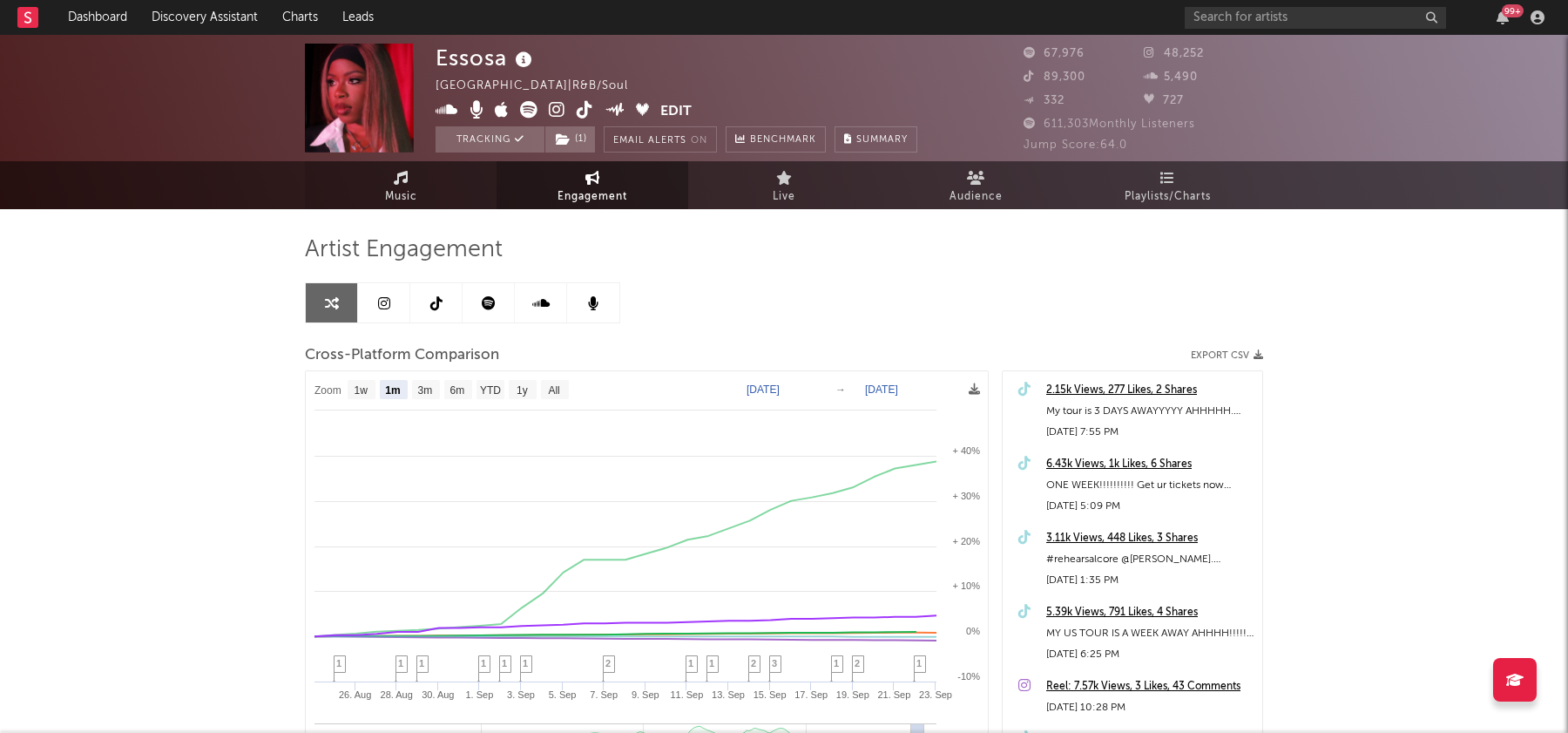
click at [425, 176] on link "Music" at bounding box center [400, 184] width 192 height 48
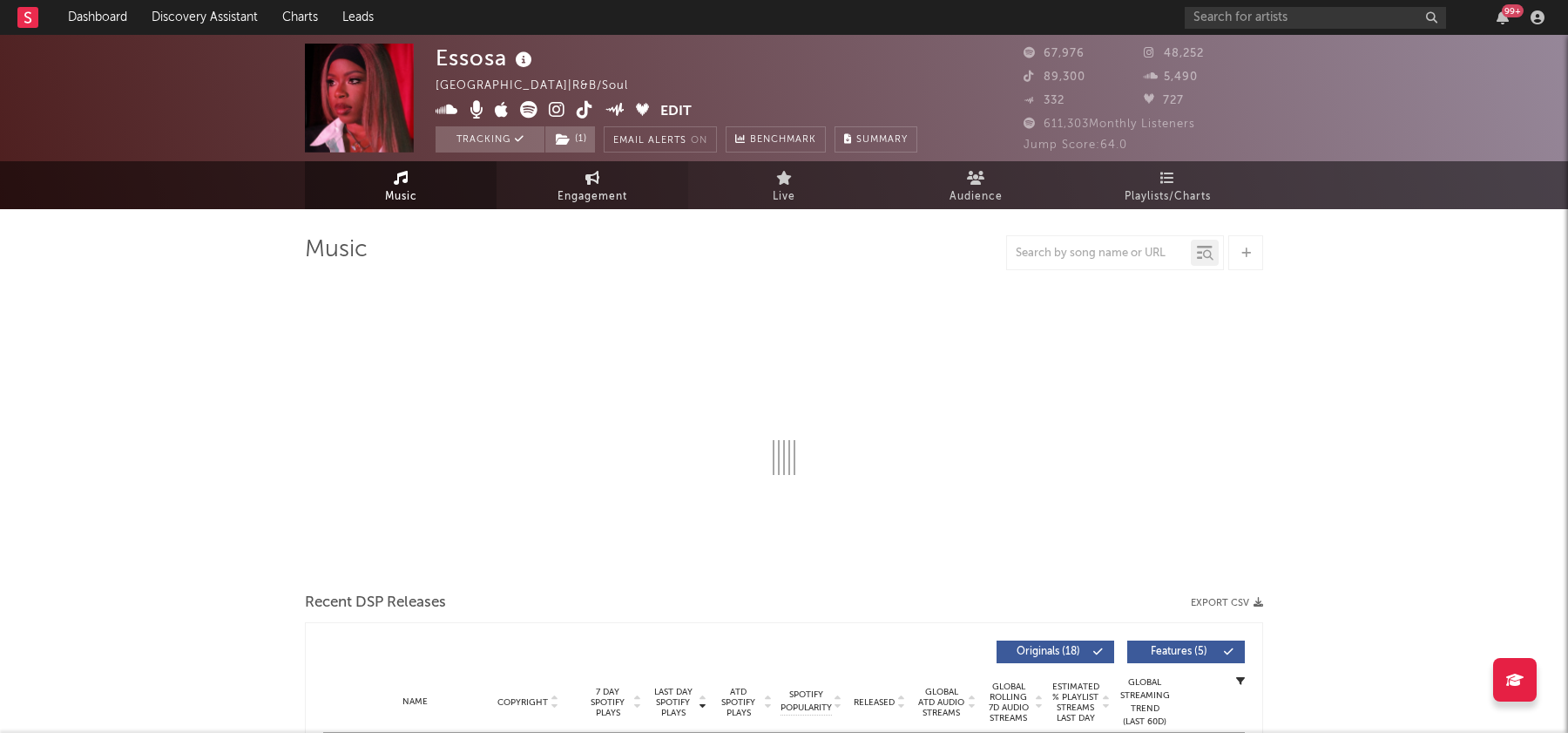
click at [623, 183] on link "Engagement" at bounding box center [592, 184] width 192 height 48
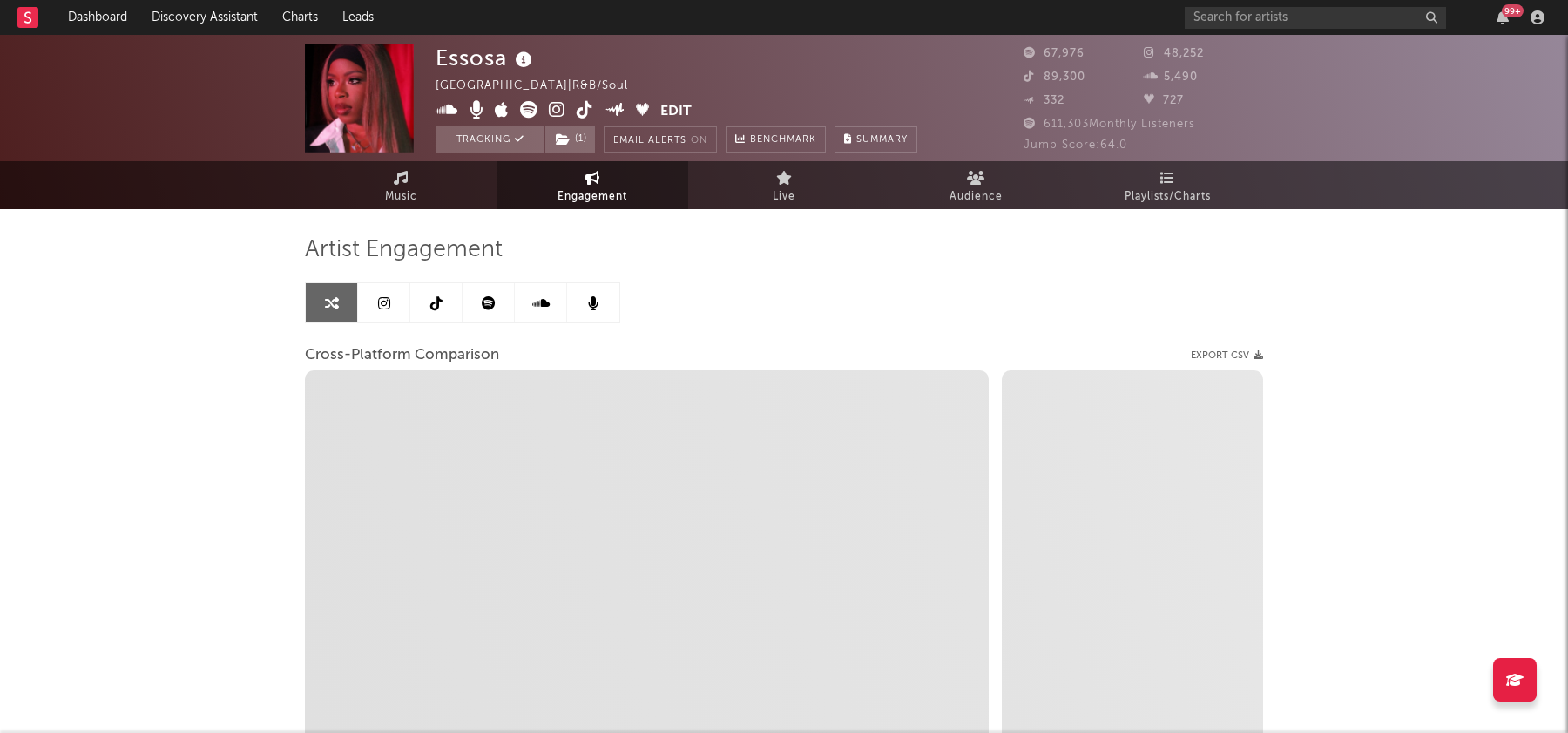
select select "1w"
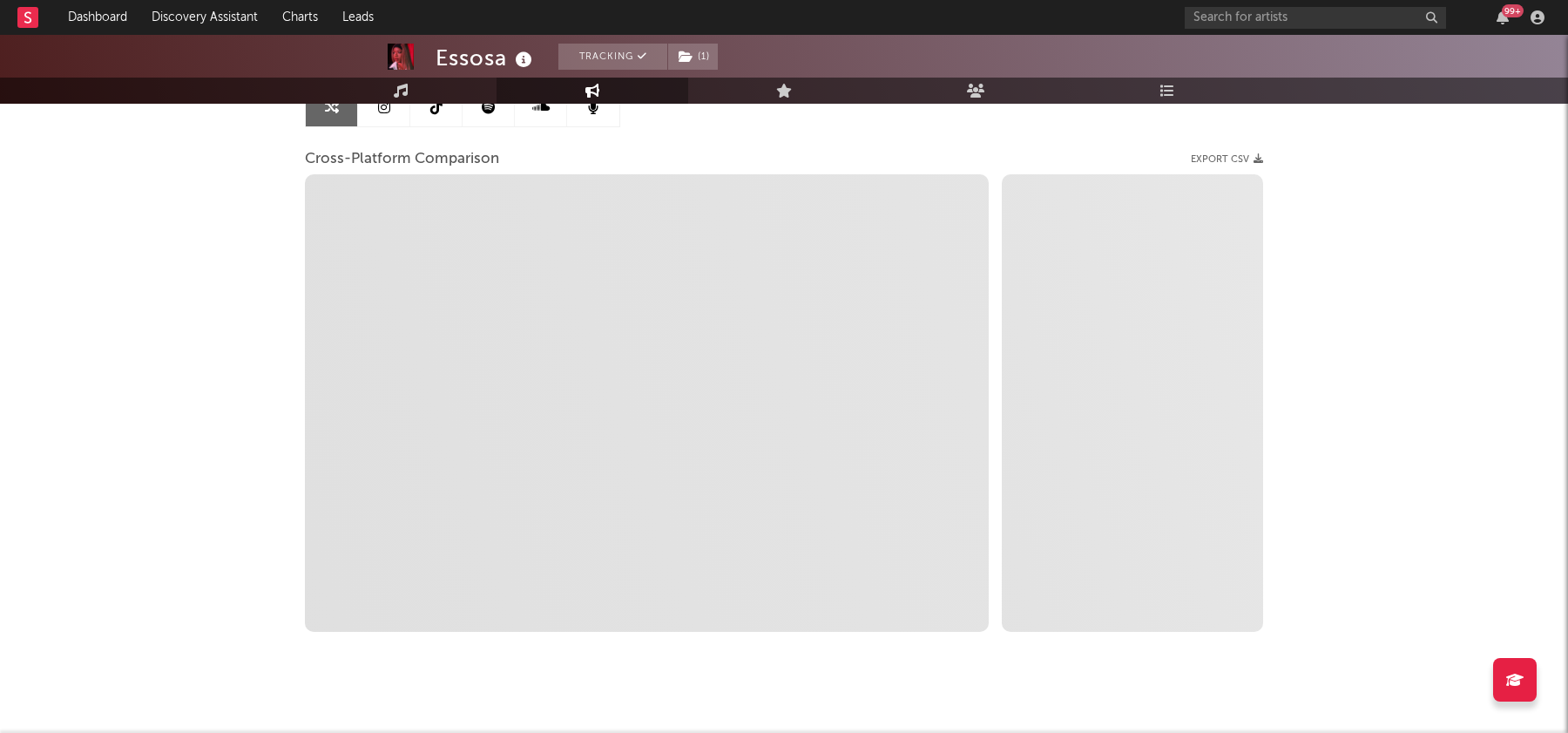
scroll to position [198, 0]
select select "1m"
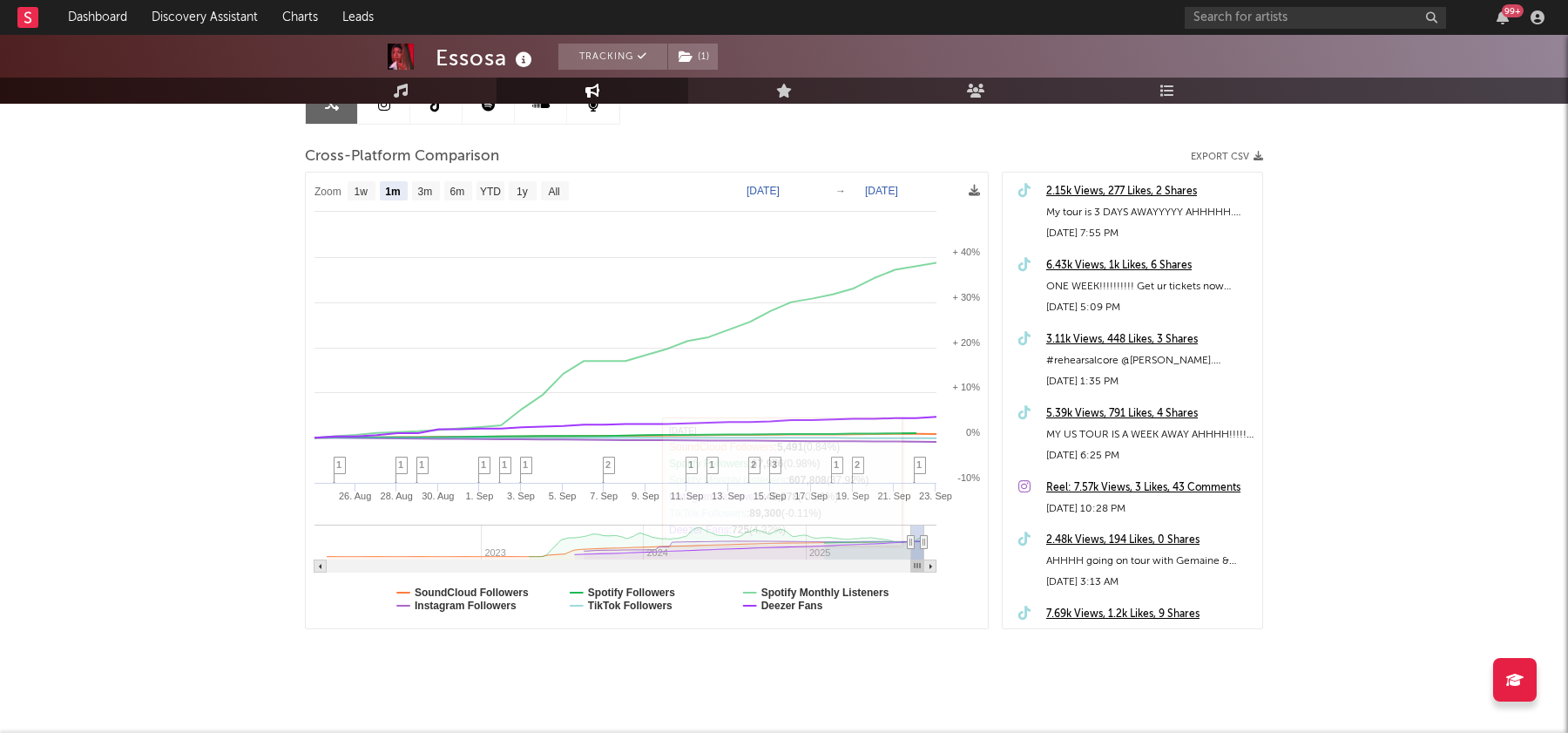
type input "2025-07-13"
type input "2025-08-12"
type input "2025-04-06"
type input "[DATE]"
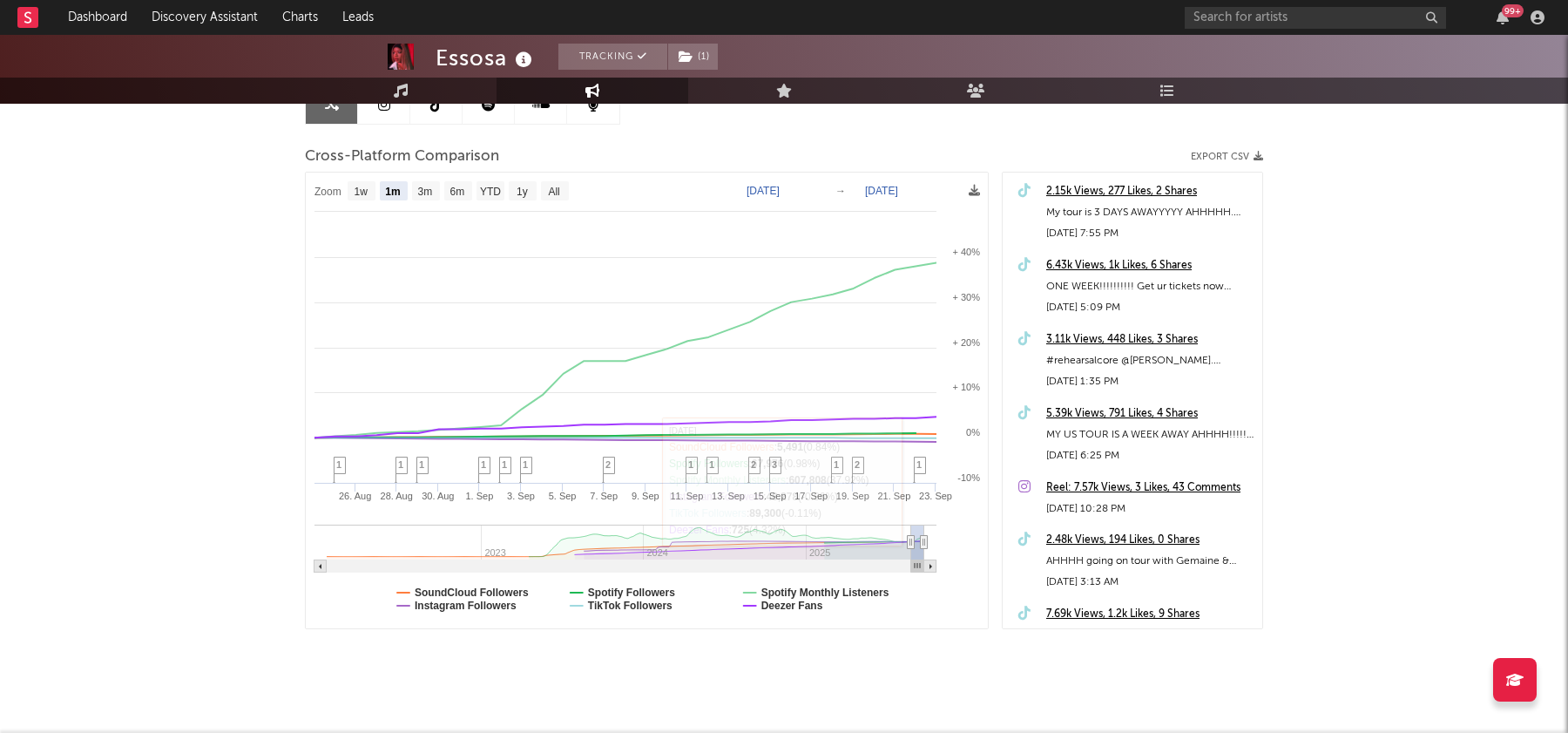
type input "2024-12-28"
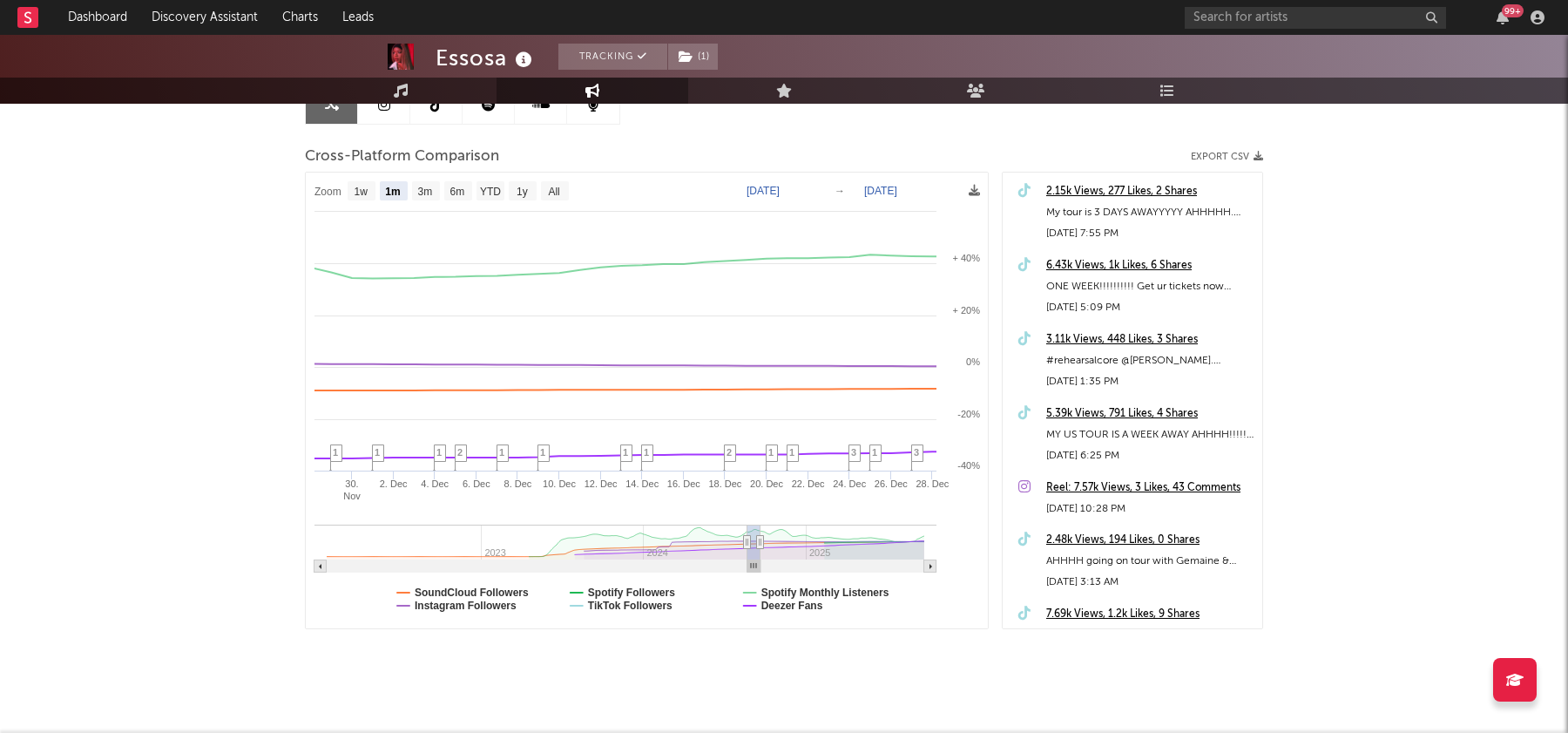
type input "2024-06-10"
type input "2024-07-10"
type input "2024-03-10"
type input "2024-04-09"
type input "2023-11-27"
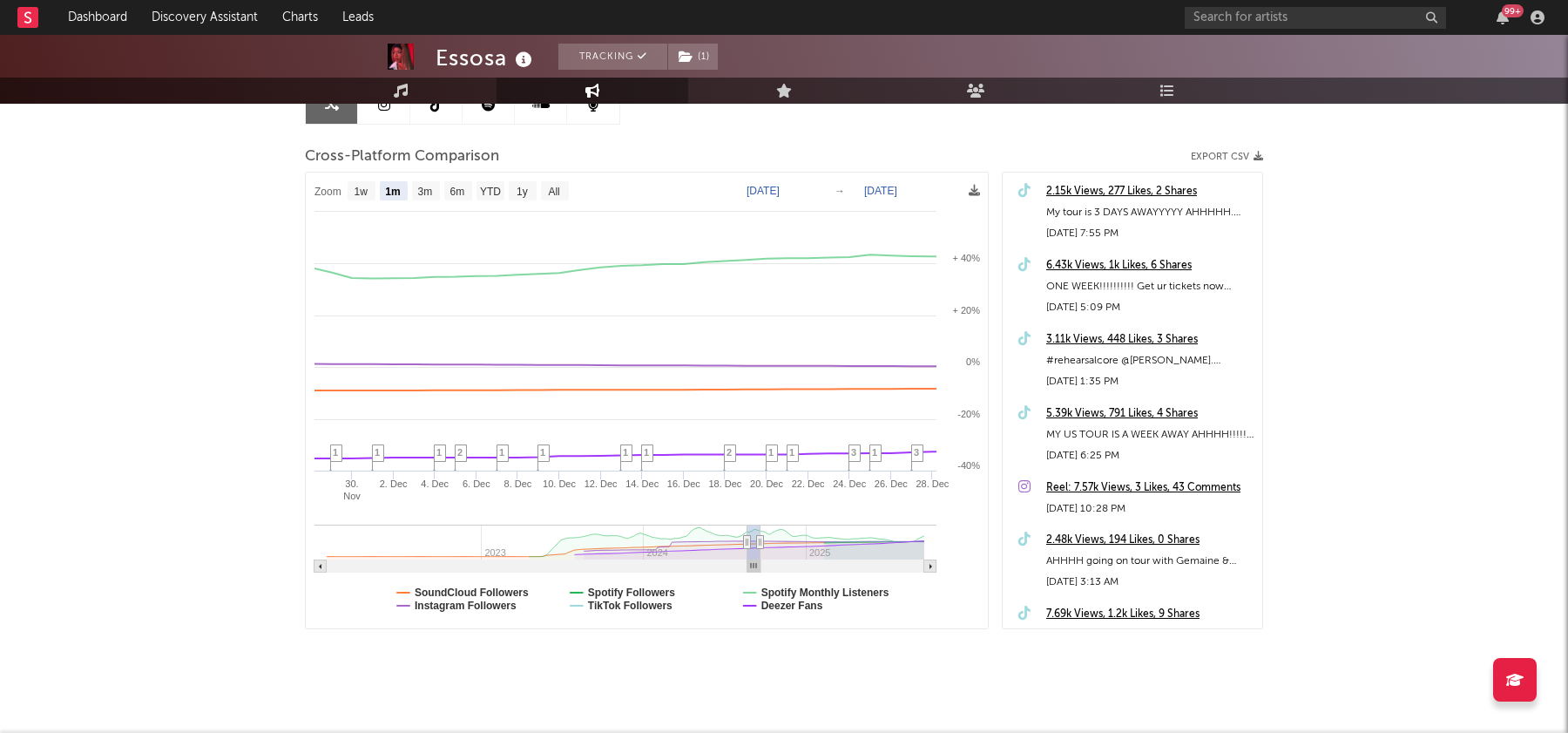
type input "2023-12-27"
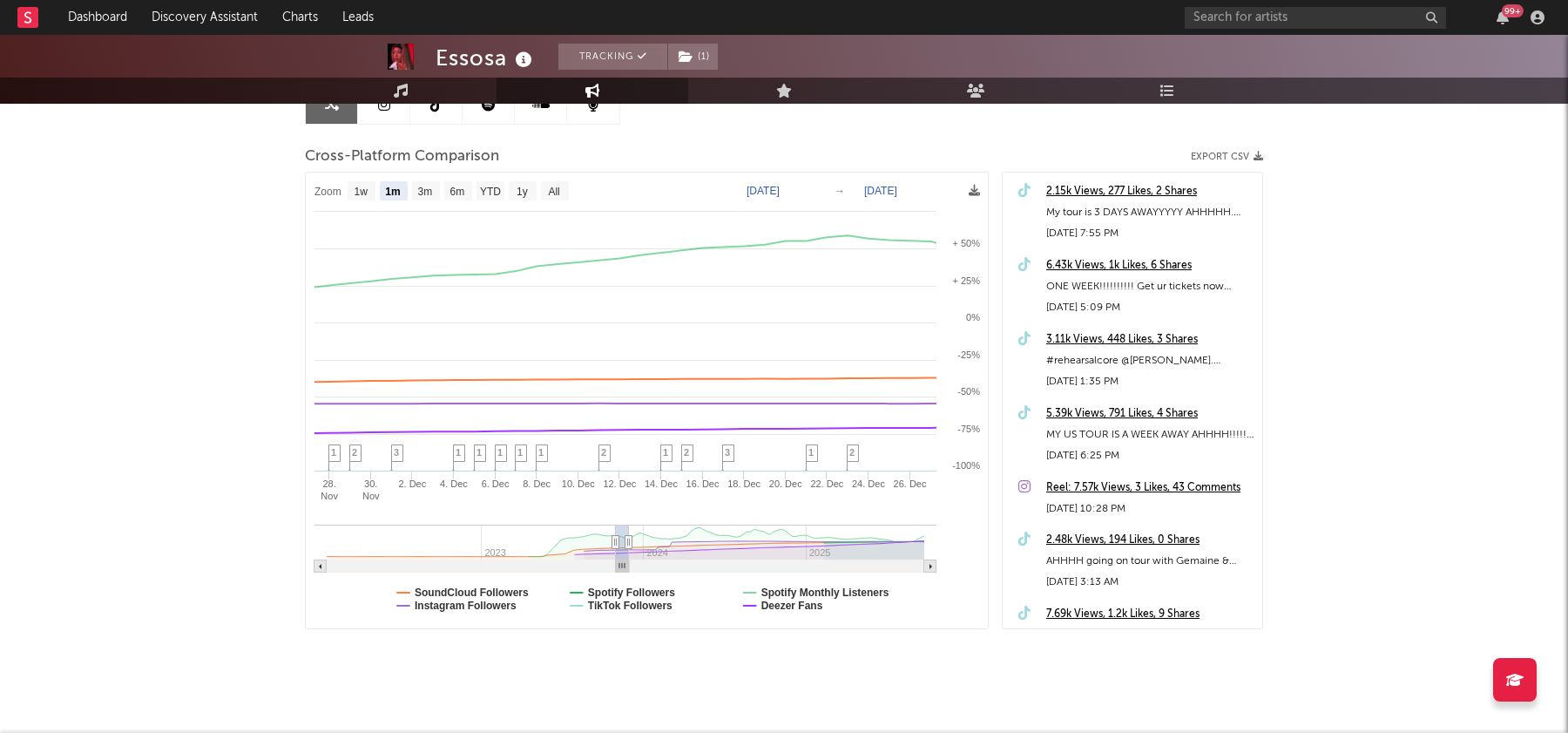
type input "2023-09-19"
type input "2023-10-19"
type input "2023-09-01"
type input "2023-10-01"
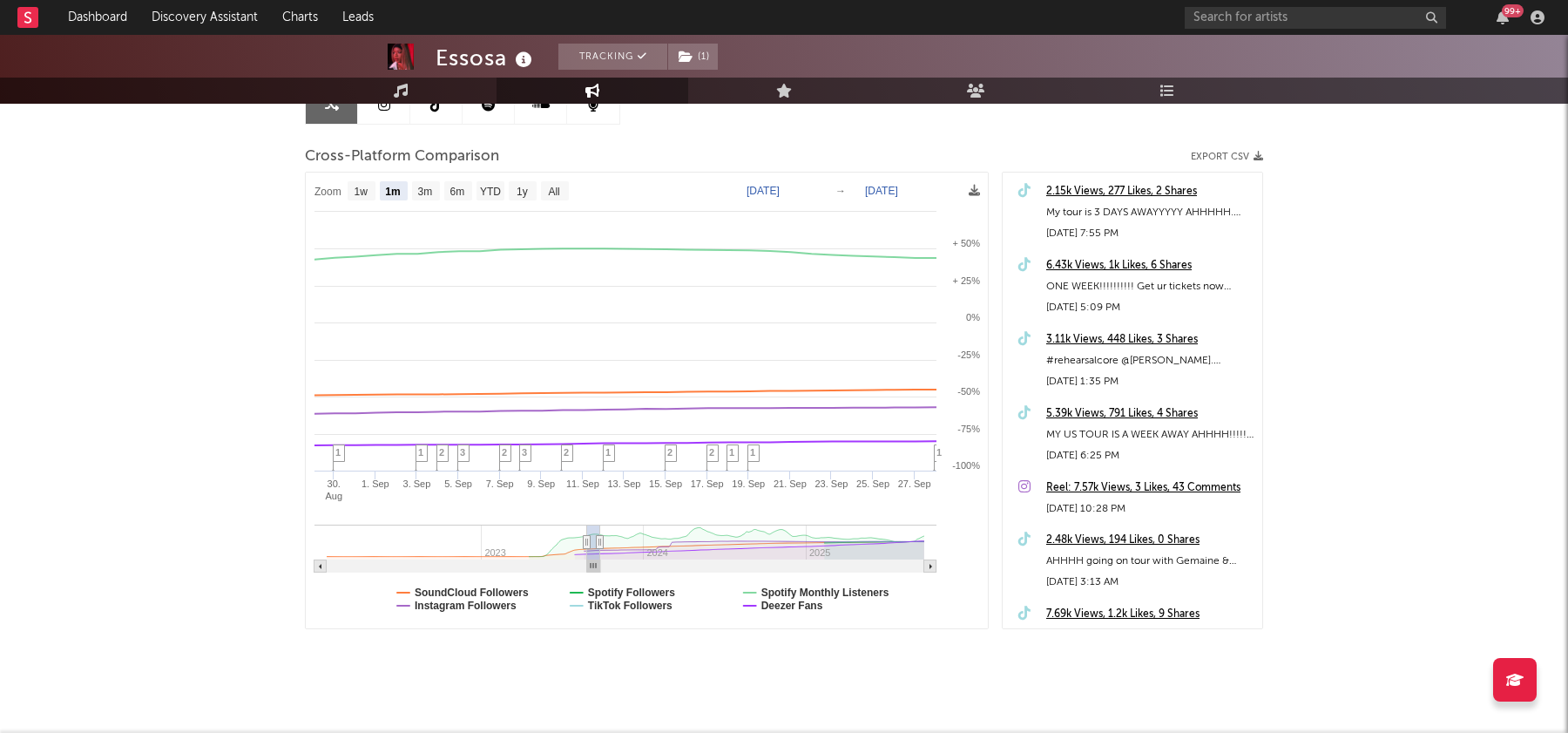
type input "2023-08-07"
type input "2023-09-06"
type input "2023-06-21"
type input "2023-07-21"
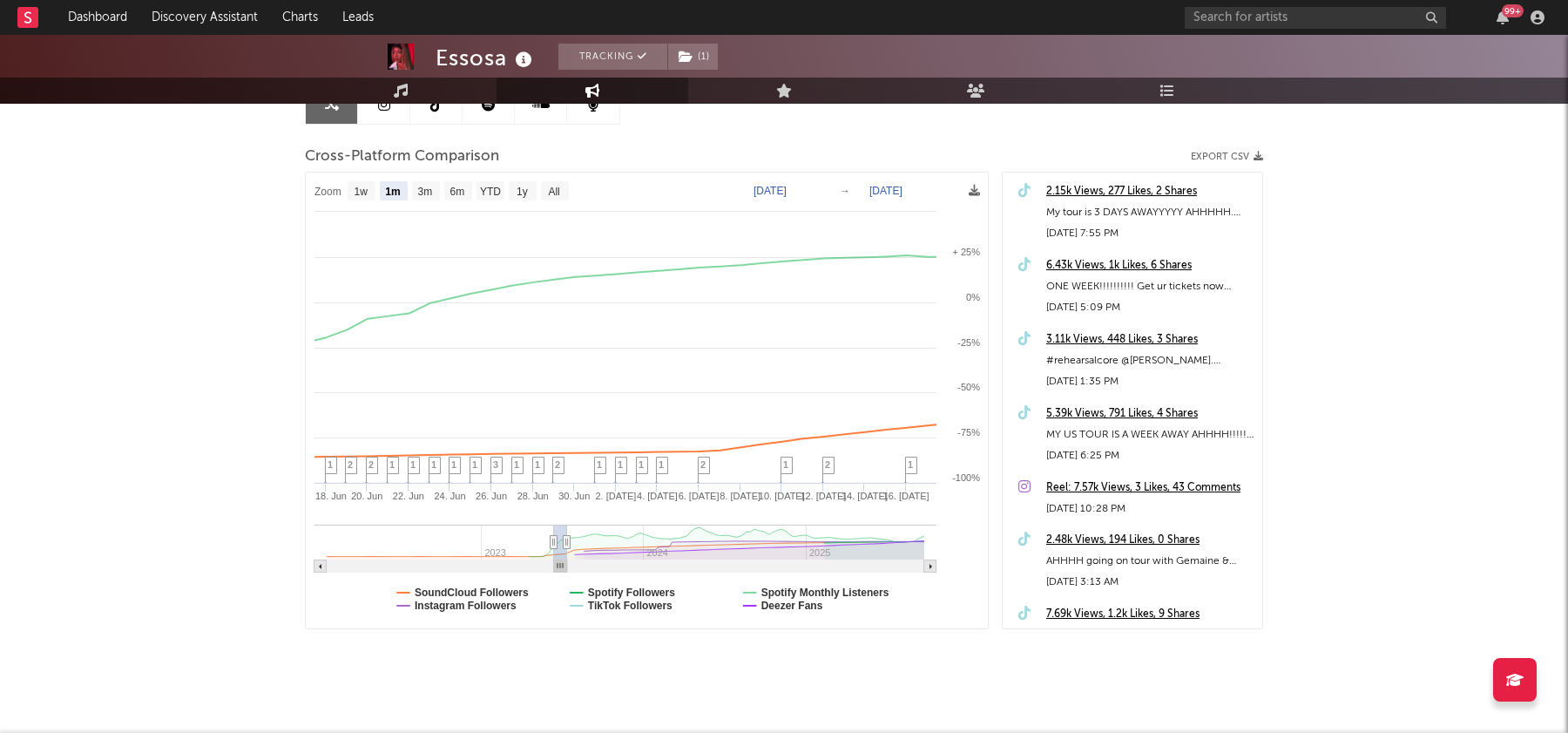
type input "2023-06-07"
type input "2023-07-07"
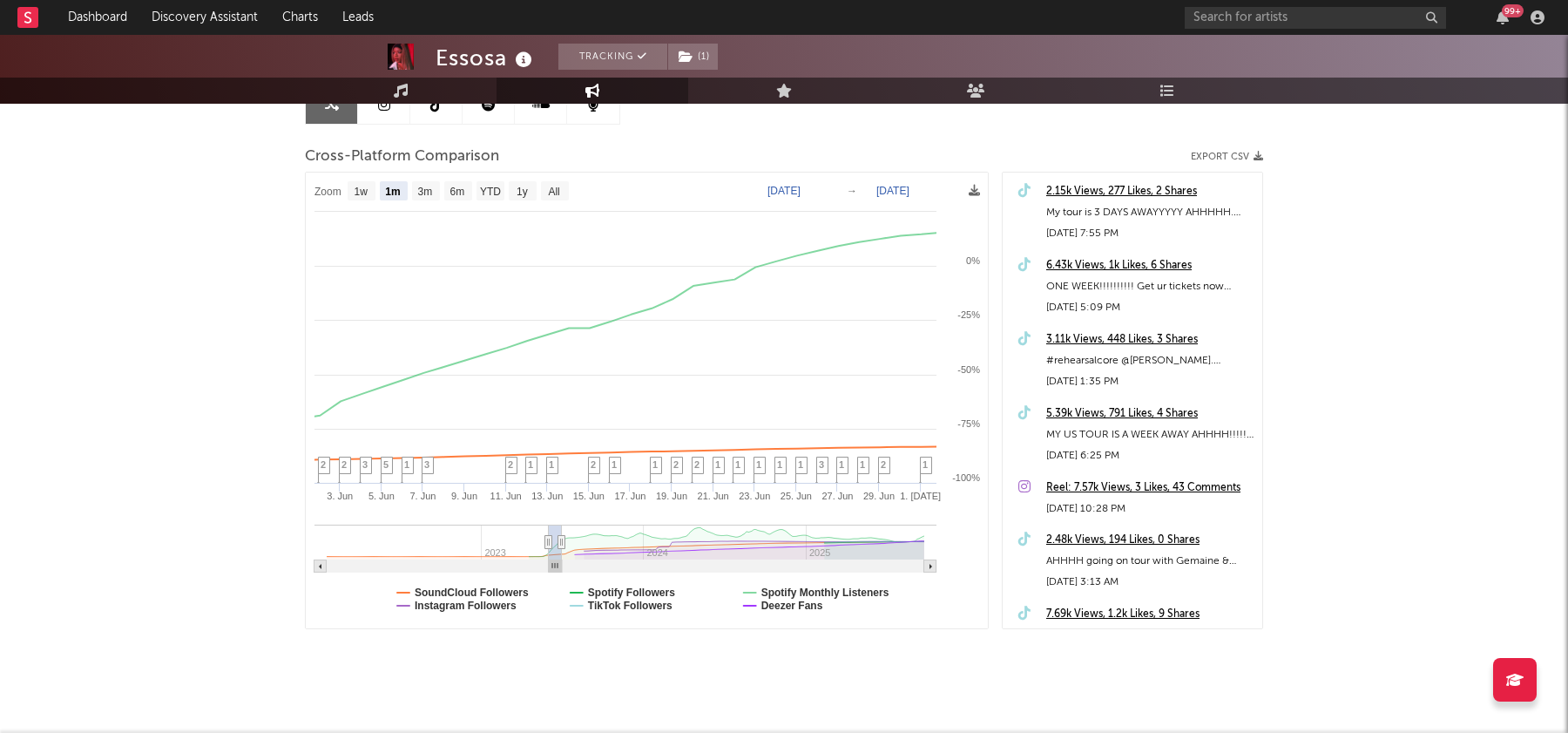
type input "2023-05-19"
type input "2023-06-18"
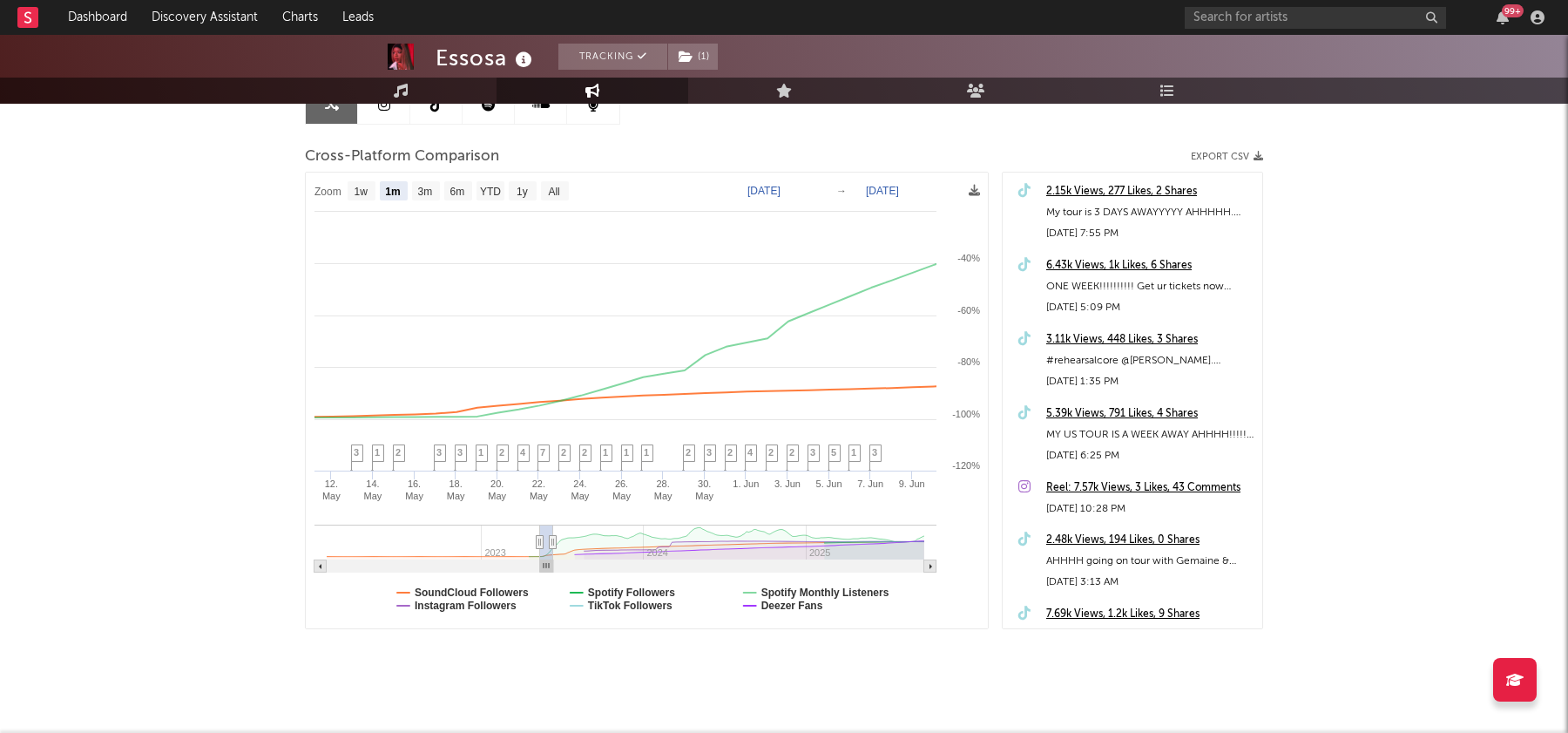
type input "2023-05-11"
type input "2023-06-10"
drag, startPoint x: 917, startPoint y: 550, endPoint x: 547, endPoint y: 520, distance: 371.2
click at [547, 520] on icon "Created with Highcharts 10.3.3 3. Jun 5. Jun 7. Jun 9. Jun 1. Jun 28. ​ May 30.…" at bounding box center [646, 400] width 683 height 456
select select "1m"
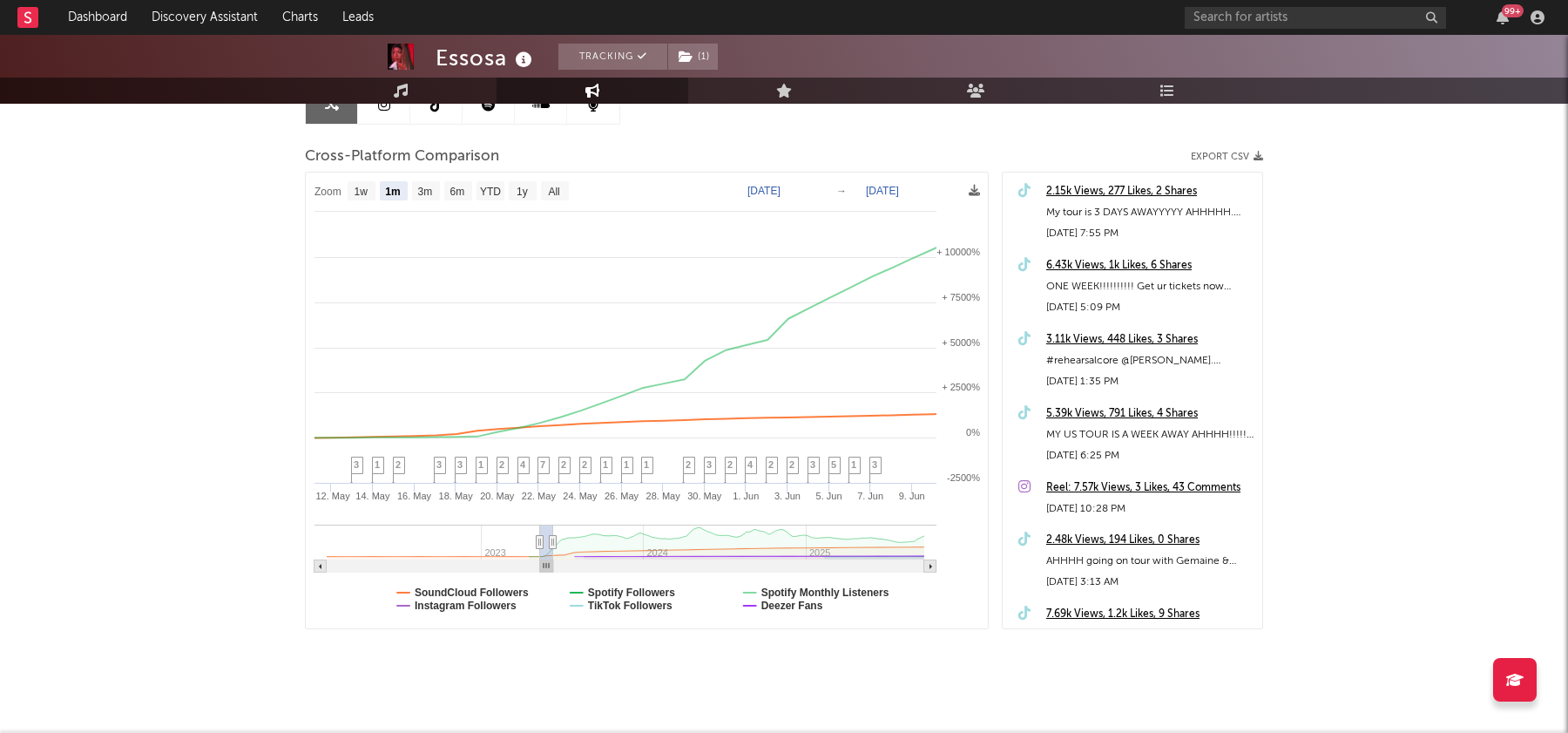
drag, startPoint x: 549, startPoint y: 536, endPoint x: 601, endPoint y: 536, distance: 52.0
click at [557, 536] on icon at bounding box center [552, 542] width 7 height 13
type input "2023-09-20"
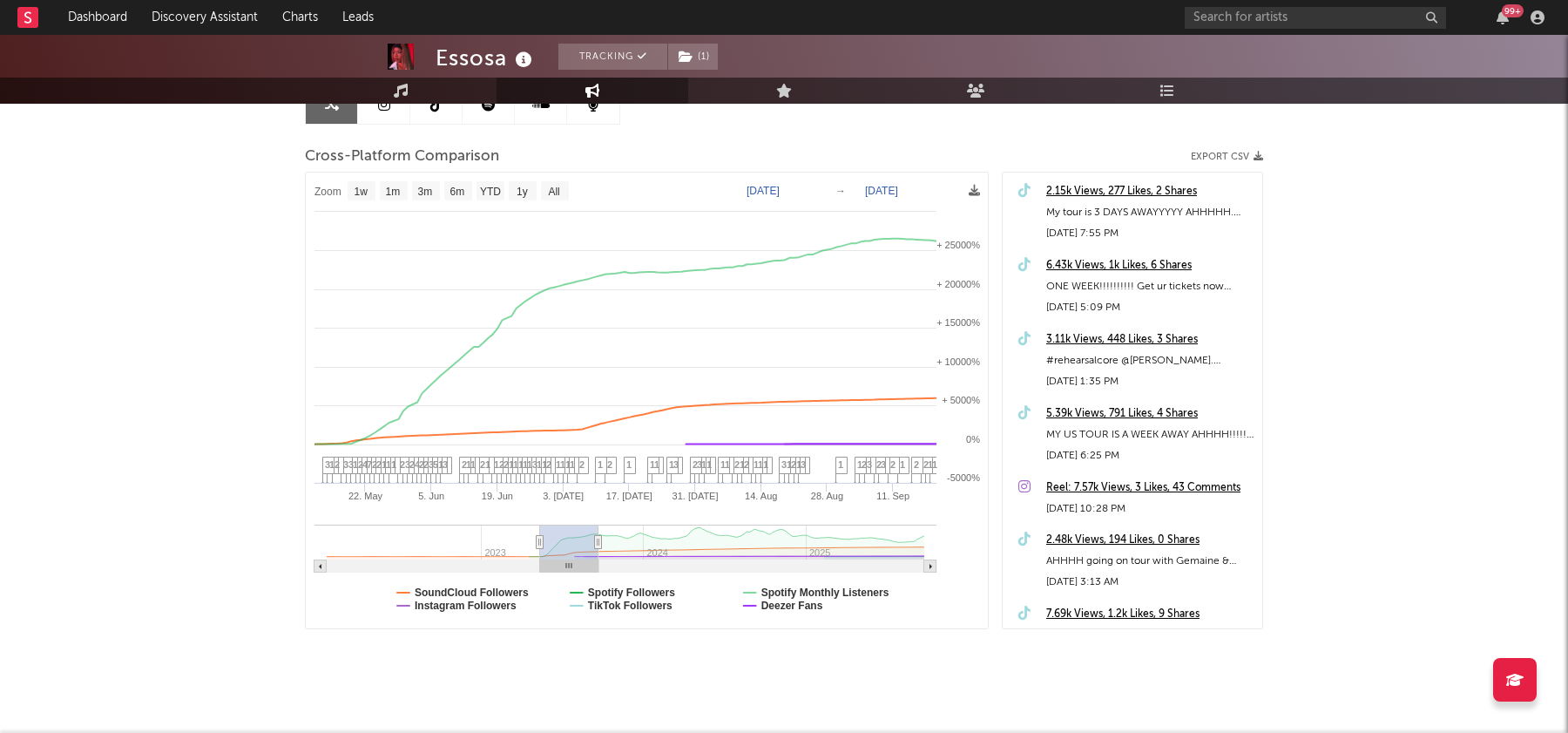
select select "1w"
type input "2023-05-03"
drag, startPoint x: 537, startPoint y: 536, endPoint x: 502, endPoint y: 536, distance: 35.0
click at [536, 536] on icon at bounding box center [539, 542] width 7 height 13
select select "6m"
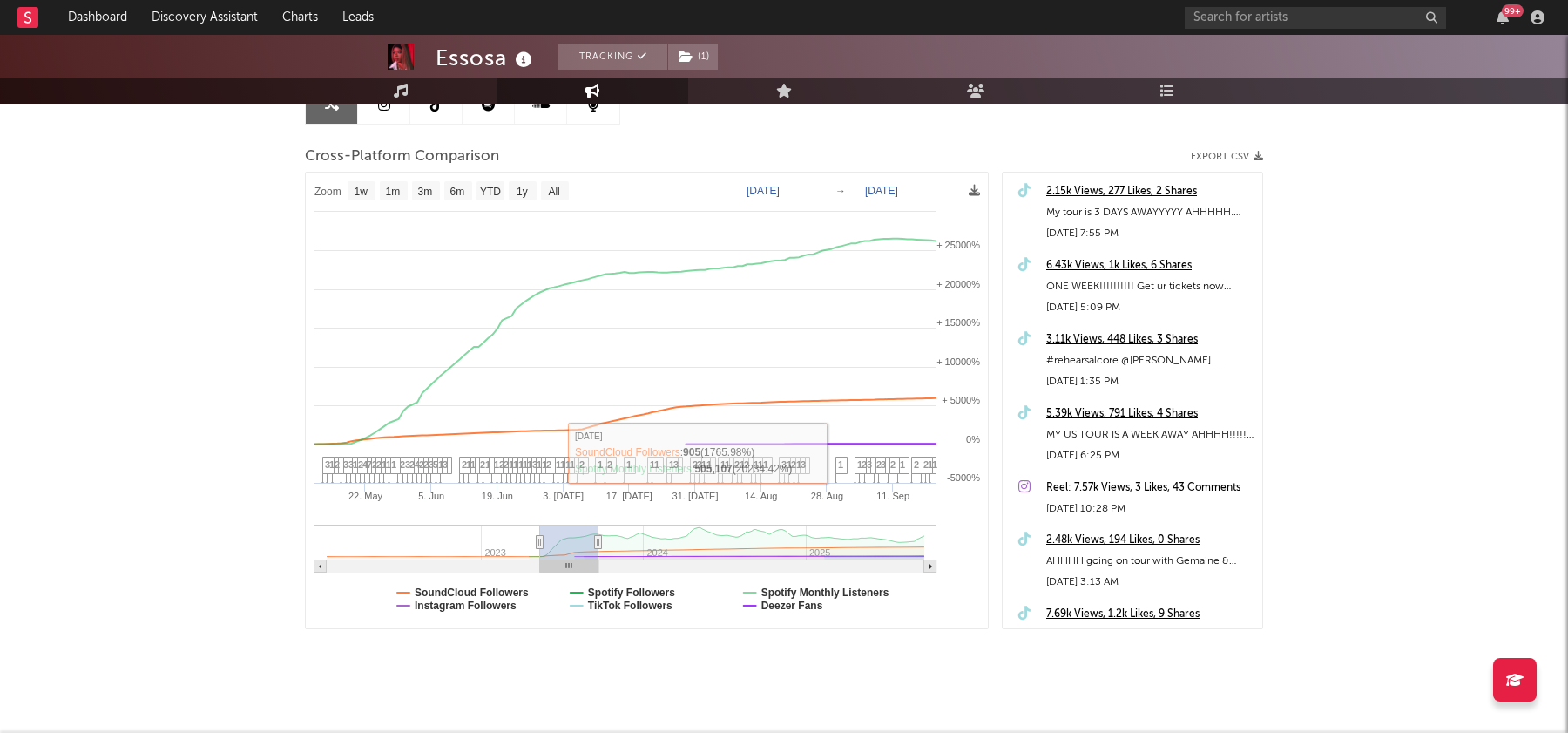
type input "2023-02-14"
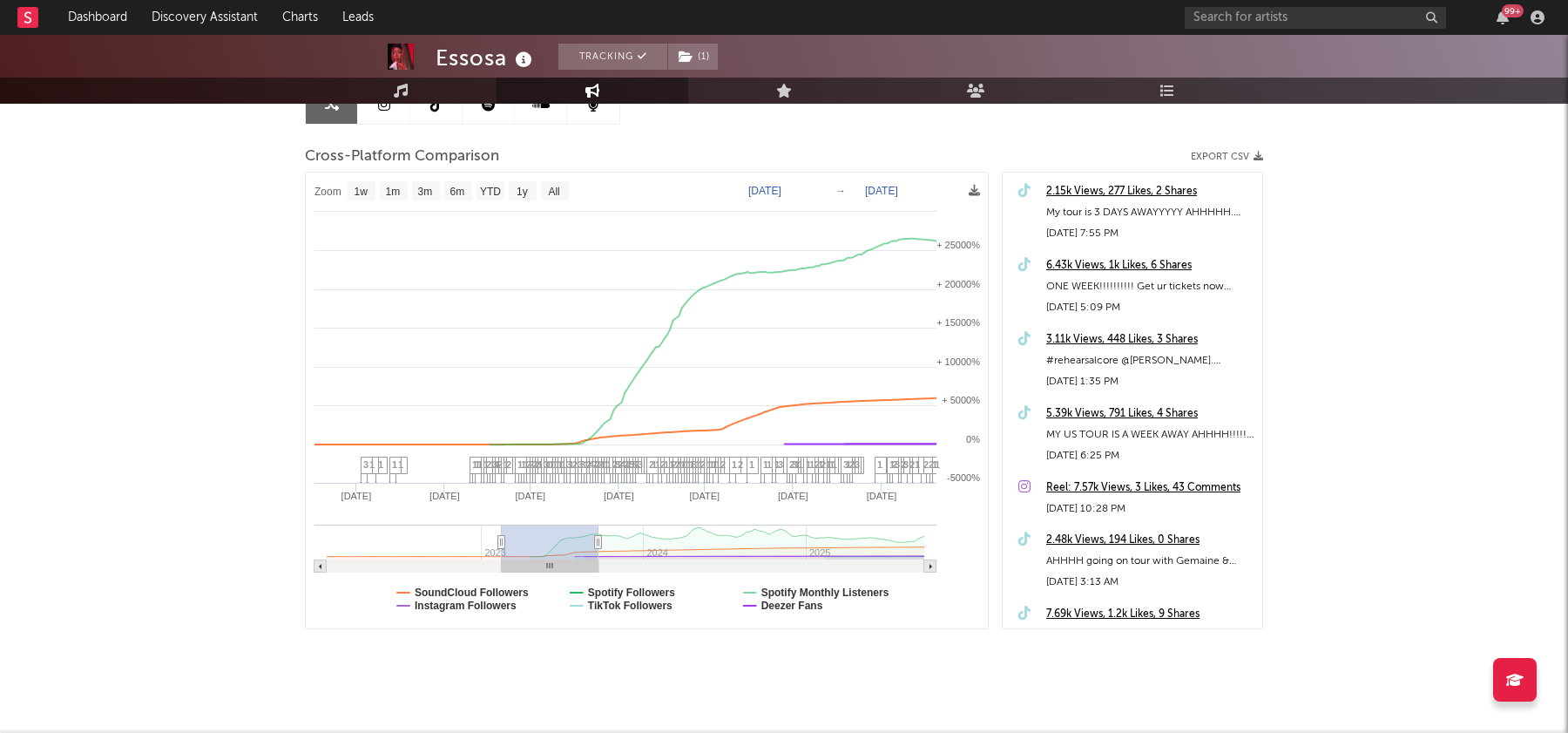
select select "1w"
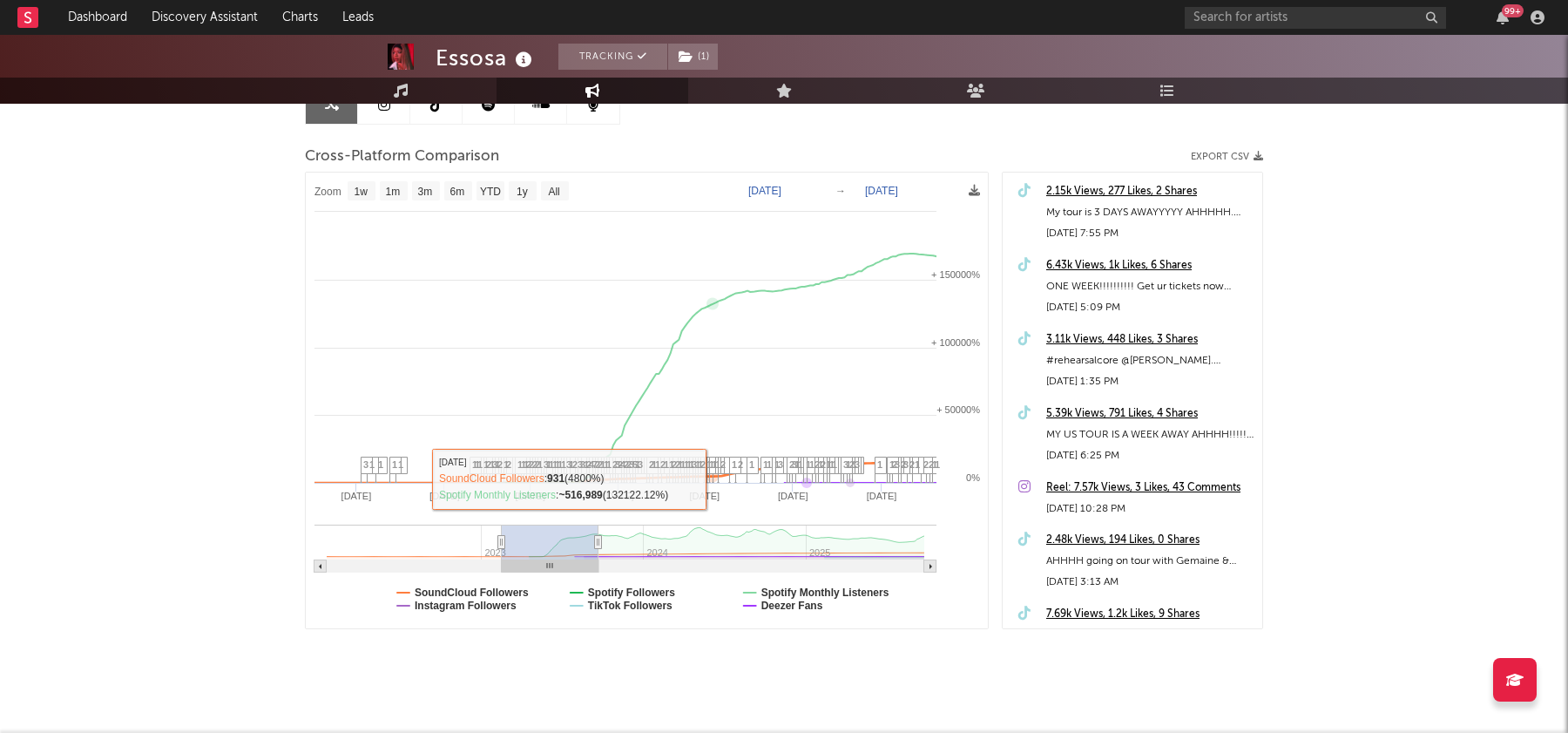
type input "2023-02-12"
type input "2023-09-18"
type input "2023-02-18"
type input "2023-09-24"
type input "2024-01-08"
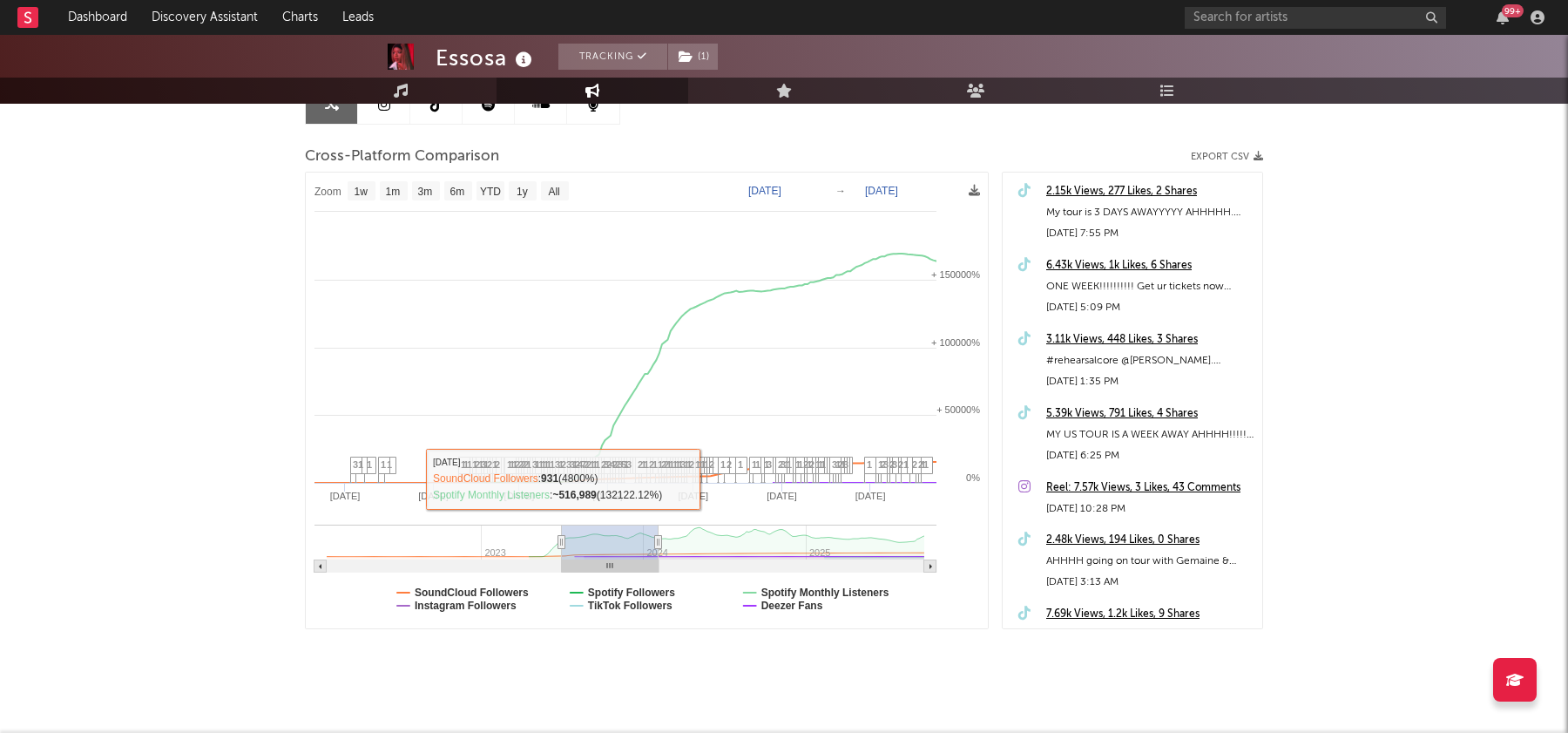
type input "2024-08-12"
drag, startPoint x: 555, startPoint y: 538, endPoint x: 1159, endPoint y: 574, distance: 605.1
click at [1159, 574] on div "Zoom 1w 1m 3m 6m YTD 1y All 2024-01-08 2024-08-12 Created with Highcharts 10.3.…" at bounding box center [783, 400] width 958 height 457
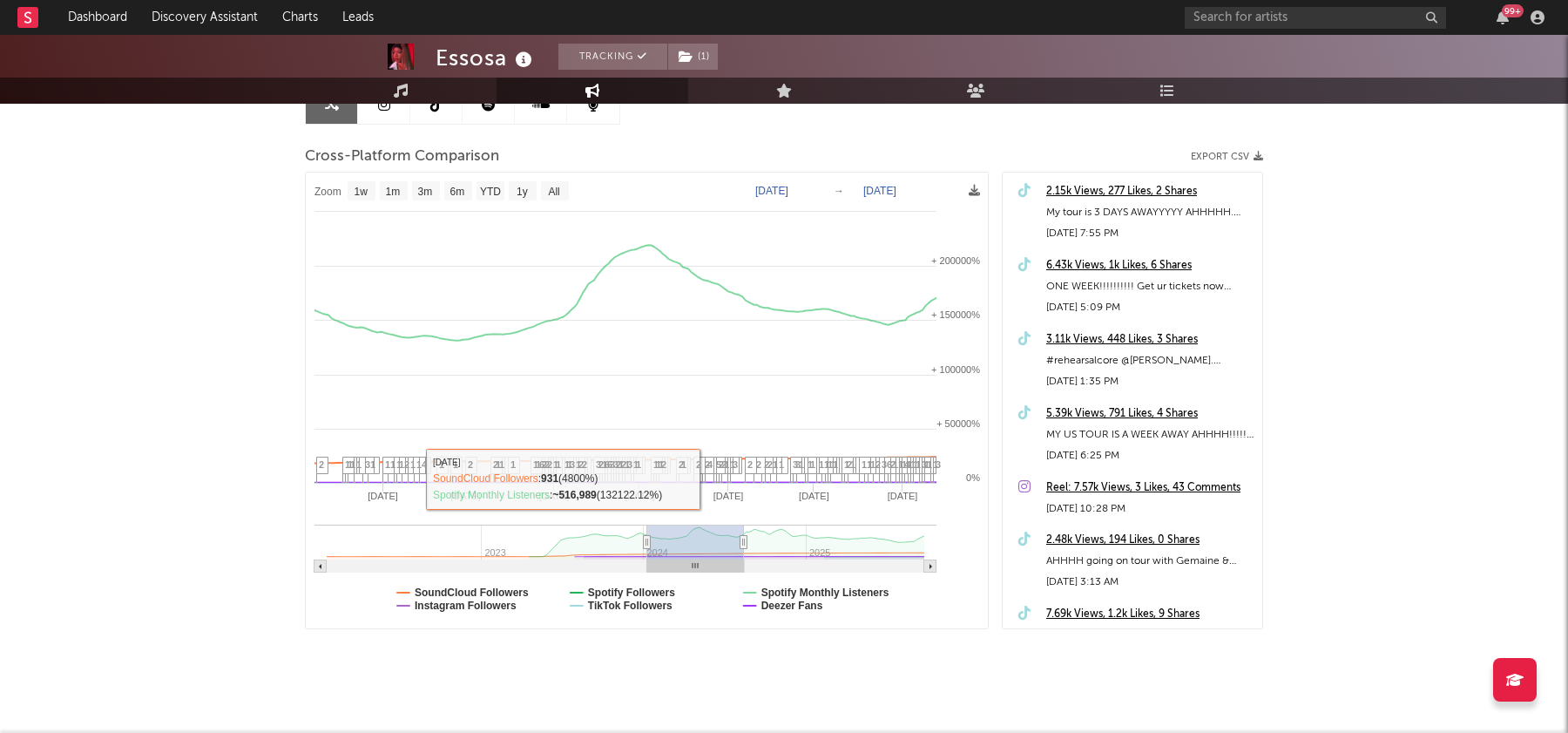
select select "1w"
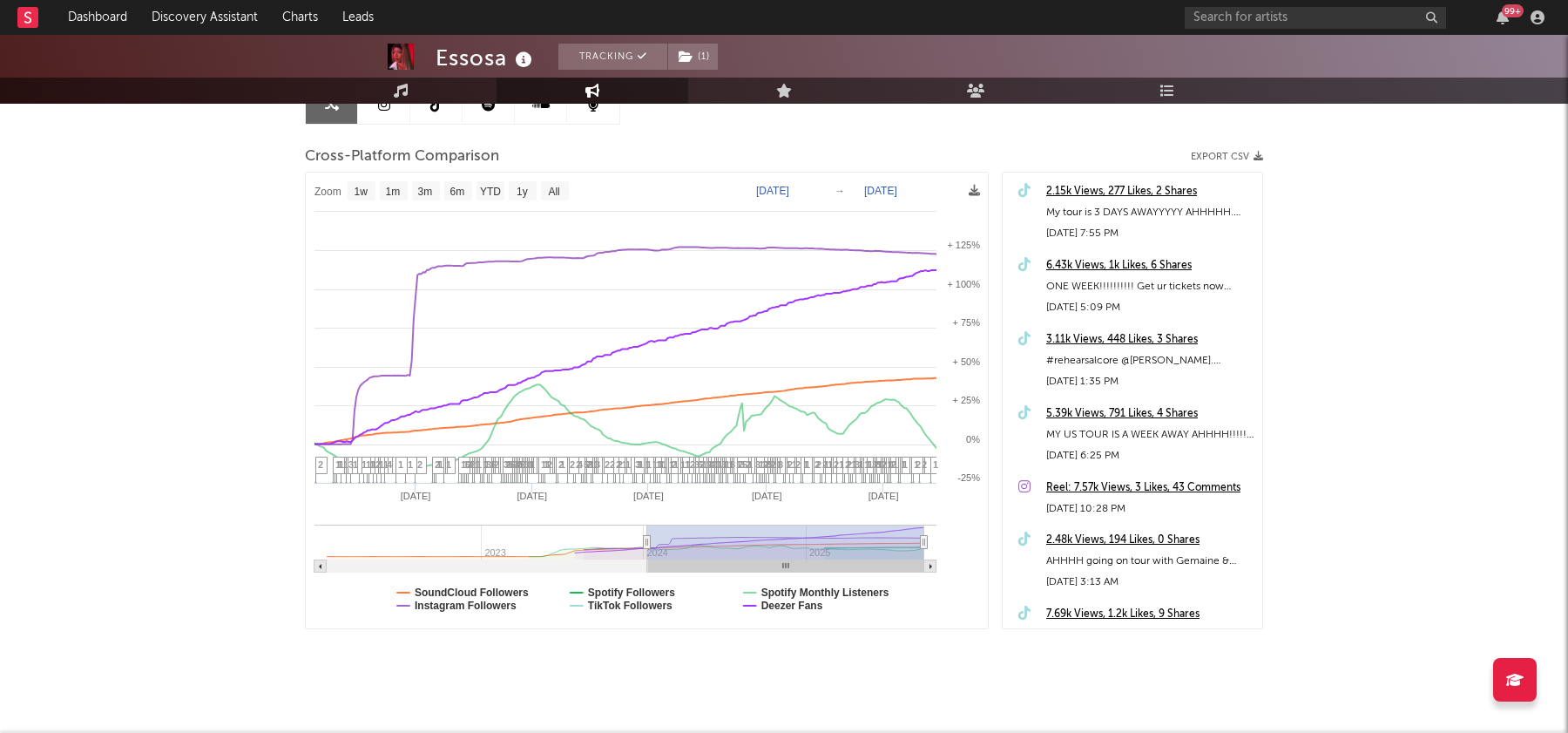
drag, startPoint x: 744, startPoint y: 538, endPoint x: 1048, endPoint y: 535, distance: 304.0
click at [1046, 535] on div "Zoom 1w 1m 3m 6m YTD 1y All 2024-01-08 2024-11-28 Created with Highcharts 10.3.…" at bounding box center [783, 400] width 958 height 457
type input "[DATE]"
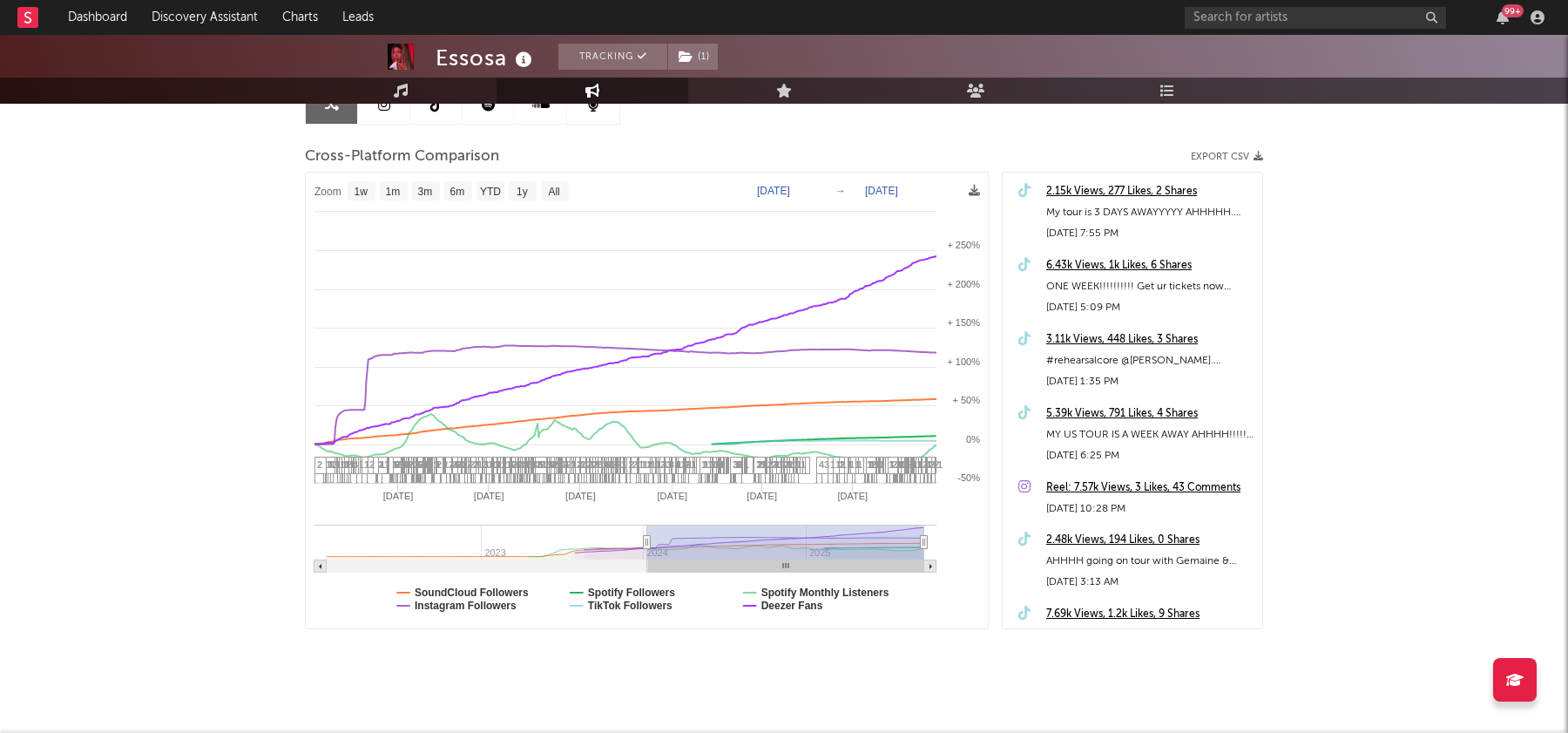
select select "1w"
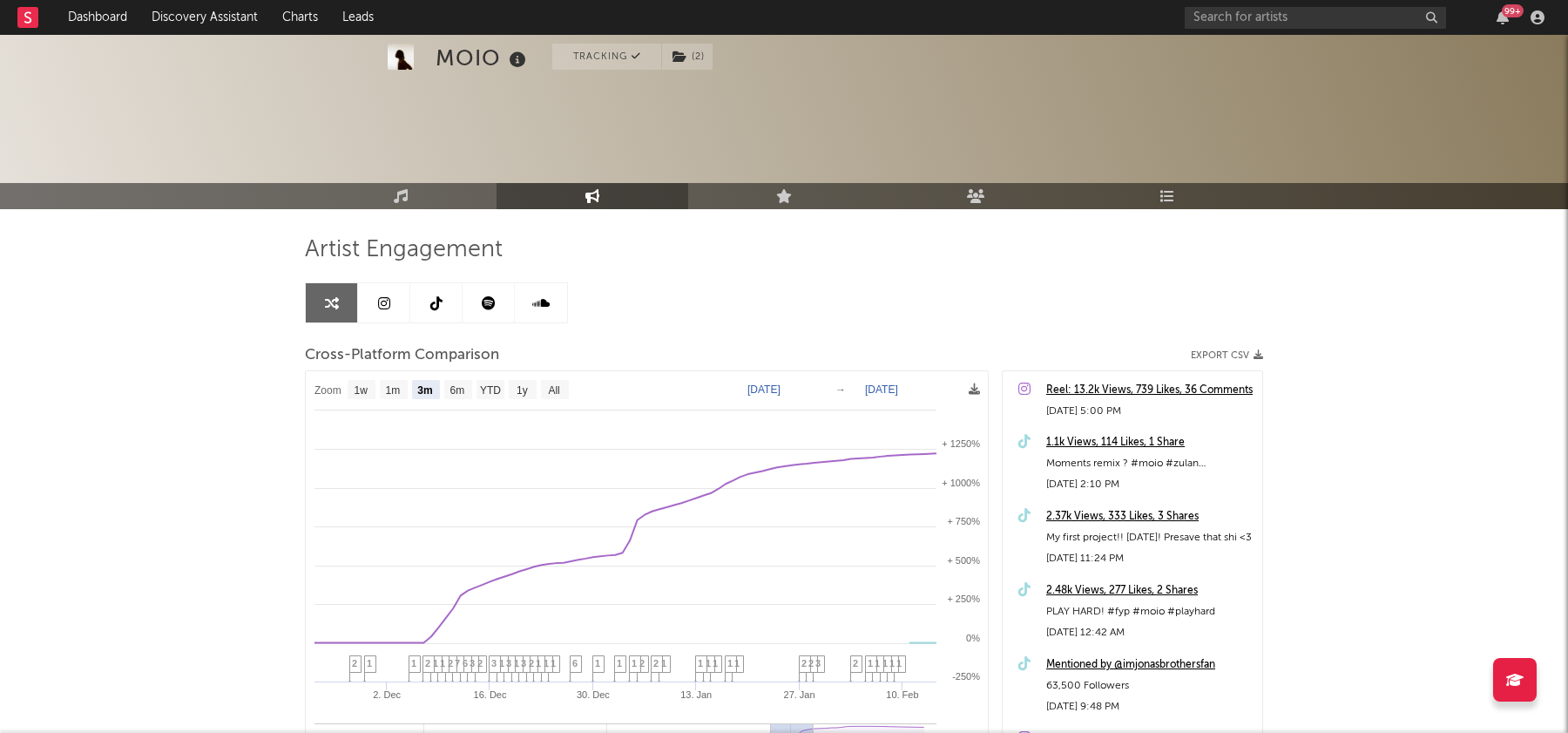
select select "3m"
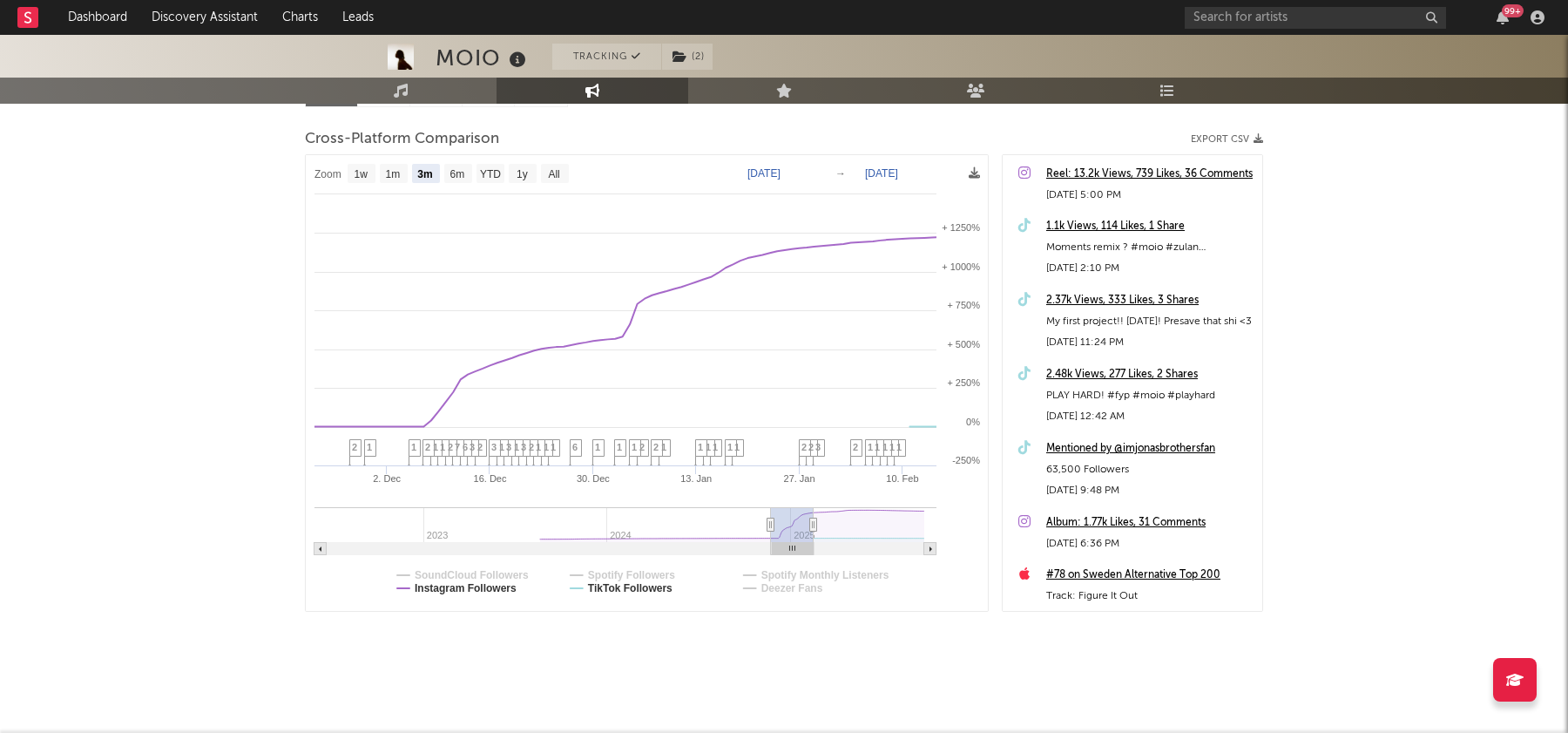
scroll to position [216, 0]
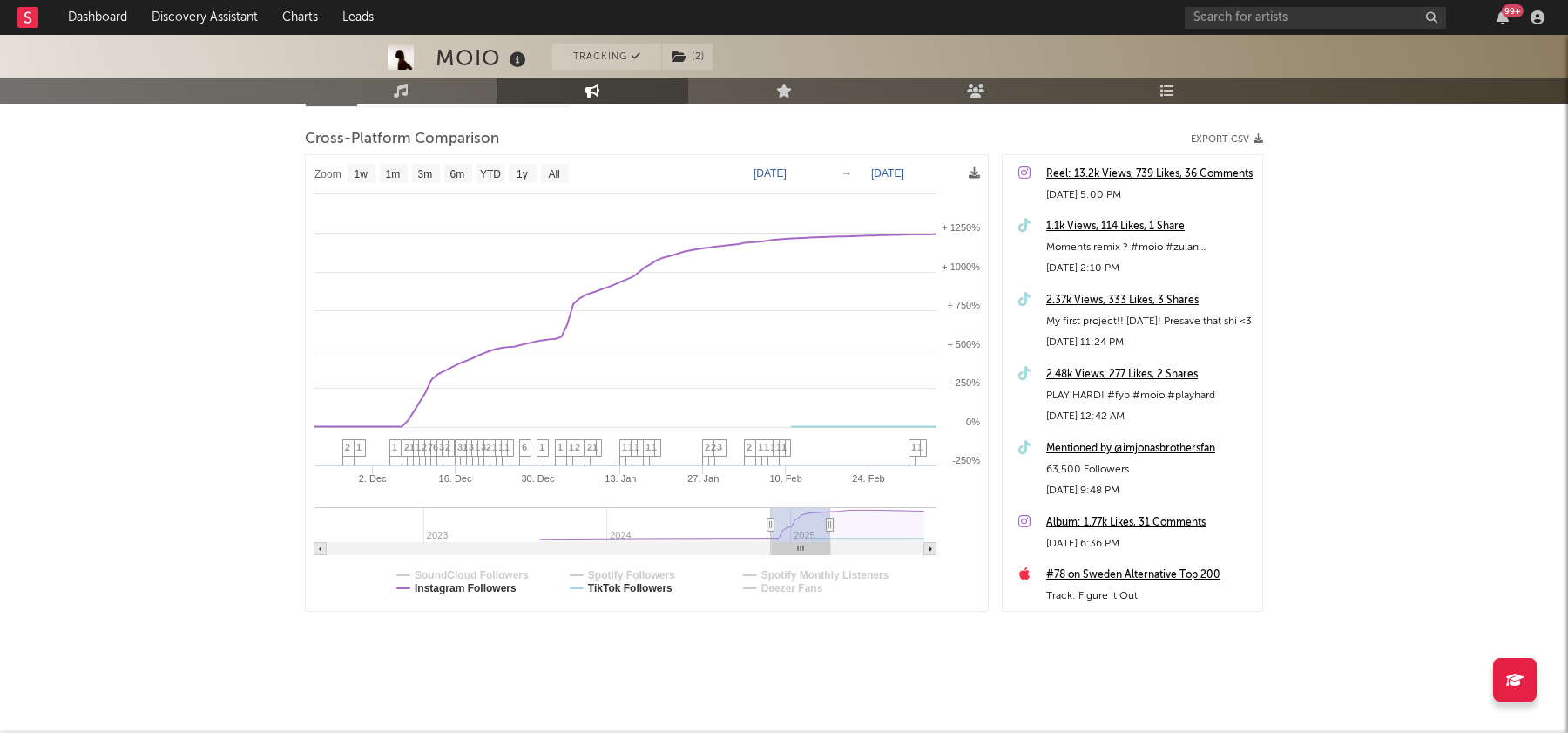
drag, startPoint x: 814, startPoint y: 522, endPoint x: 831, endPoint y: 523, distance: 17.0
click at [832, 523] on icon at bounding box center [830, 525] width 7 height 13
type input "[DATE]"
select select "1w"
click at [426, 88] on link "Music" at bounding box center [400, 90] width 192 height 26
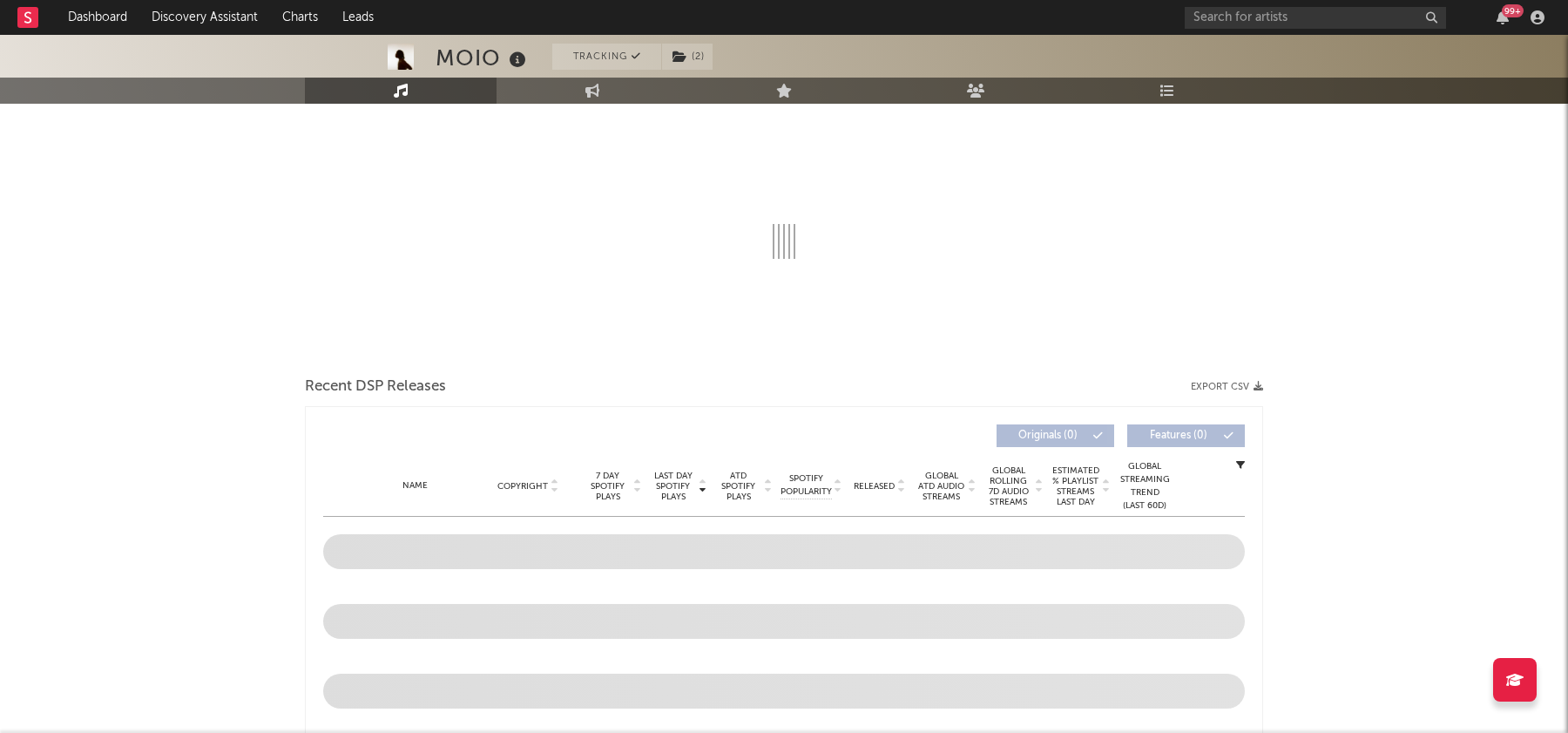
select select "6m"
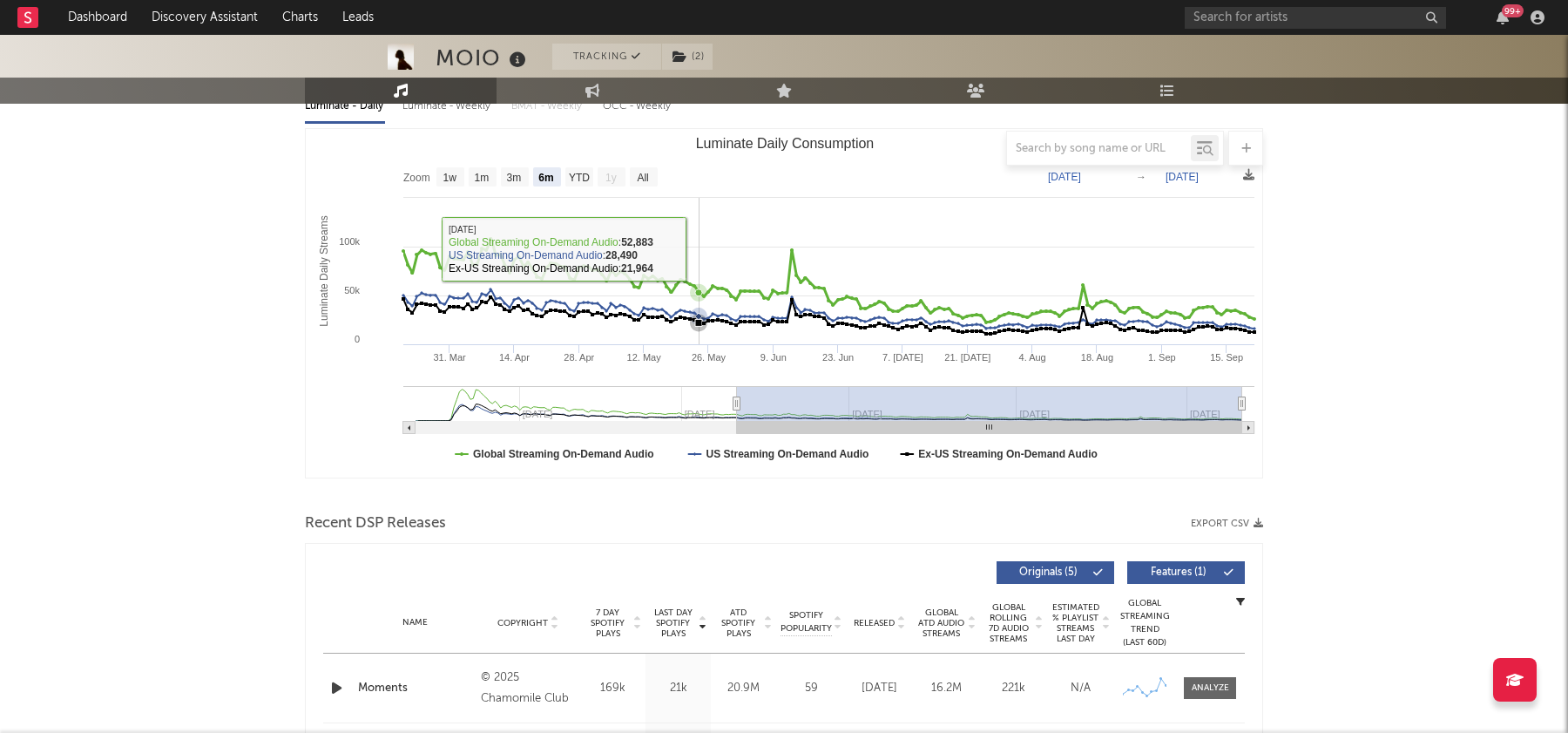
scroll to position [256, 0]
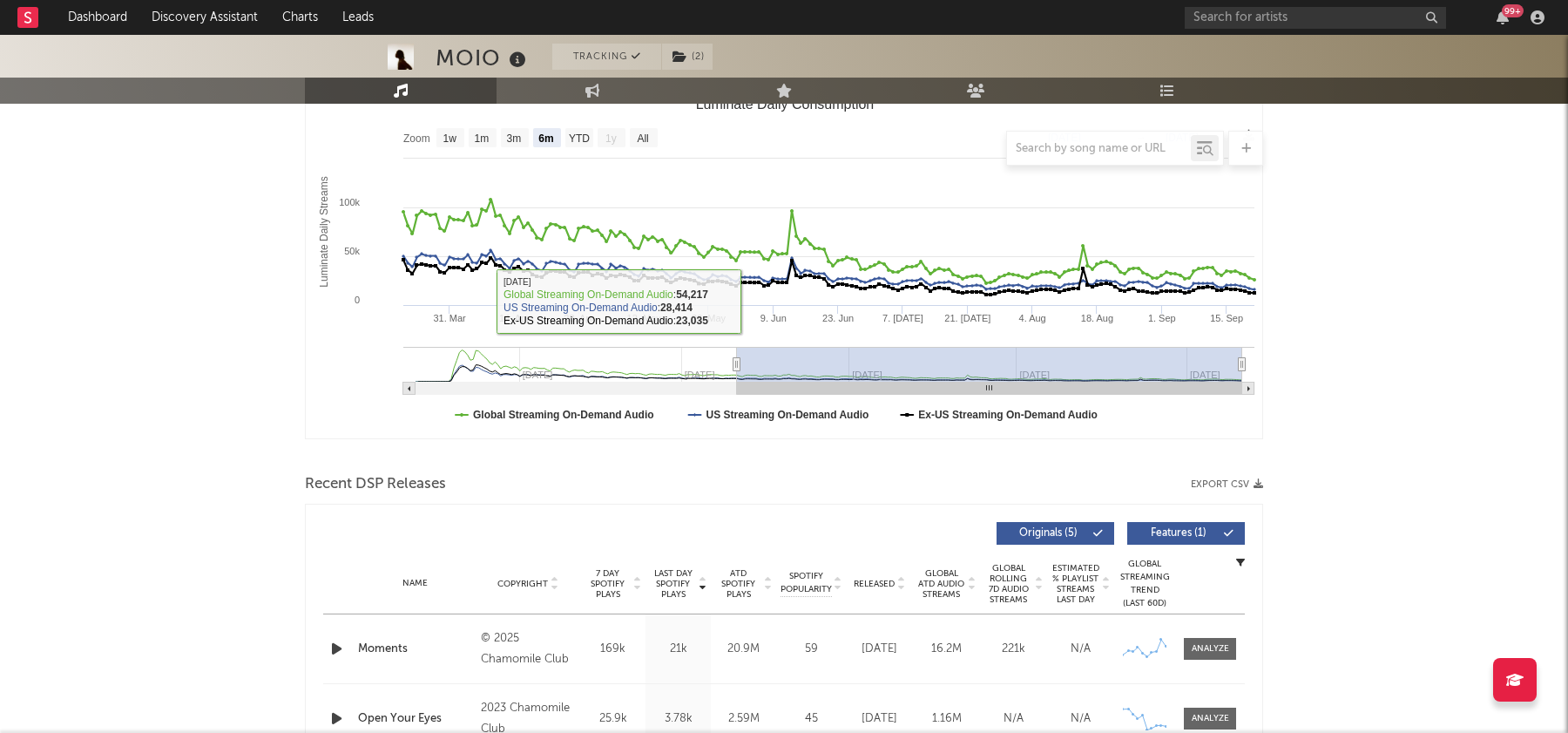
type input "[DATE]"
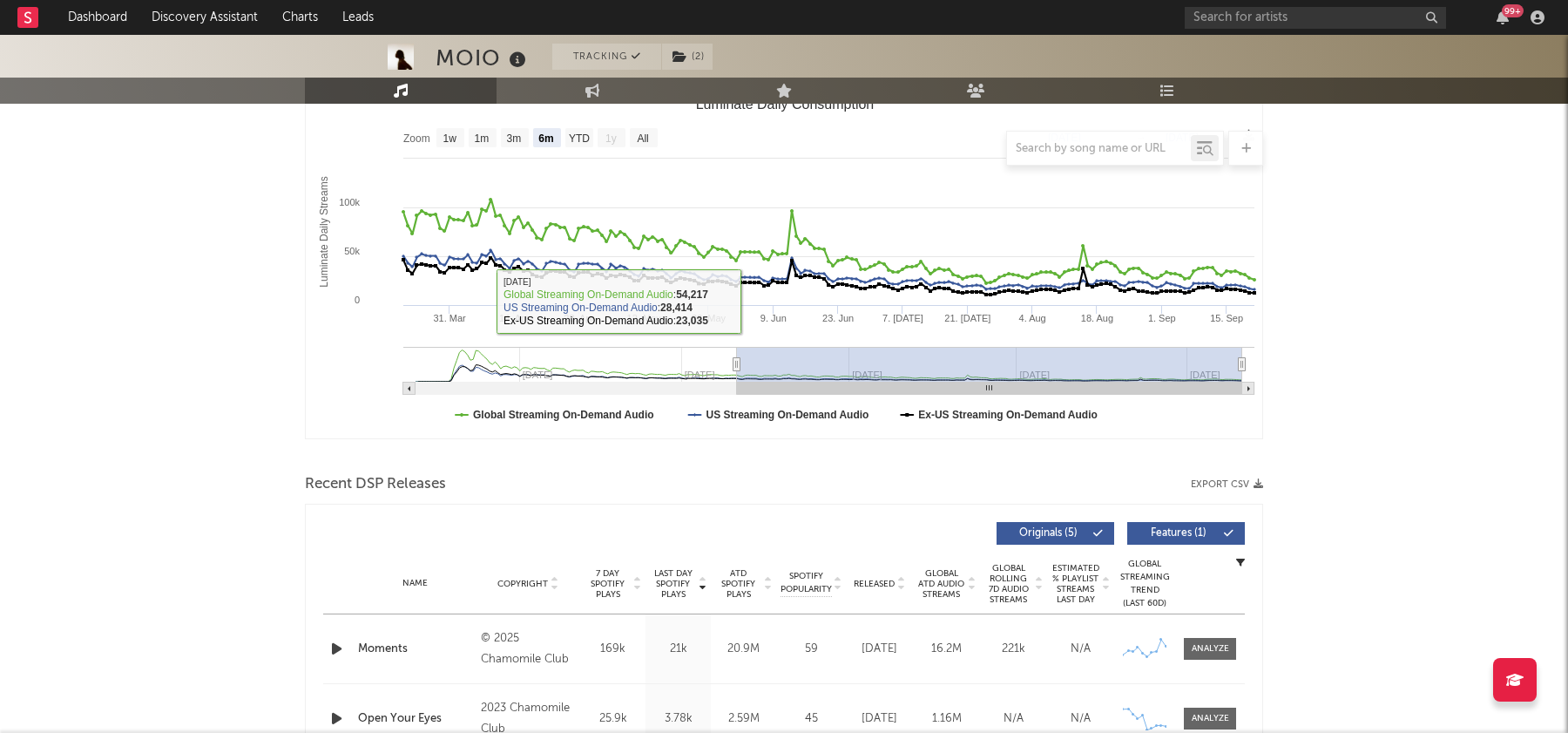
type input "[DATE]"
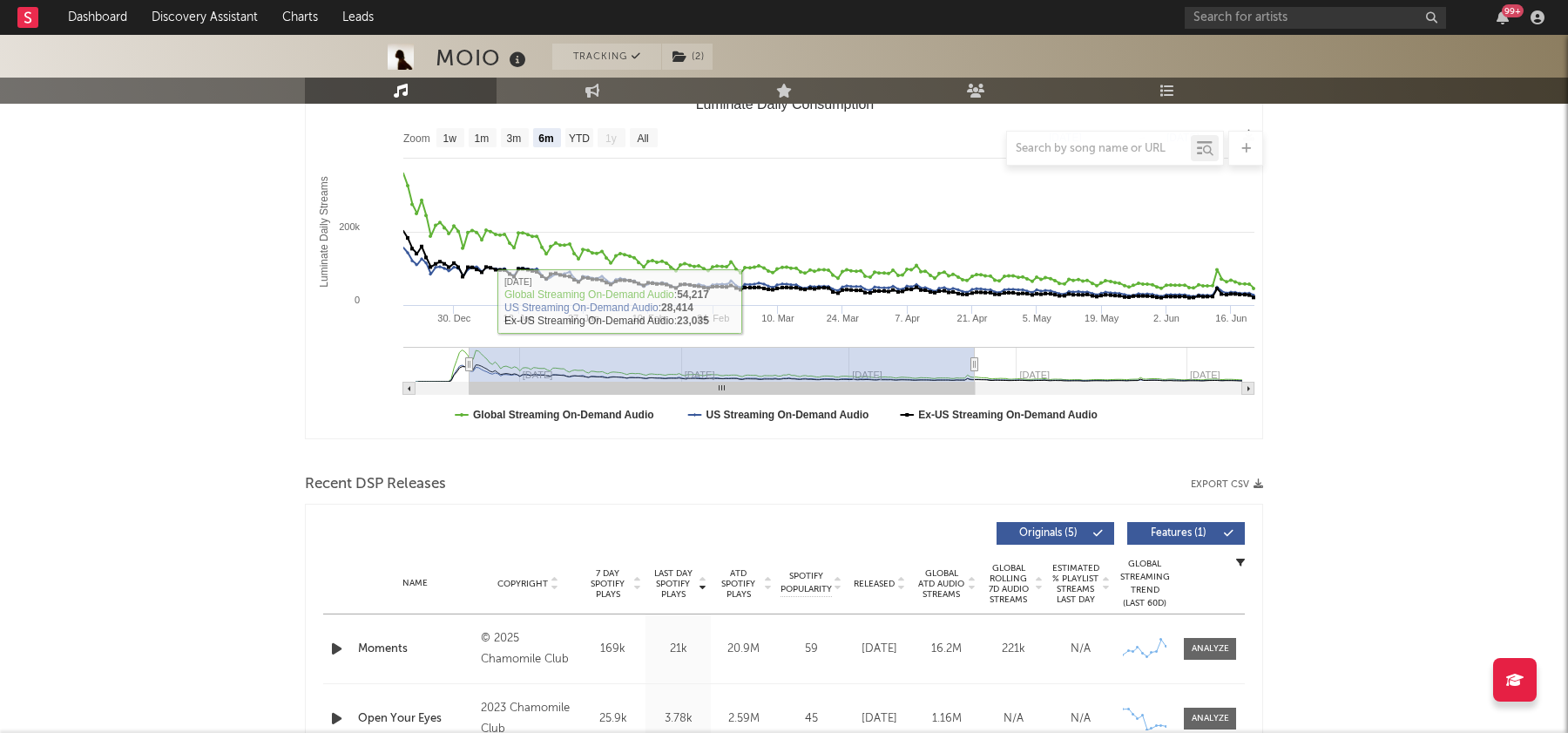
type input "[DATE]"
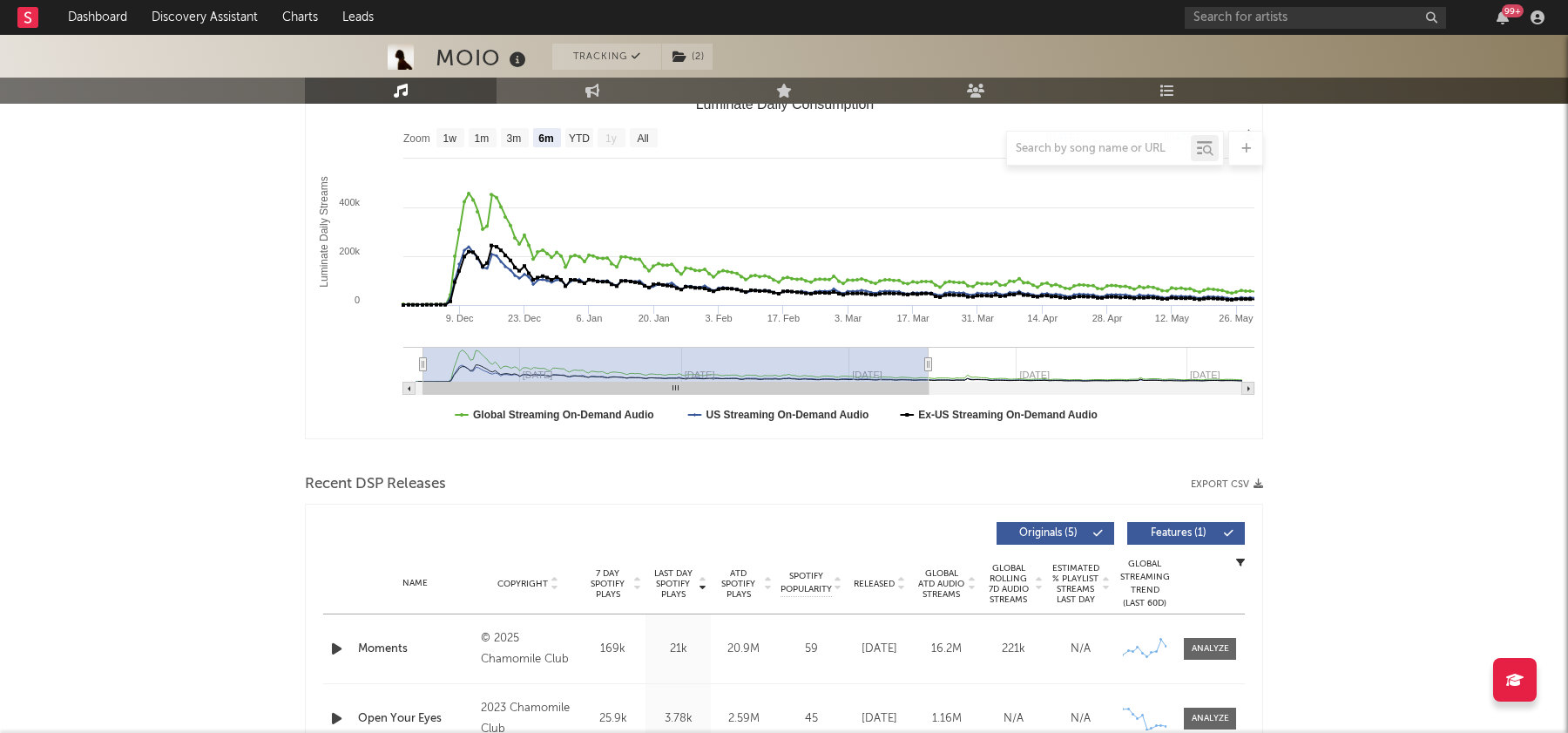
type input "[DATE]"
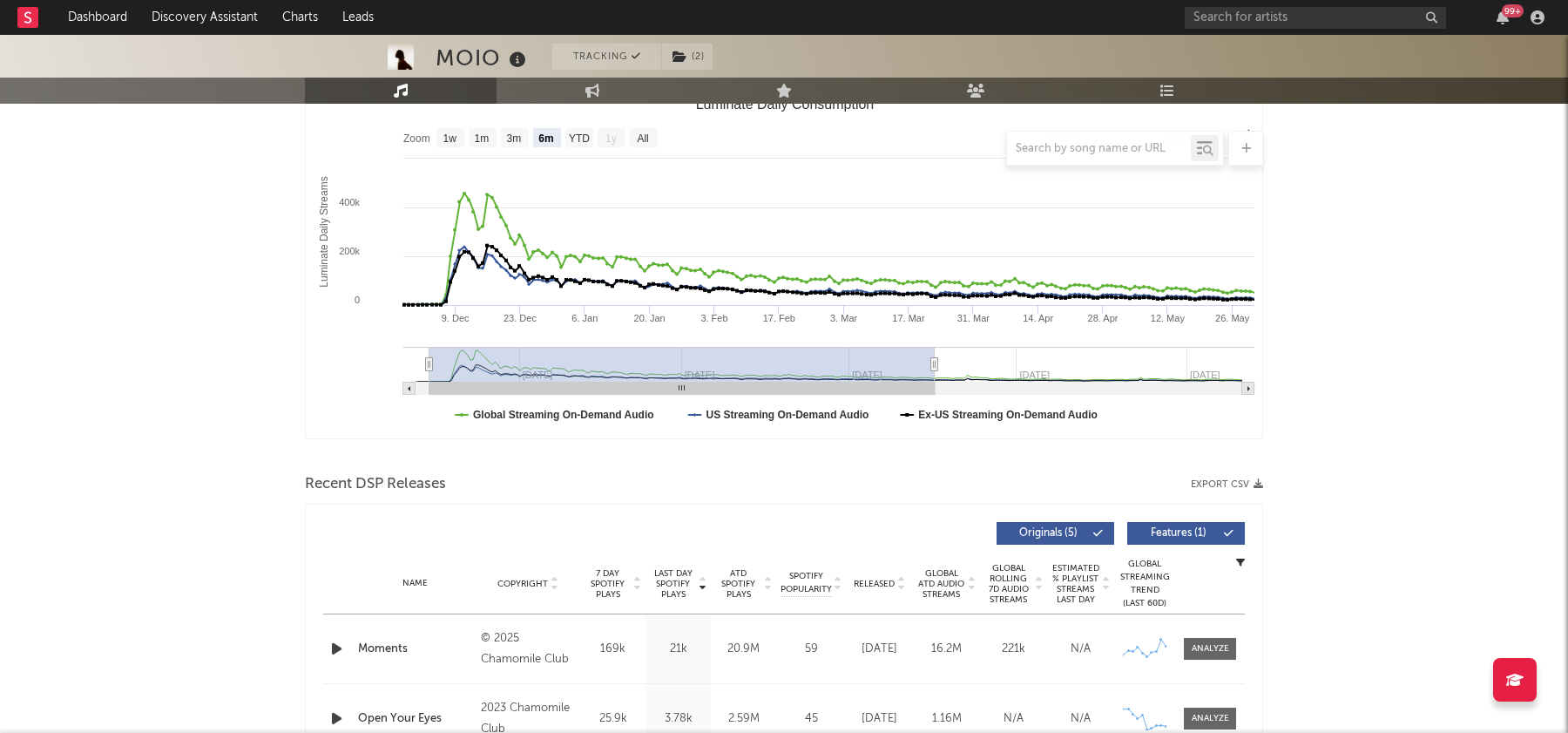
type input "[DATE]"
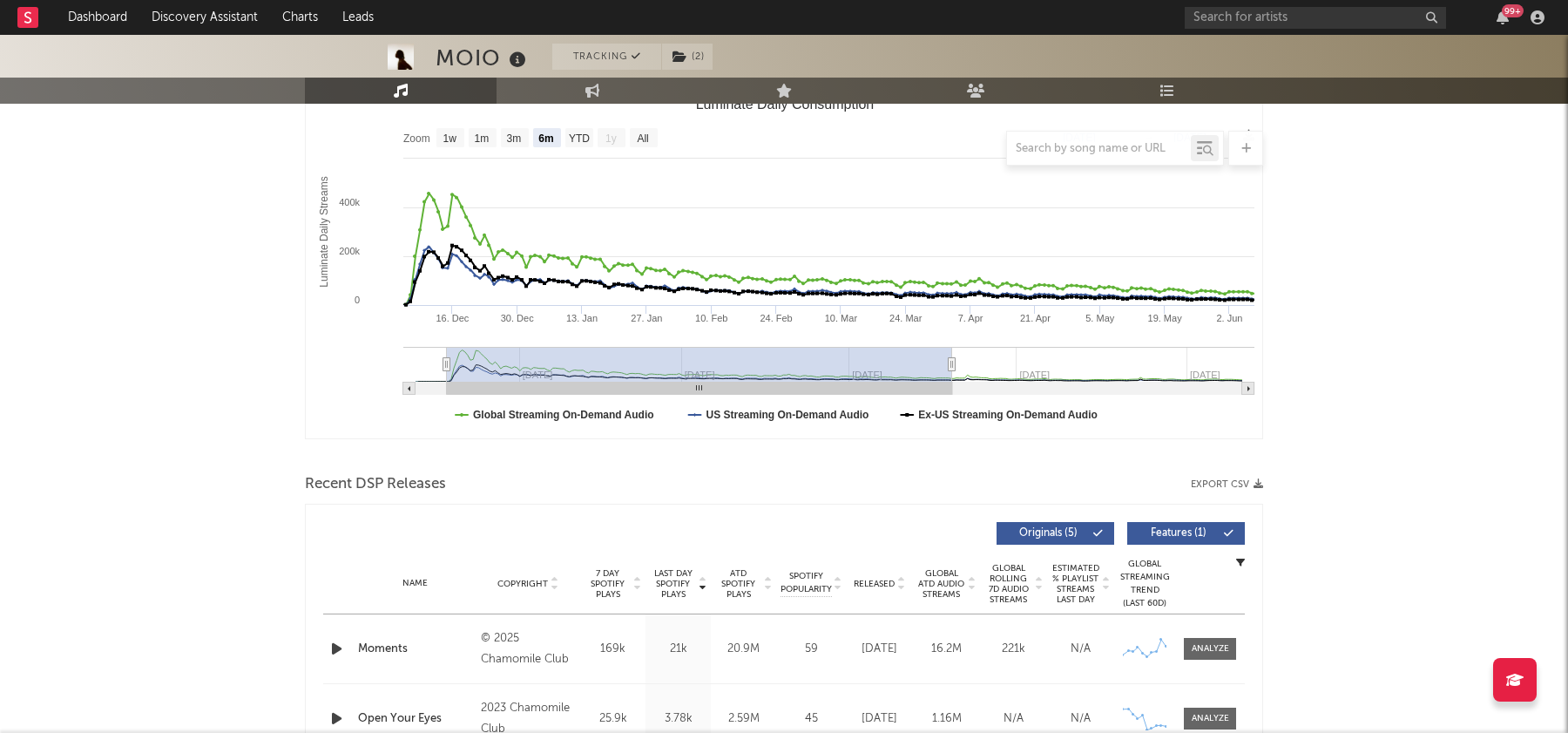
drag, startPoint x: 852, startPoint y: 362, endPoint x: 561, endPoint y: 360, distance: 291.0
click at [561, 360] on rect "Luminate Daily Consumption" at bounding box center [699, 363] width 506 height 34
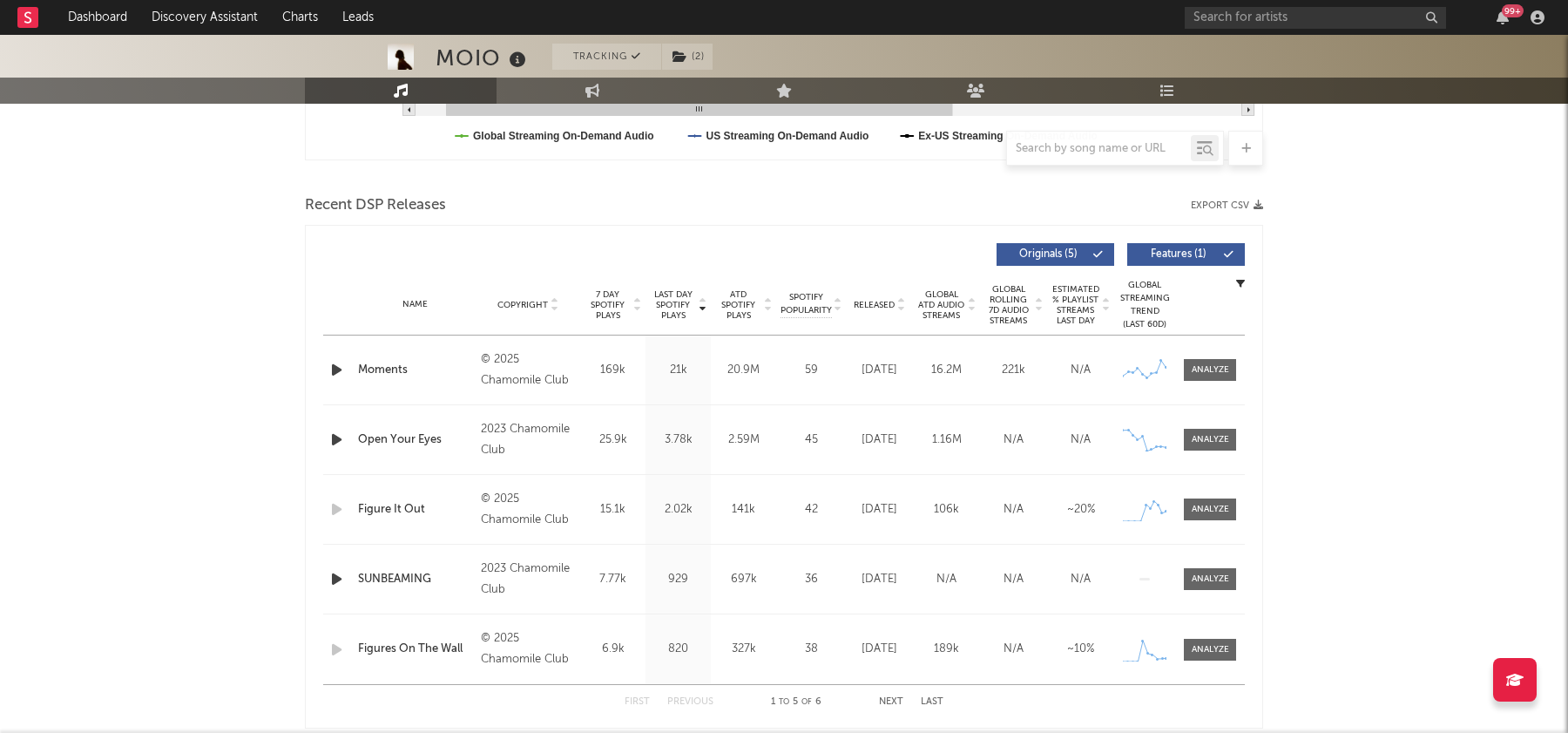
scroll to position [583, 0]
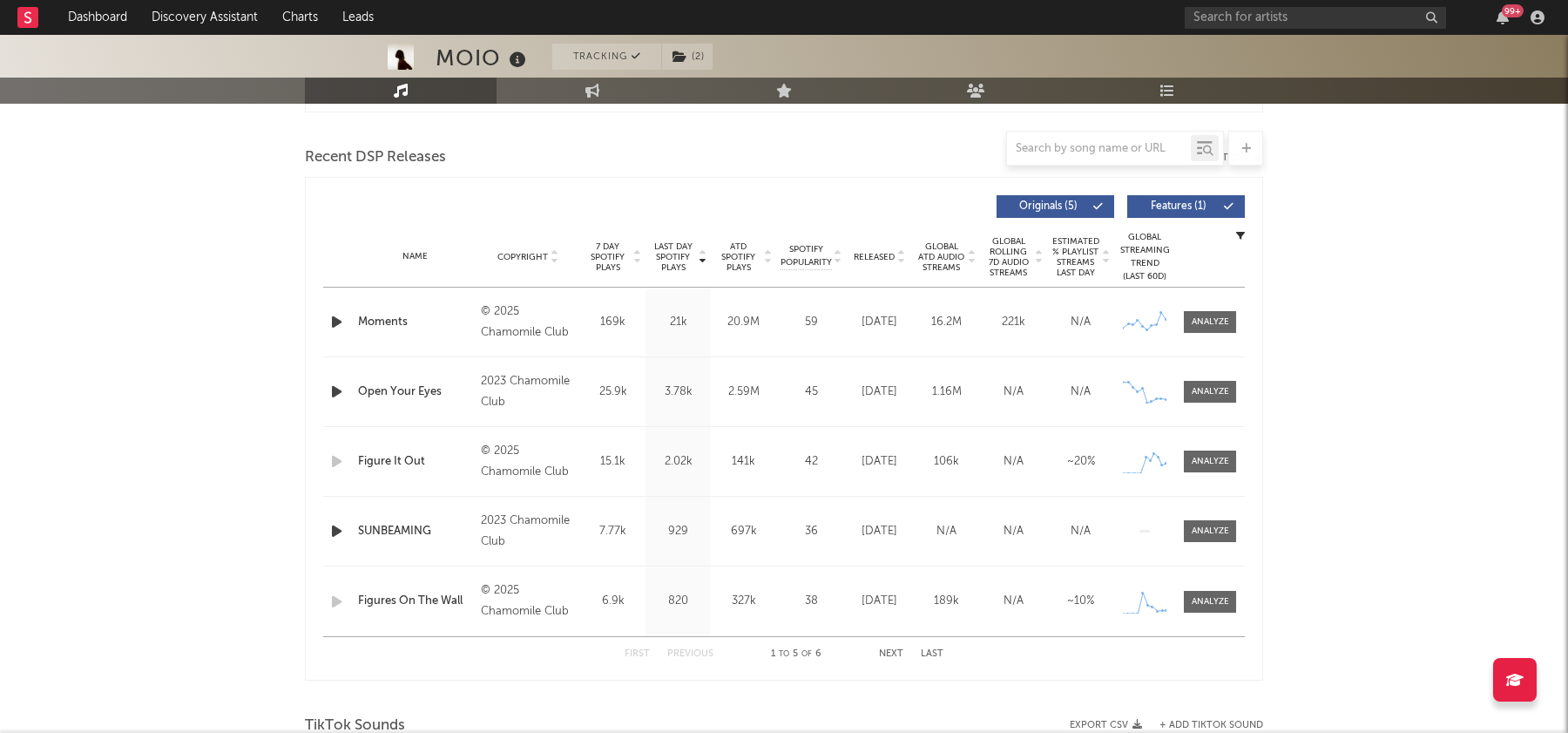
click at [1215, 305] on div "Name Moments Copyright © 2025 Chamomile Club Label MOIO Album Names Moments Com…" at bounding box center [784, 322] width 922 height 69
click at [1207, 324] on div at bounding box center [1210, 322] width 37 height 13
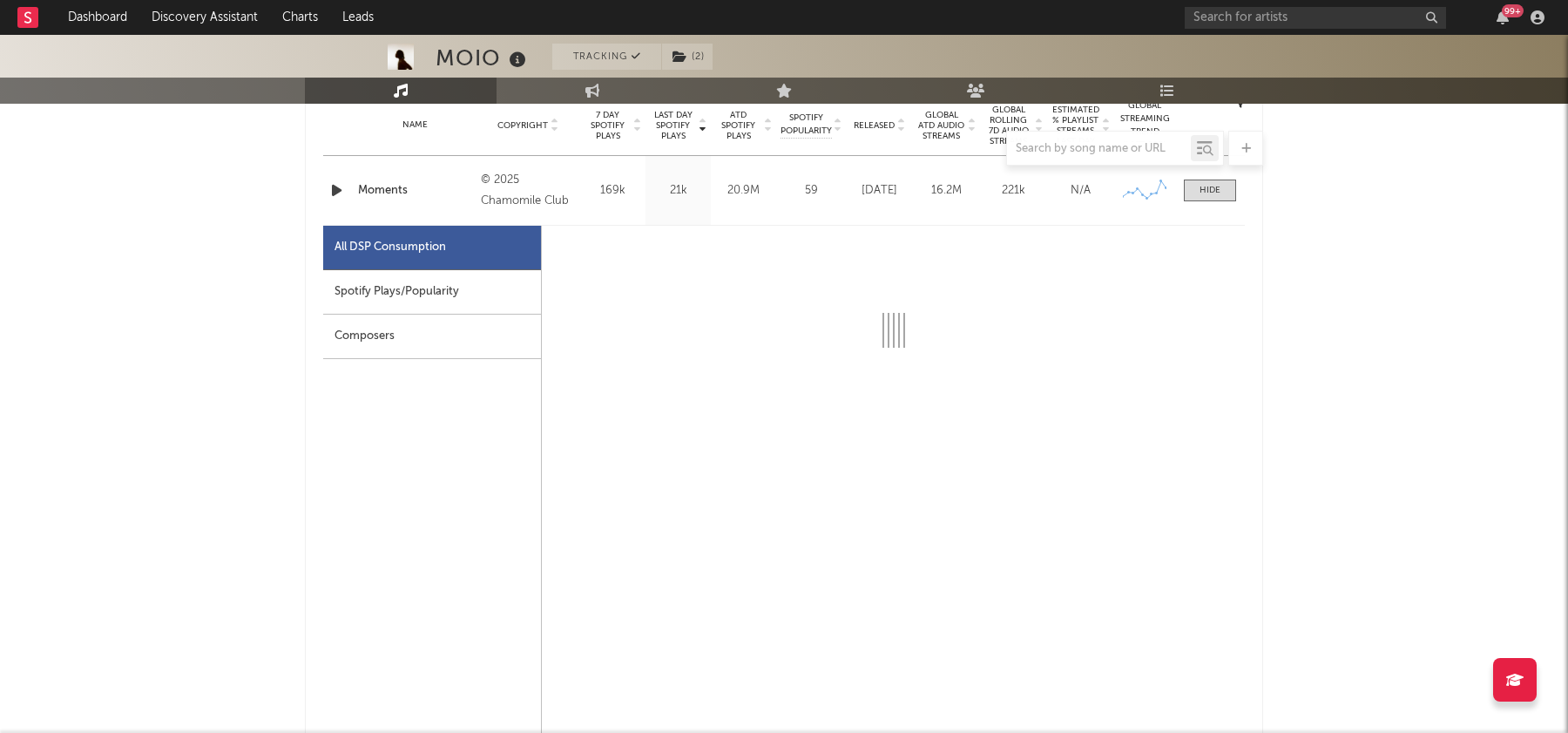
scroll to position [763, 0]
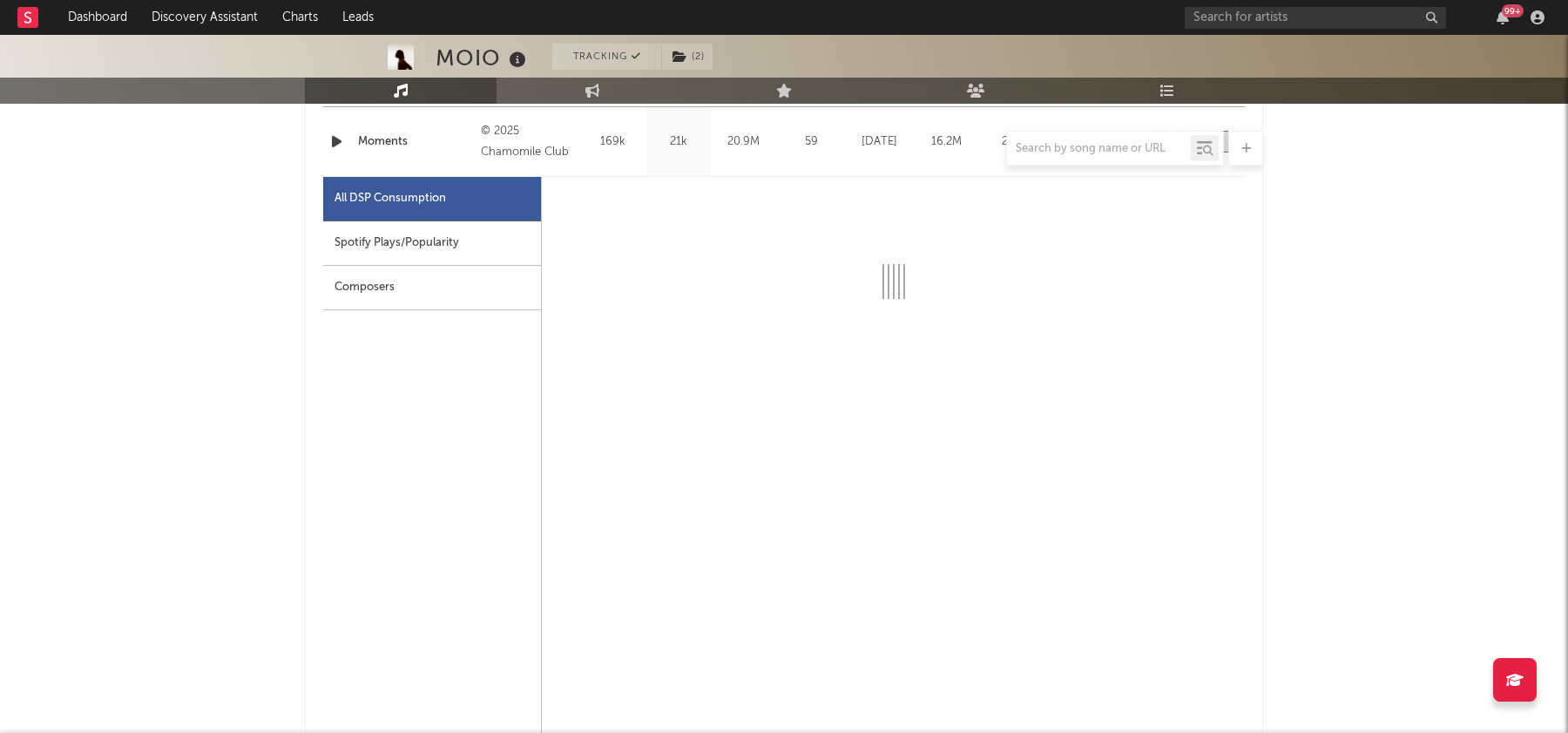
select select "6m"
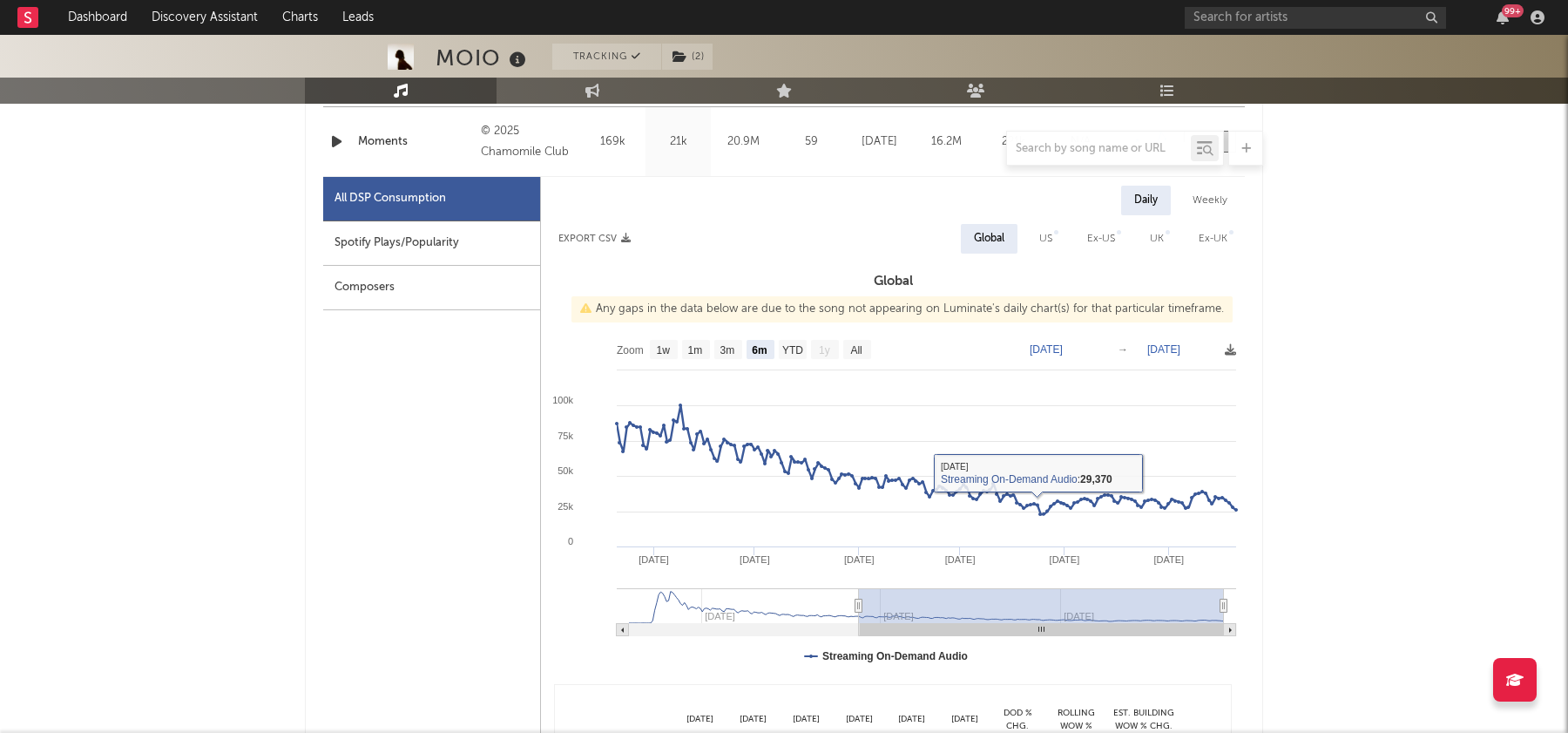
type input "[DATE]"
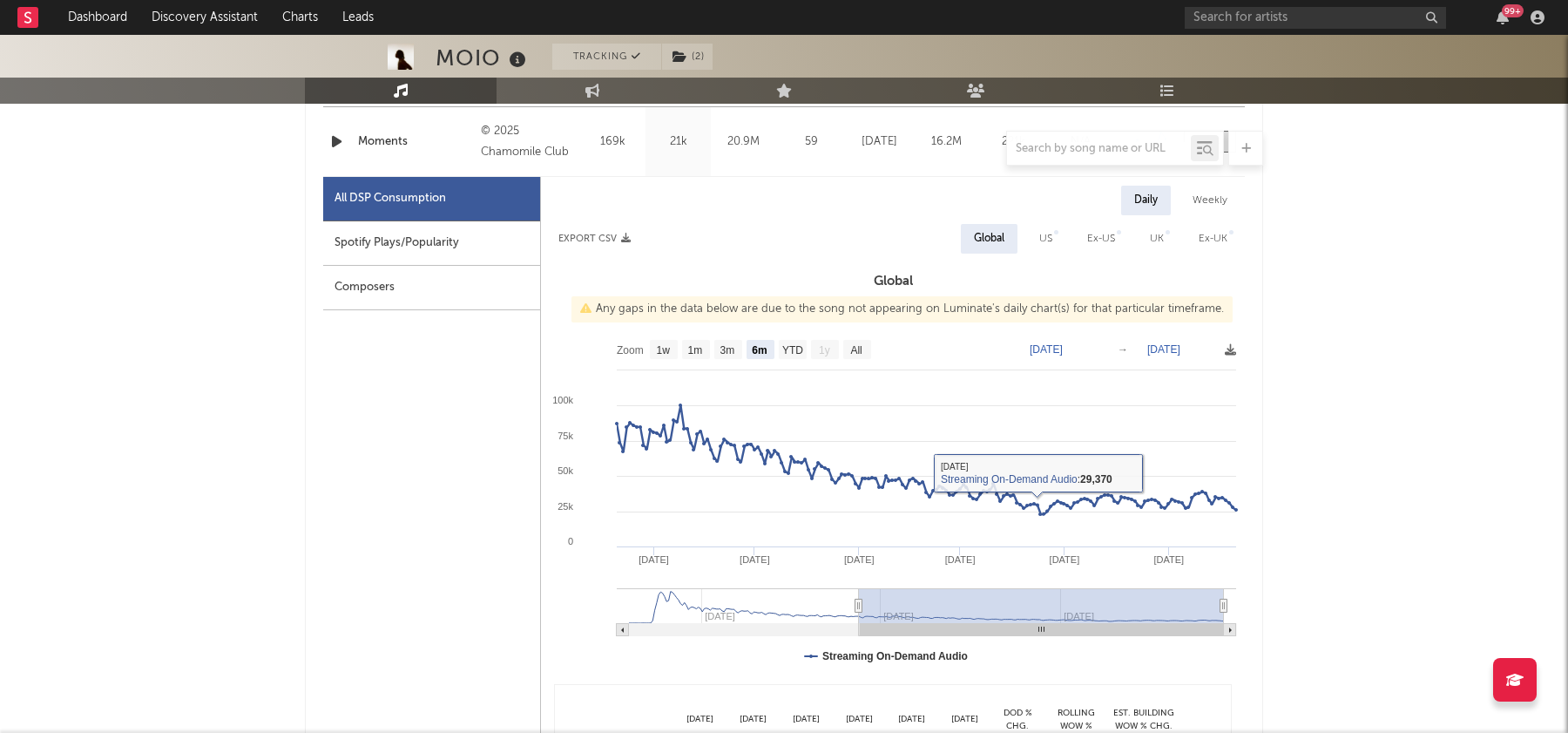
type input "[DATE]"
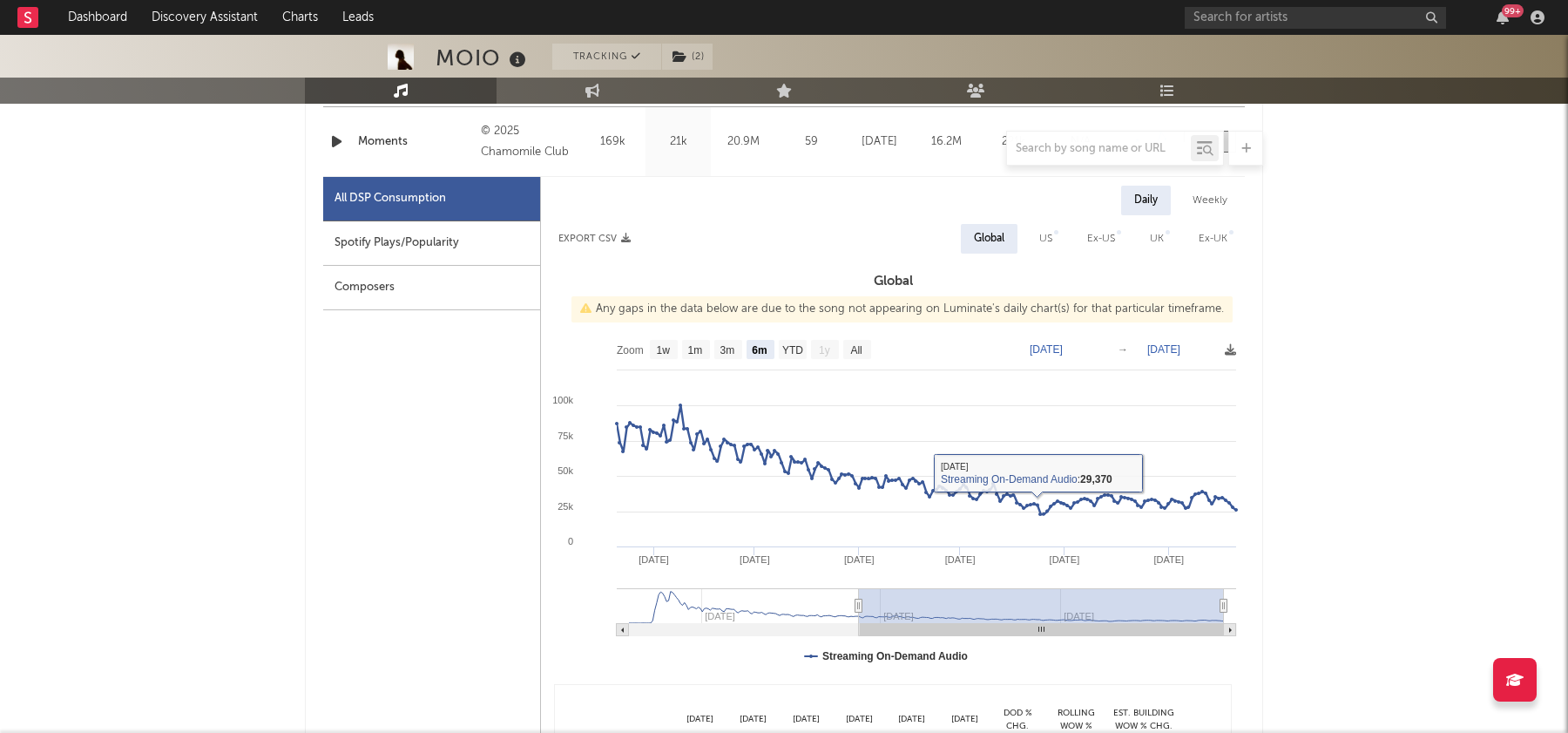
type input "[DATE]"
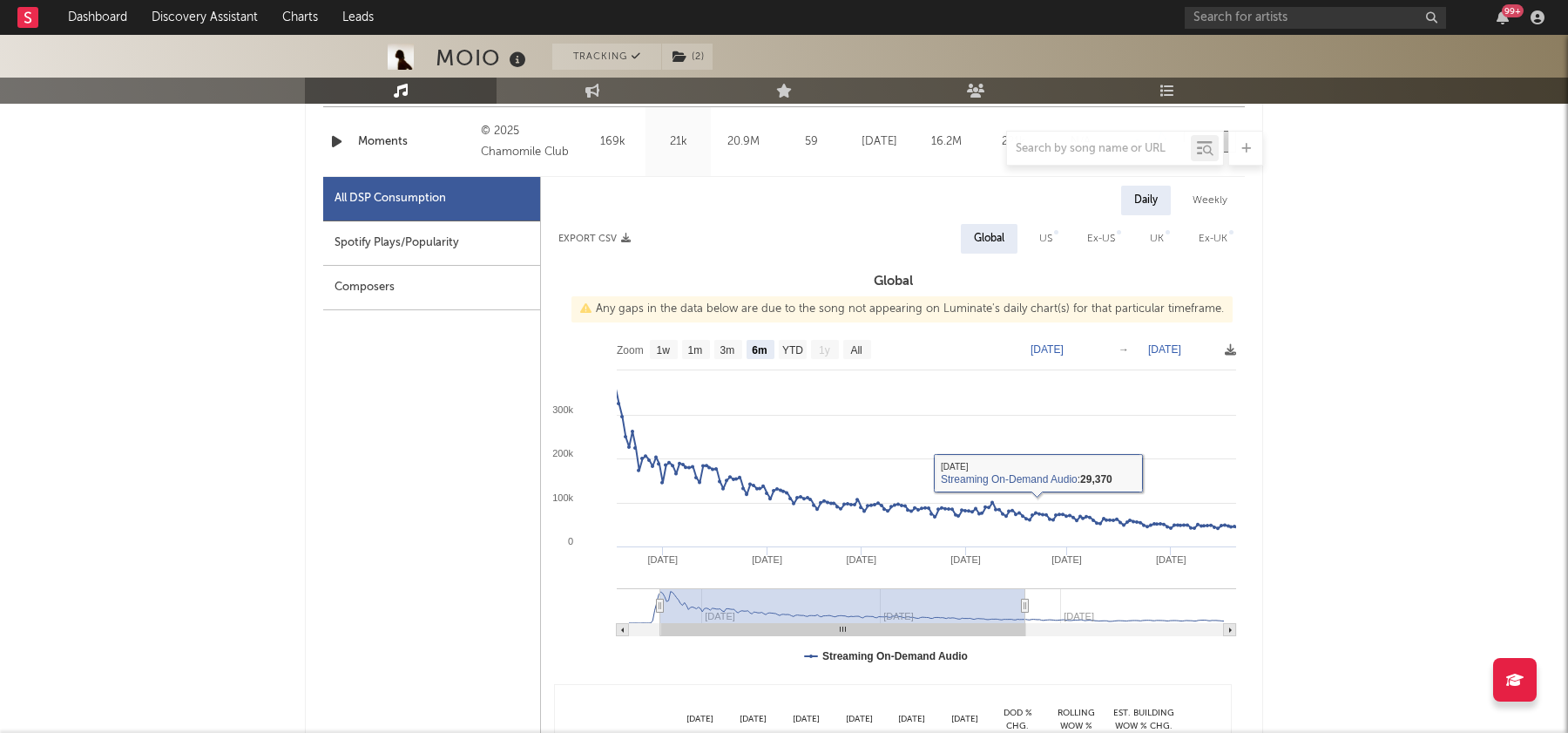
type input "[DATE]"
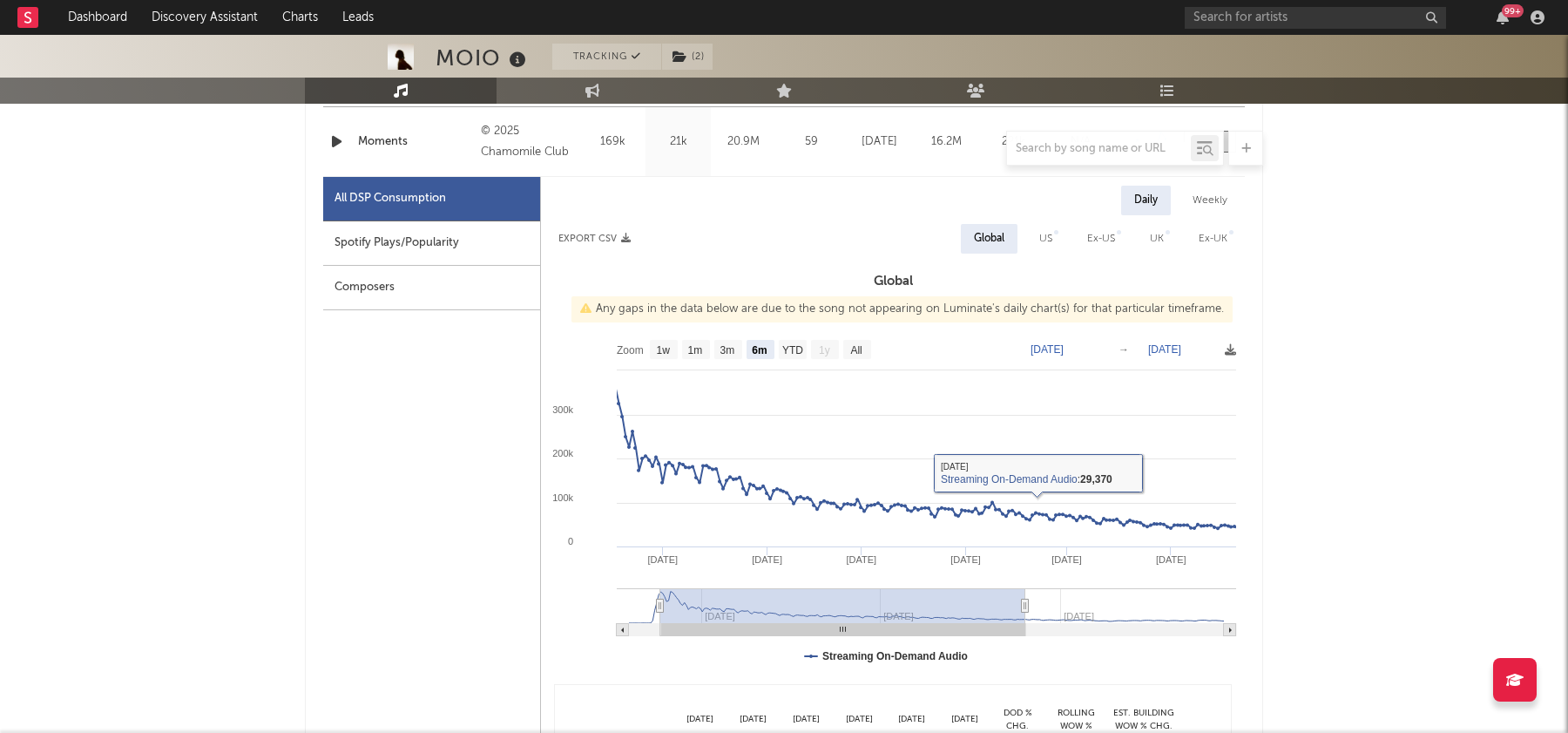
type input "[DATE]"
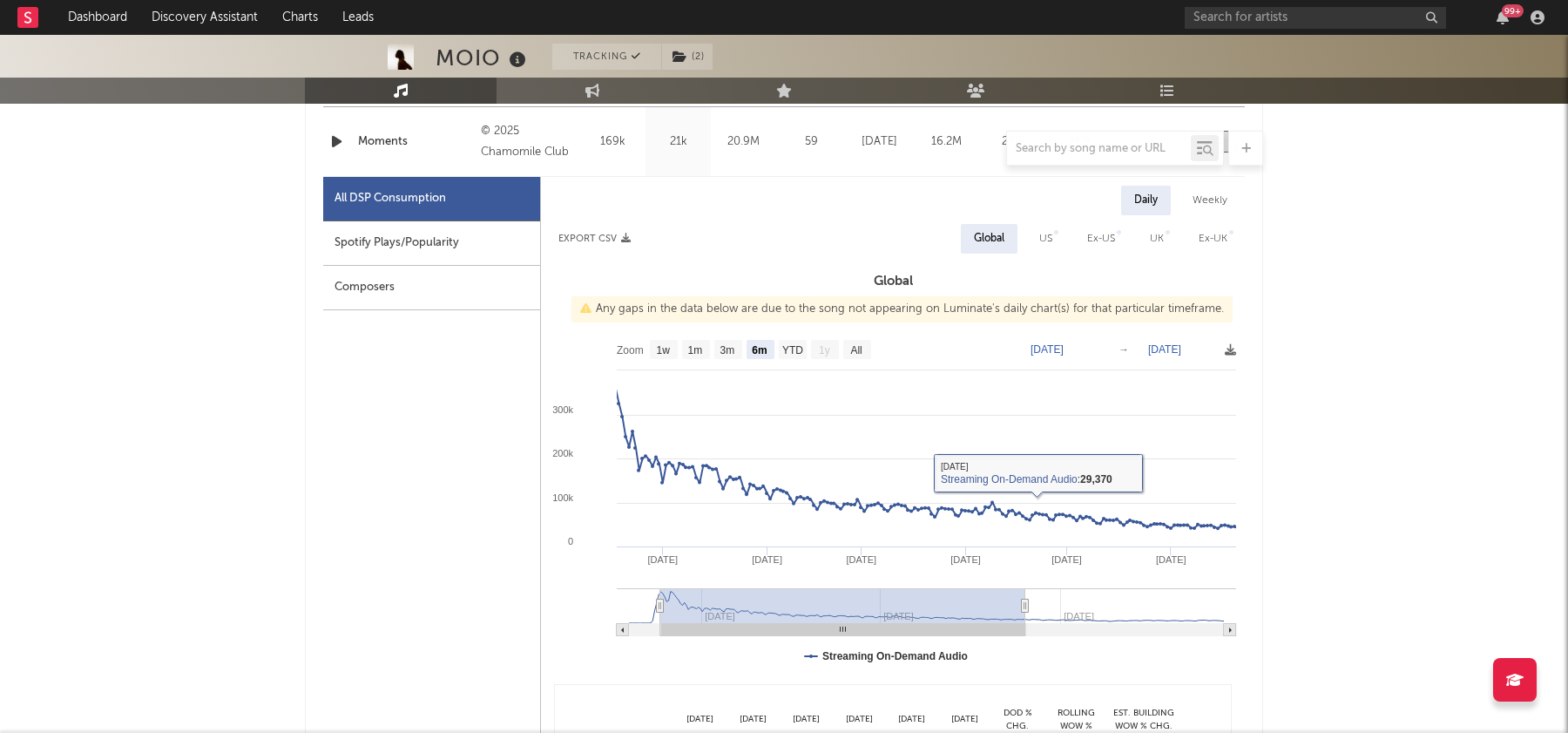
type input "[DATE]"
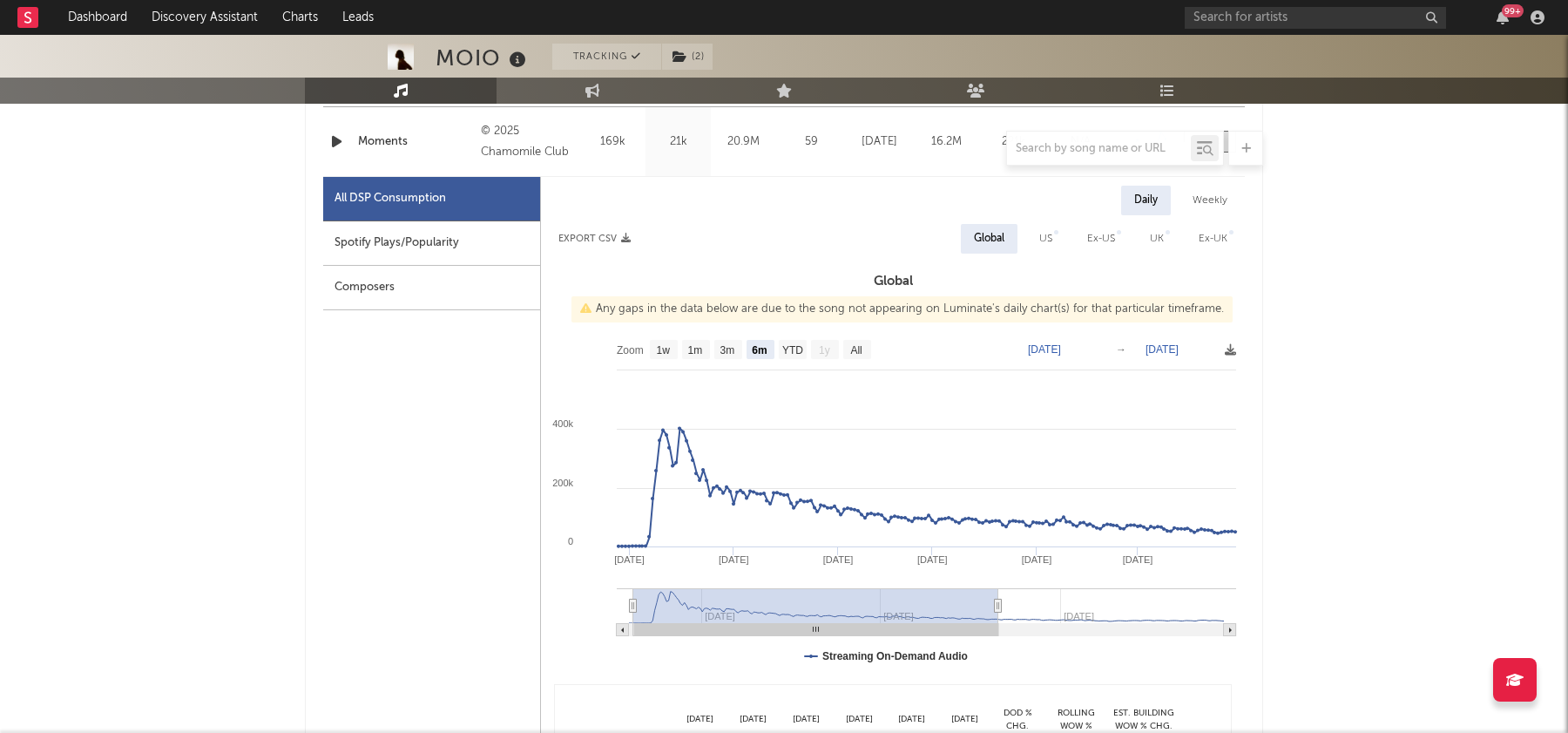
type input "[DATE]"
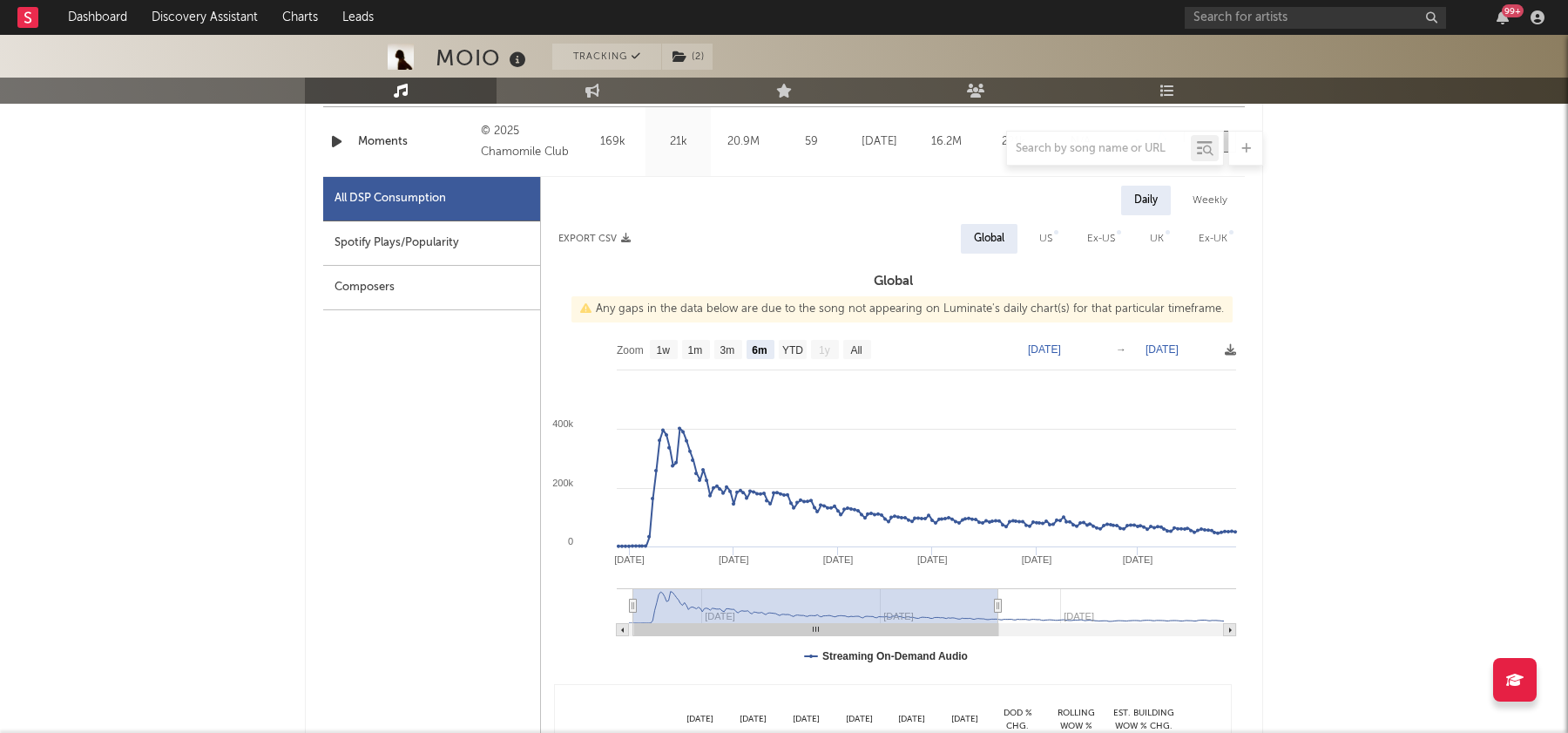
type input "[DATE]"
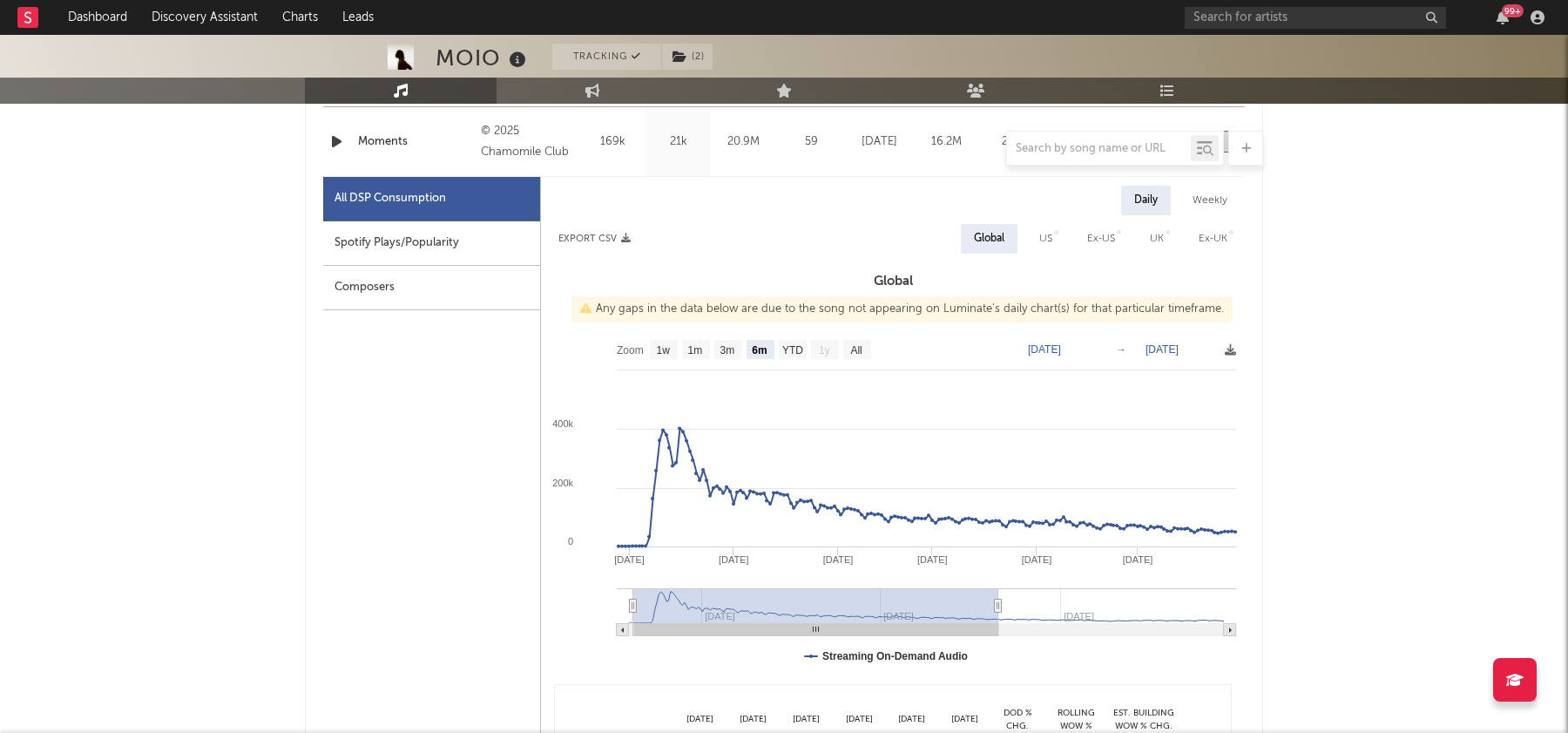
type input "[DATE]"
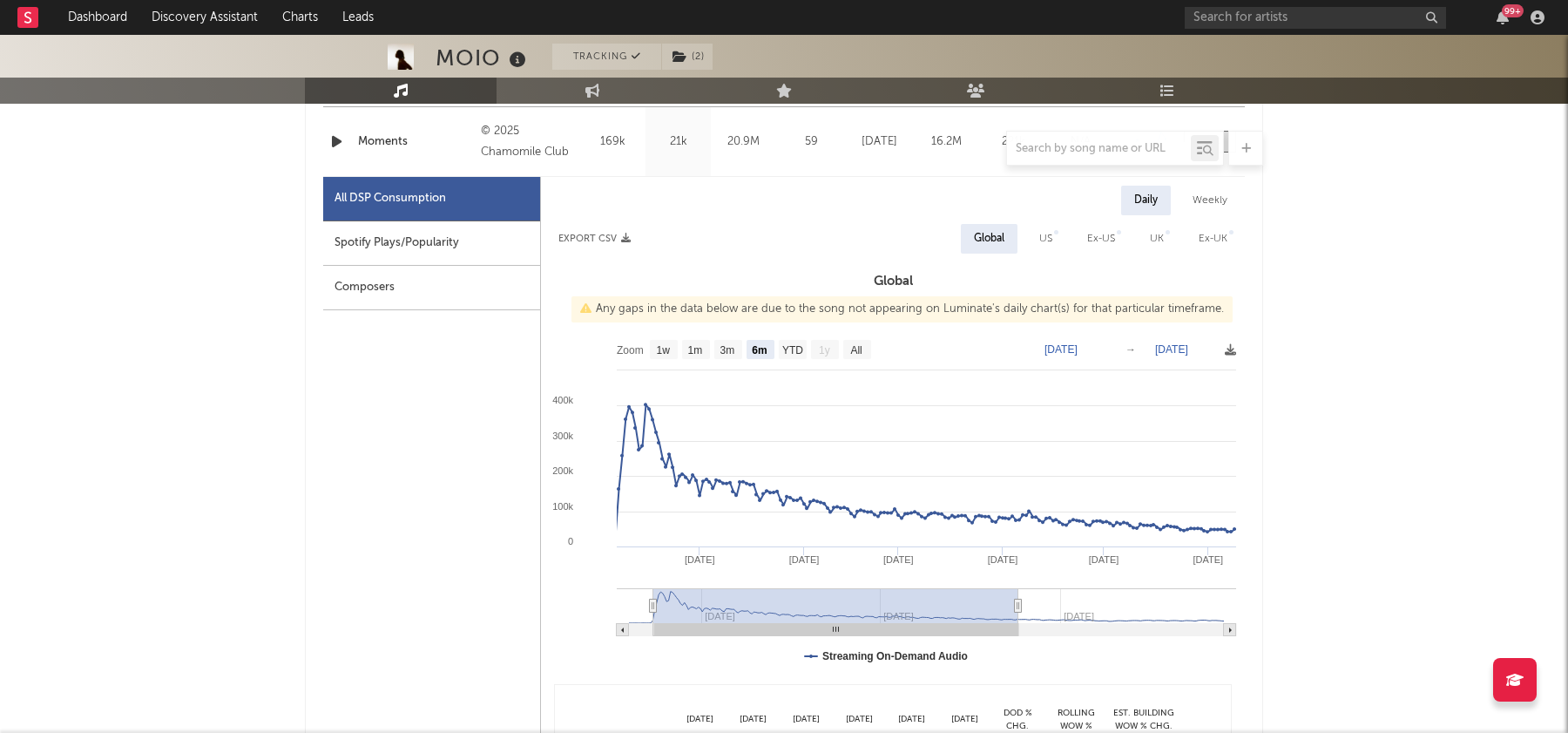
drag, startPoint x: 967, startPoint y: 614, endPoint x: 762, endPoint y: 617, distance: 205.0
click at [763, 617] on rect at bounding box center [836, 604] width 365 height 34
type input "[DATE]"
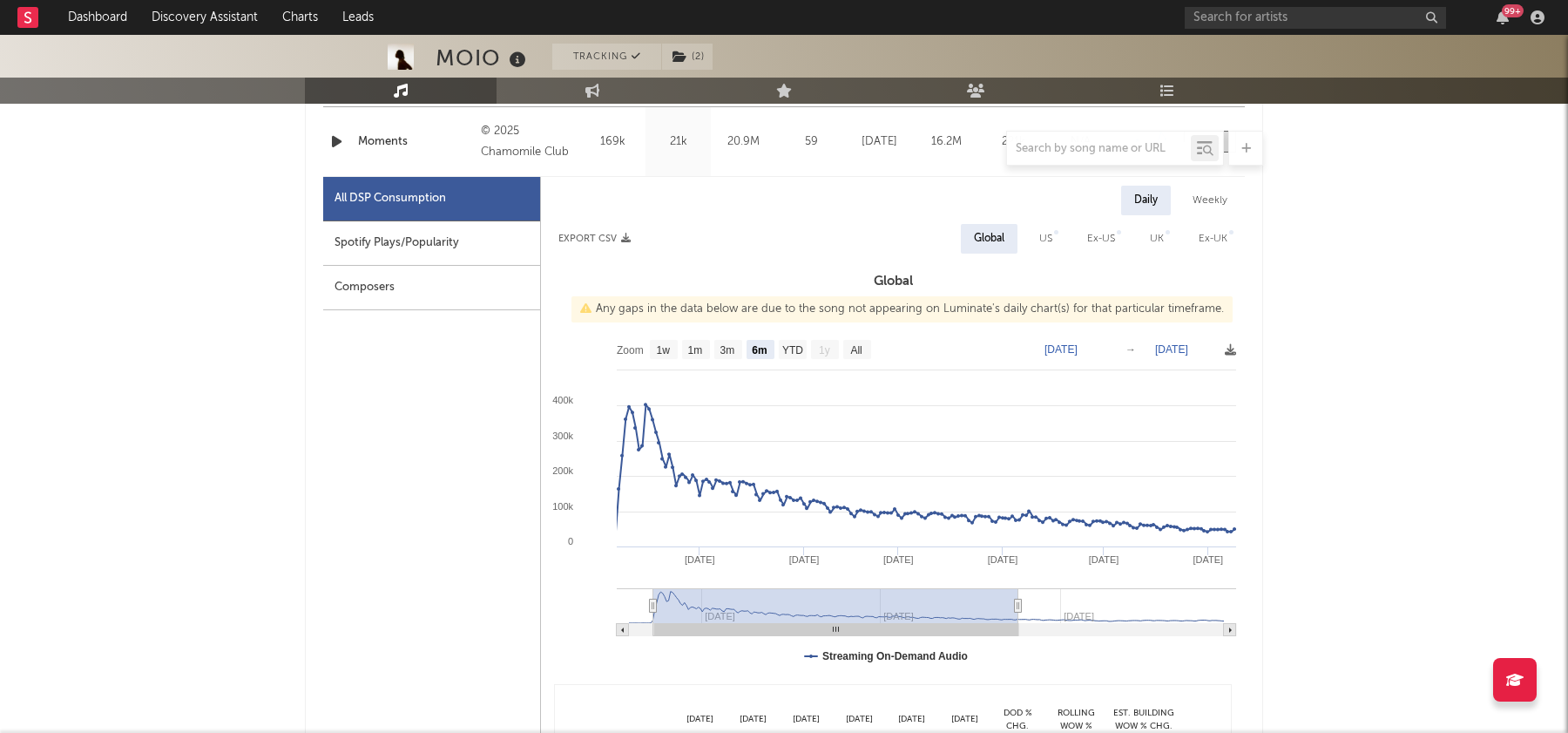
type input "[DATE]"
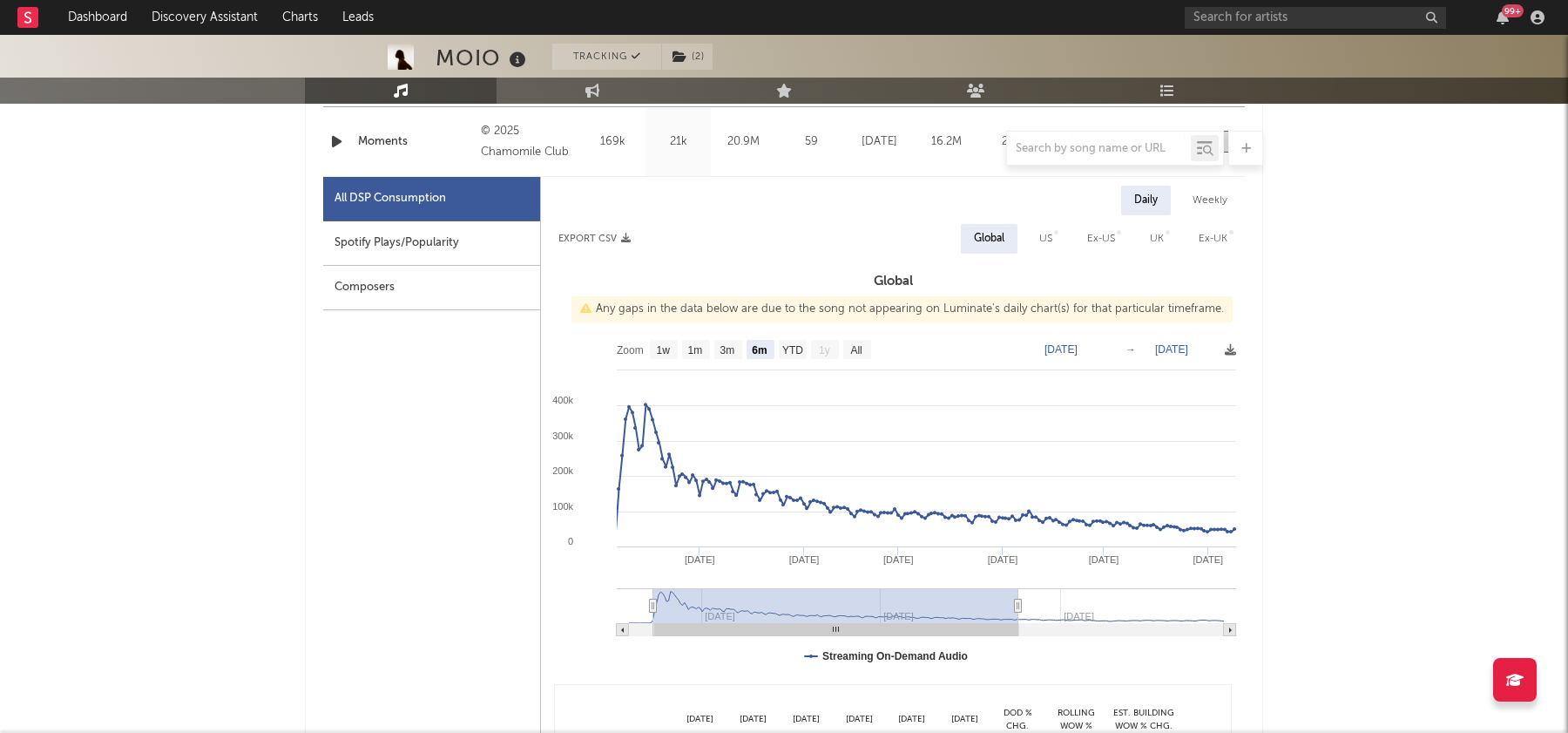
type input "[DATE]"
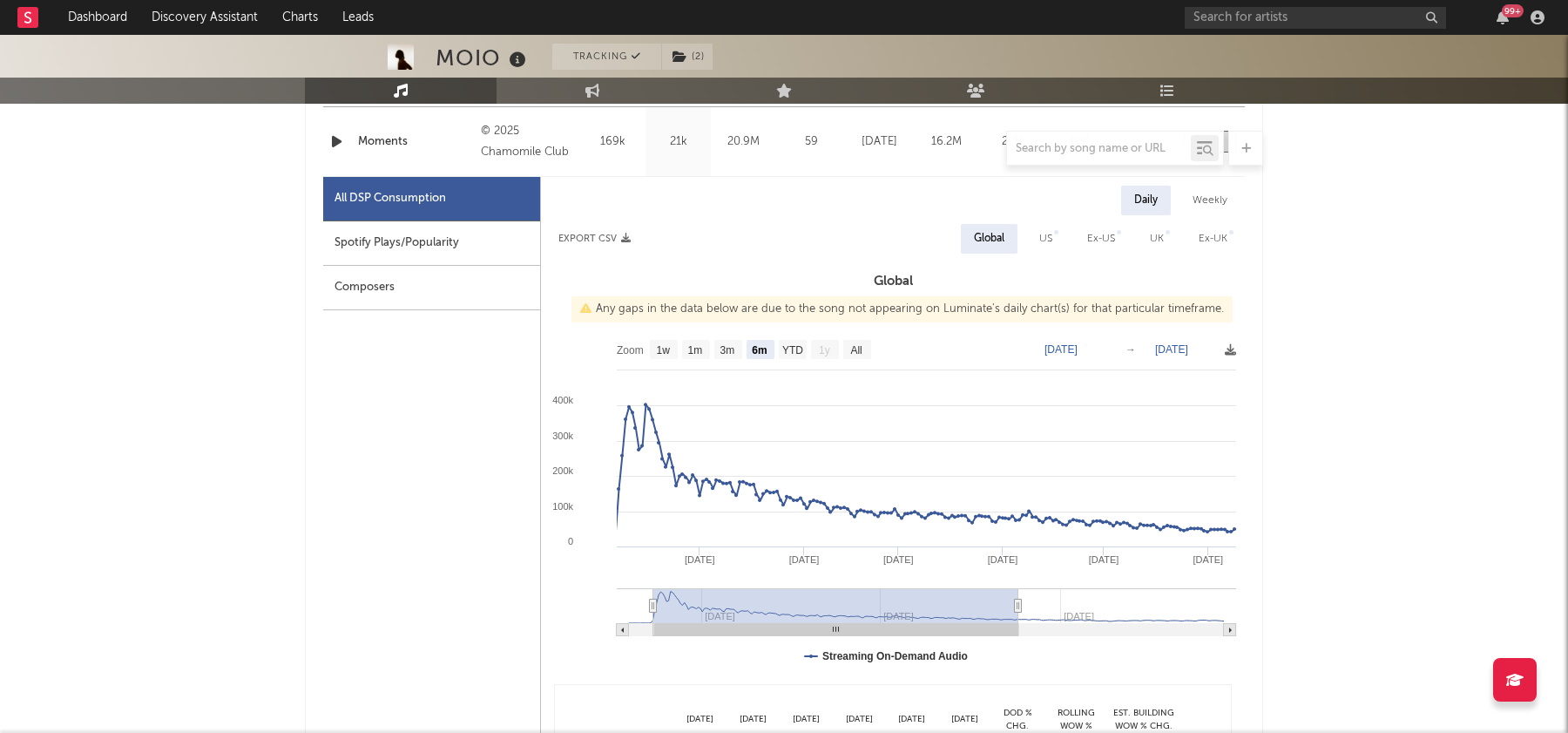
type input "[DATE]"
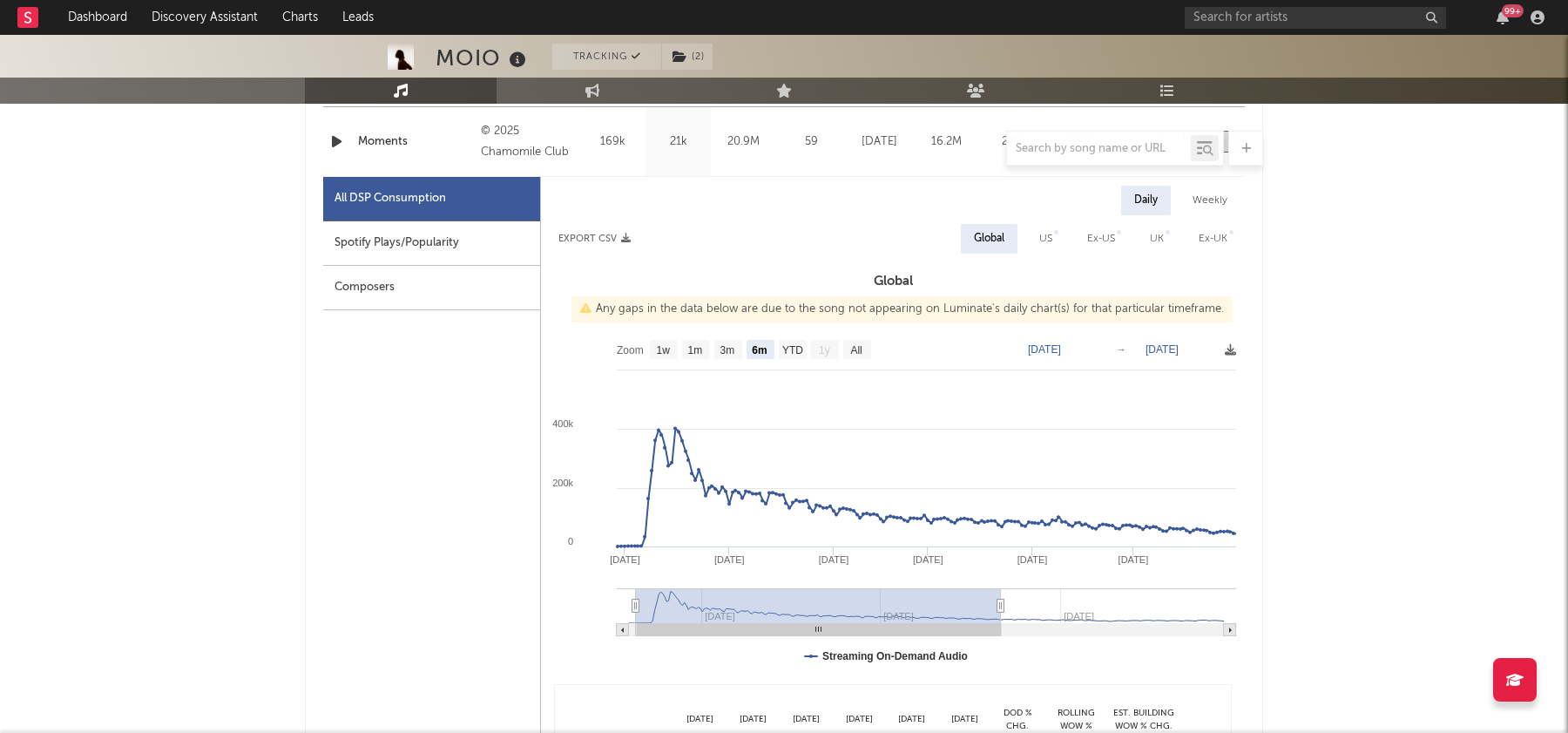
type input "[DATE]"
drag, startPoint x: 762, startPoint y: 617, endPoint x: 714, endPoint y: 612, distance: 48.3
click at [714, 612] on rect at bounding box center [818, 604] width 365 height 34
type input "[DATE]"
select select "3m"
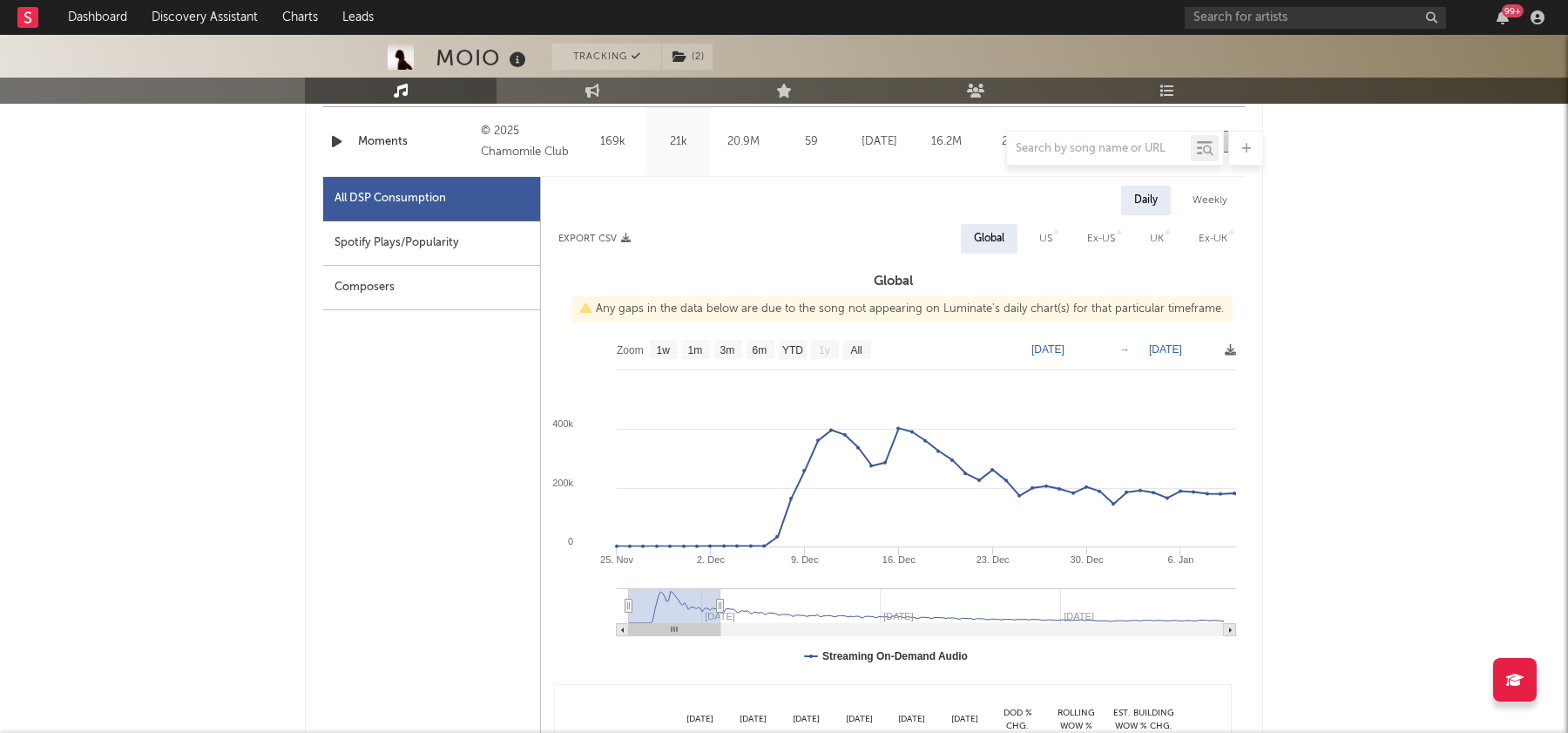
type input "[DATE]"
drag, startPoint x: 993, startPoint y: 600, endPoint x: 716, endPoint y: 603, distance: 277.0
click at [717, 603] on icon at bounding box center [720, 606] width 7 height 13
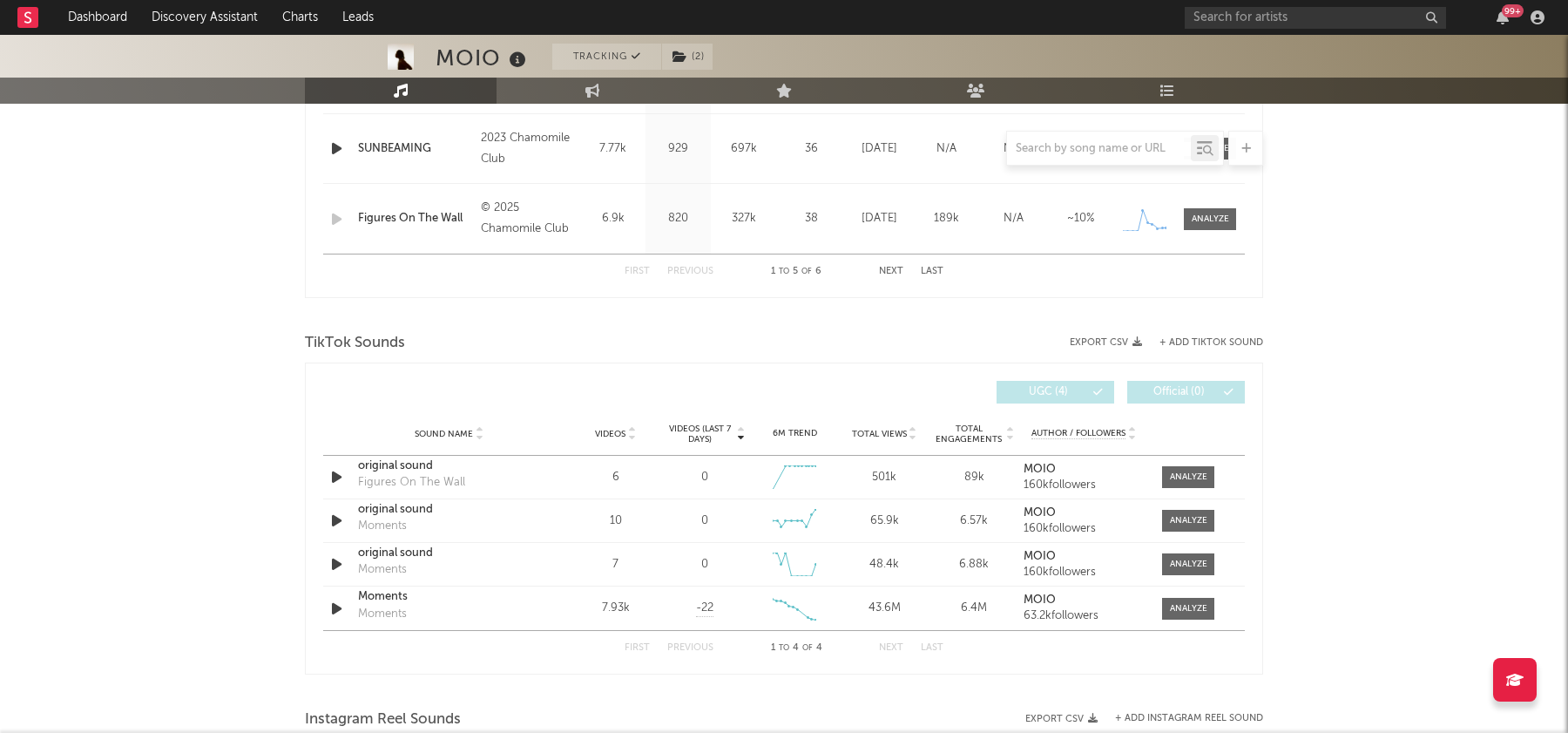
scroll to position [1791, 0]
click at [616, 432] on span "Videos" at bounding box center [610, 436] width 31 height 10
click at [1190, 464] on div "Sound Name Moments Moments Videos 7.93k Videos (last 7 days) -22 Weekly Growth …" at bounding box center [784, 480] width 922 height 43
click at [1190, 475] on div at bounding box center [1188, 480] width 37 height 13
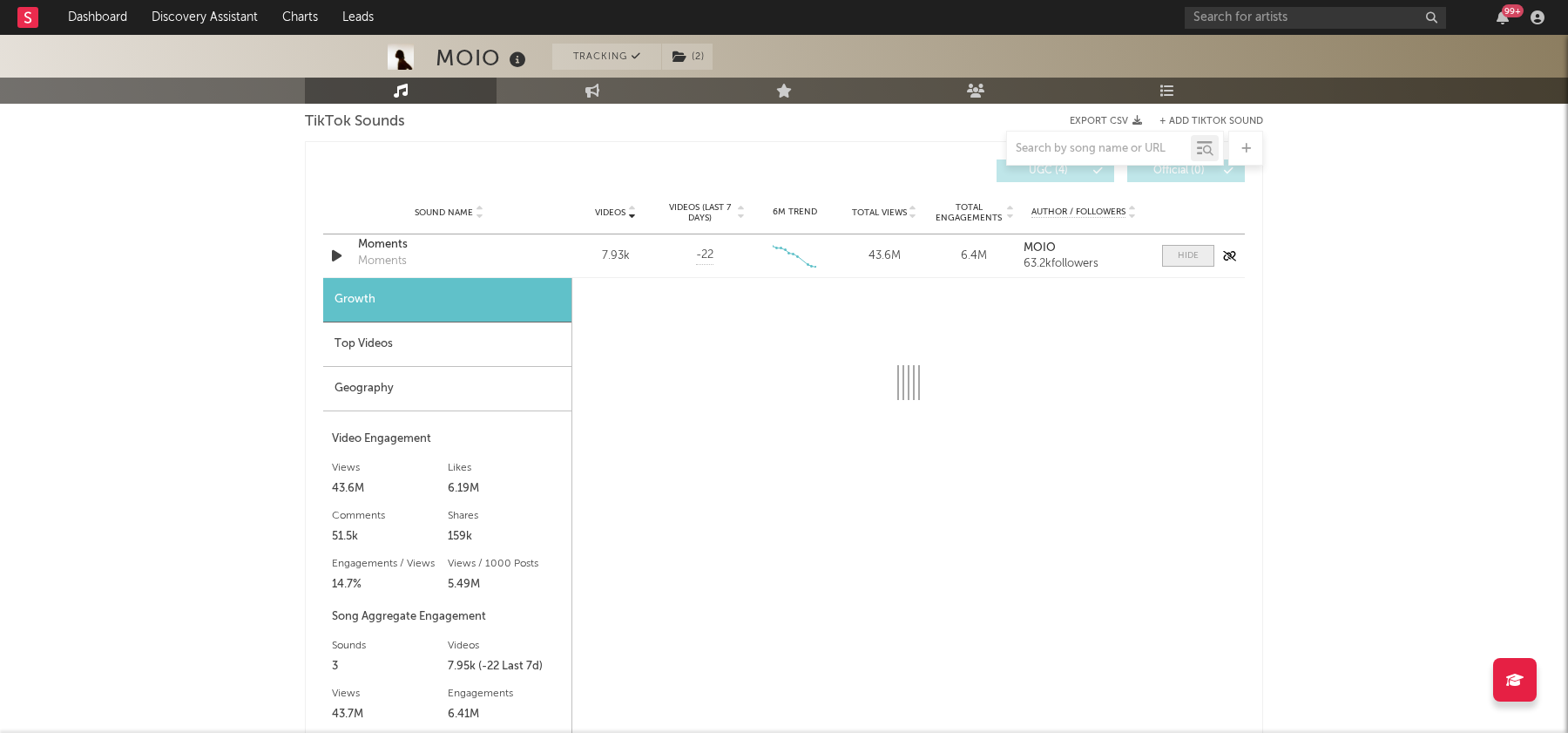
scroll to position [2017, 0]
select select "6m"
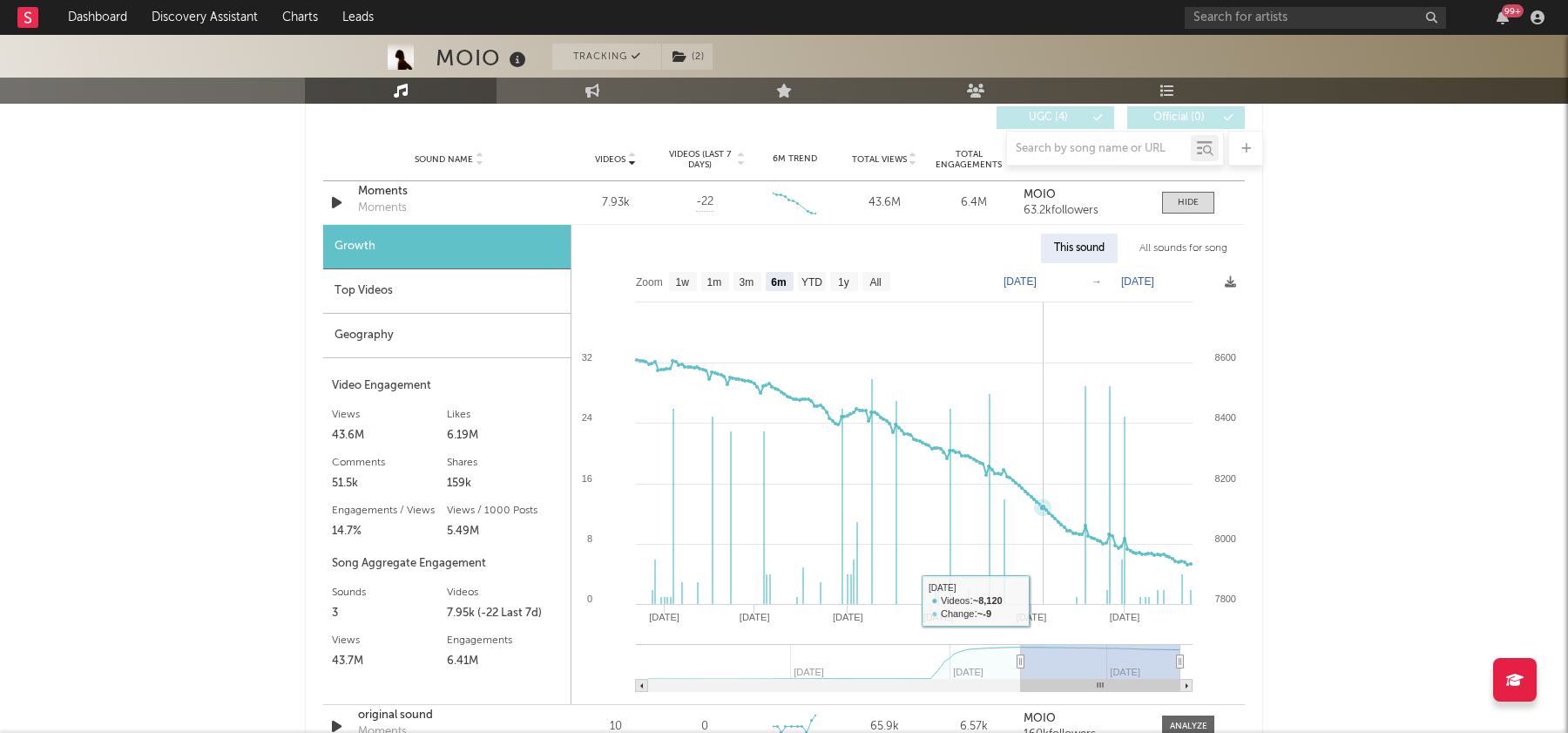
scroll to position [2073, 0]
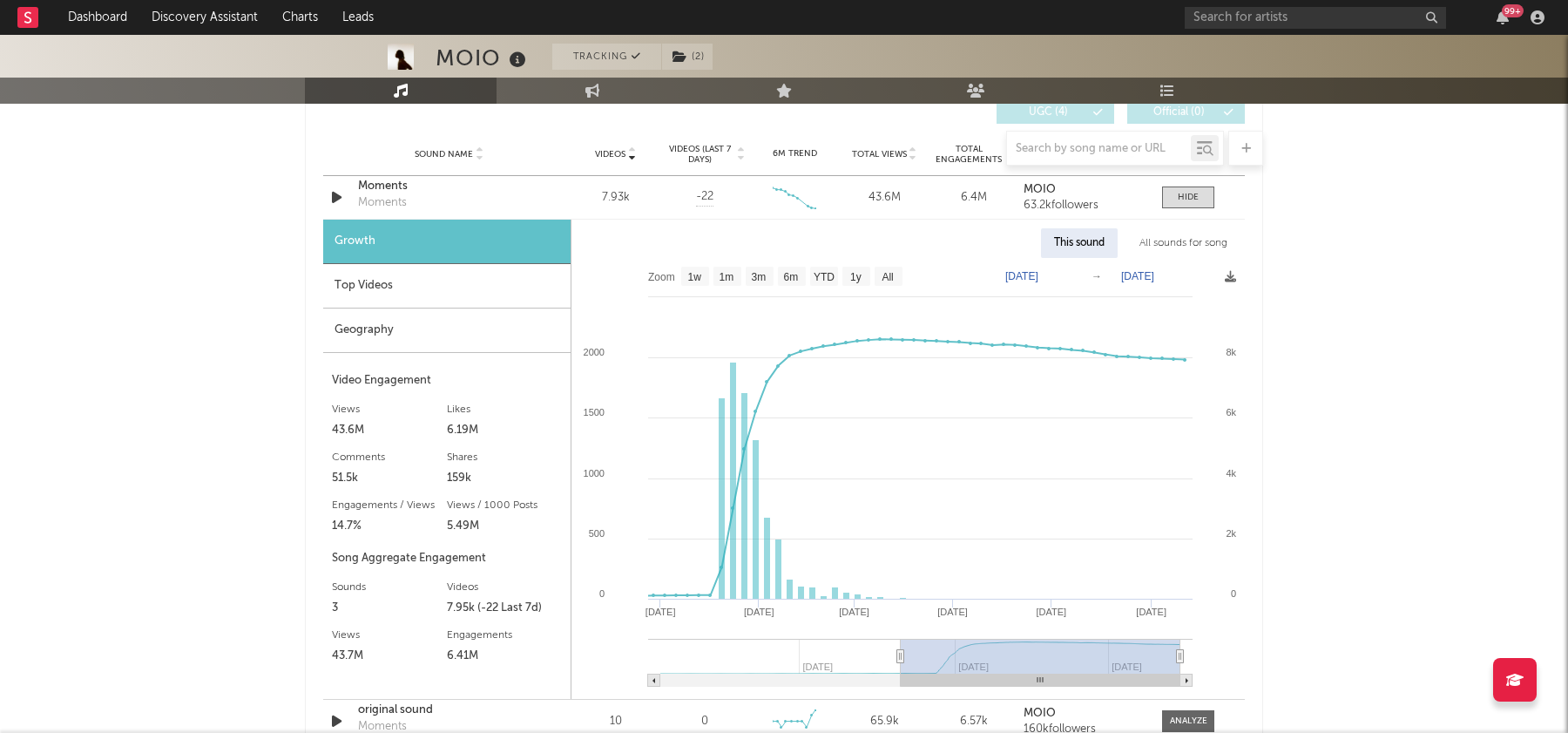
drag, startPoint x: 1019, startPoint y: 648, endPoint x: 900, endPoint y: 648, distance: 119.0
click at [900, 650] on icon at bounding box center [900, 657] width 7 height 13
type input "[DATE]"
select select "6m"
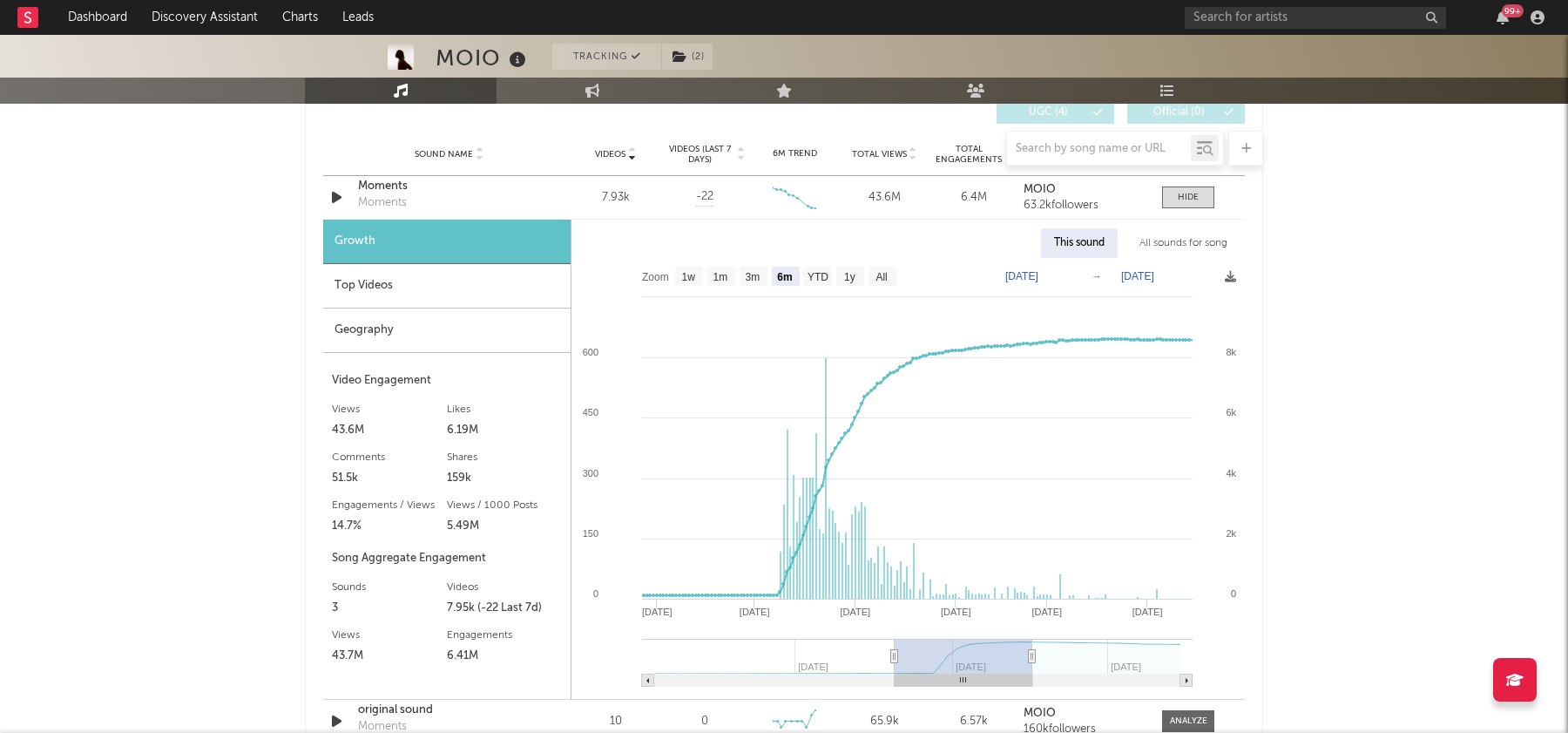
type input "[DATE]"
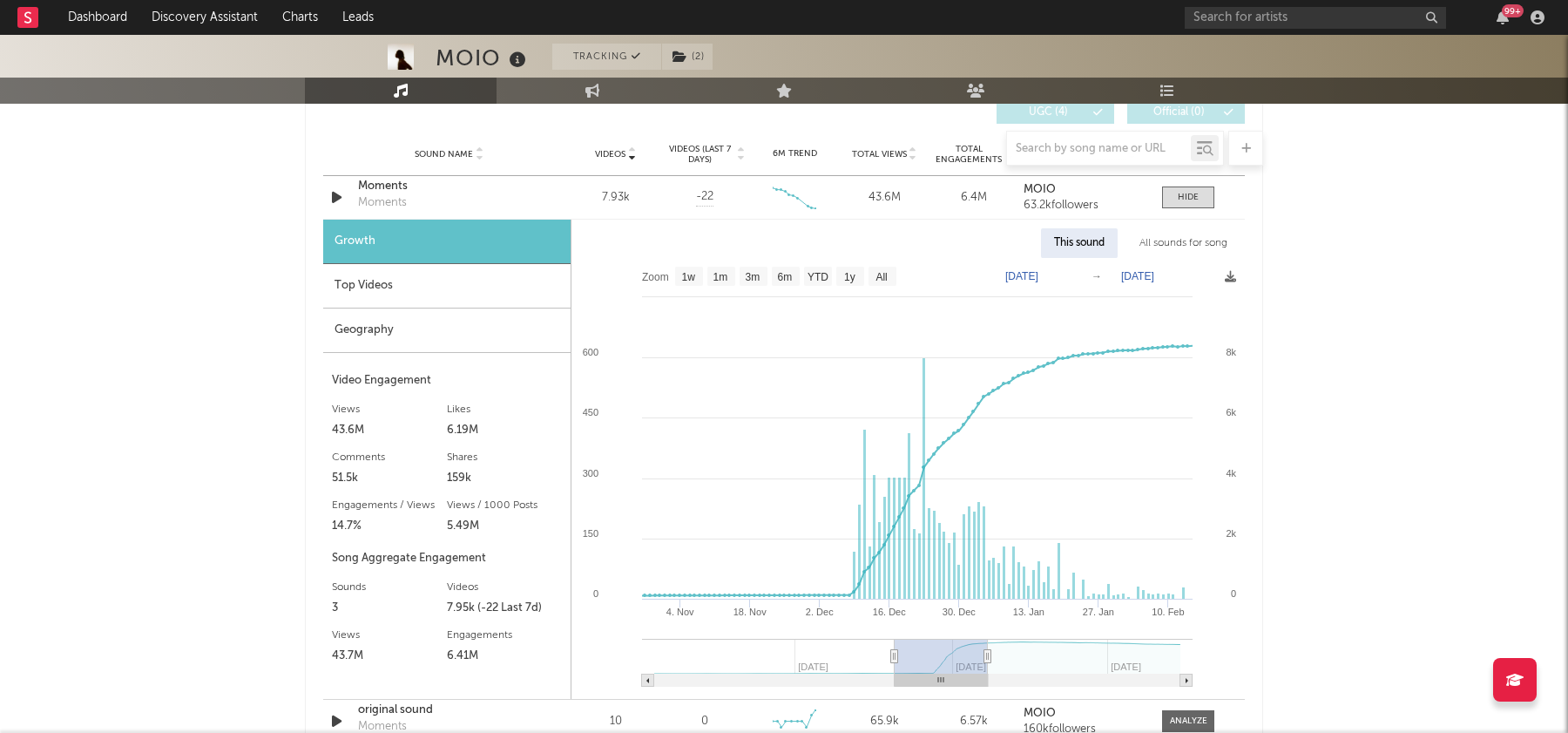
select select "3m"
drag, startPoint x: 1178, startPoint y: 651, endPoint x: 966, endPoint y: 652, distance: 212.0
click at [984, 652] on icon at bounding box center [987, 657] width 7 height 13
type input "[DATE]"
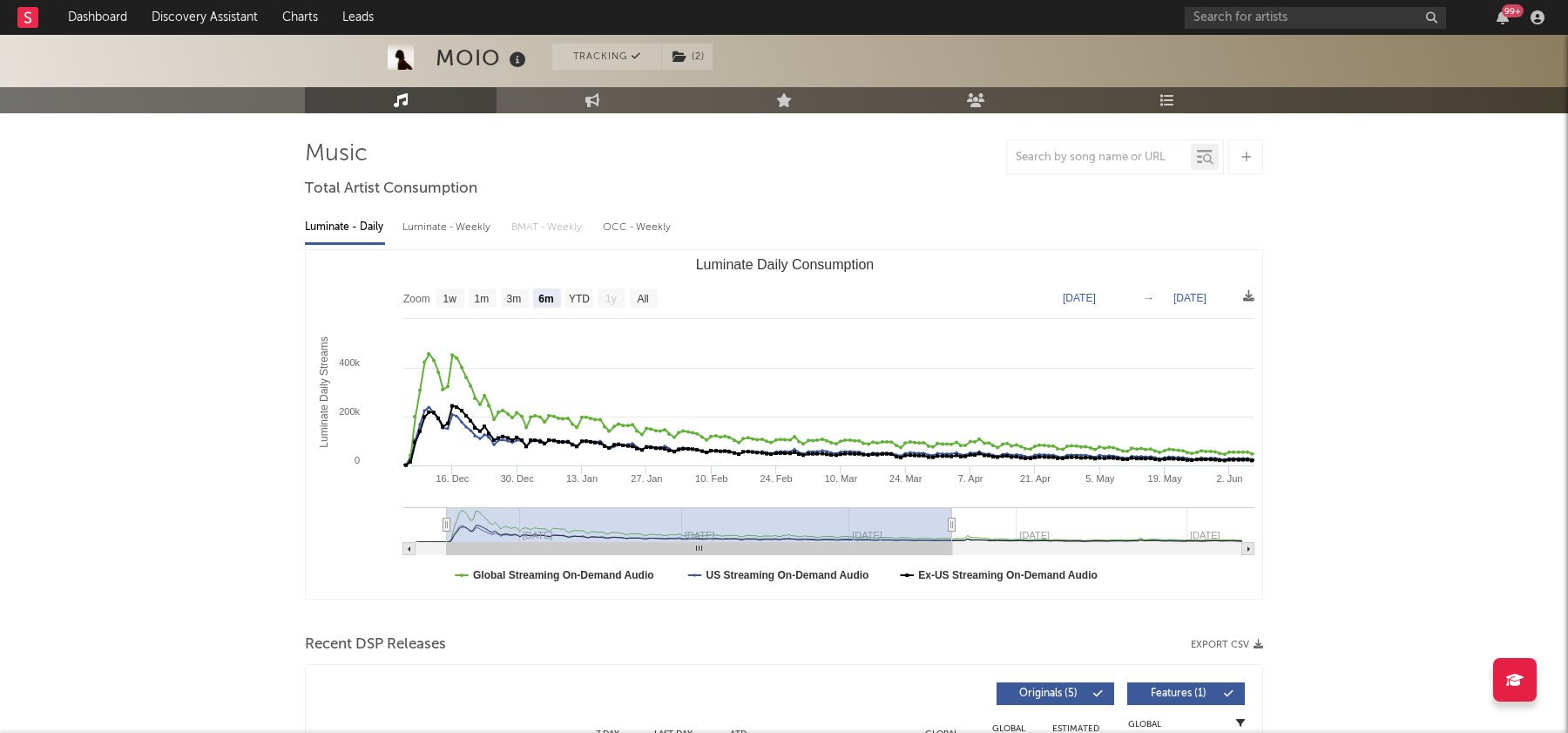
scroll to position [105, 0]
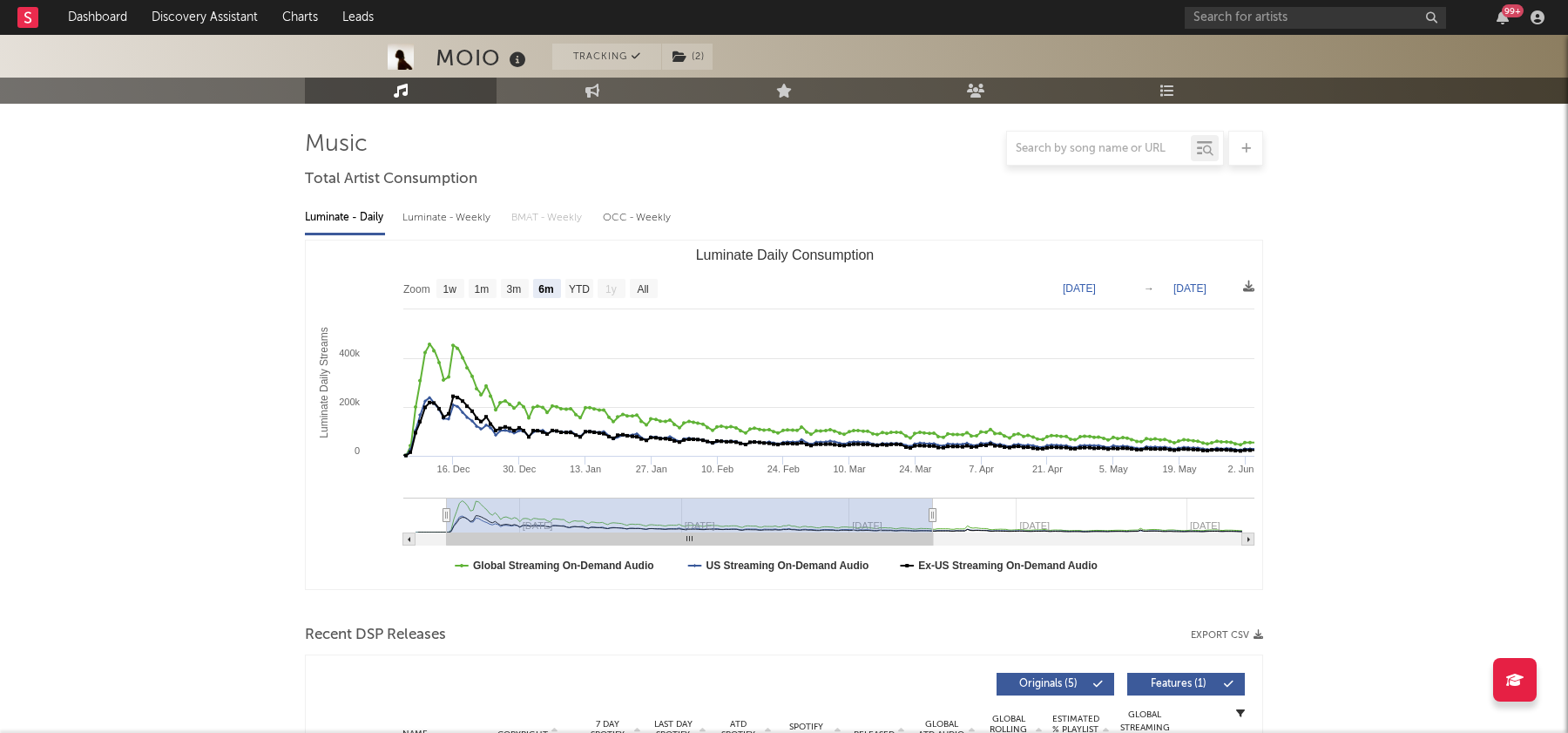
type input "[DATE]"
select select "3m"
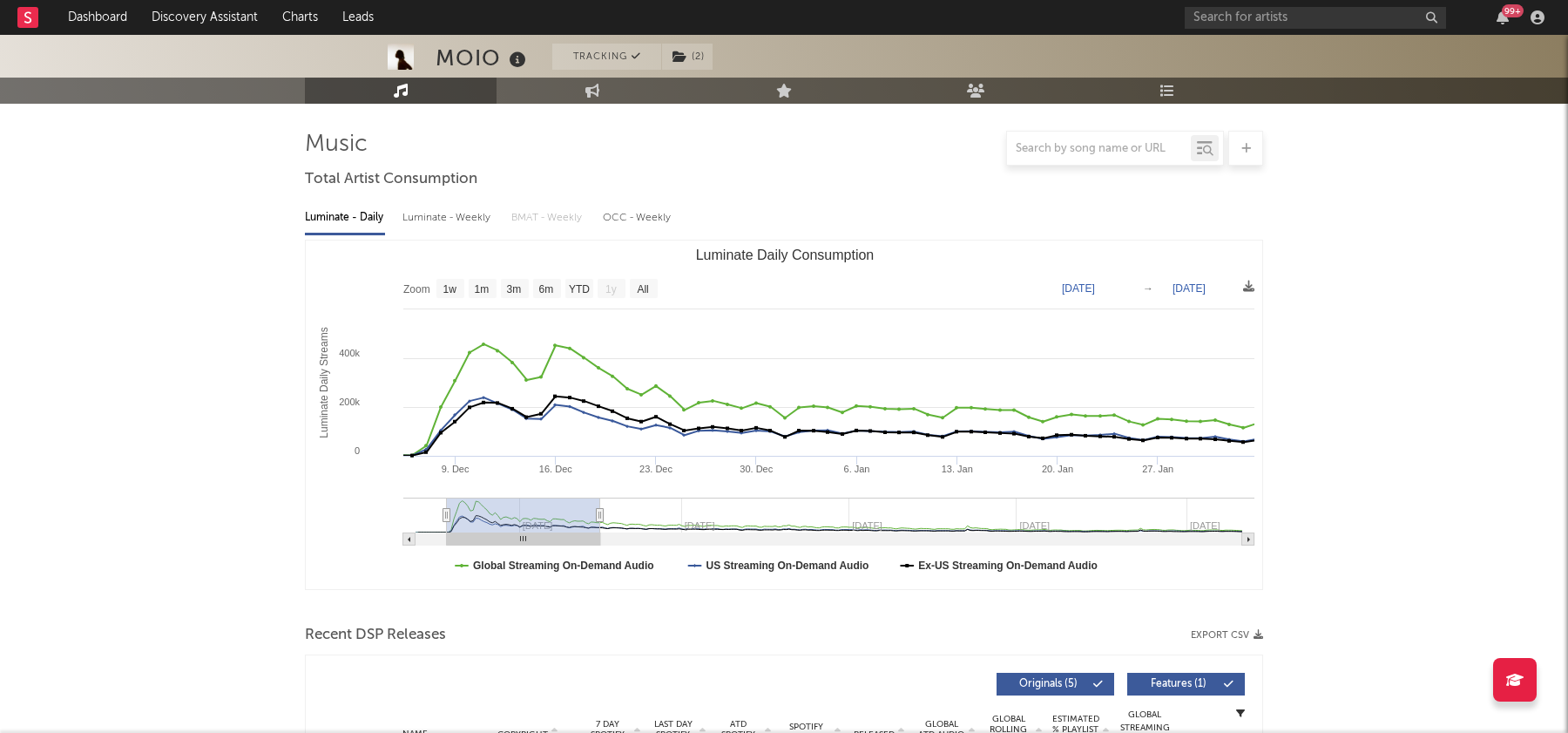
type input "[DATE]"
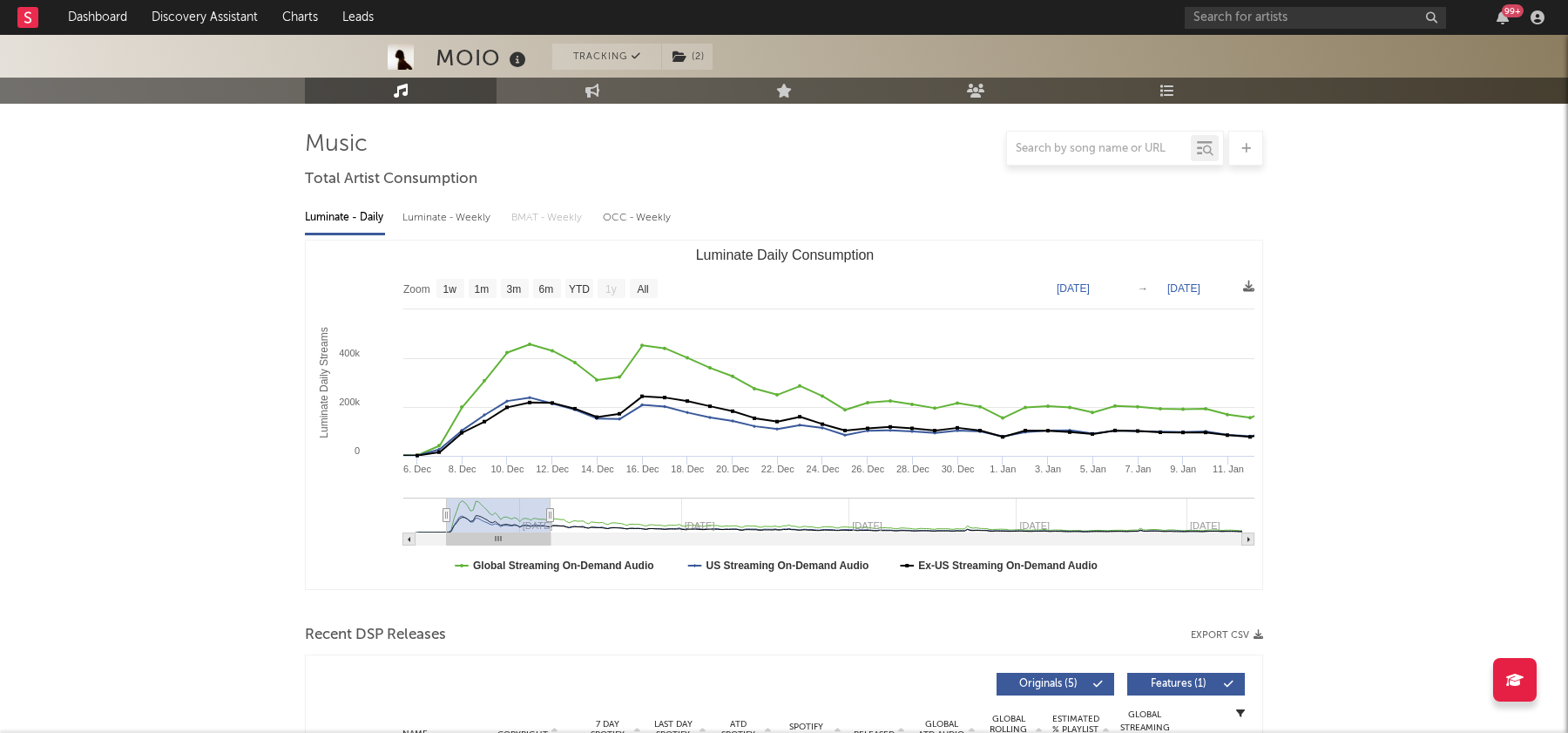
drag, startPoint x: 952, startPoint y: 513, endPoint x: 550, endPoint y: 525, distance: 402.2
click at [550, 525] on g "Luminate Daily Consumption" at bounding box center [829, 521] width 851 height 48
